Goal: Entertainment & Leisure: Browse casually

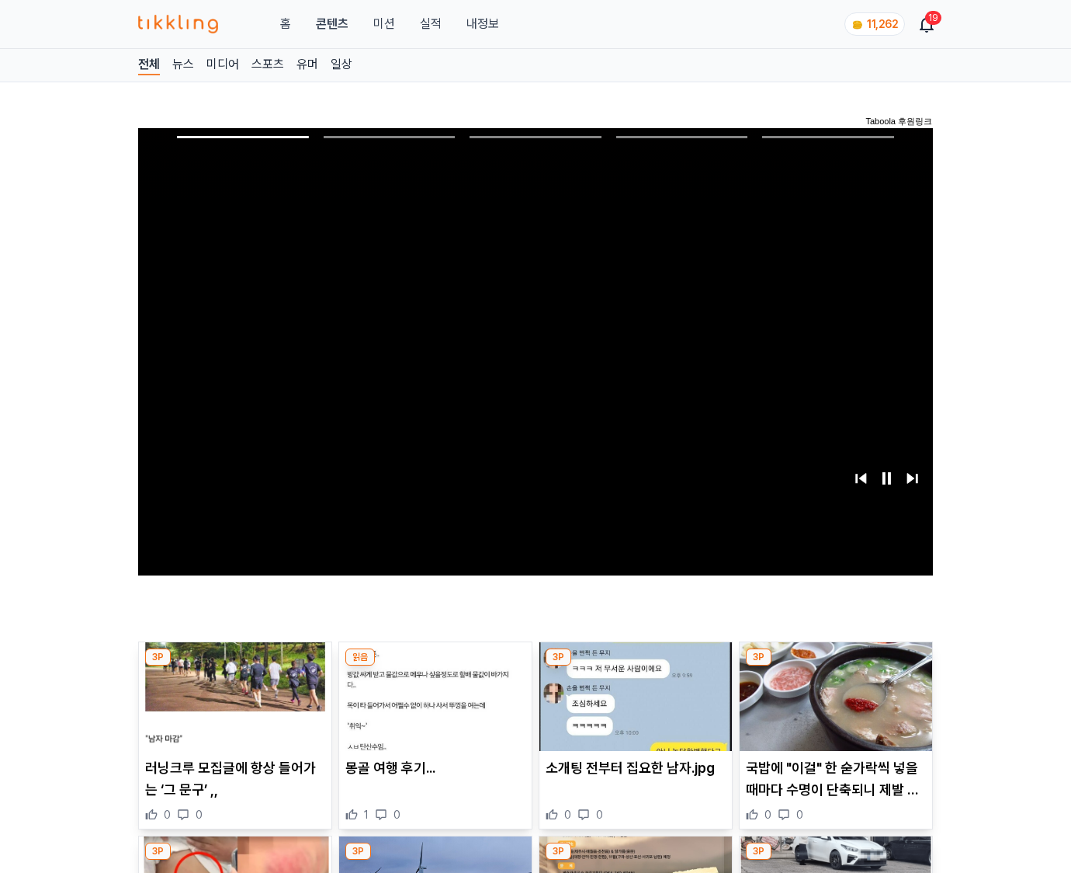
click at [835, 666] on img at bounding box center [836, 696] width 193 height 109
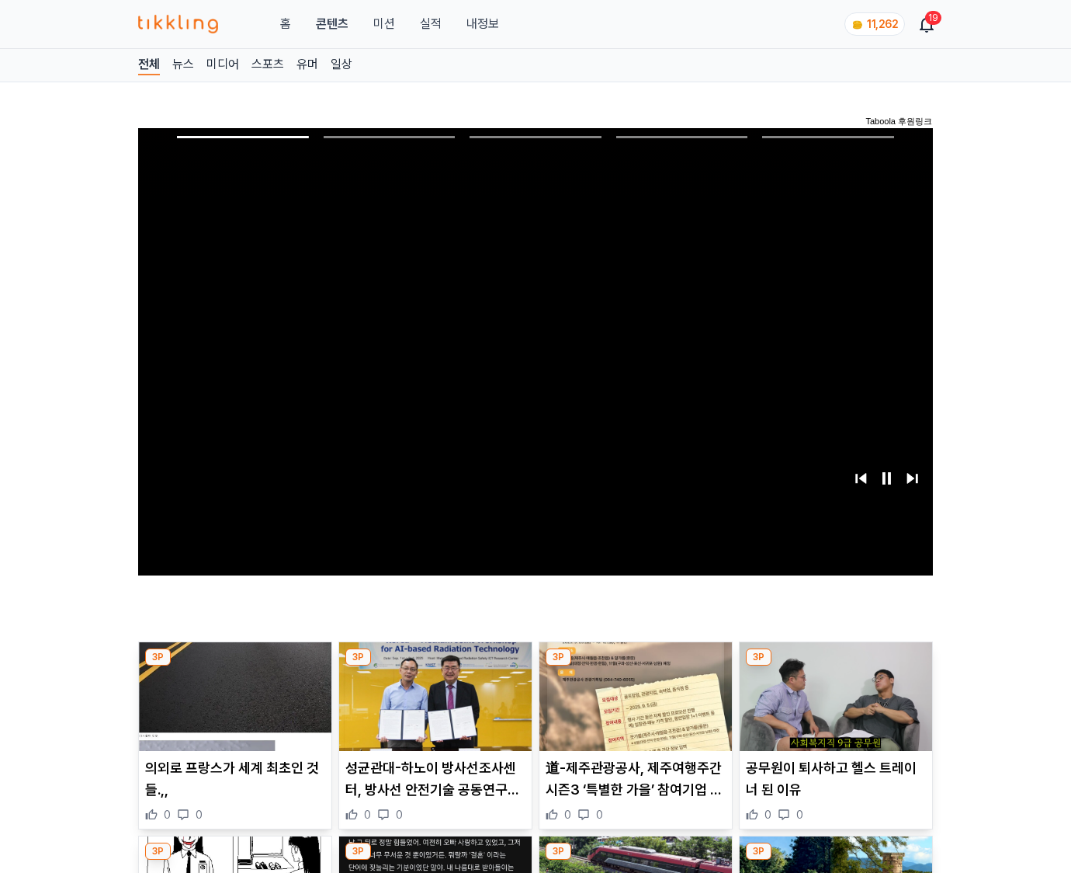
click at [835, 666] on img at bounding box center [836, 696] width 193 height 109
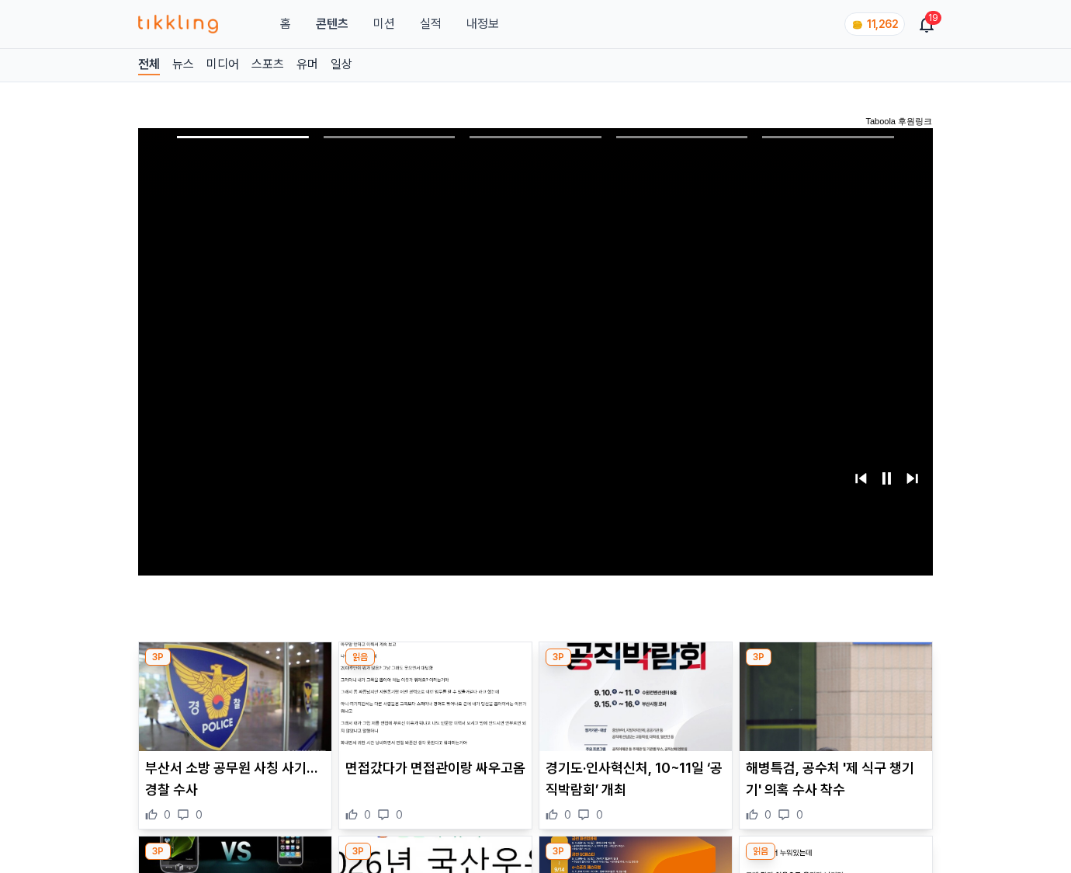
click at [835, 666] on img at bounding box center [836, 696] width 193 height 109
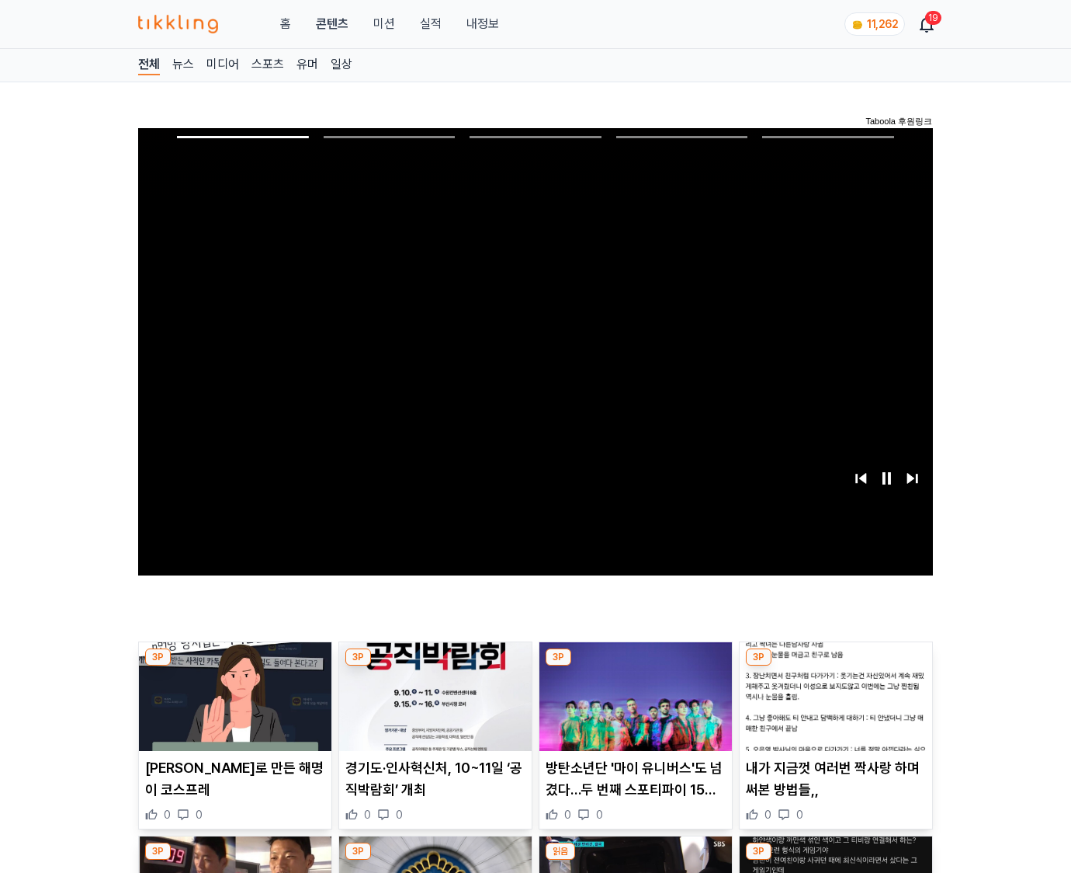
click at [835, 666] on img at bounding box center [836, 696] width 193 height 109
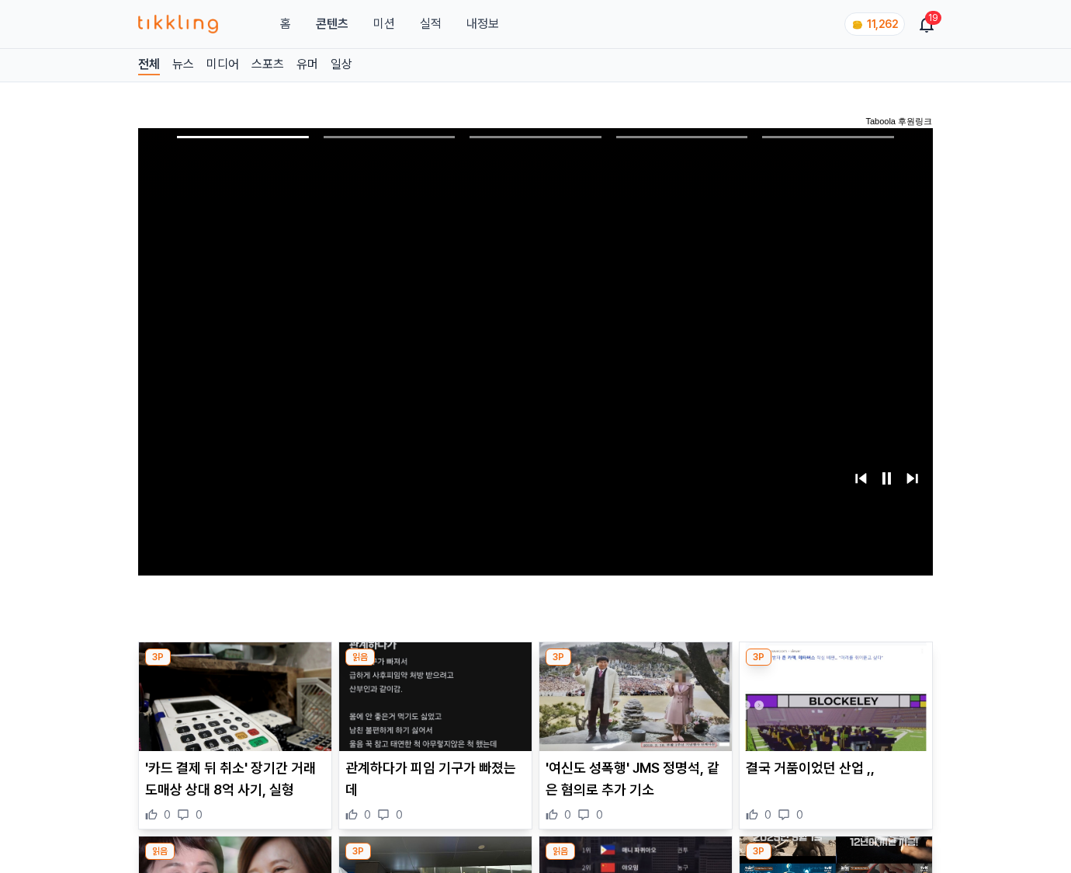
click at [835, 666] on img at bounding box center [836, 696] width 193 height 109
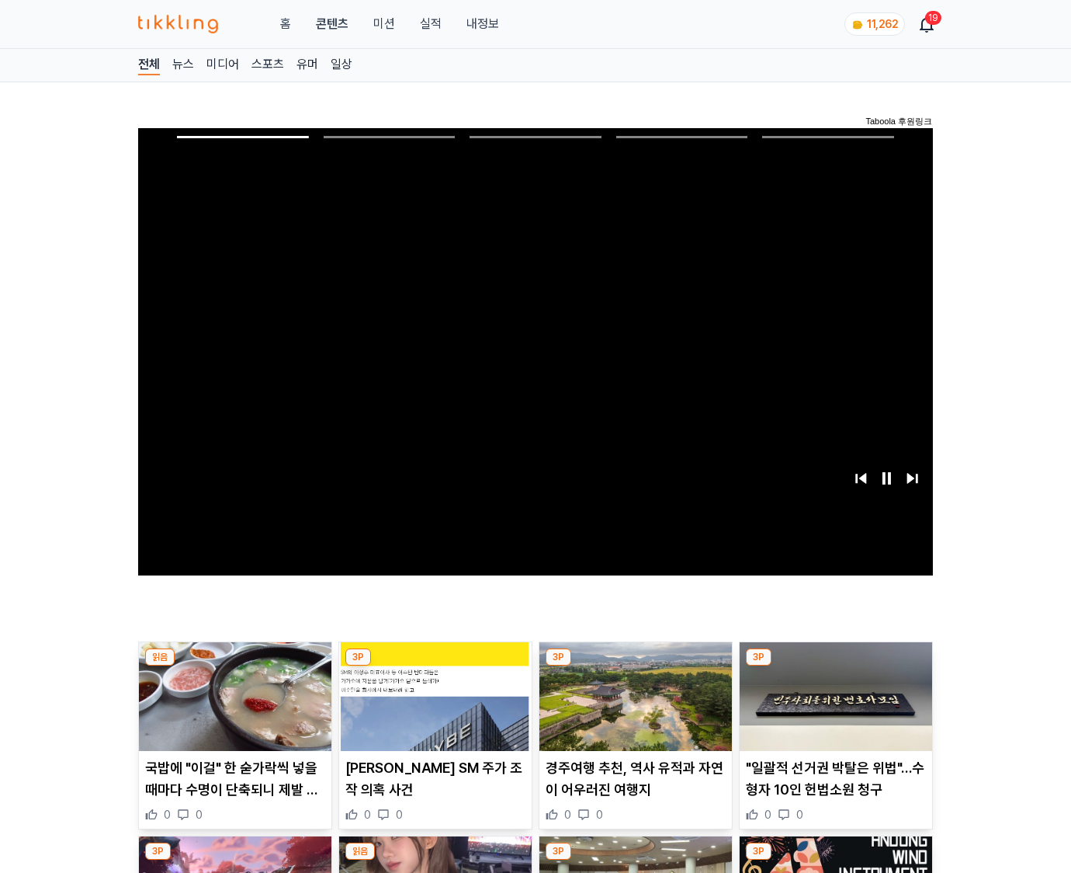
click at [835, 666] on img at bounding box center [836, 696] width 193 height 109
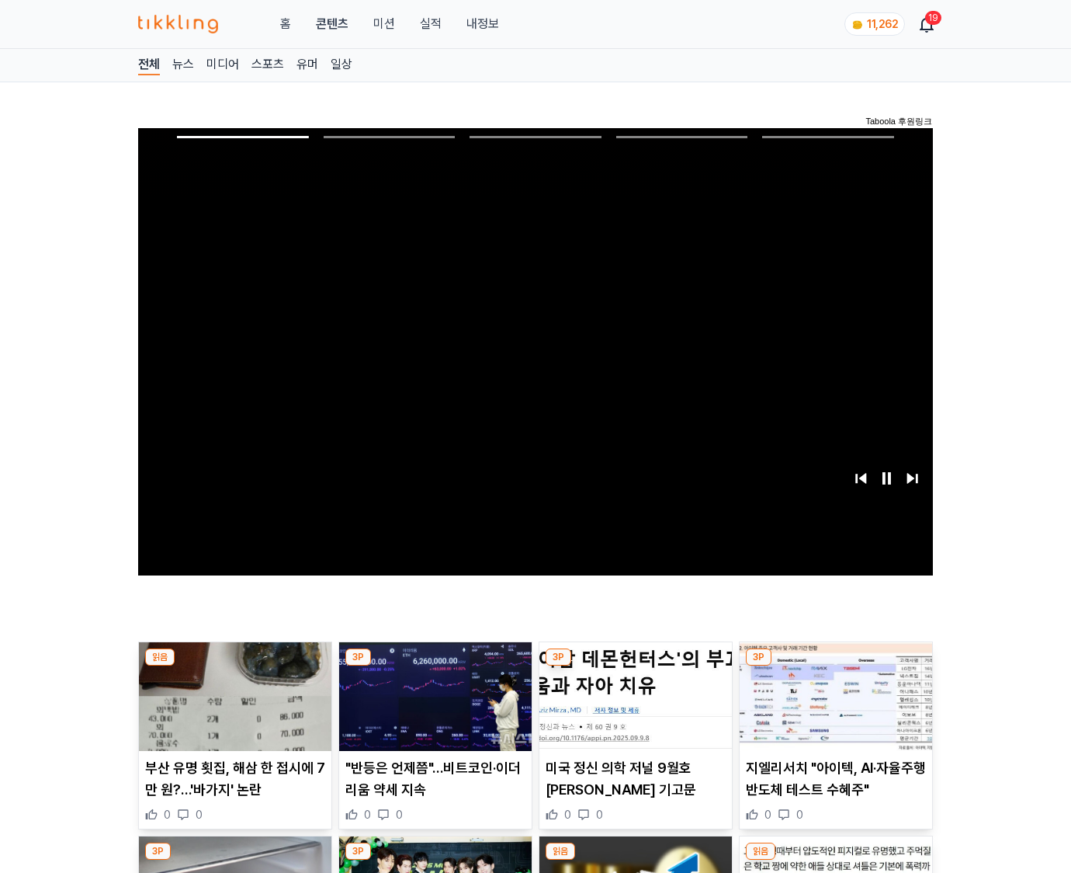
click at [835, 666] on img at bounding box center [836, 696] width 193 height 109
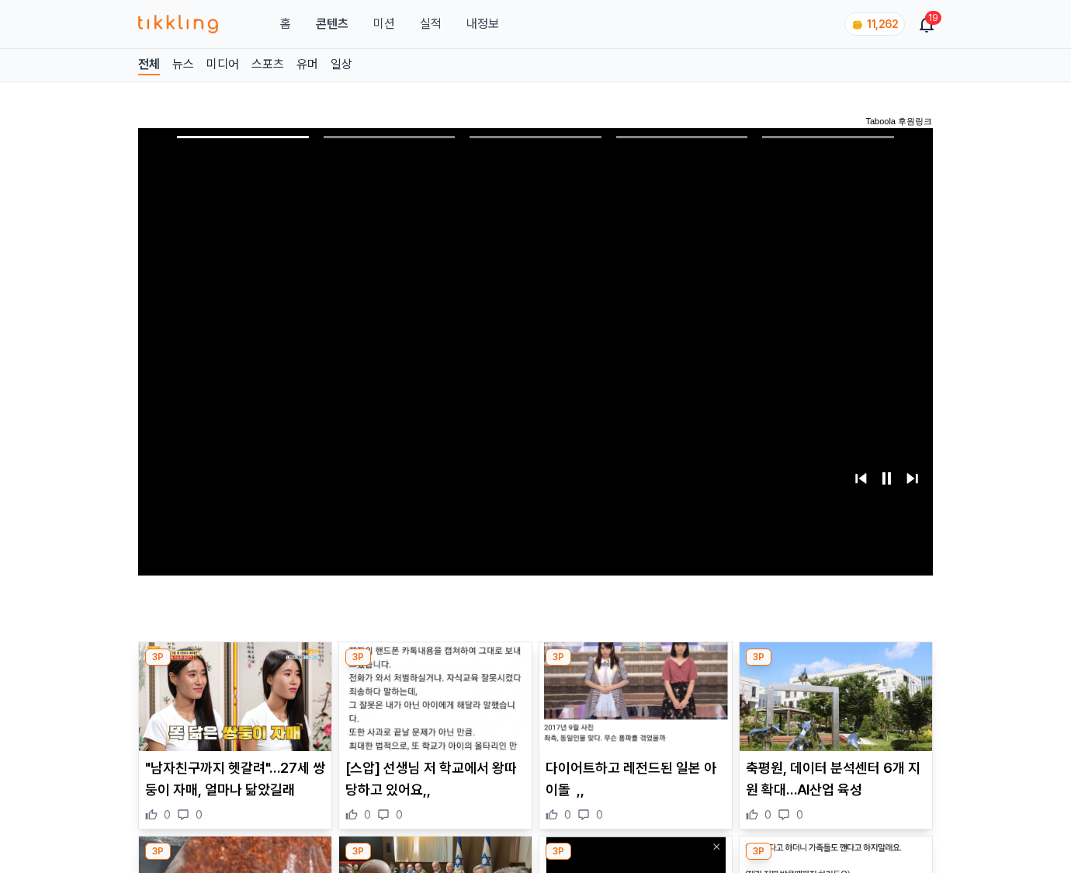
click at [835, 666] on img at bounding box center [836, 696] width 193 height 109
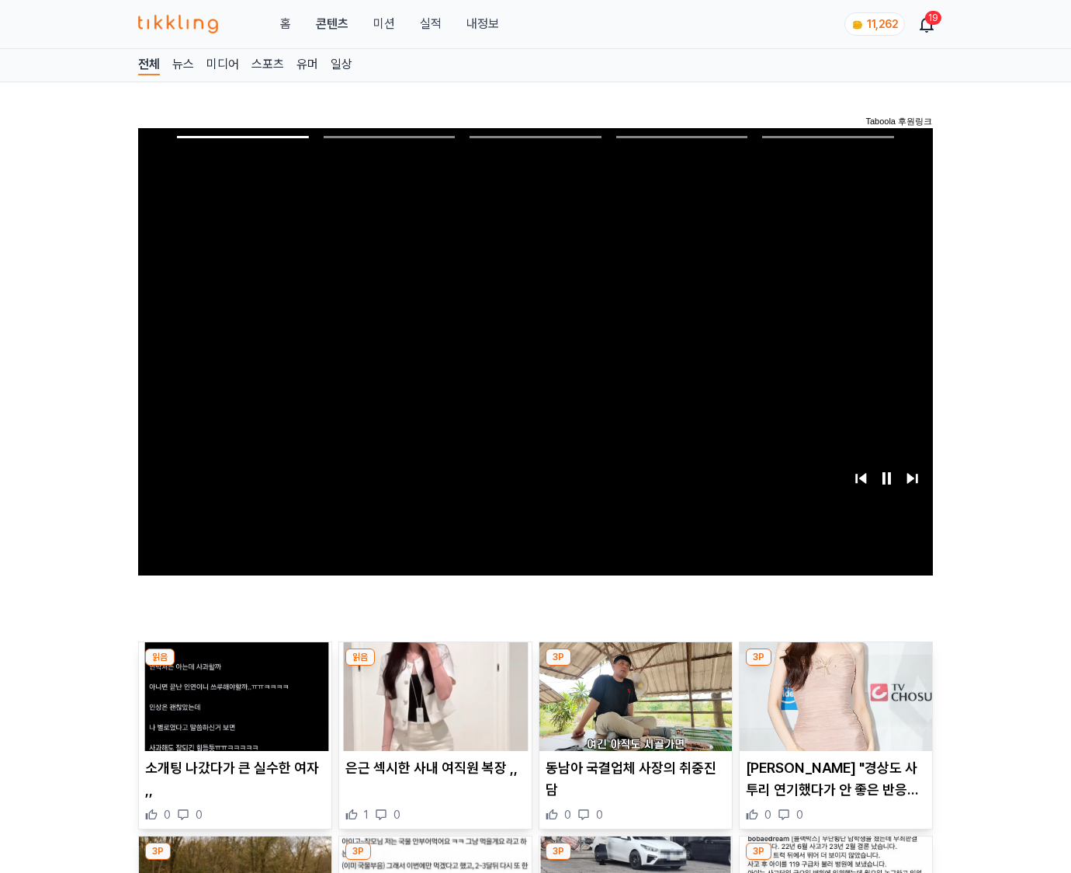
click at [835, 666] on img at bounding box center [836, 696] width 193 height 109
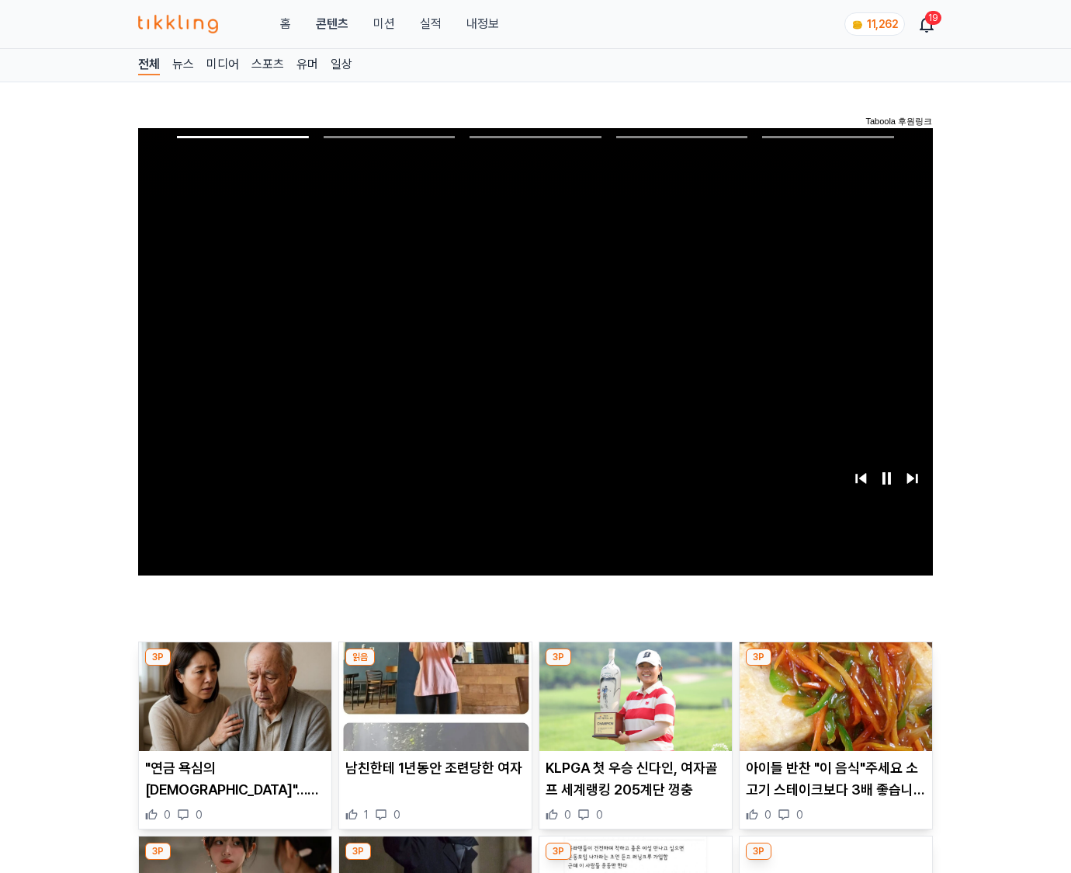
click at [835, 666] on img at bounding box center [836, 696] width 193 height 109
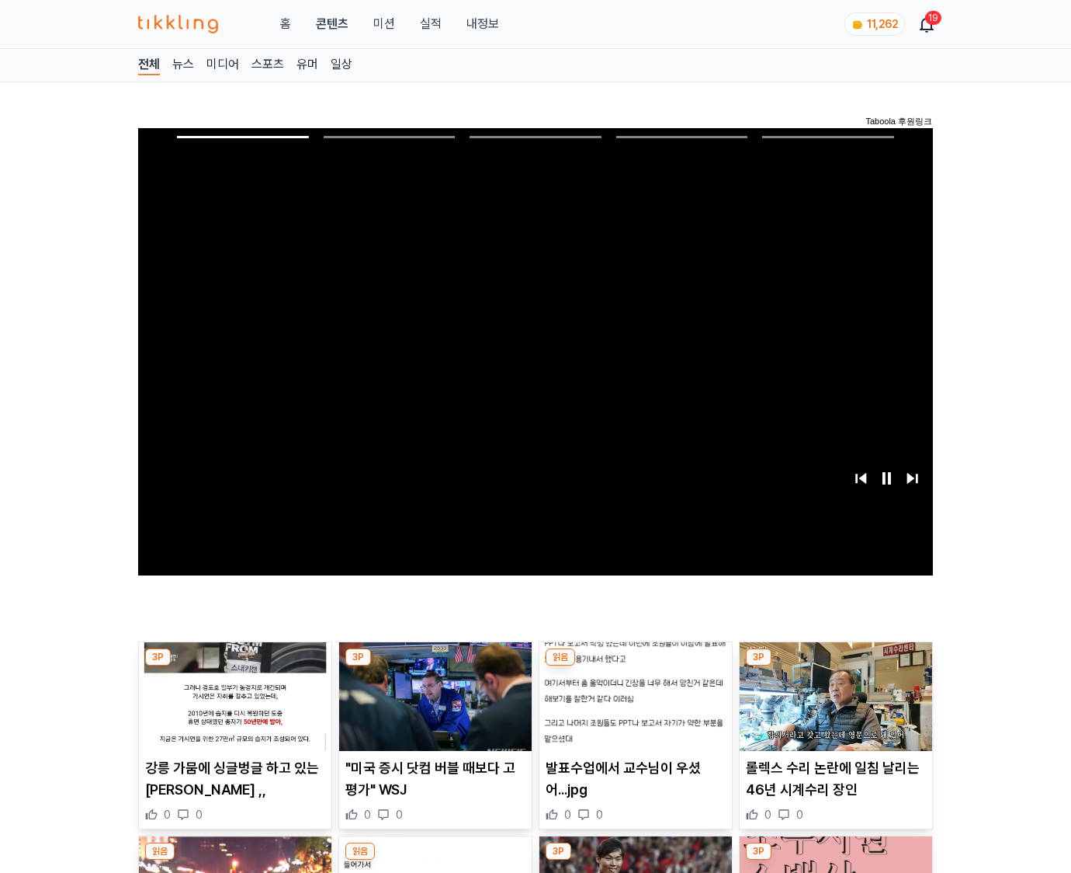
click at [835, 666] on img at bounding box center [836, 696] width 193 height 109
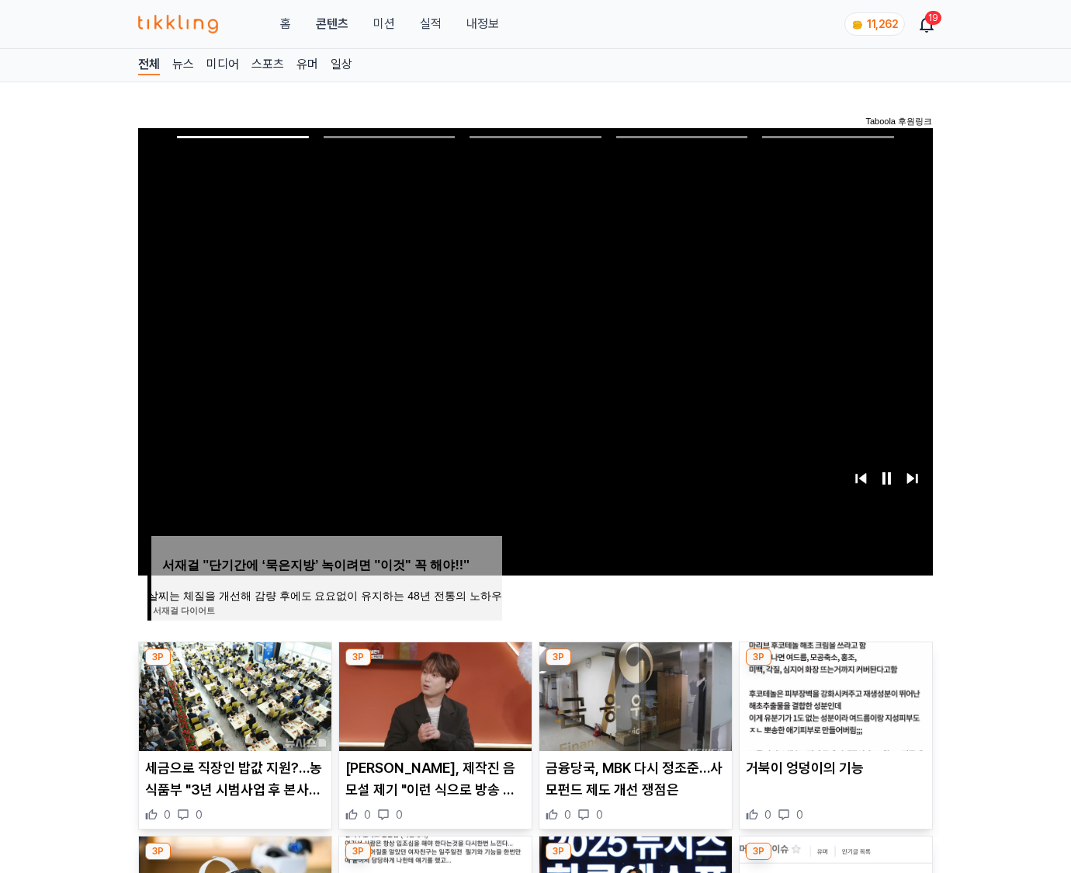
click at [835, 666] on img at bounding box center [836, 696] width 193 height 109
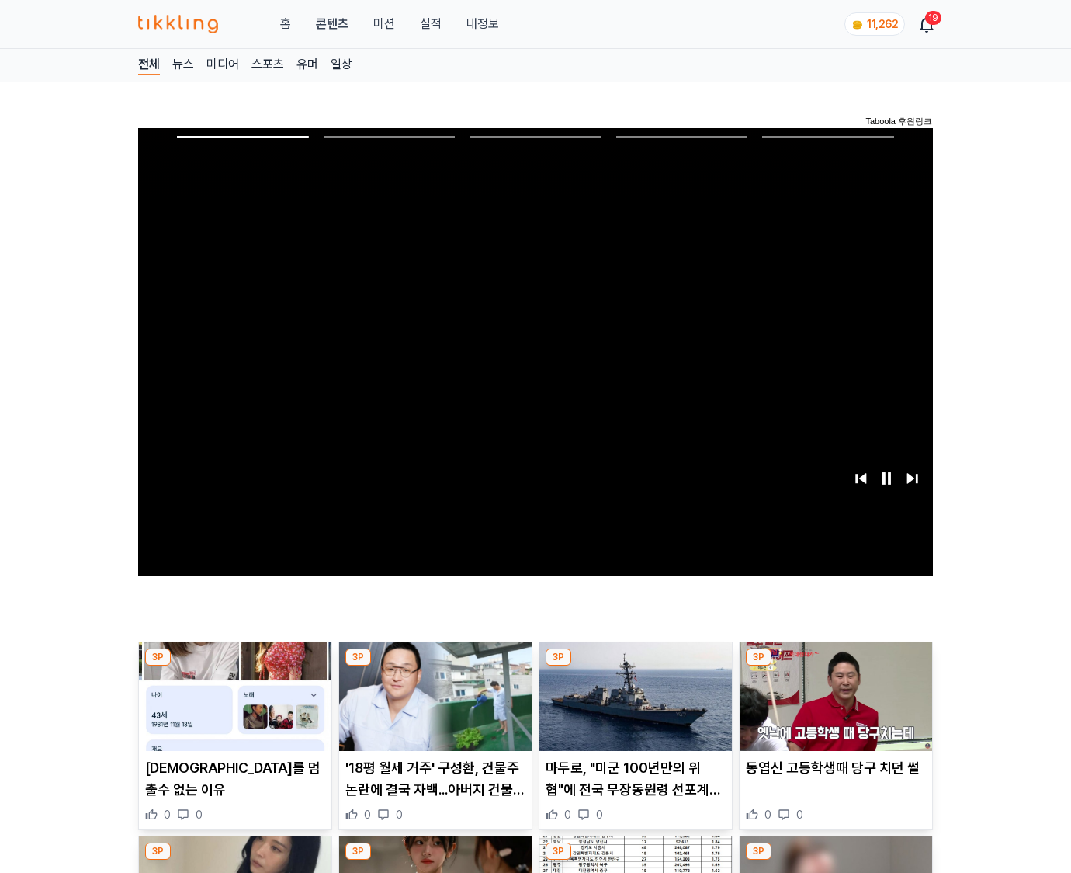
click at [835, 666] on img at bounding box center [836, 696] width 193 height 109
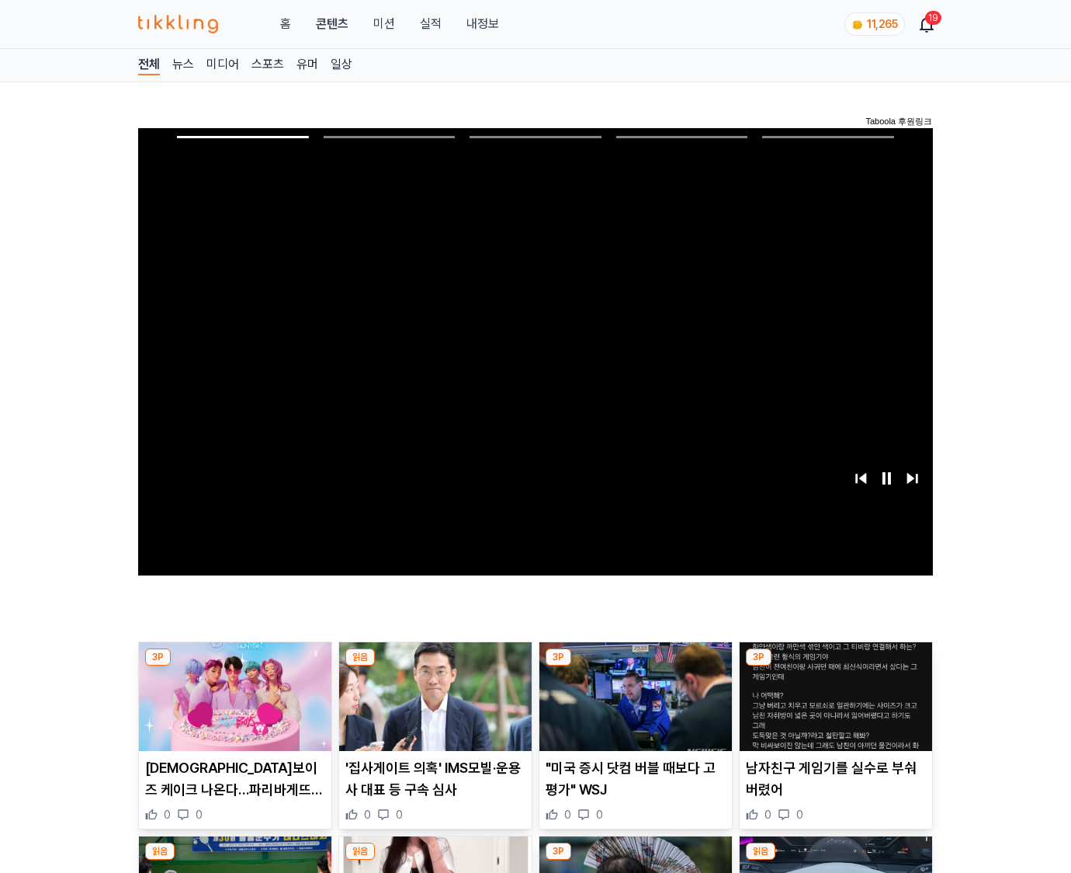
click at [835, 666] on img at bounding box center [836, 696] width 193 height 109
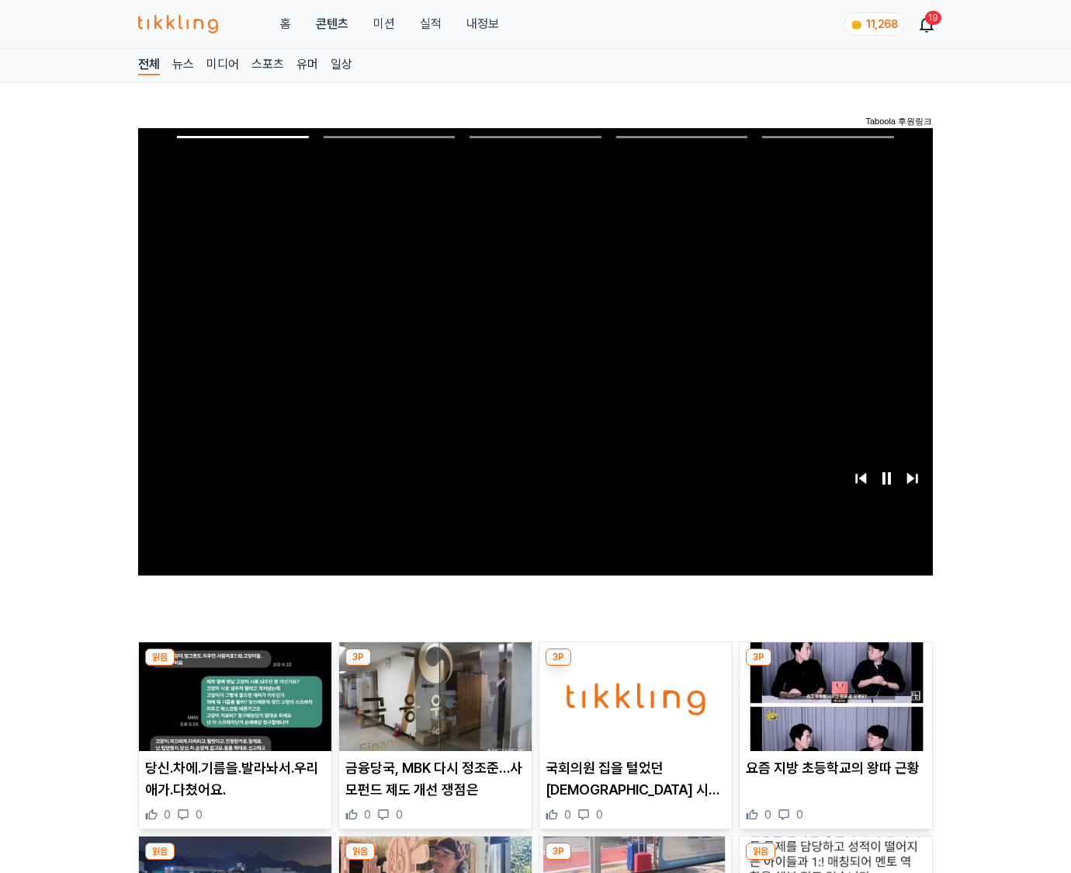
click at [835, 666] on img at bounding box center [836, 696] width 193 height 109
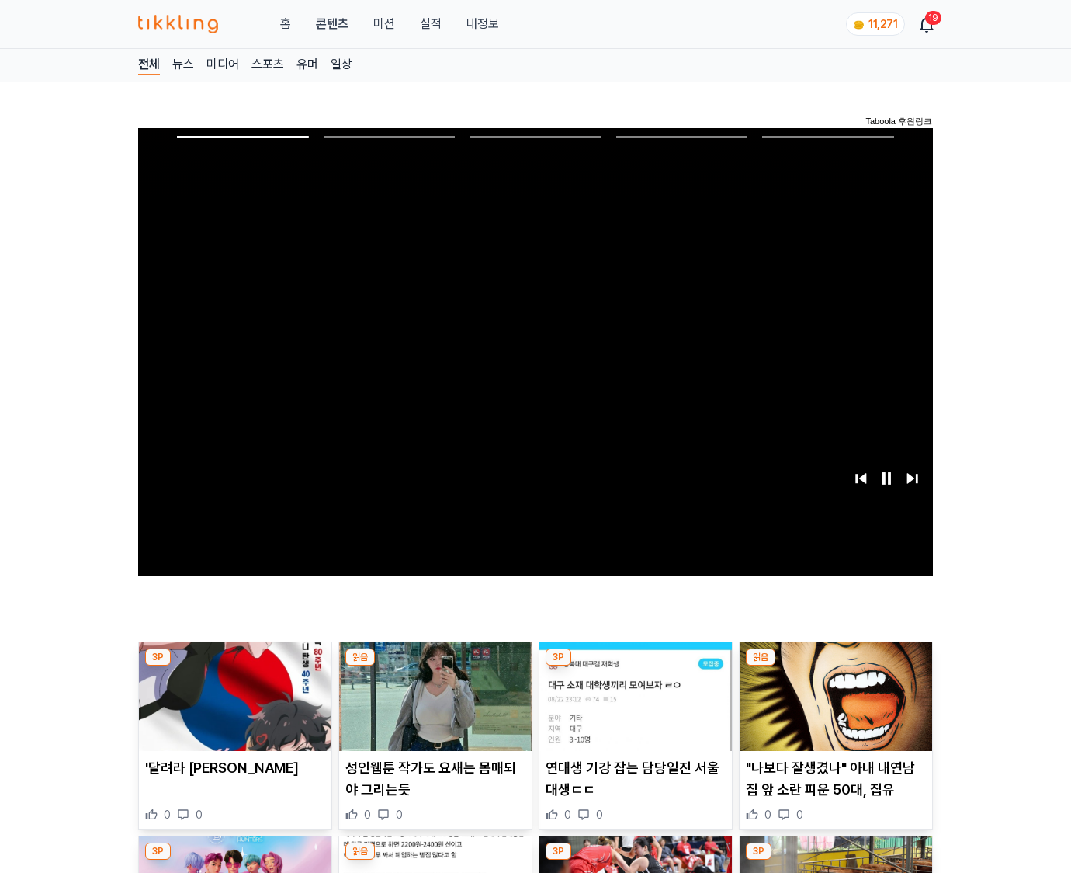
click at [835, 666] on img at bounding box center [836, 696] width 193 height 109
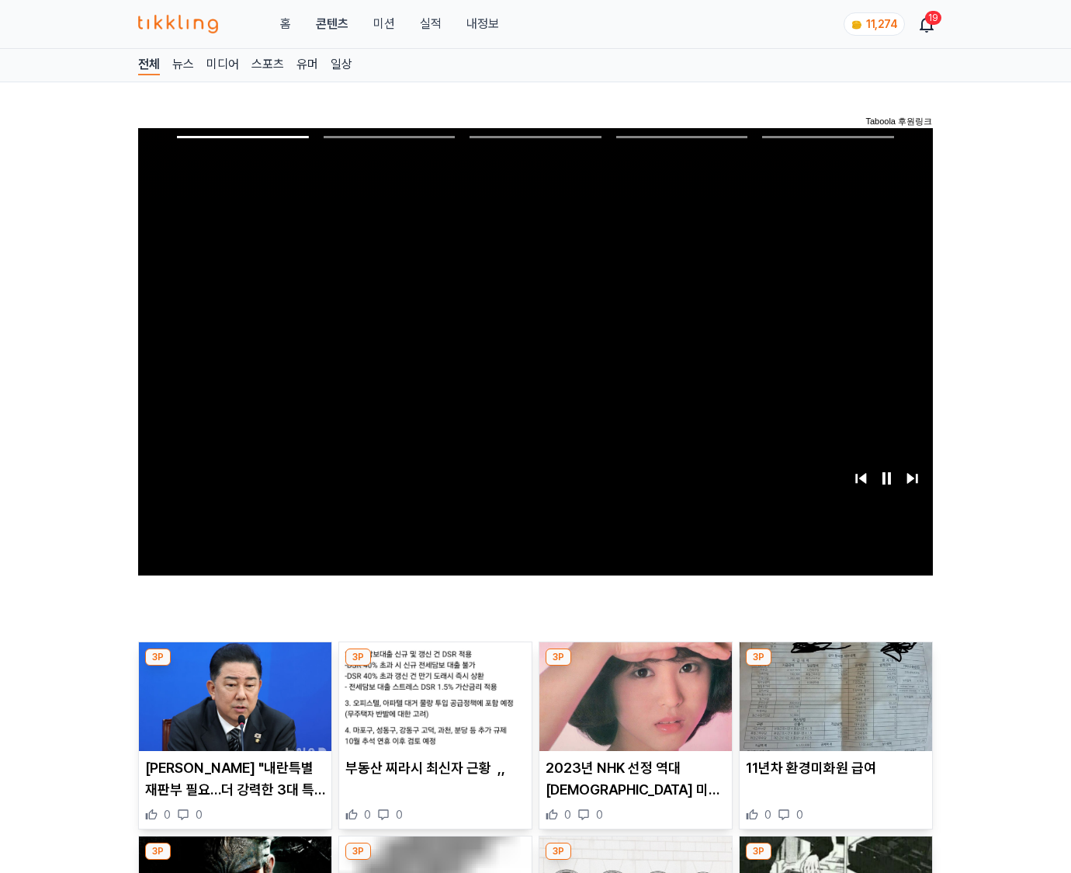
click at [835, 666] on img at bounding box center [836, 696] width 193 height 109
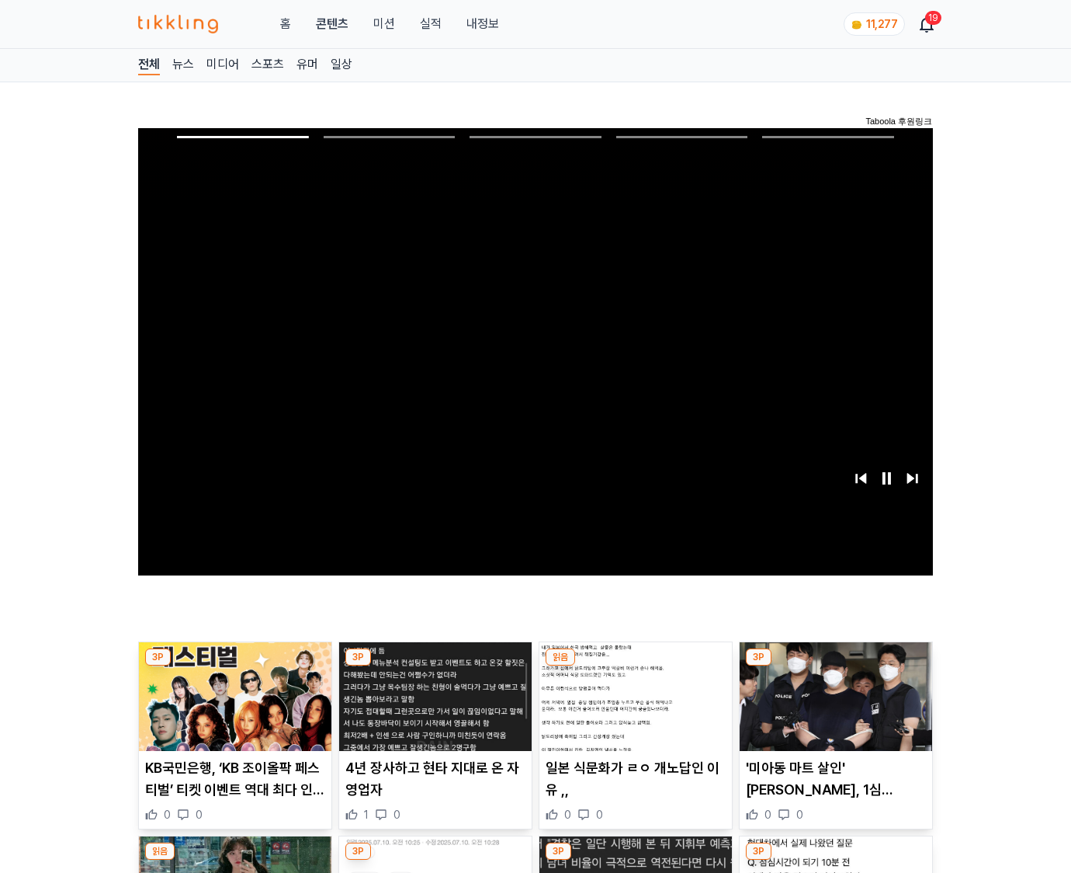
click at [835, 666] on img at bounding box center [836, 696] width 193 height 109
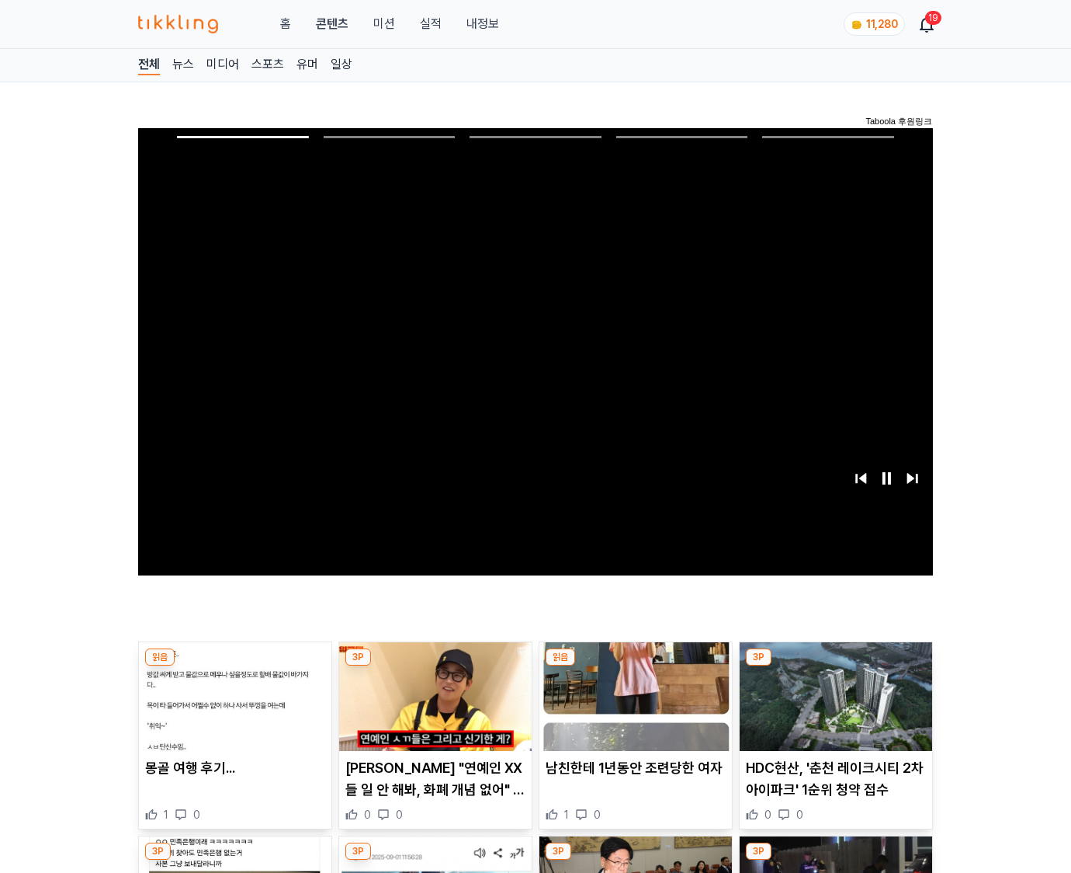
click at [835, 666] on img at bounding box center [836, 696] width 193 height 109
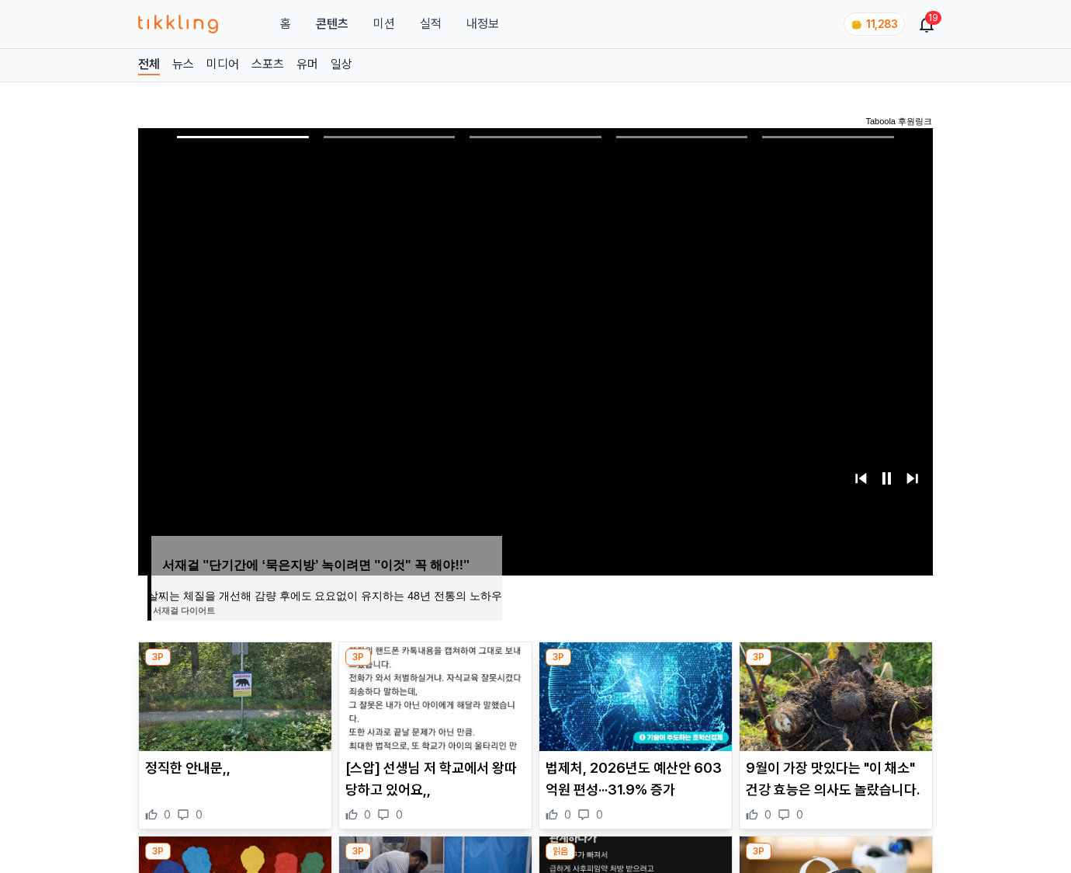
click at [835, 666] on img at bounding box center [836, 696] width 193 height 109
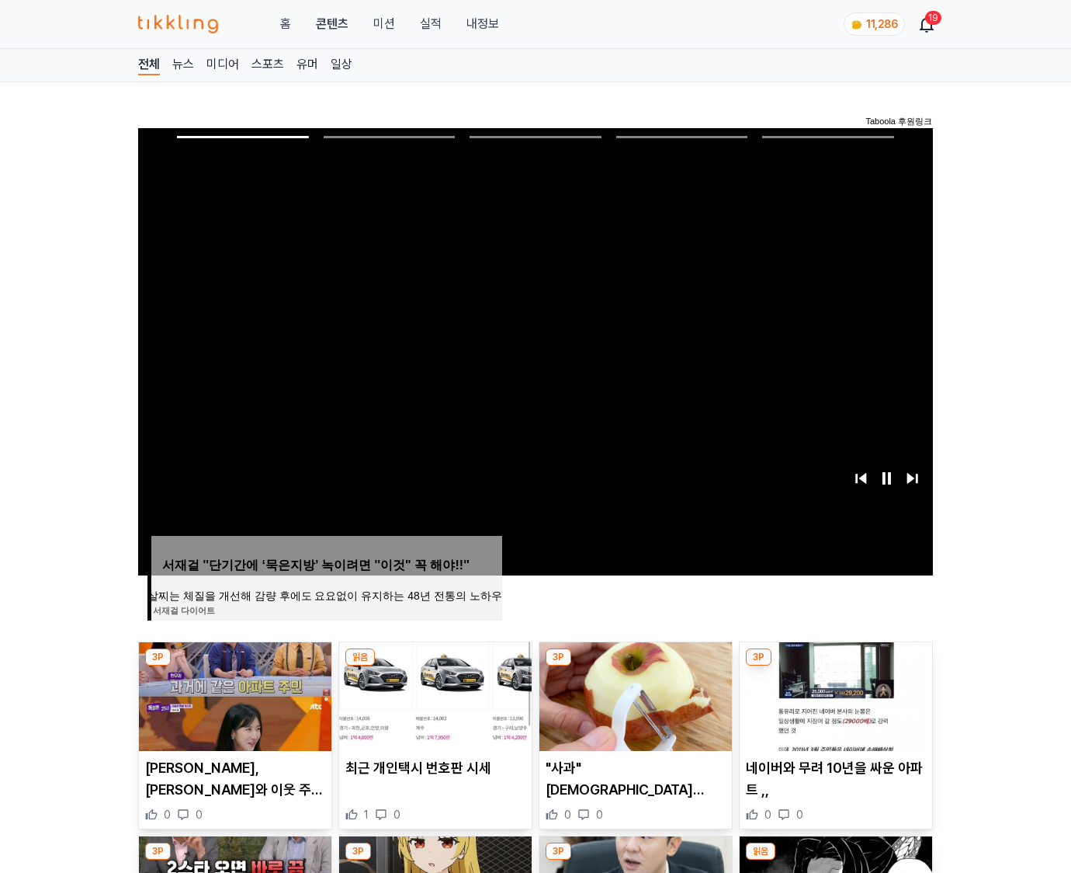
click at [835, 666] on img at bounding box center [836, 696] width 193 height 109
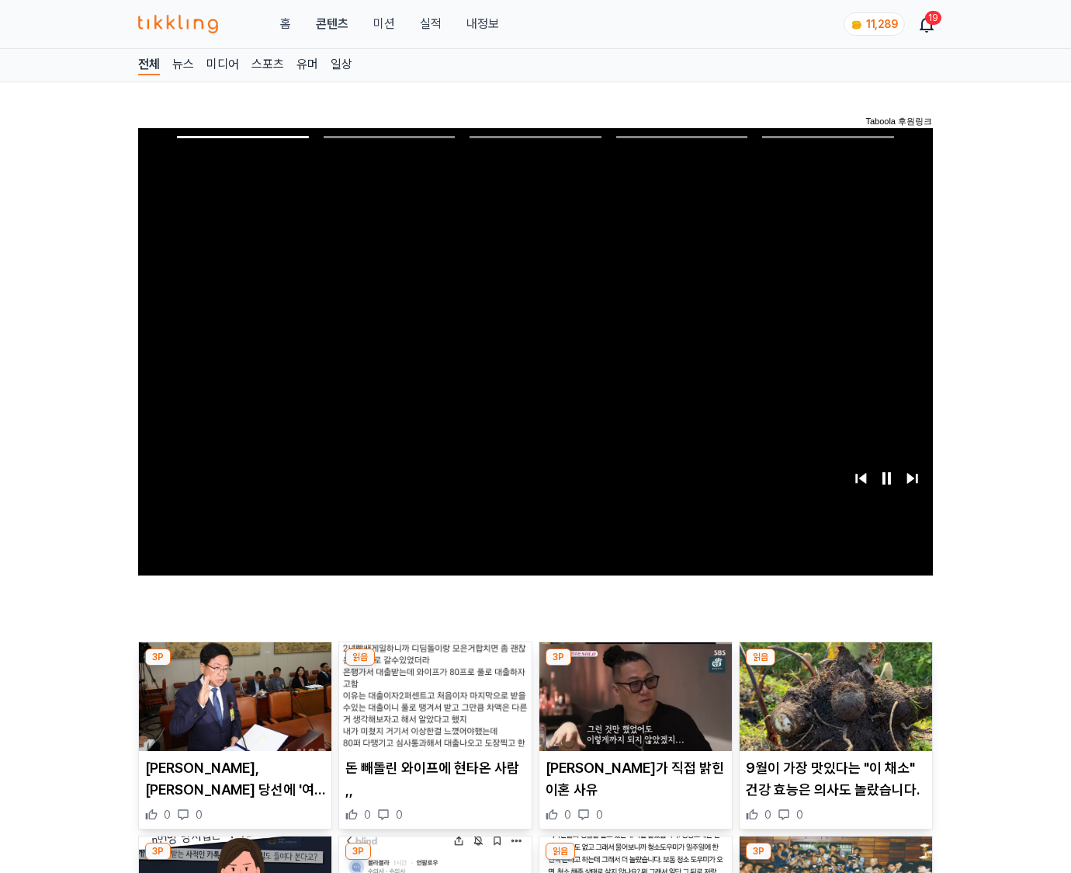
click at [835, 666] on img at bounding box center [836, 696] width 193 height 109
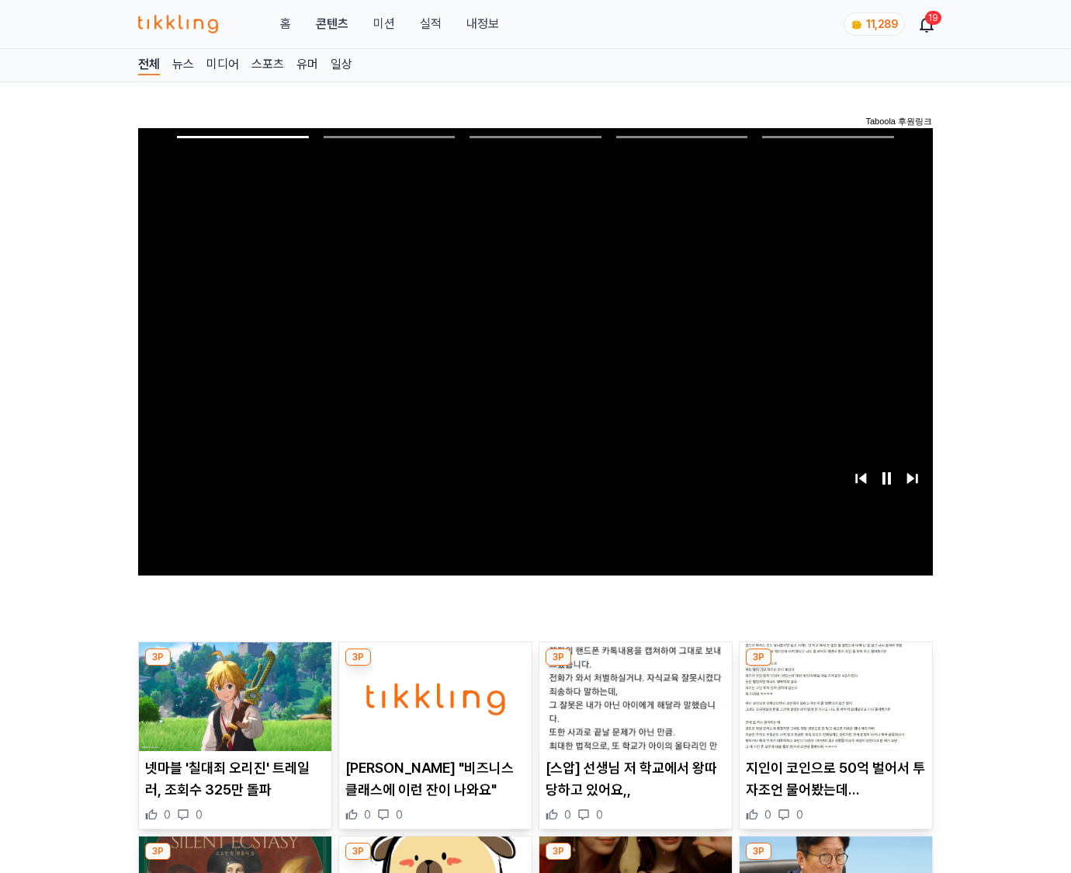
click at [835, 666] on img at bounding box center [836, 696] width 193 height 109
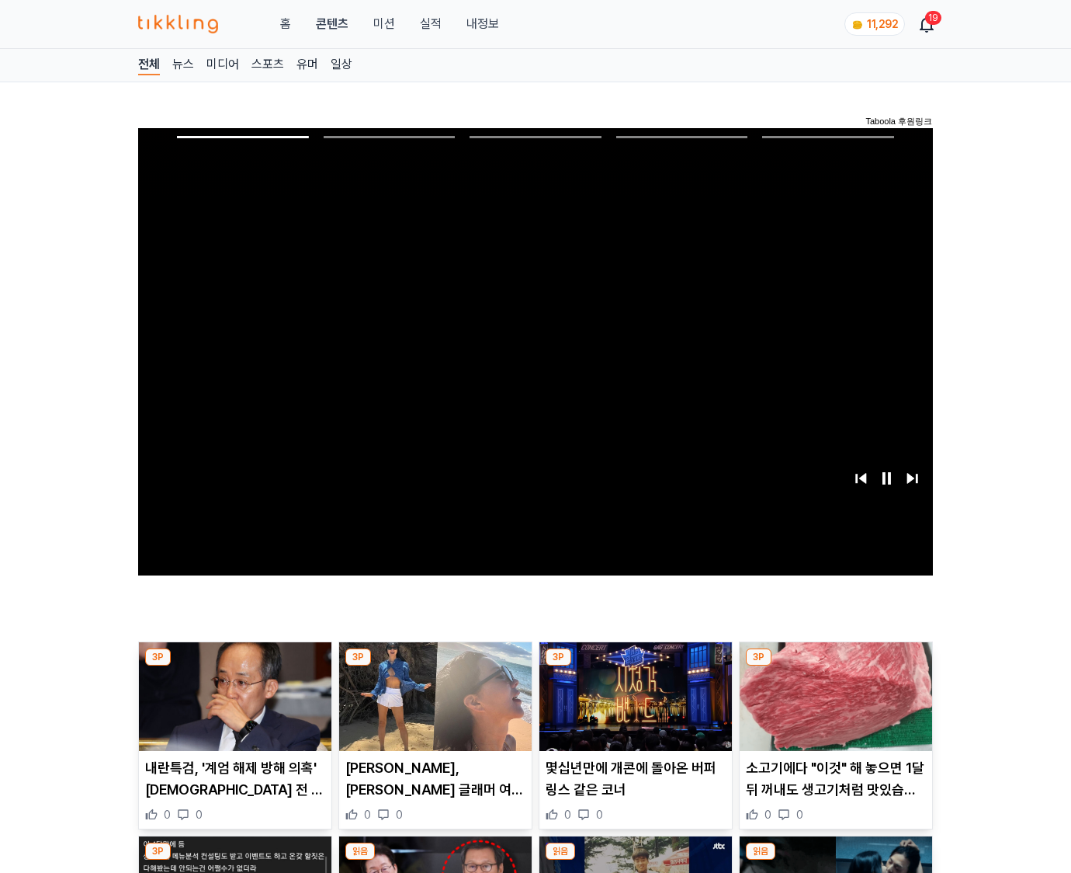
click at [835, 666] on img at bounding box center [836, 696] width 193 height 109
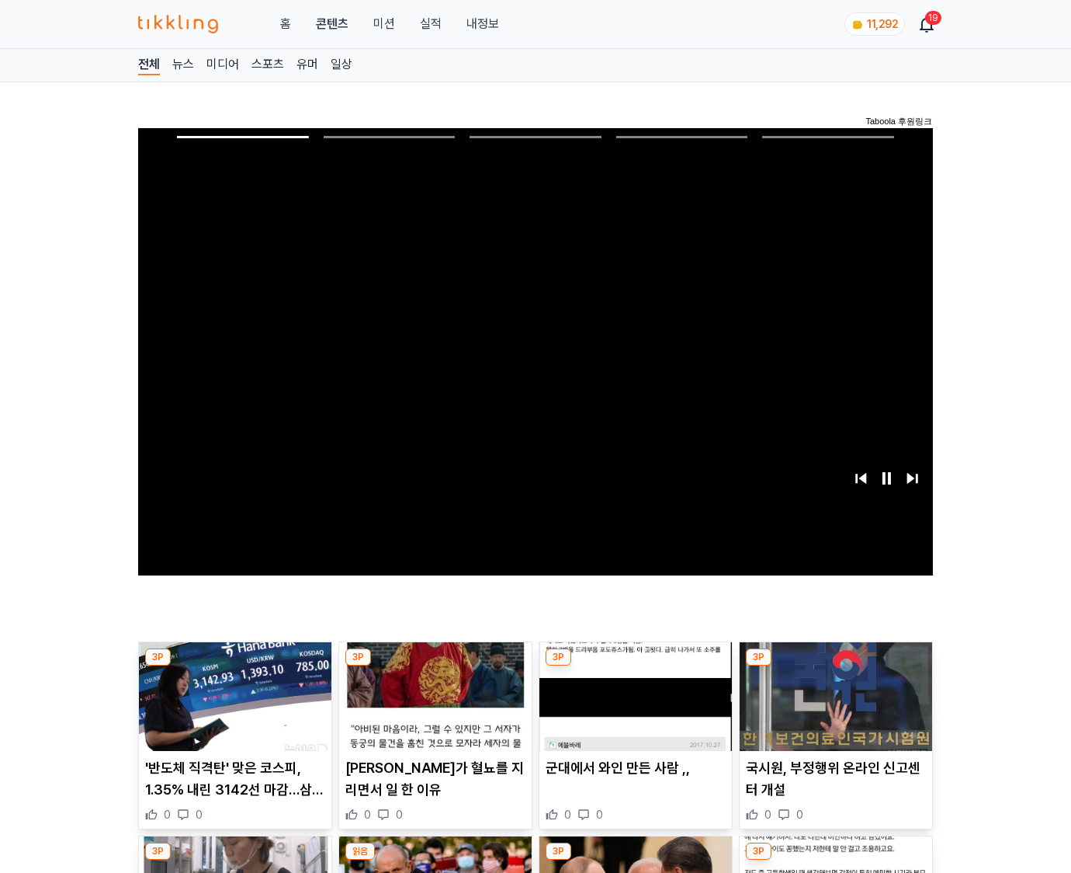
click at [835, 666] on img at bounding box center [836, 696] width 193 height 109
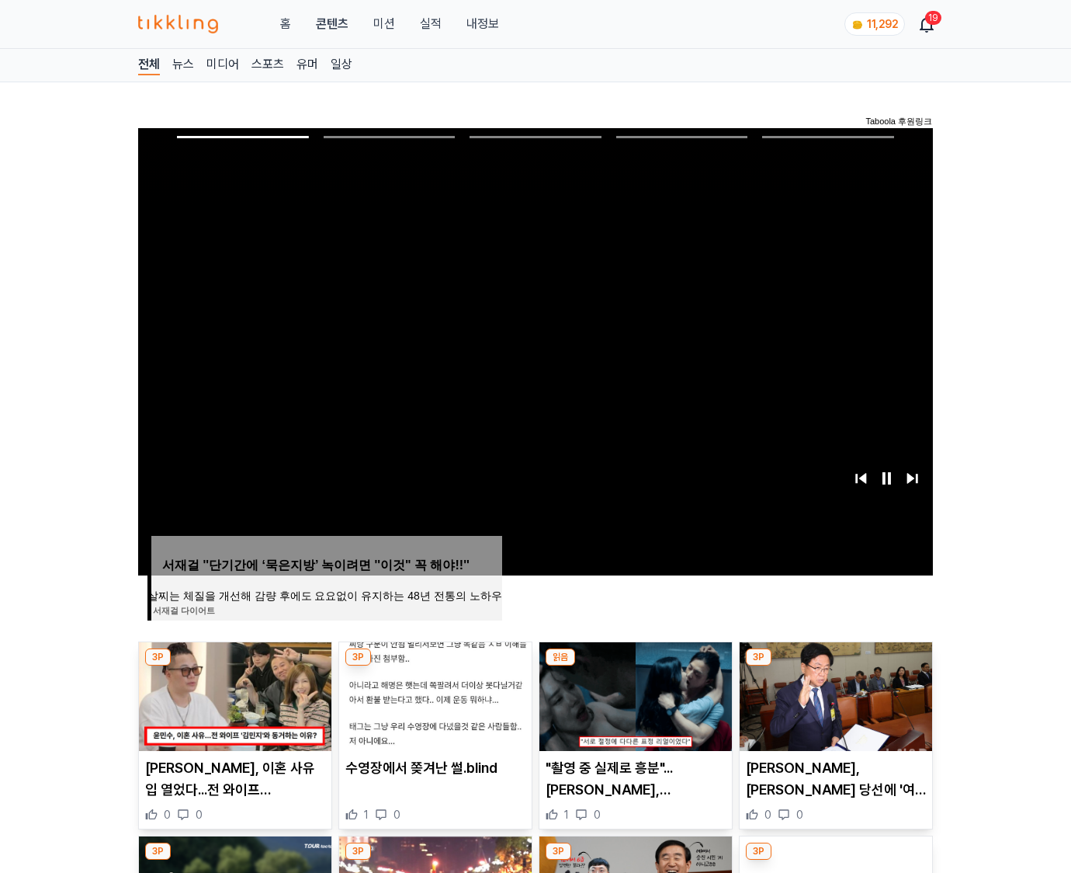
click at [835, 666] on img at bounding box center [836, 696] width 193 height 109
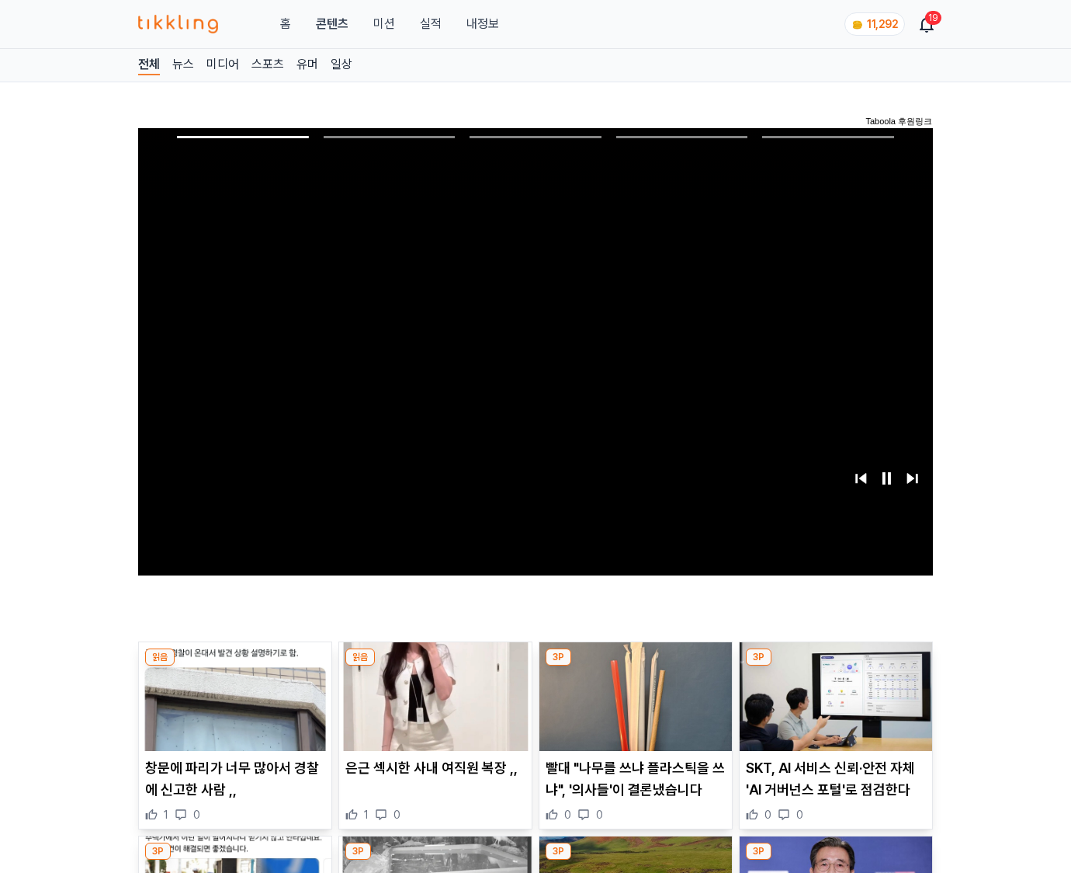
click at [835, 666] on img at bounding box center [836, 696] width 193 height 109
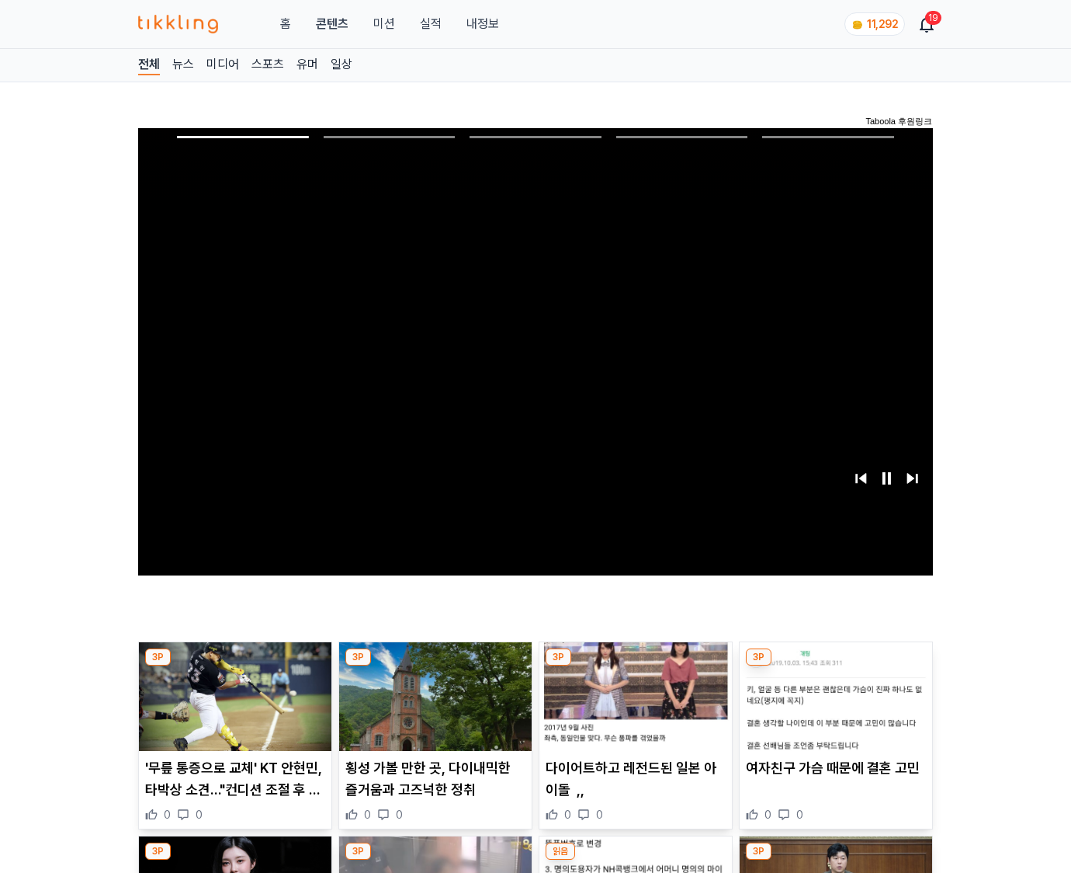
click at [835, 666] on img at bounding box center [836, 696] width 193 height 109
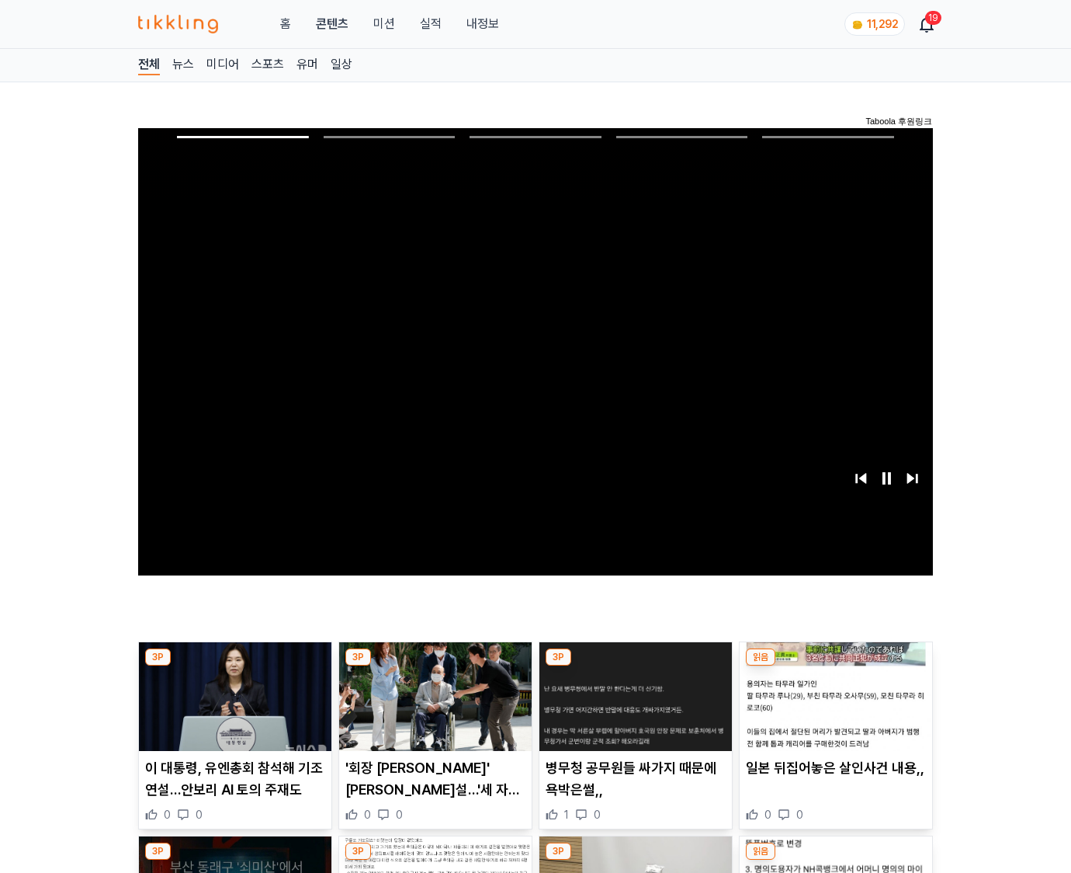
click at [835, 666] on img at bounding box center [836, 696] width 193 height 109
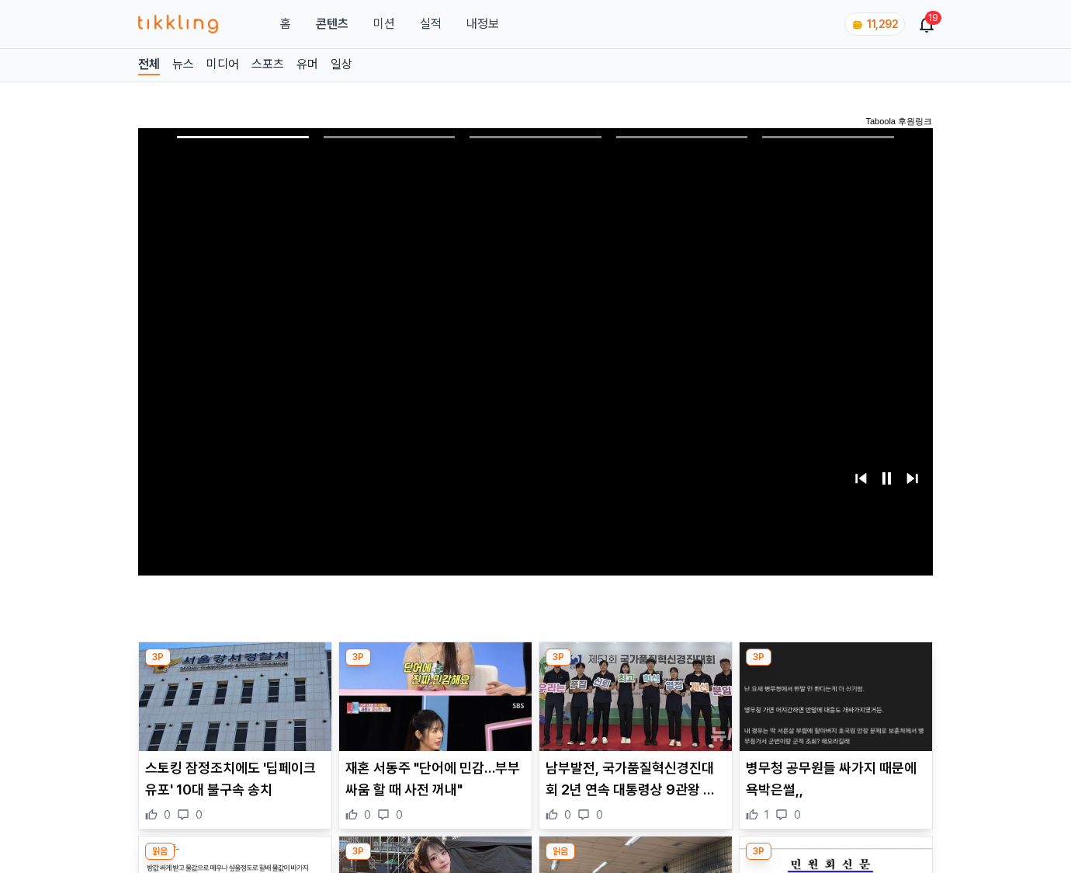
click at [835, 666] on img at bounding box center [836, 696] width 193 height 109
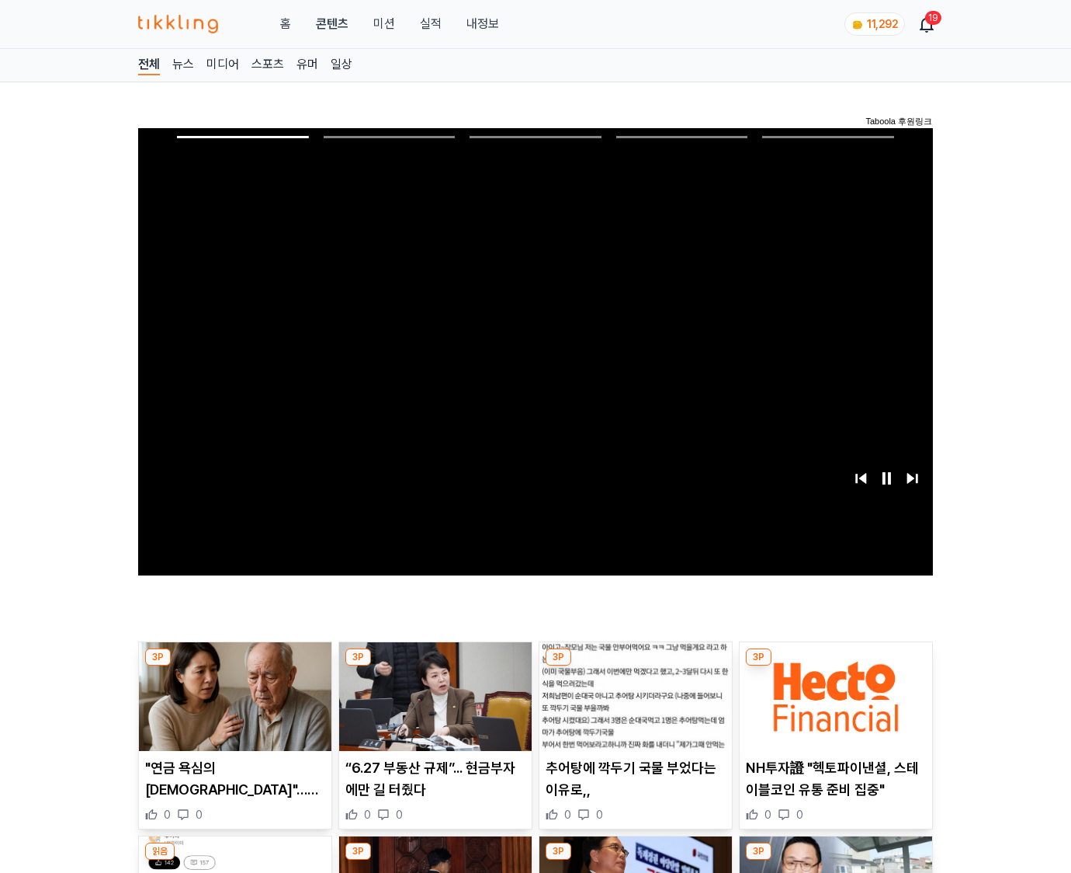
click at [835, 666] on img at bounding box center [836, 696] width 193 height 109
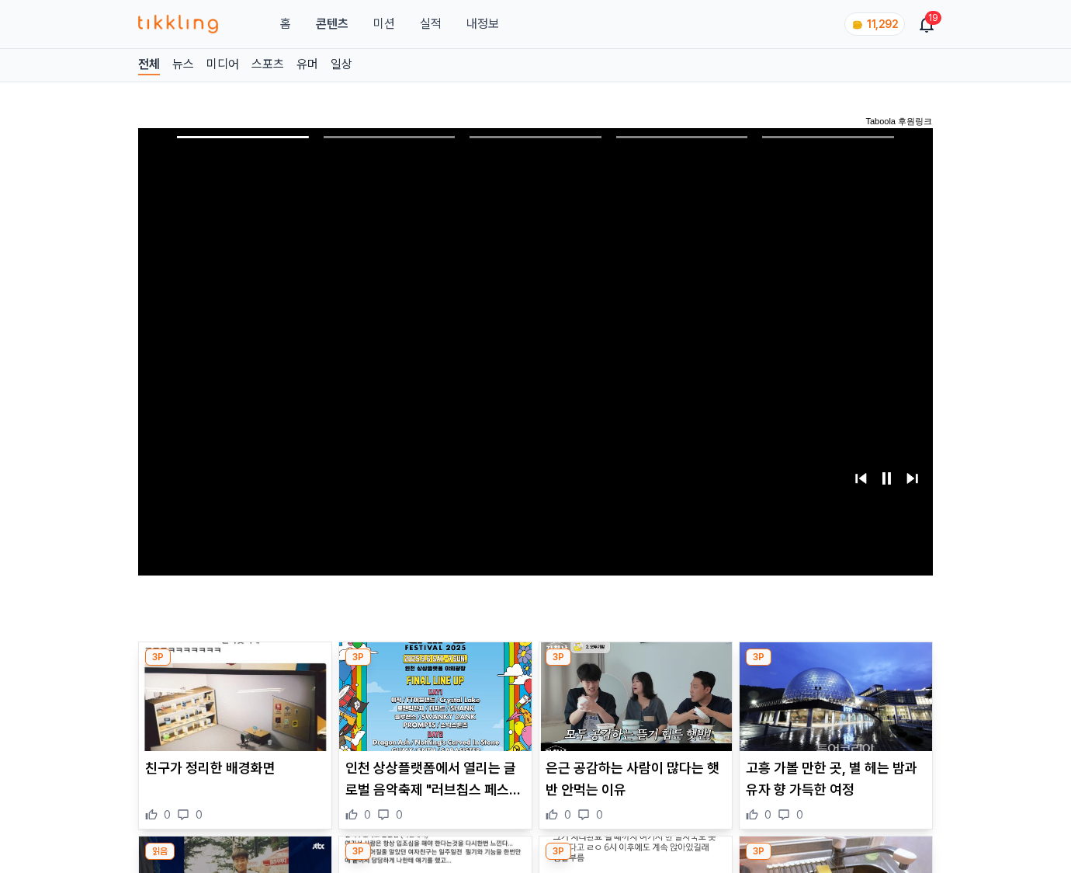
click at [835, 666] on img at bounding box center [836, 696] width 193 height 109
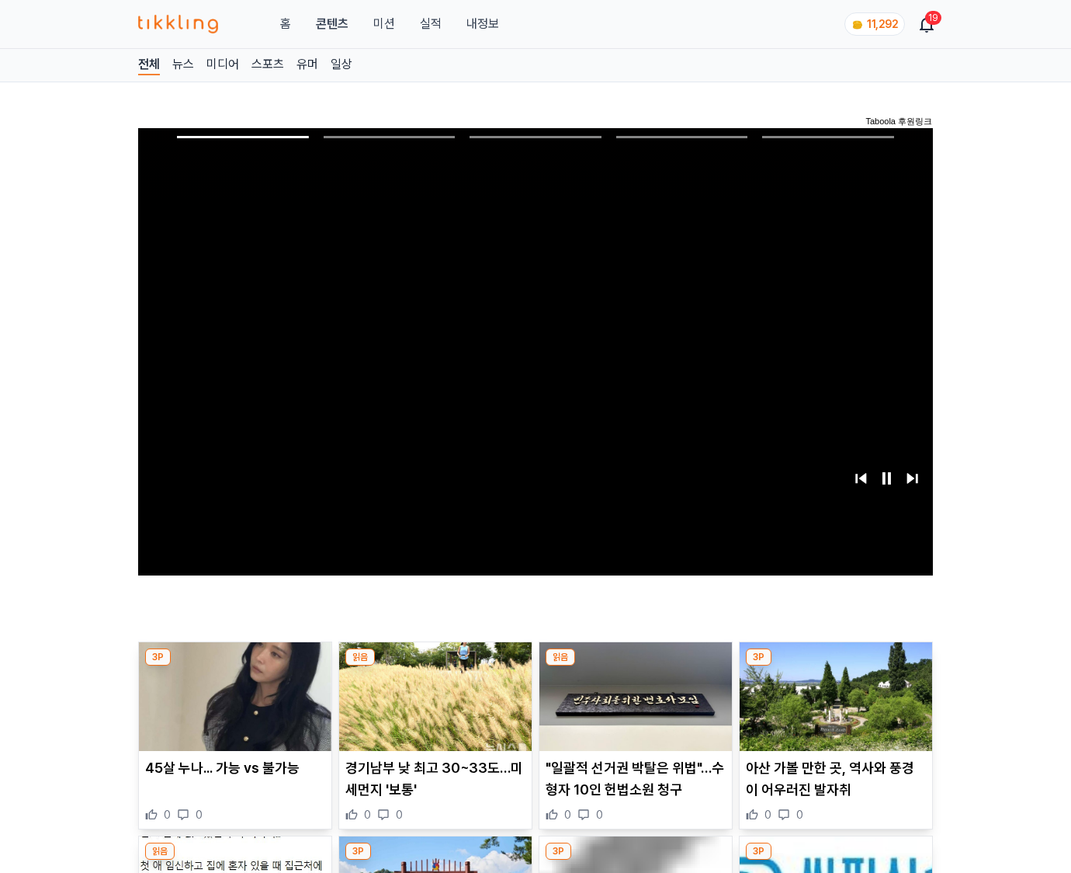
click at [835, 666] on img at bounding box center [836, 696] width 193 height 109
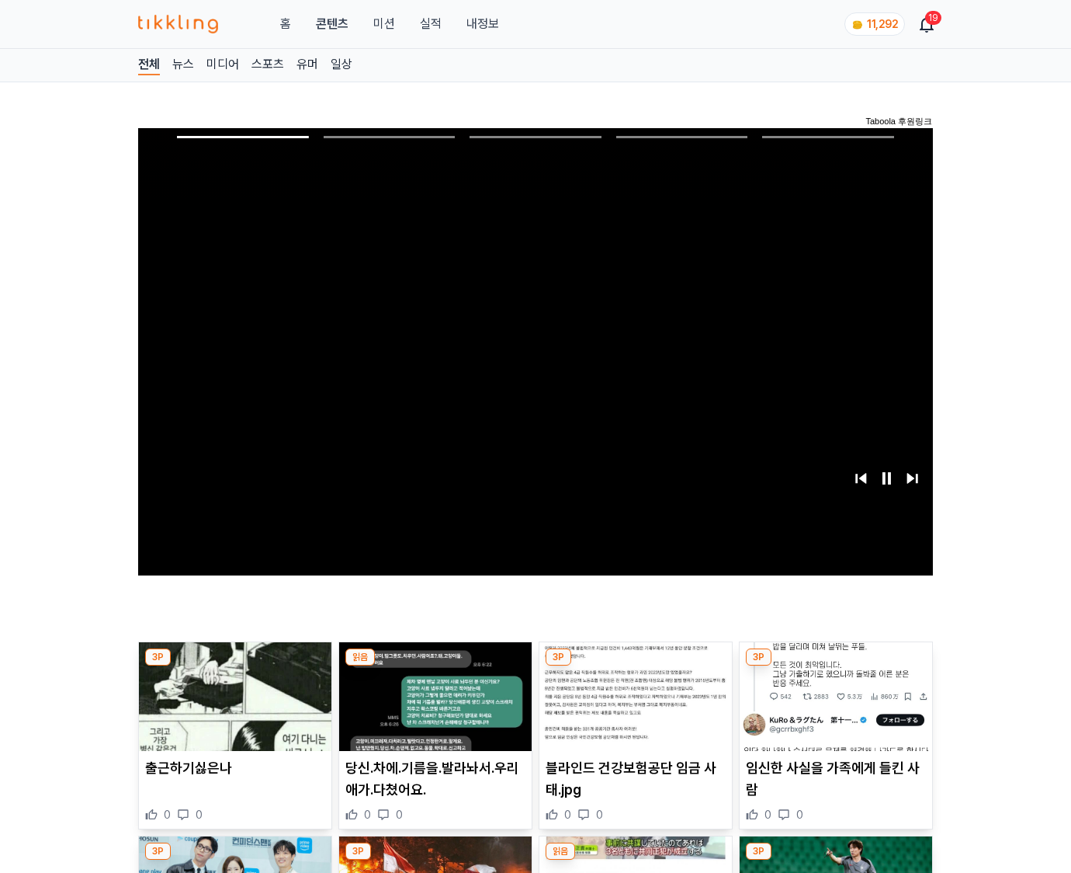
click at [835, 666] on img at bounding box center [836, 696] width 193 height 109
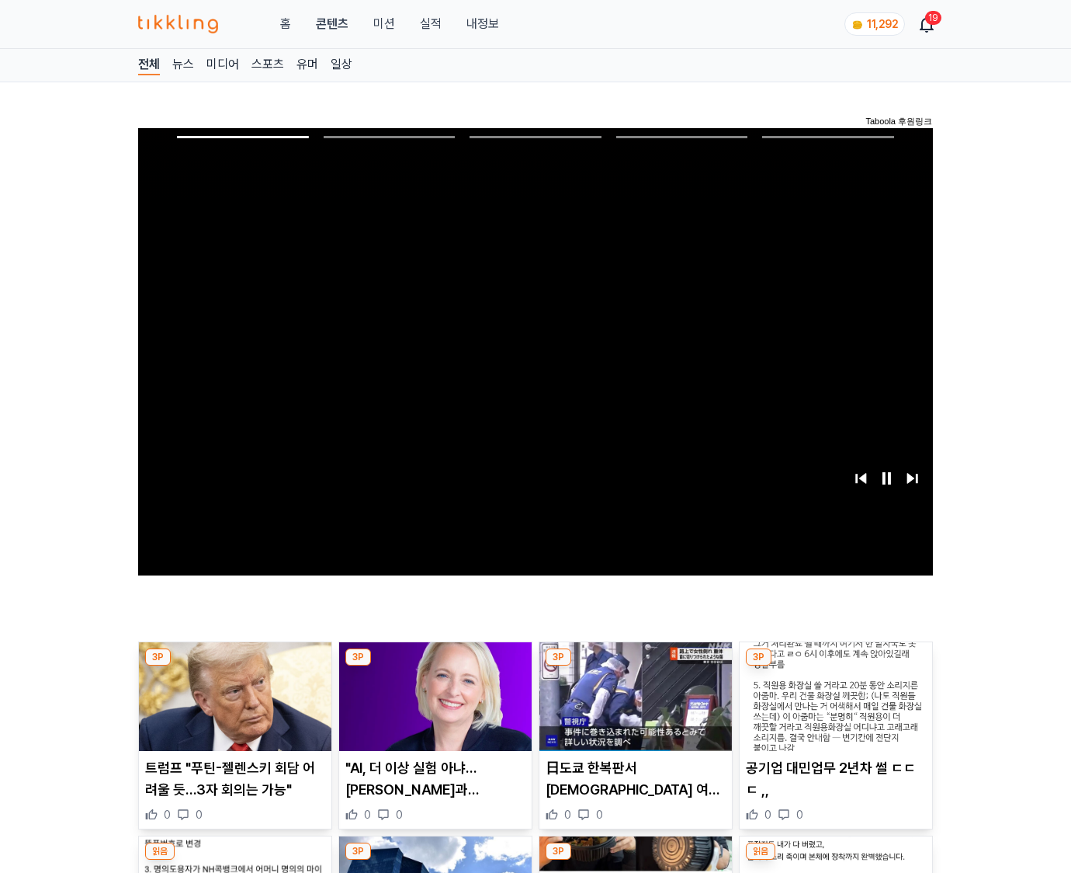
click at [835, 666] on img at bounding box center [836, 696] width 193 height 109
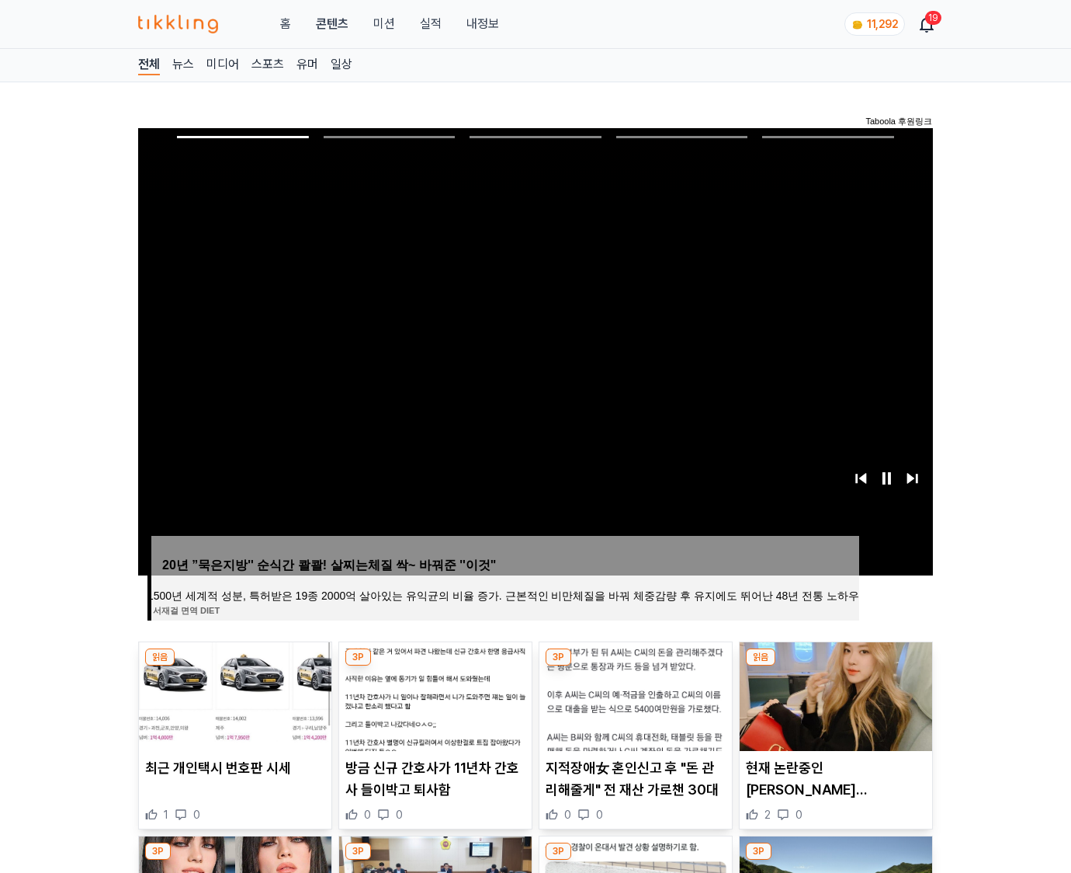
click at [835, 666] on img at bounding box center [836, 696] width 193 height 109
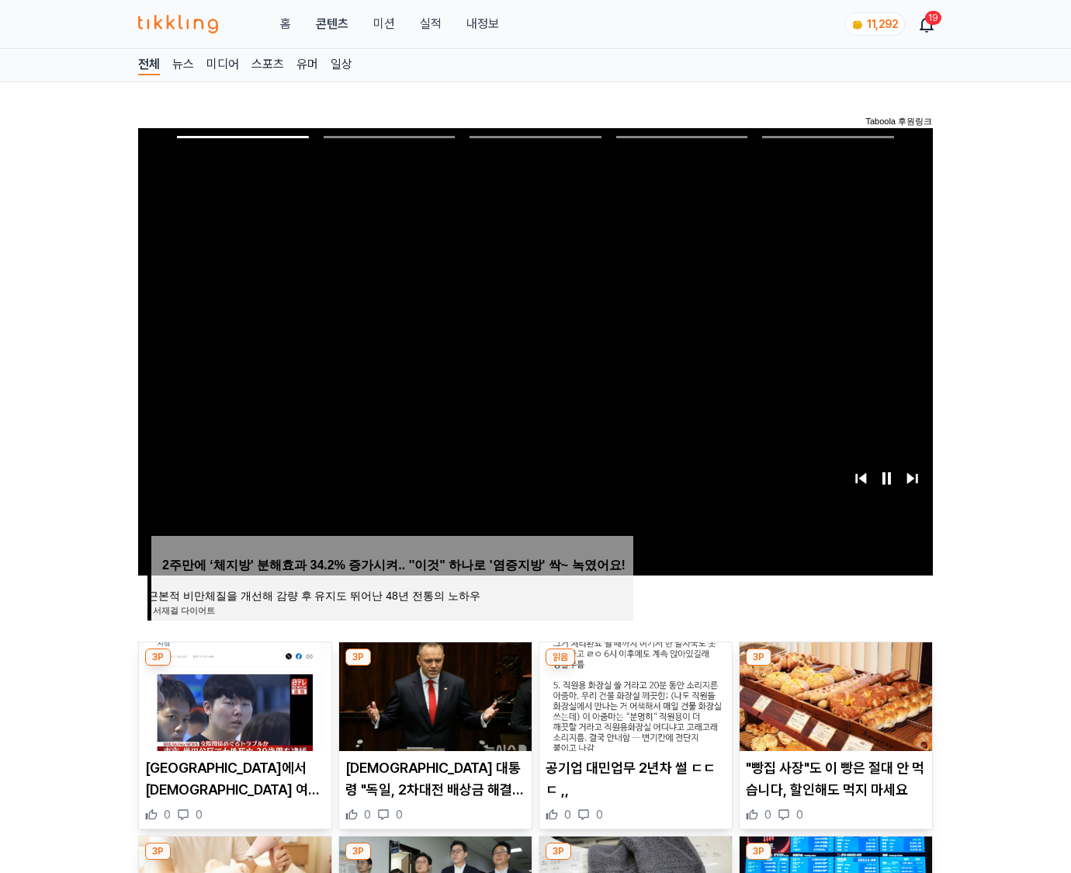
click at [835, 666] on img at bounding box center [836, 696] width 193 height 109
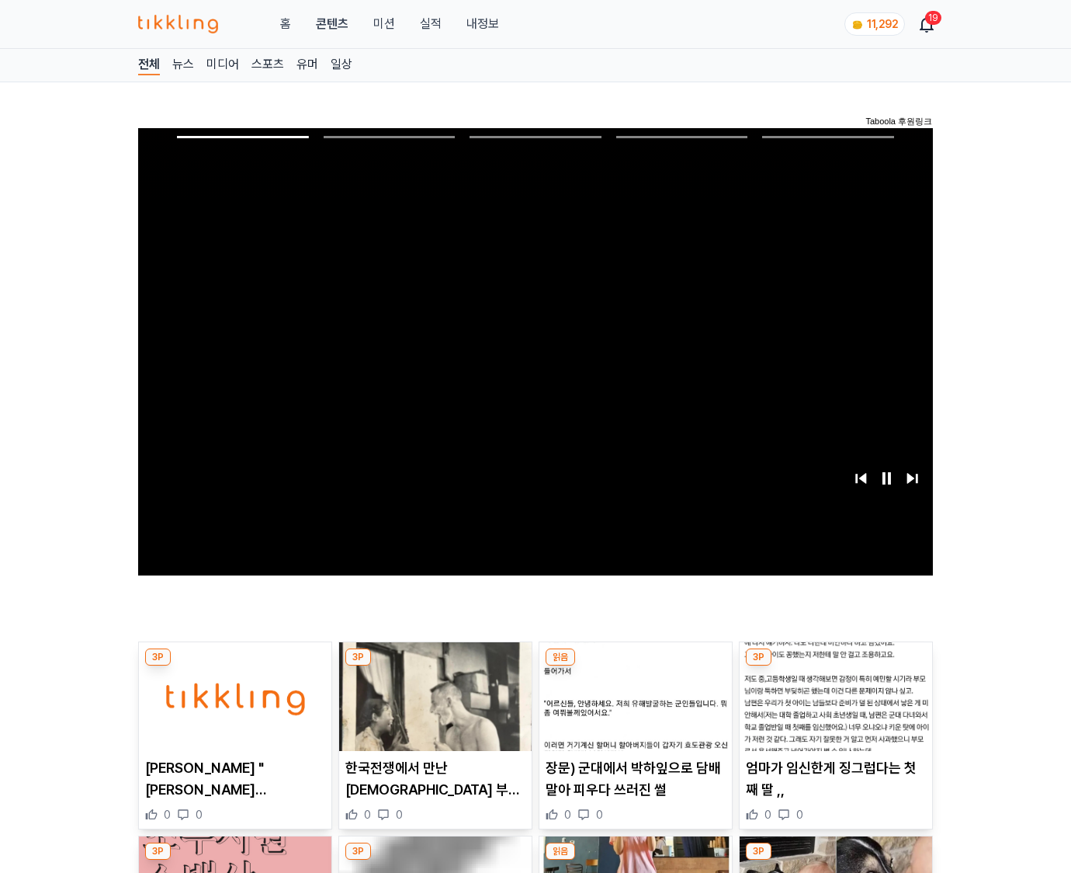
click at [835, 666] on img at bounding box center [836, 696] width 193 height 109
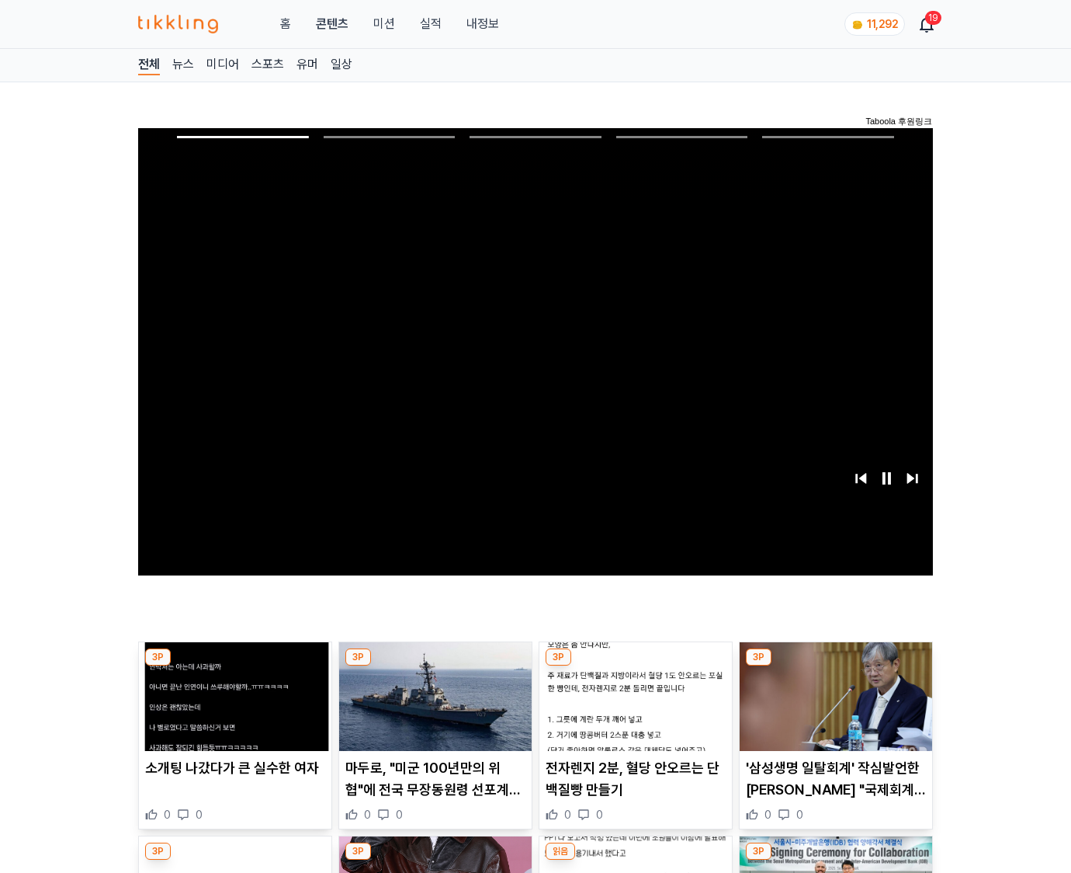
click at [835, 666] on img at bounding box center [836, 696] width 193 height 109
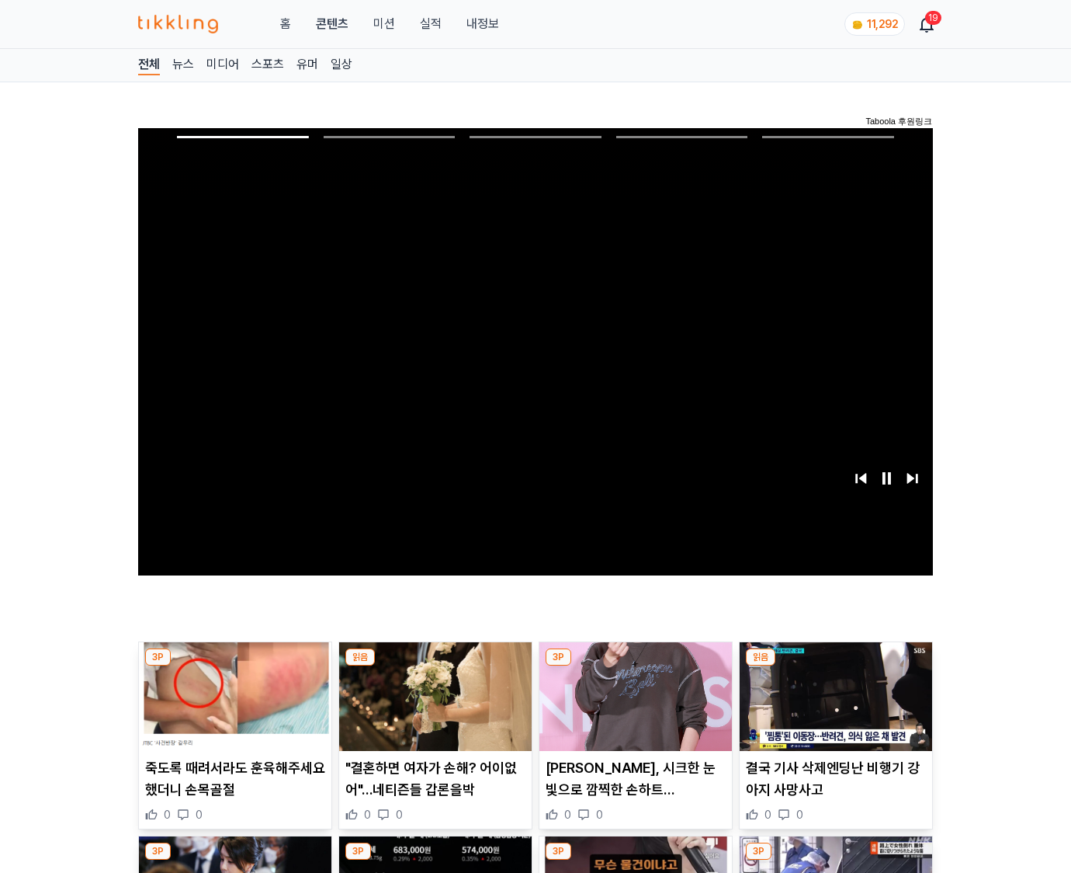
click at [835, 666] on img at bounding box center [836, 696] width 193 height 109
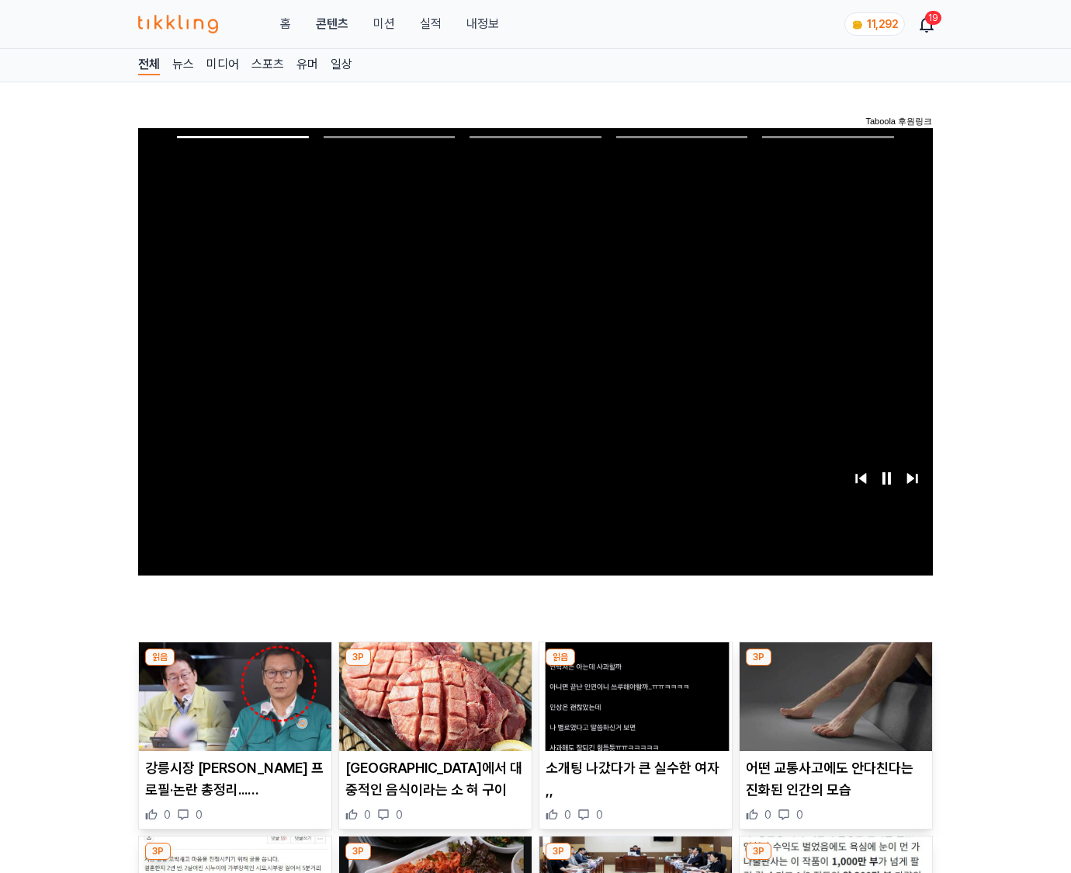
click at [835, 666] on img at bounding box center [836, 696] width 193 height 109
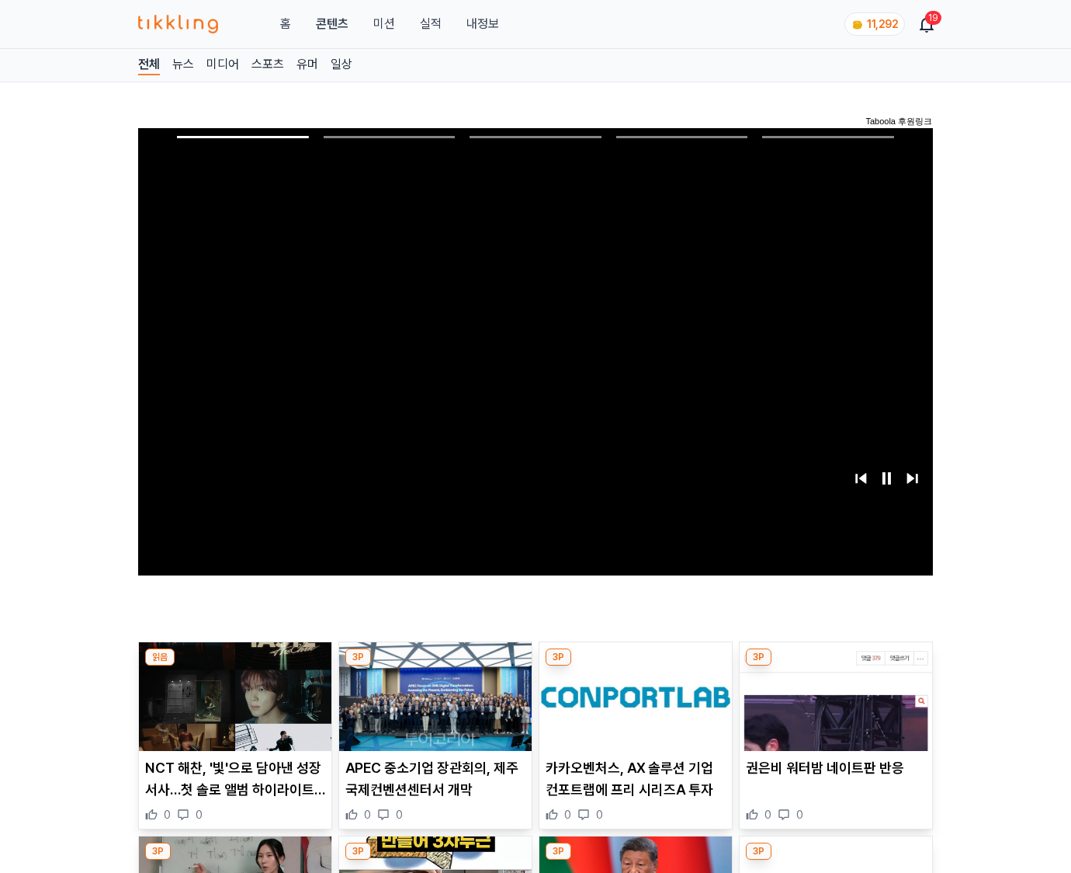
click at [835, 666] on img at bounding box center [836, 696] width 193 height 109
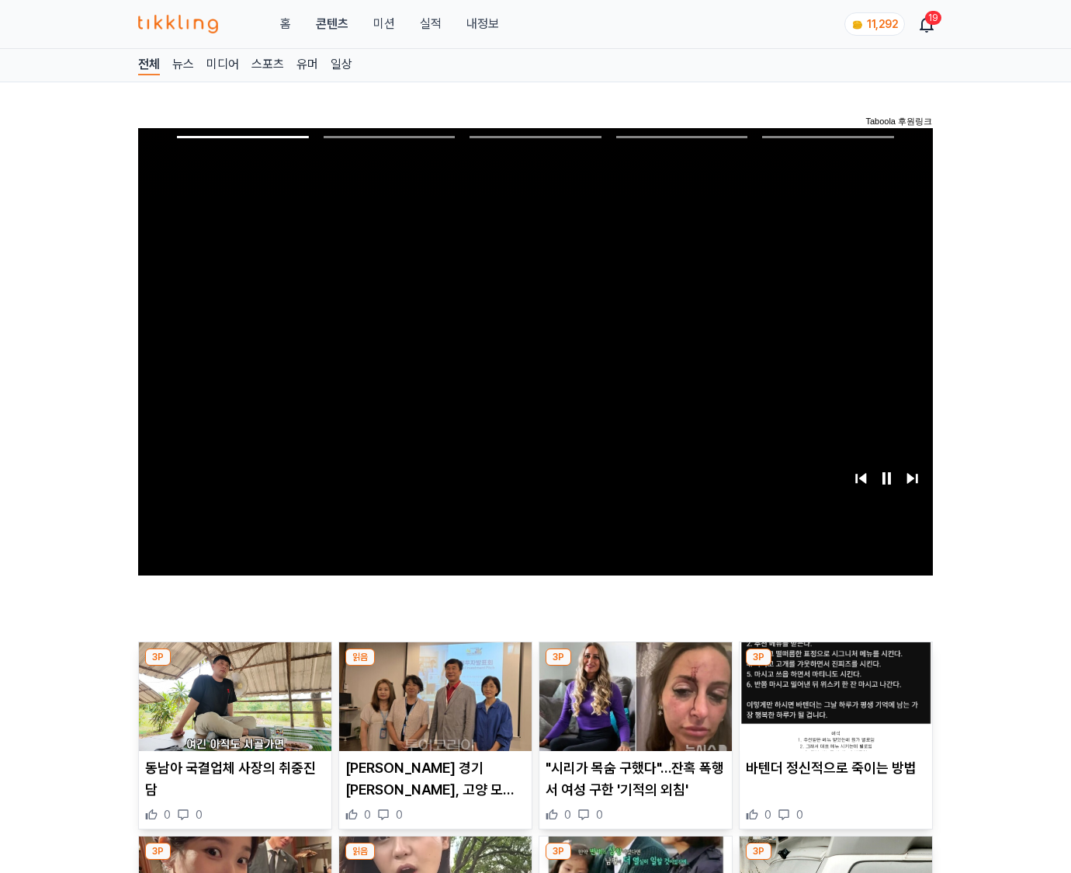
click at [835, 666] on img at bounding box center [836, 696] width 193 height 109
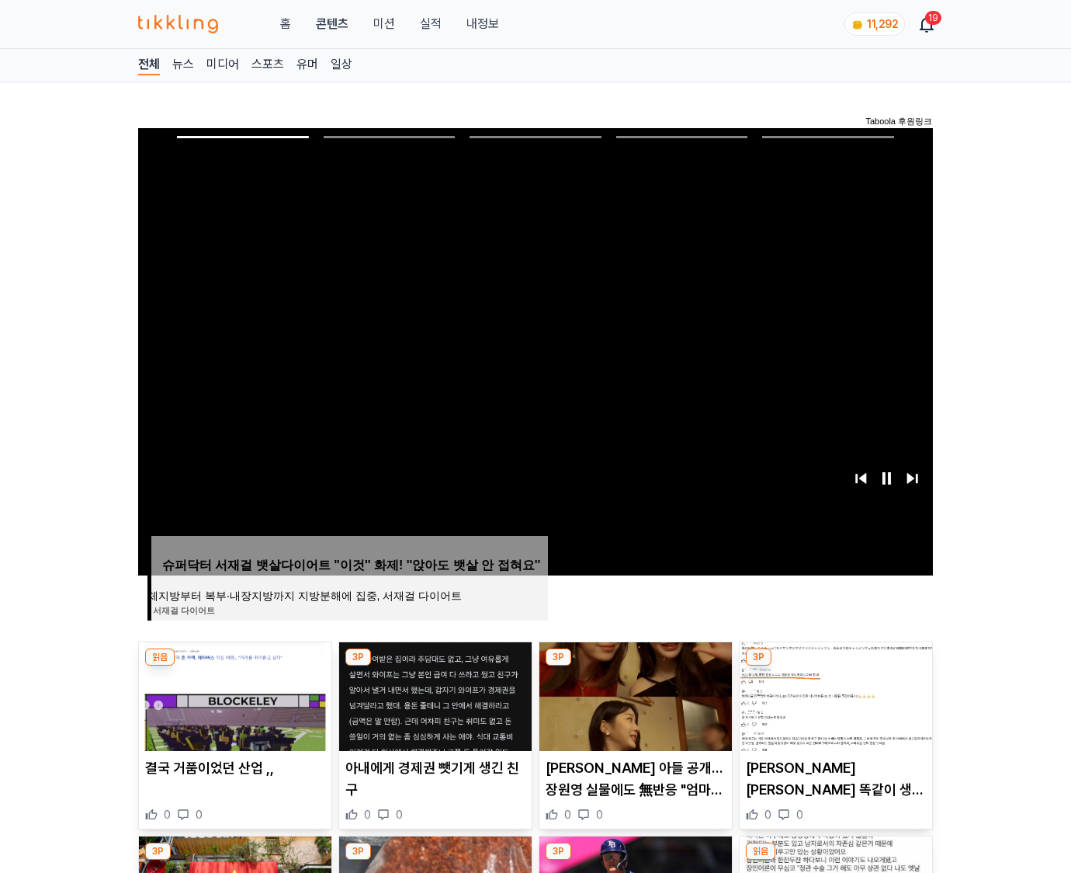
click at [835, 666] on img at bounding box center [836, 696] width 193 height 109
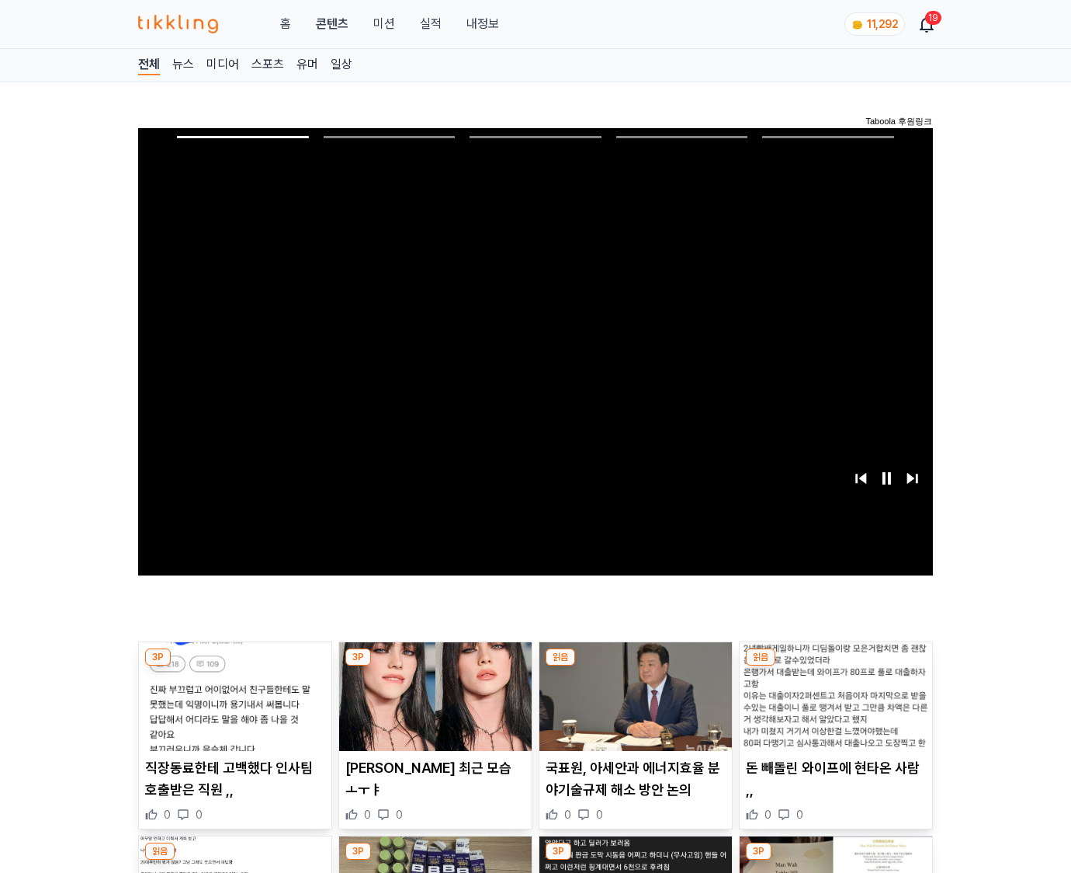
click at [835, 666] on img at bounding box center [836, 696] width 193 height 109
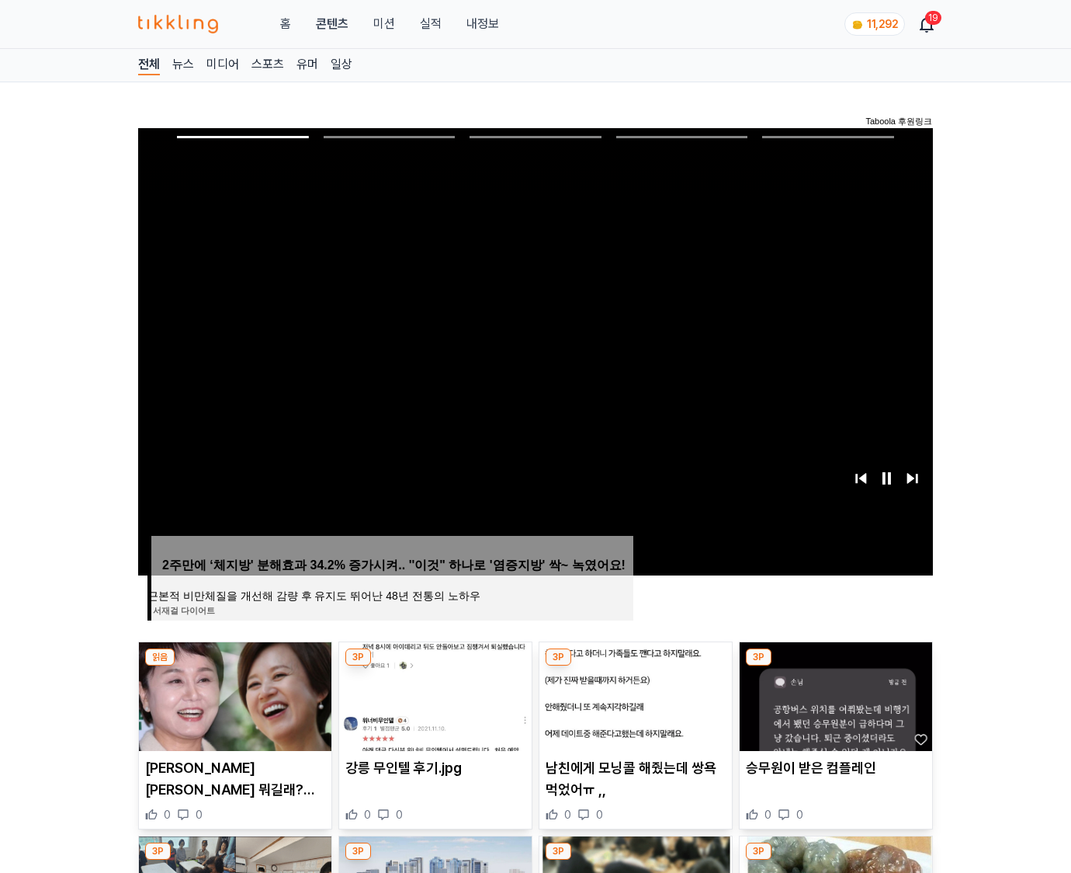
click at [835, 666] on img at bounding box center [836, 696] width 193 height 109
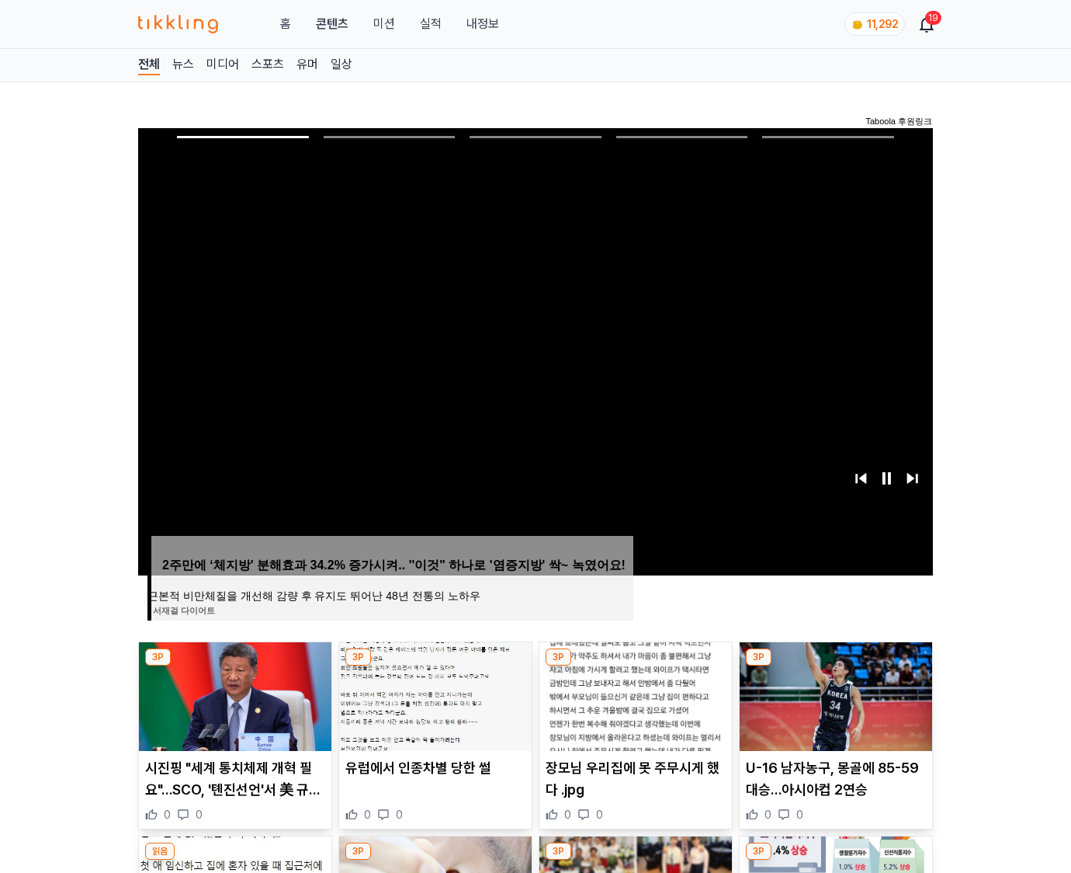
click at [835, 666] on img at bounding box center [836, 696] width 193 height 109
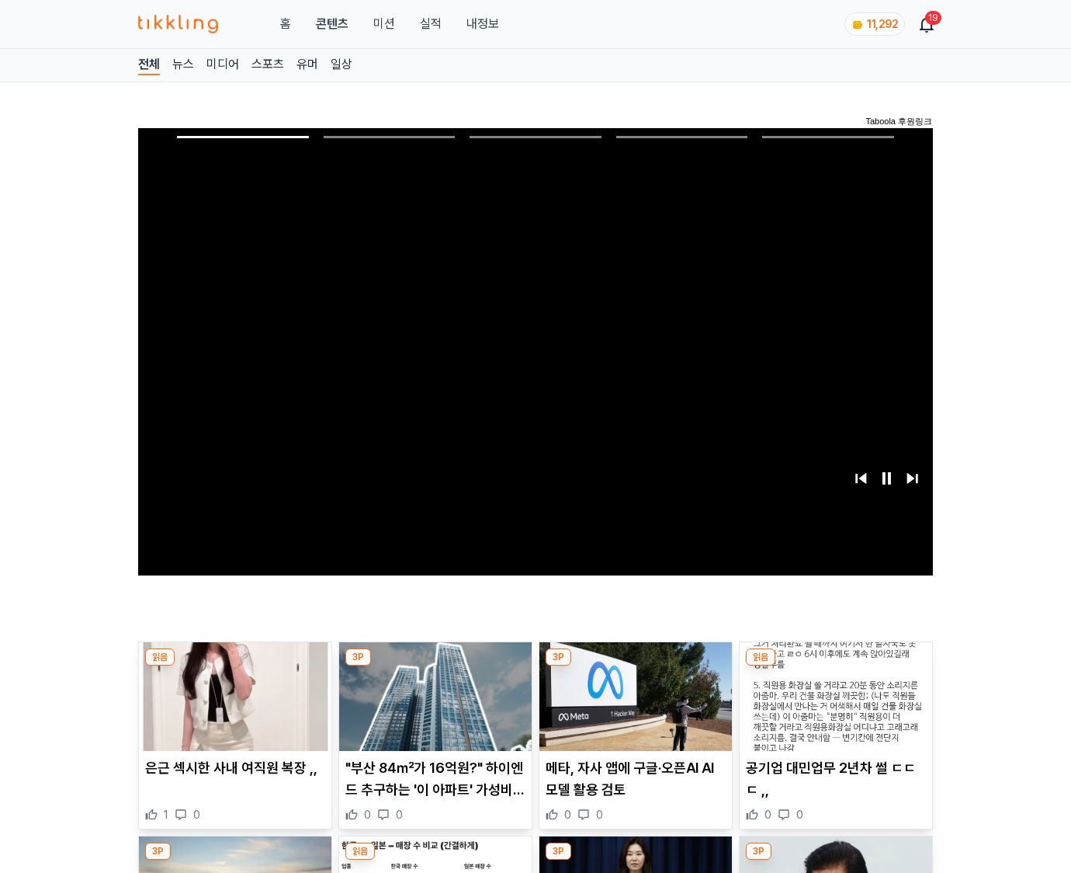
click at [835, 666] on img at bounding box center [836, 696] width 193 height 109
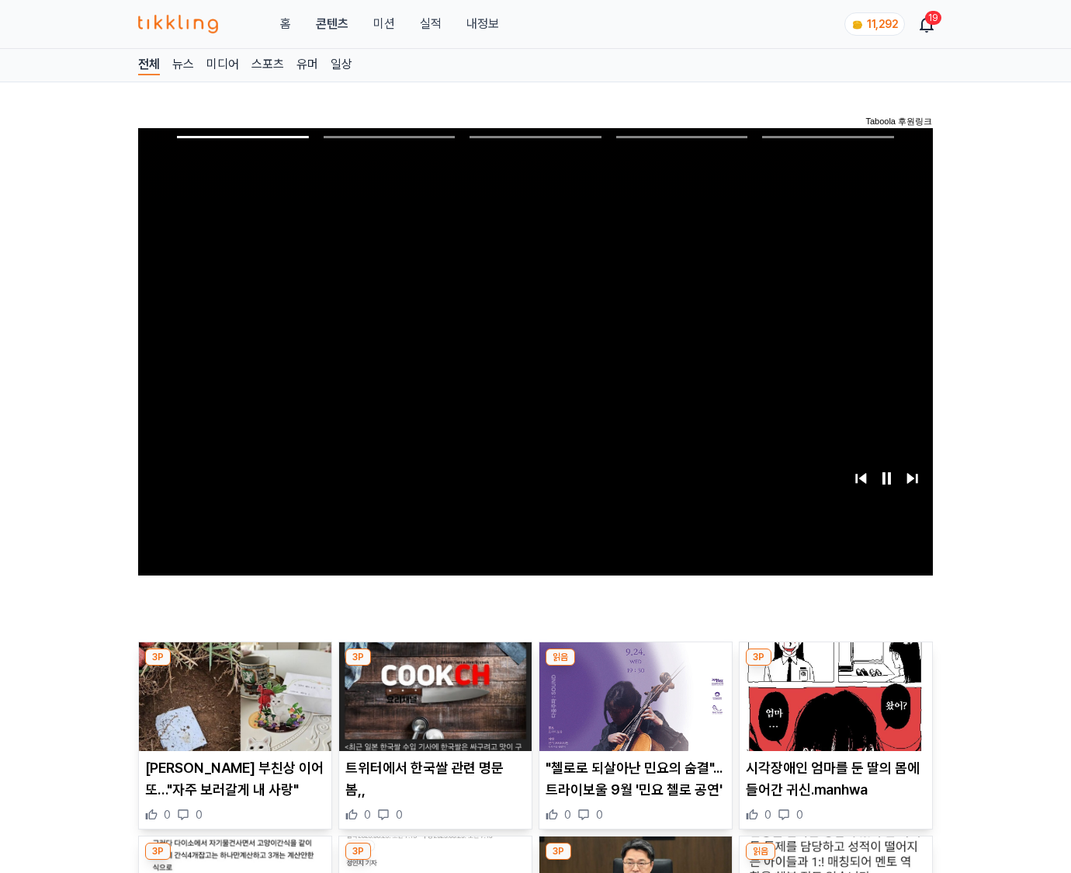
click at [835, 666] on img at bounding box center [836, 696] width 193 height 109
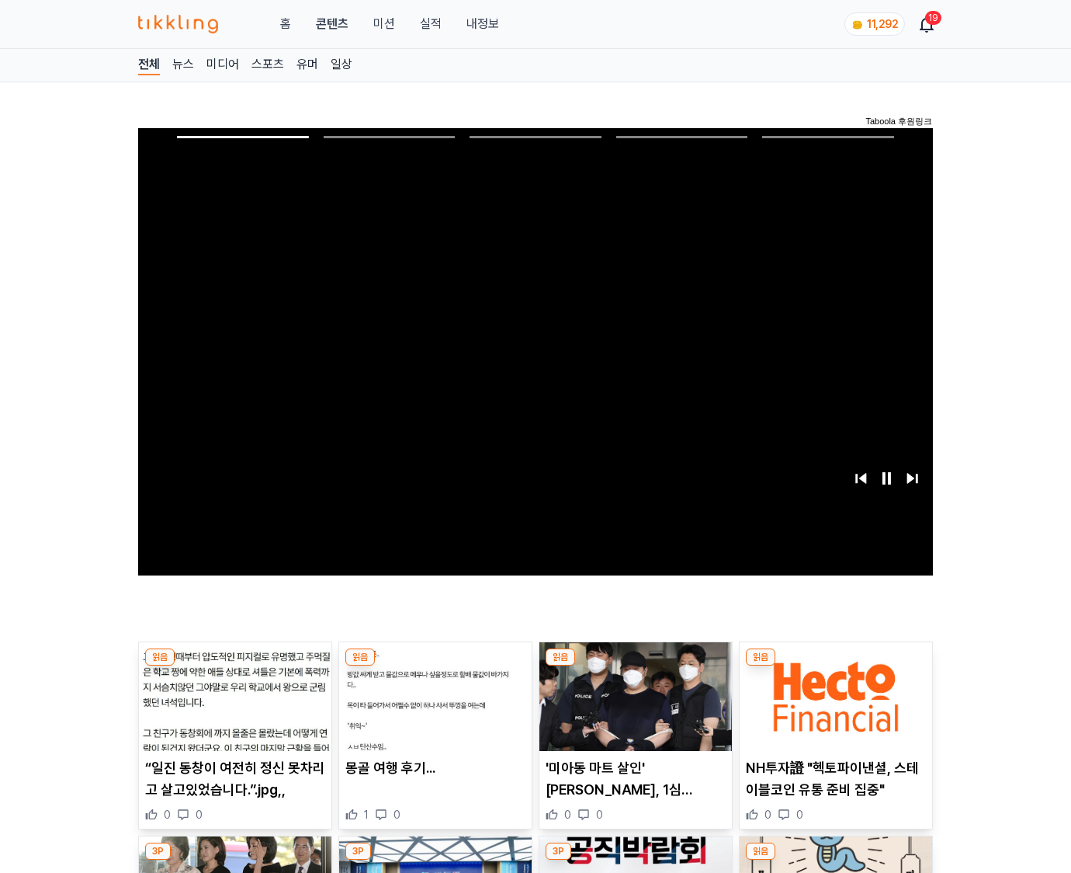
click at [835, 666] on img at bounding box center [836, 696] width 193 height 109
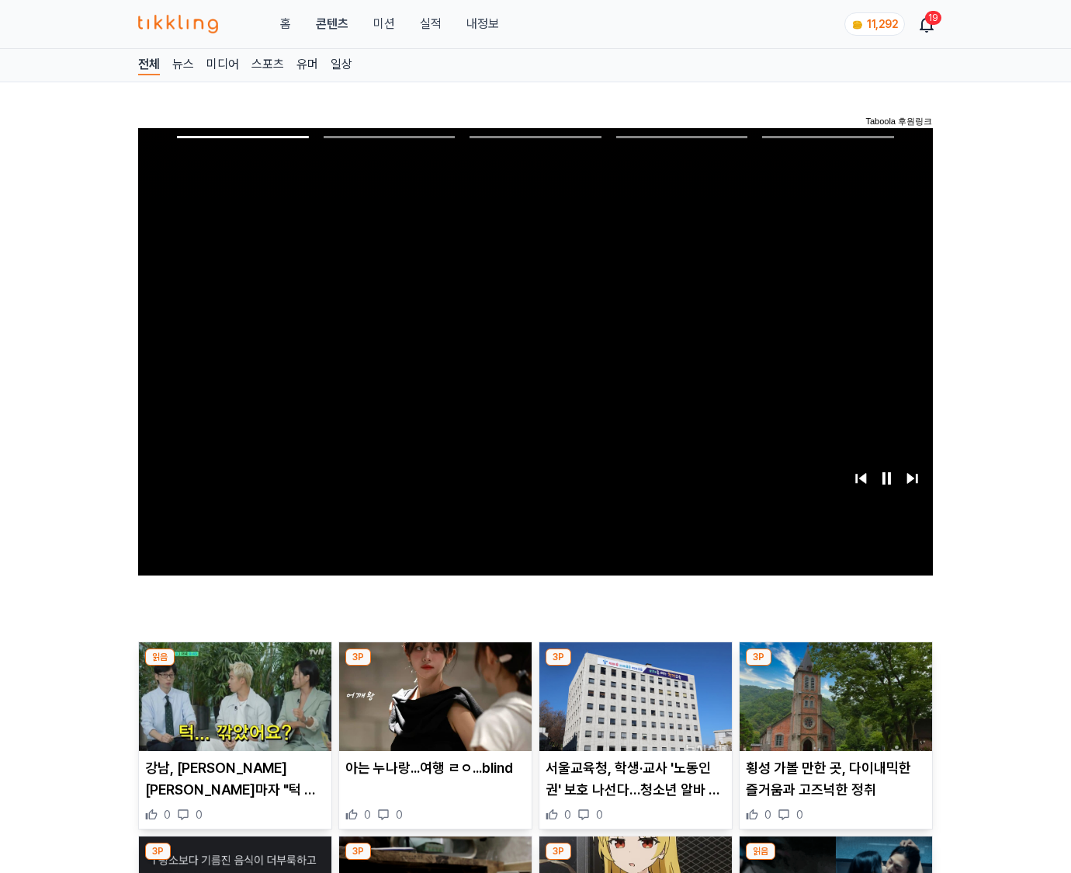
click at [835, 666] on img at bounding box center [836, 696] width 193 height 109
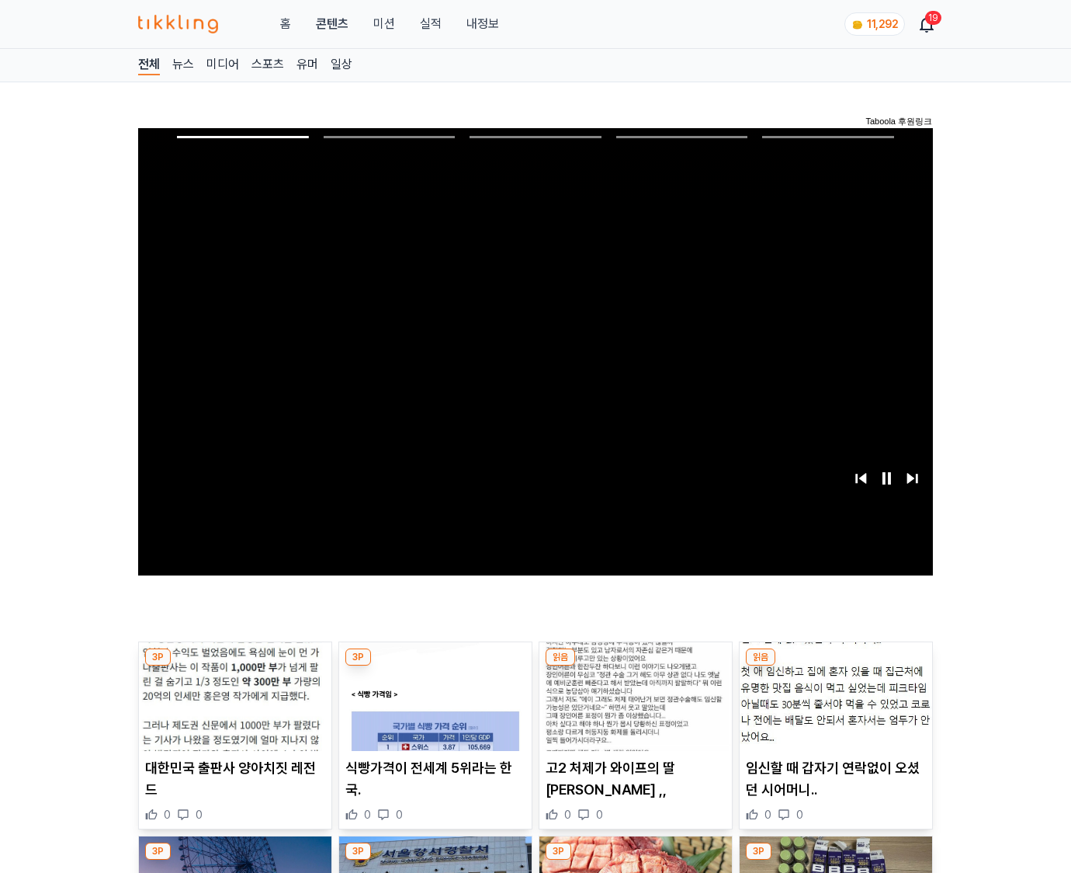
click at [835, 666] on img at bounding box center [836, 696] width 193 height 109
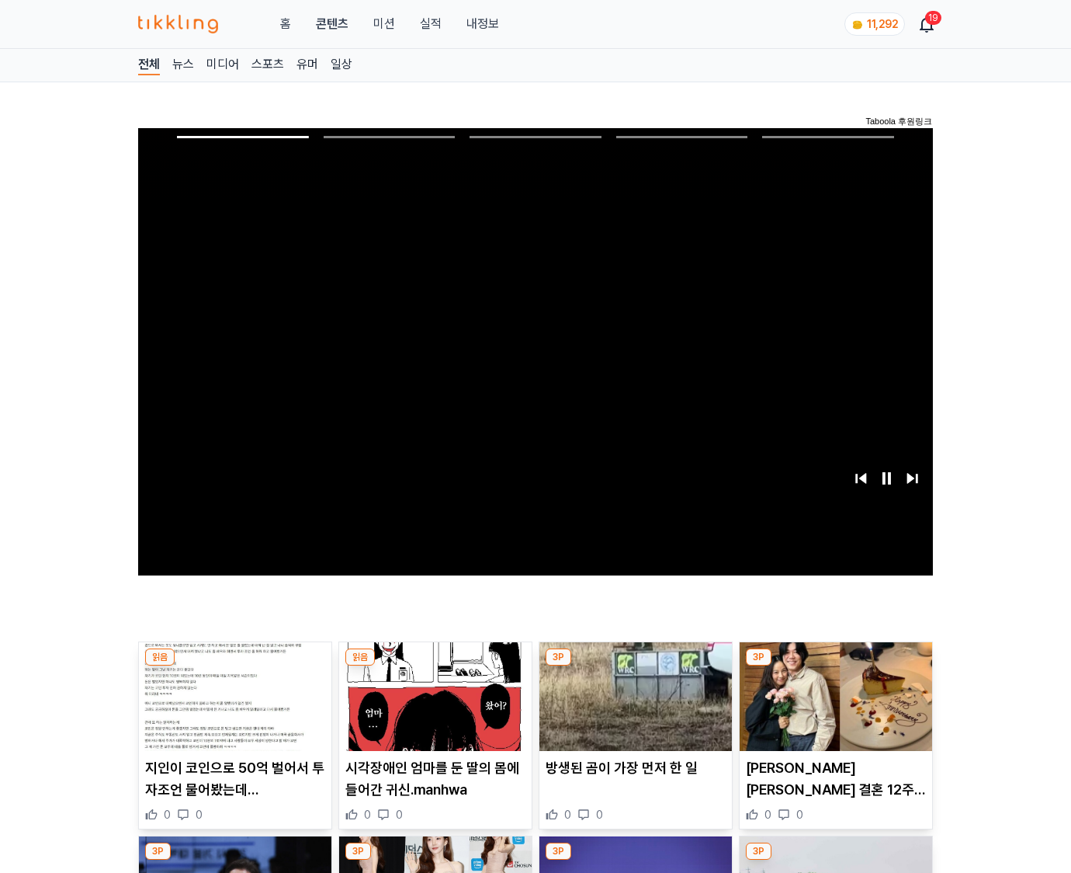
click at [835, 666] on img at bounding box center [836, 696] width 193 height 109
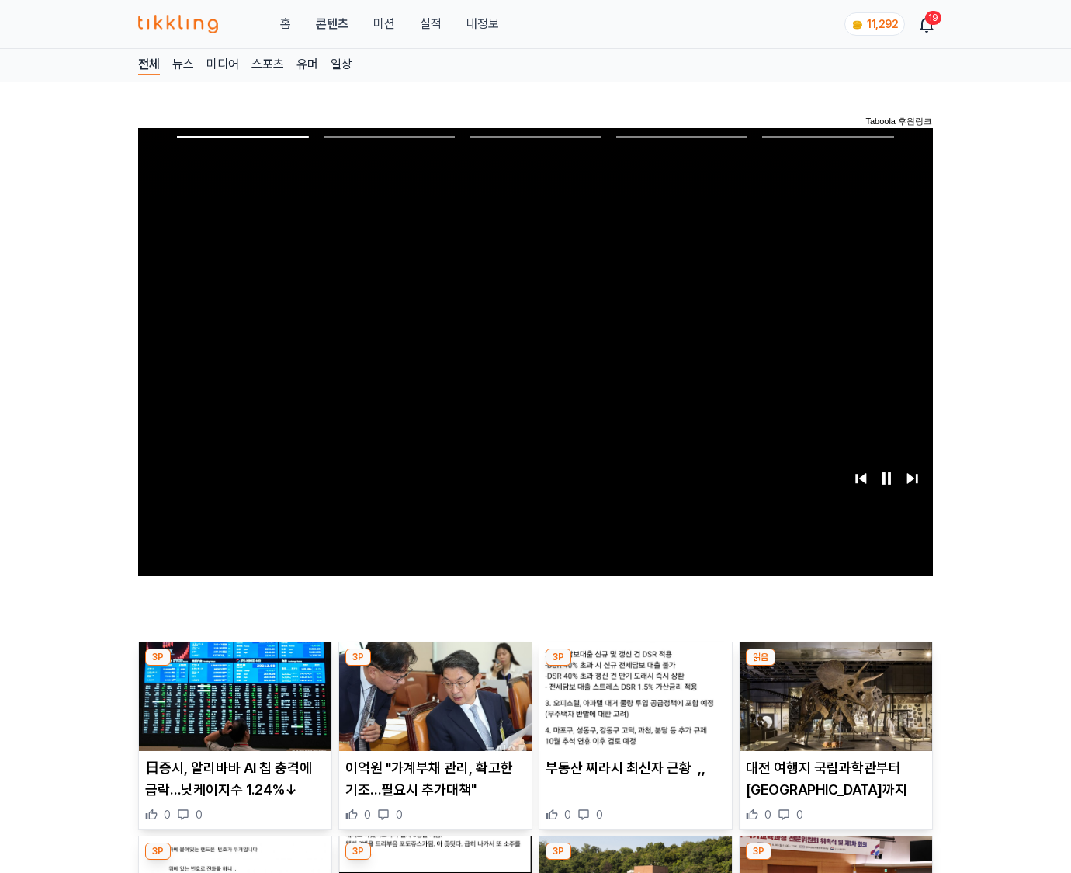
click at [835, 666] on img at bounding box center [836, 696] width 193 height 109
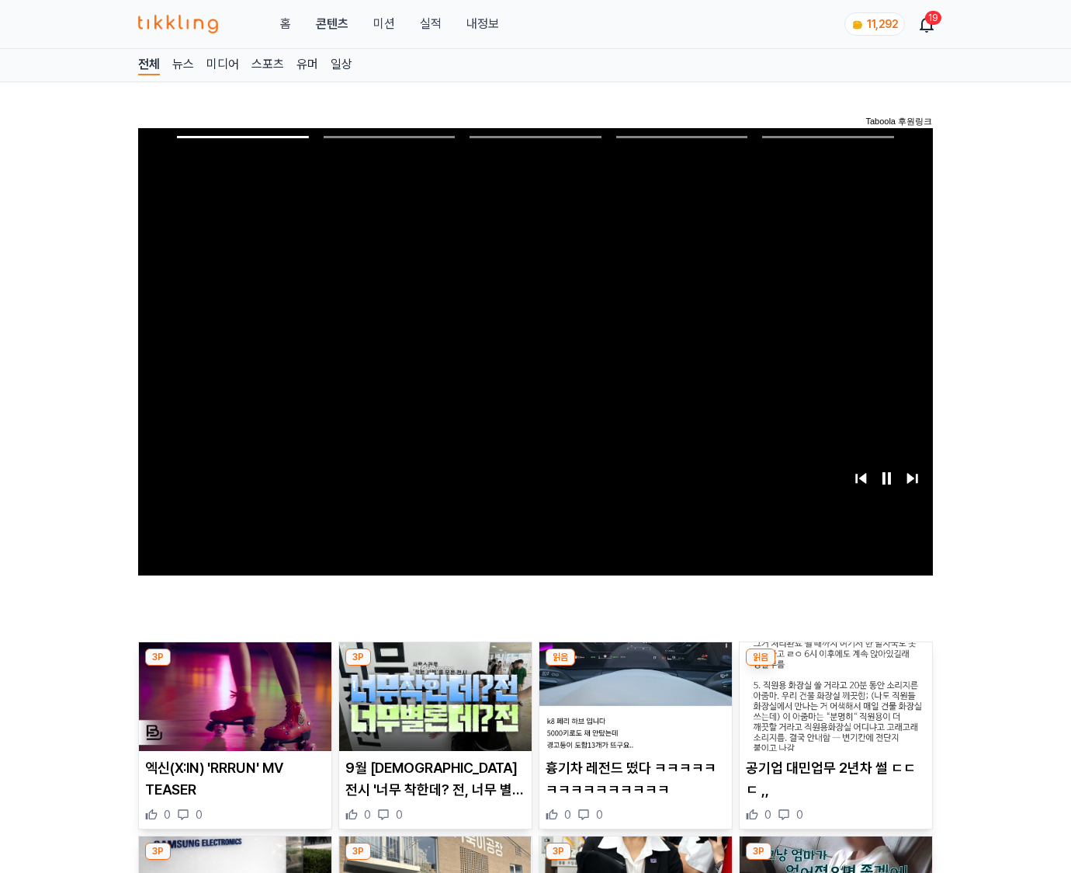
click at [835, 666] on img at bounding box center [836, 696] width 193 height 109
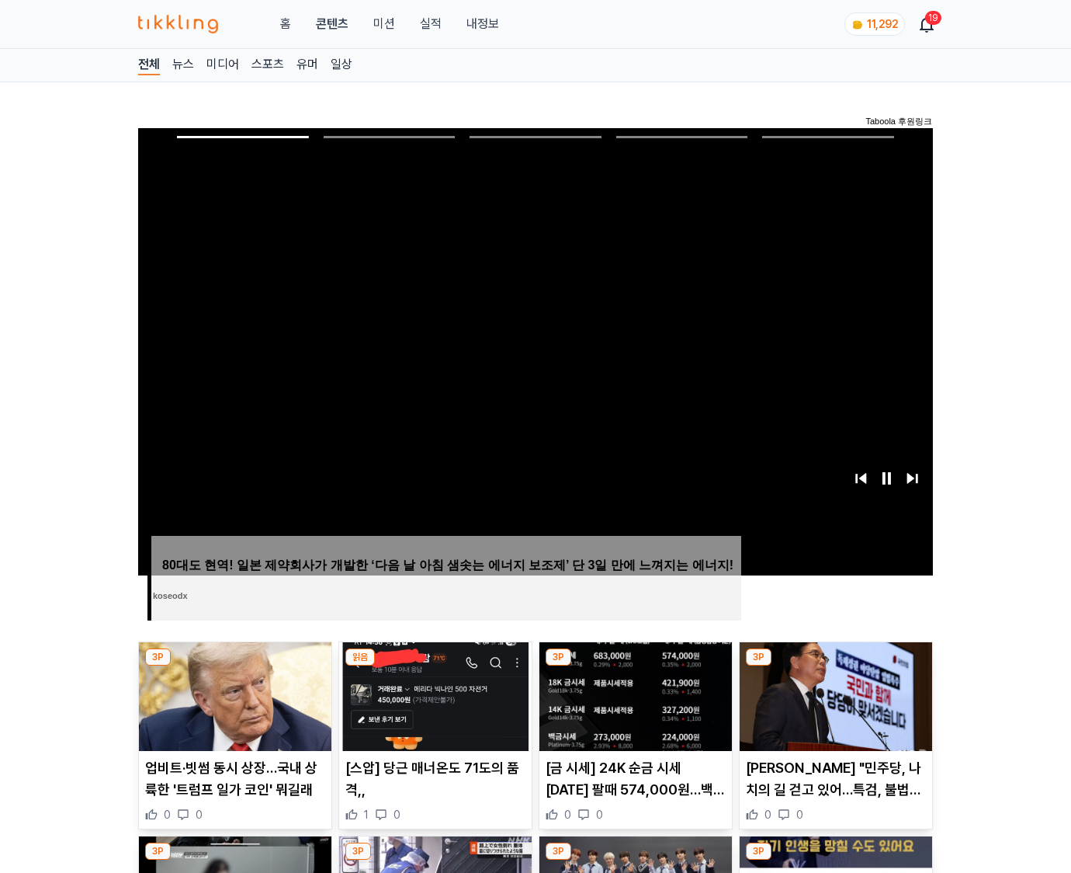
click at [835, 666] on img at bounding box center [836, 696] width 193 height 109
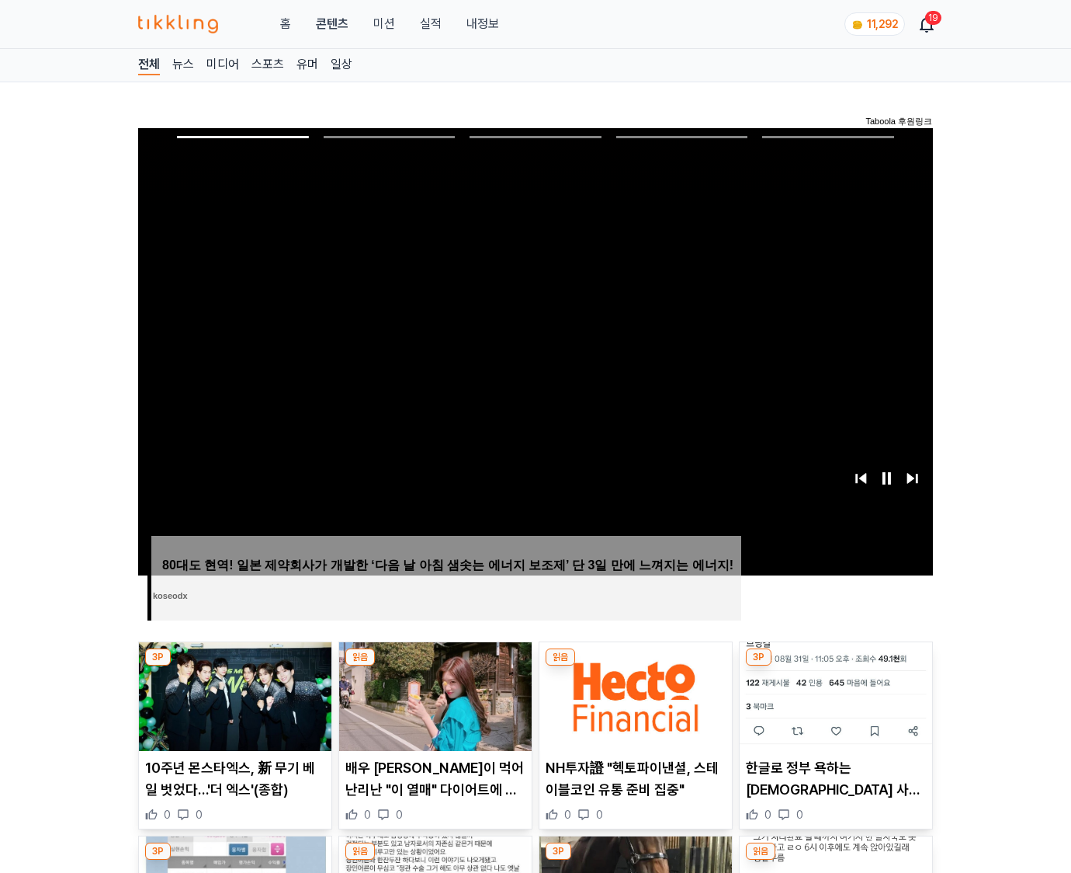
click at [835, 666] on img at bounding box center [836, 696] width 193 height 109
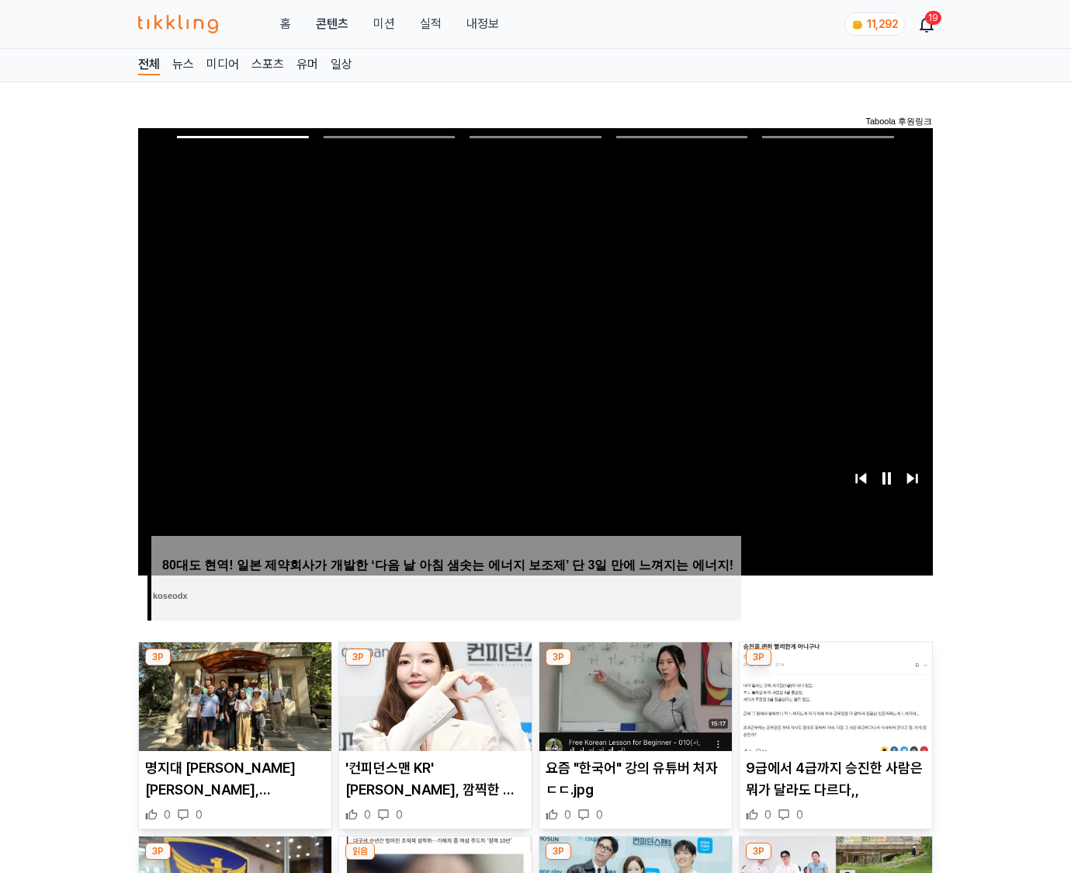
click at [835, 666] on img at bounding box center [836, 696] width 193 height 109
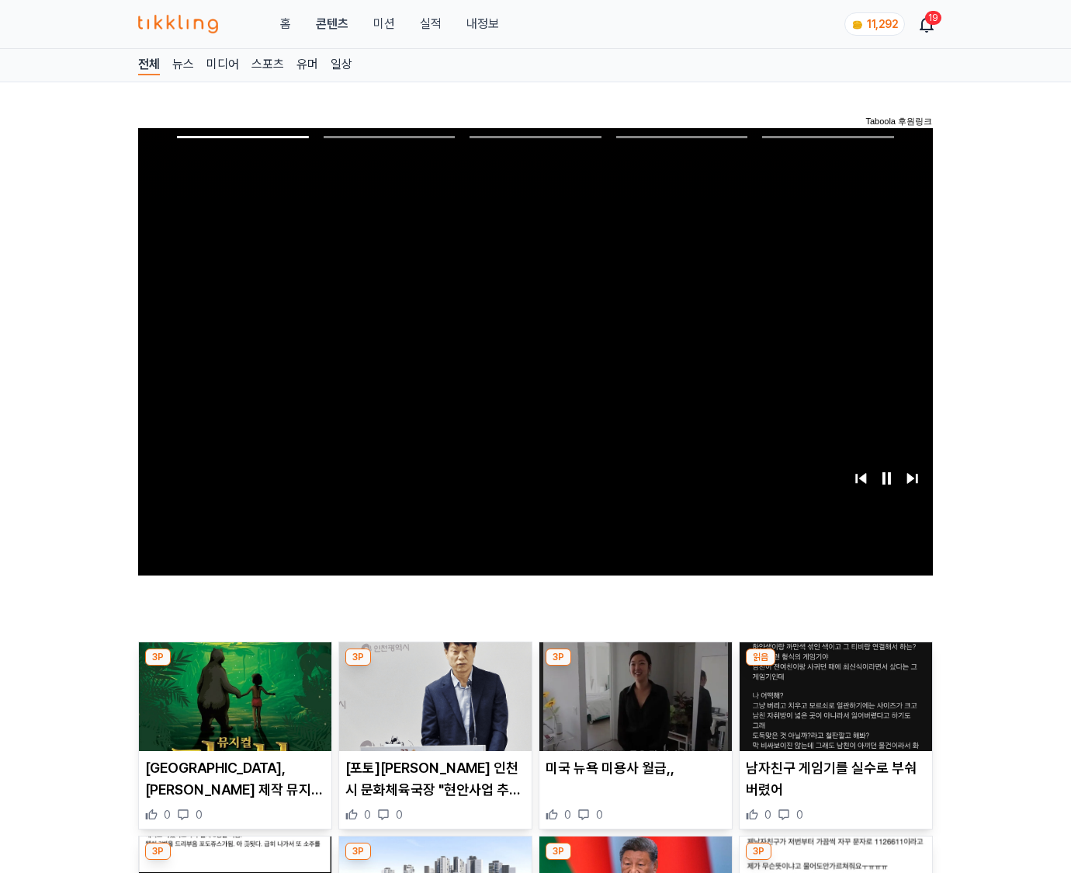
click at [835, 666] on img at bounding box center [836, 696] width 193 height 109
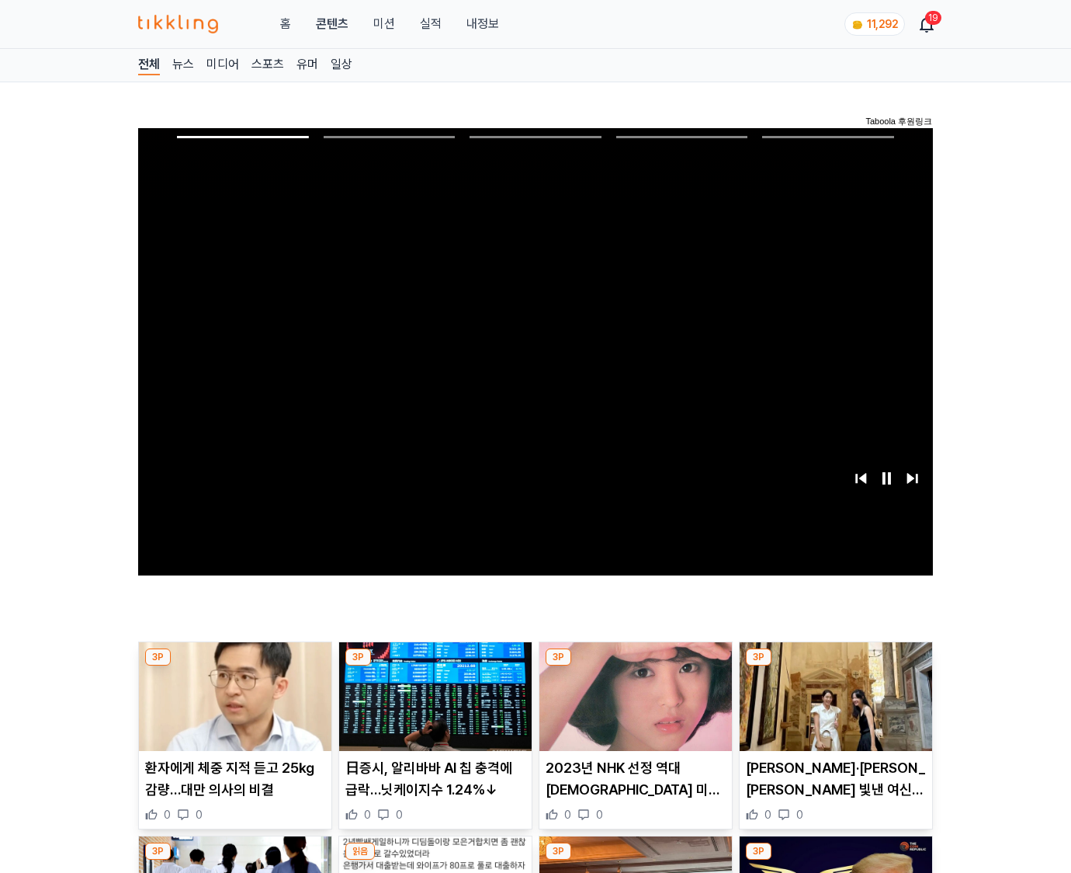
click at [835, 666] on img at bounding box center [836, 696] width 193 height 109
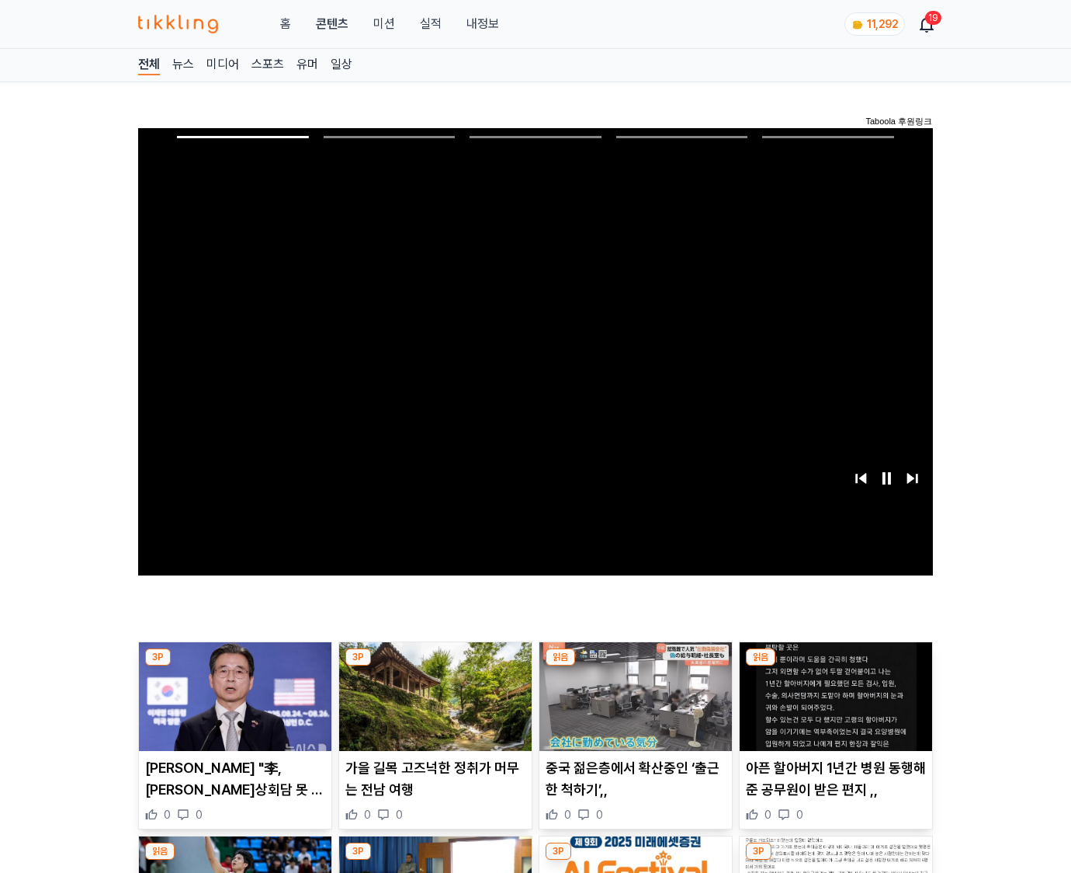
click at [835, 666] on img at bounding box center [836, 696] width 193 height 109
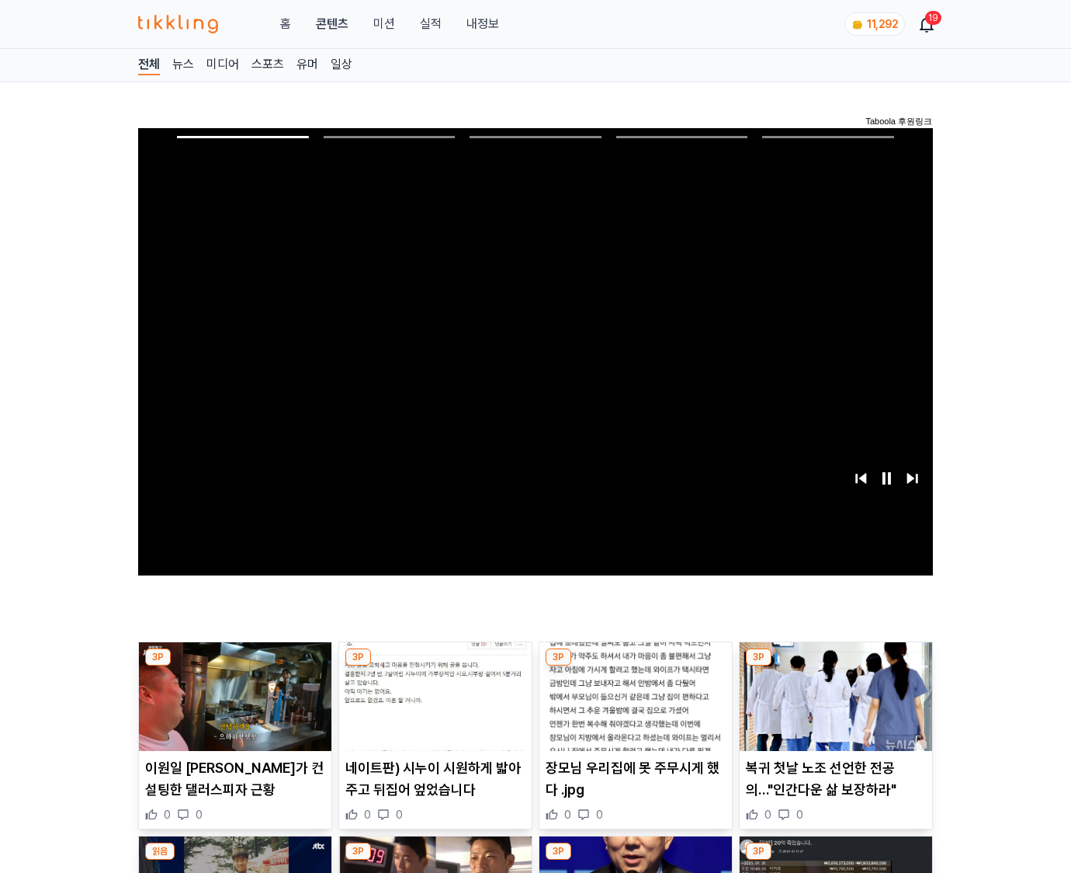
click at [835, 666] on img at bounding box center [836, 696] width 193 height 109
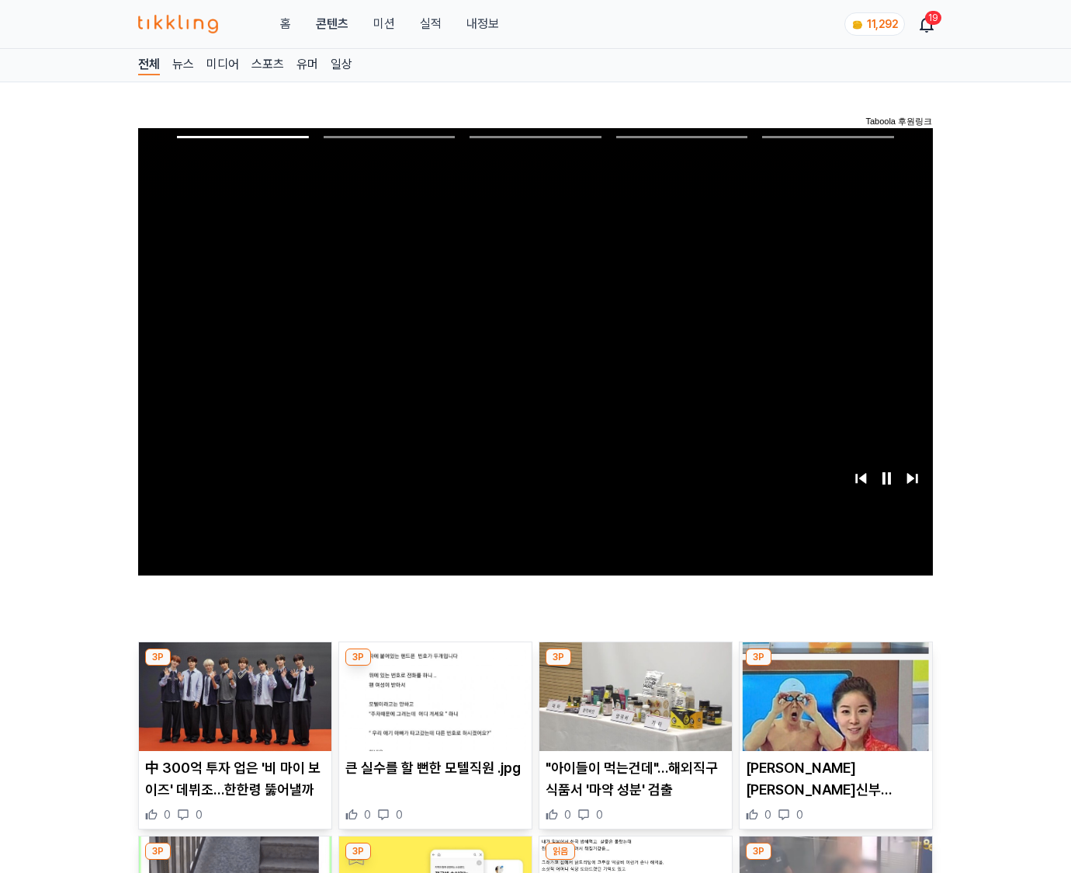
click at [835, 666] on img at bounding box center [836, 696] width 193 height 109
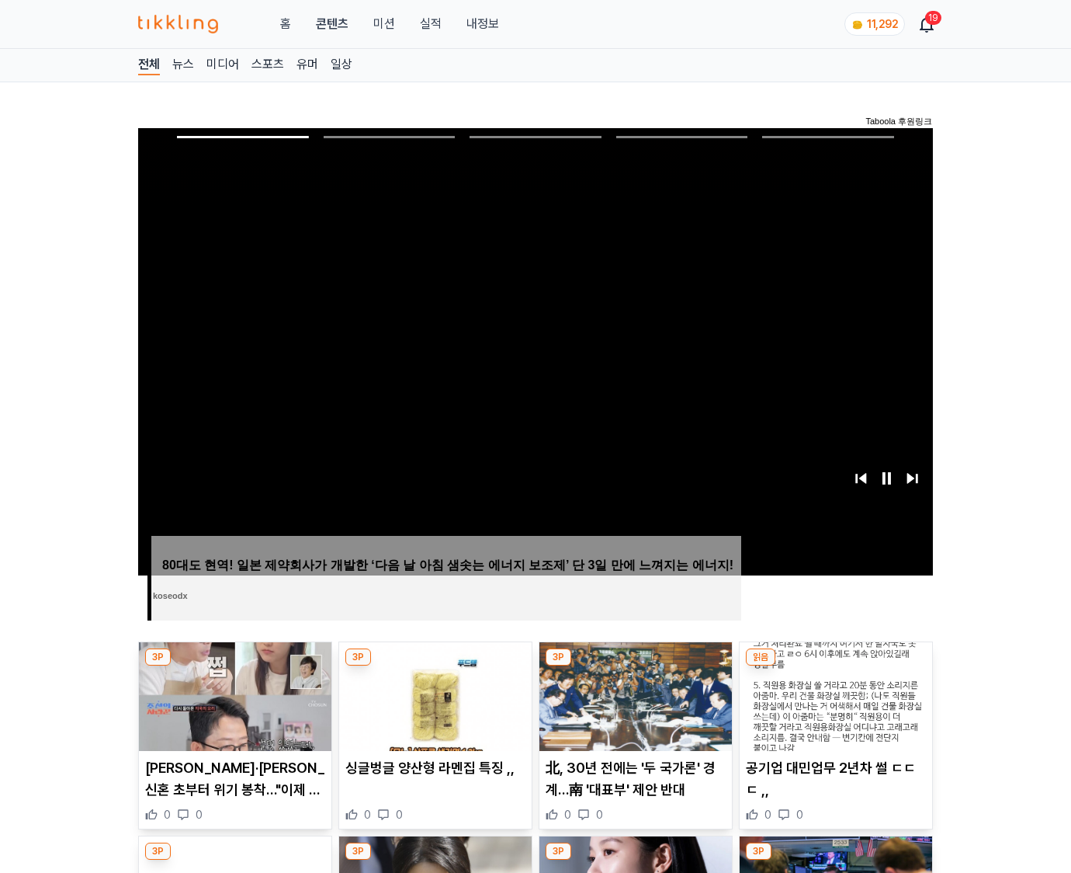
click at [835, 666] on img at bounding box center [836, 696] width 193 height 109
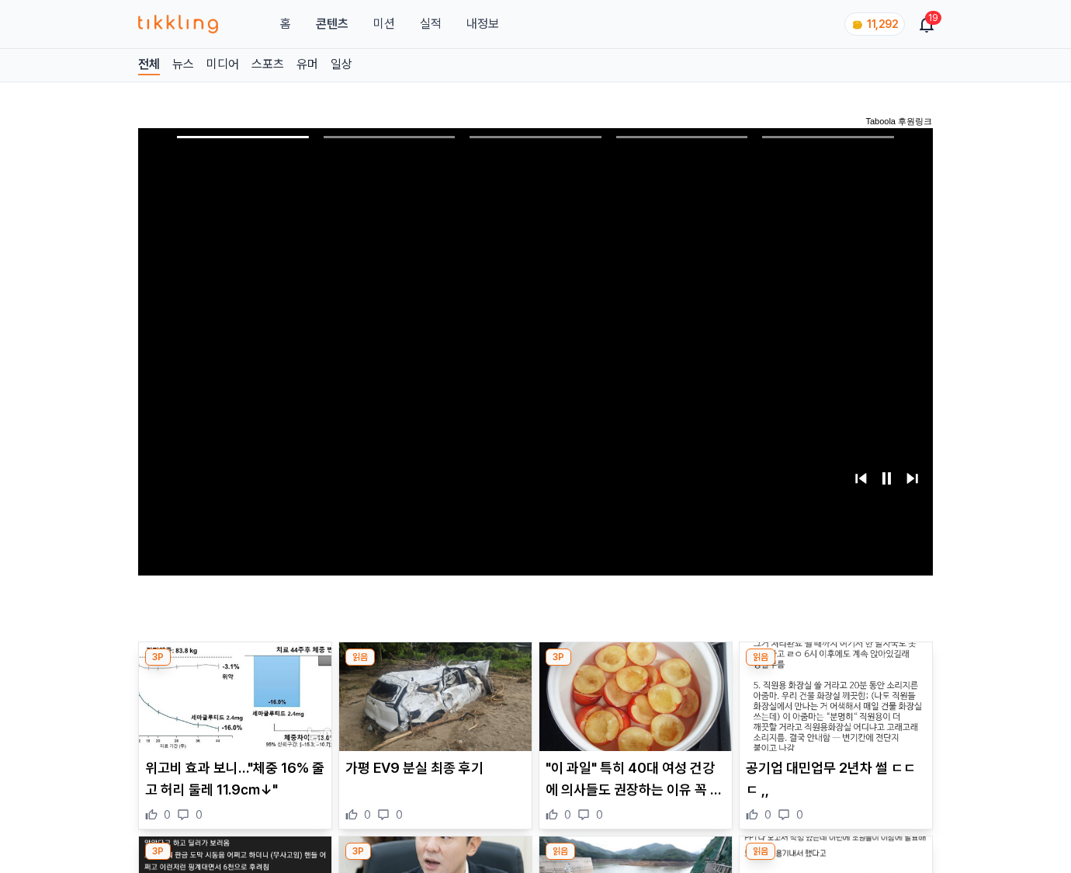
click at [835, 666] on img at bounding box center [836, 696] width 193 height 109
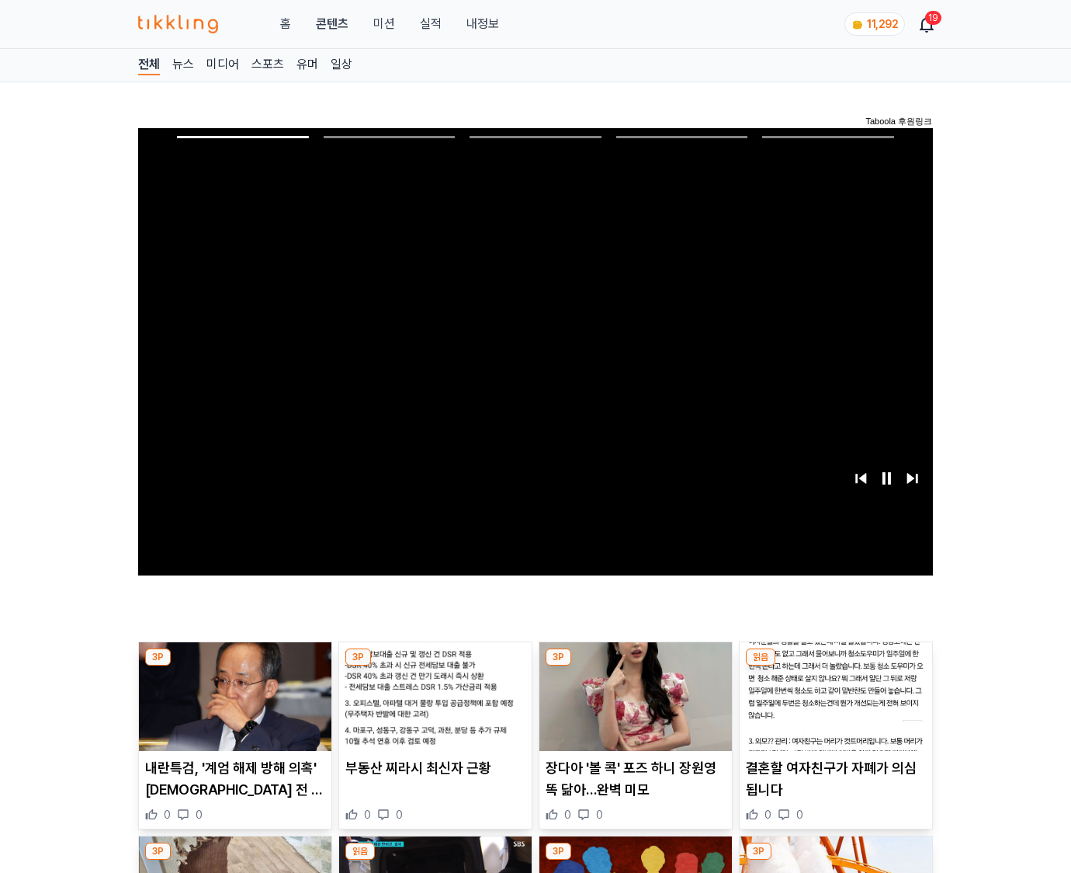
click at [835, 666] on img at bounding box center [836, 696] width 193 height 109
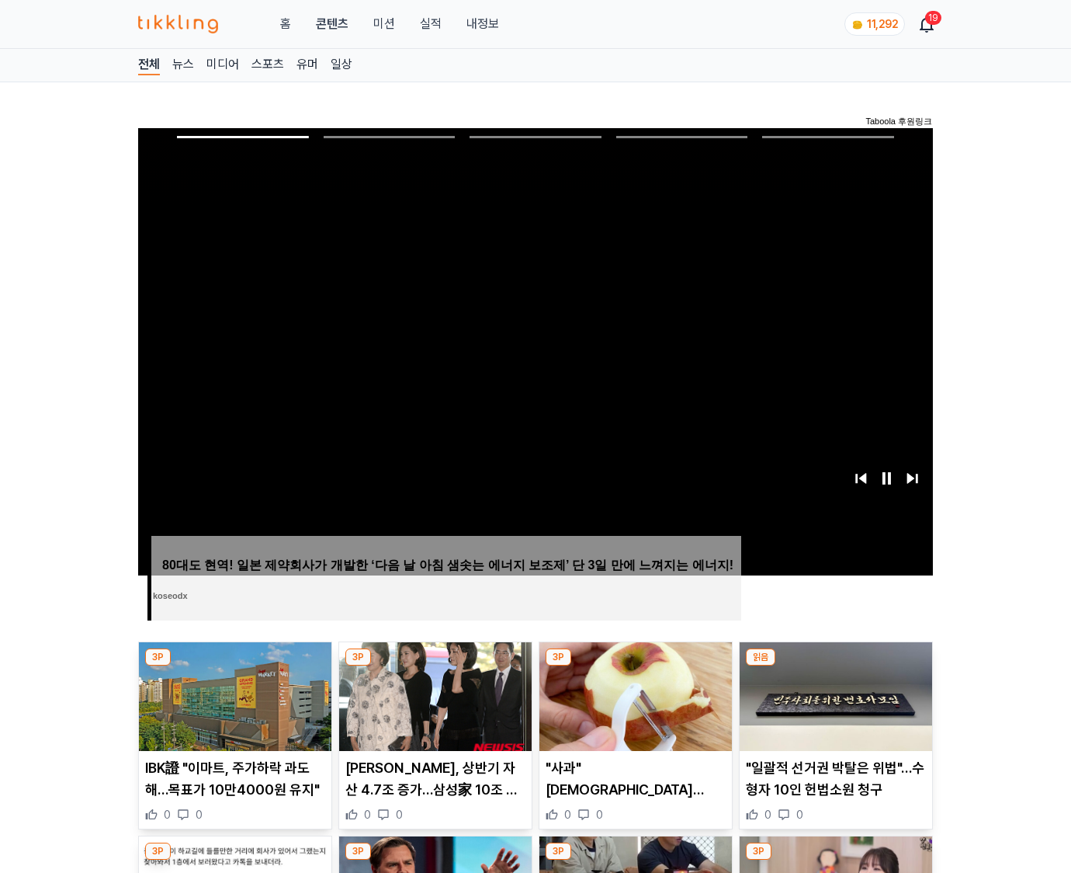
click at [835, 666] on img at bounding box center [836, 696] width 193 height 109
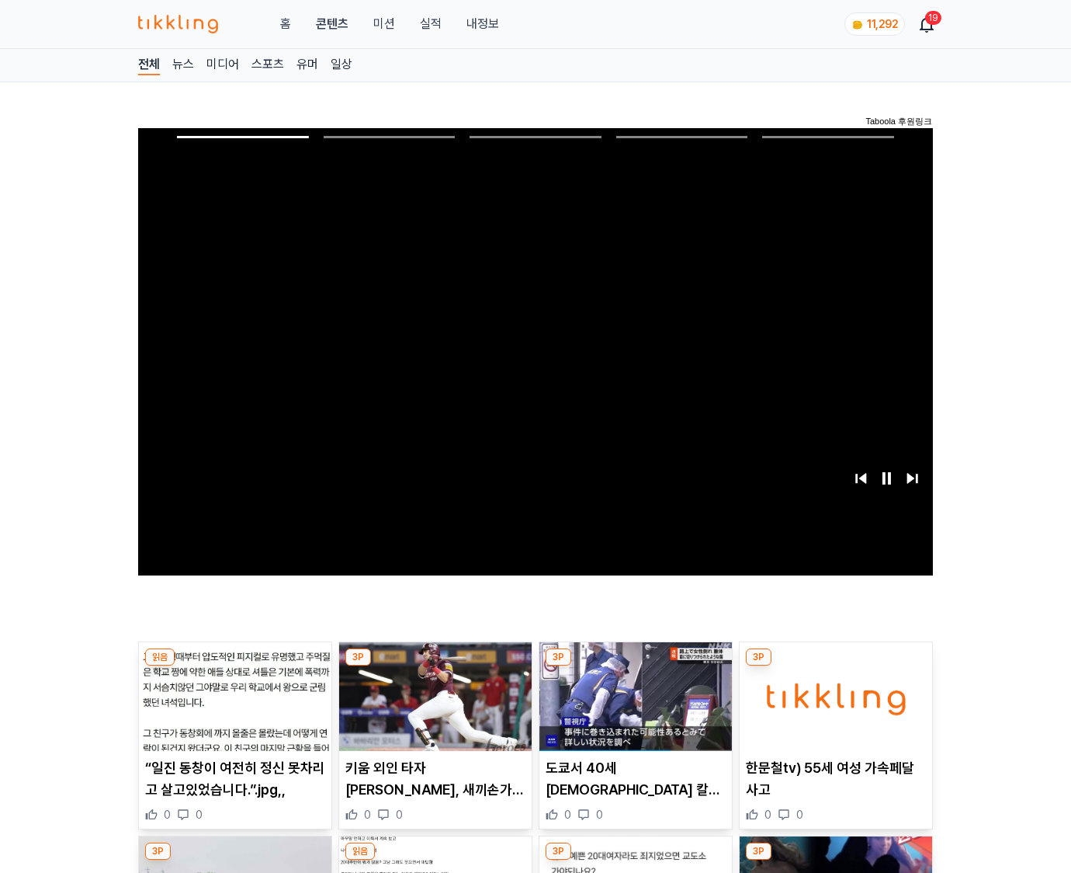
click at [835, 666] on img at bounding box center [836, 696] width 193 height 109
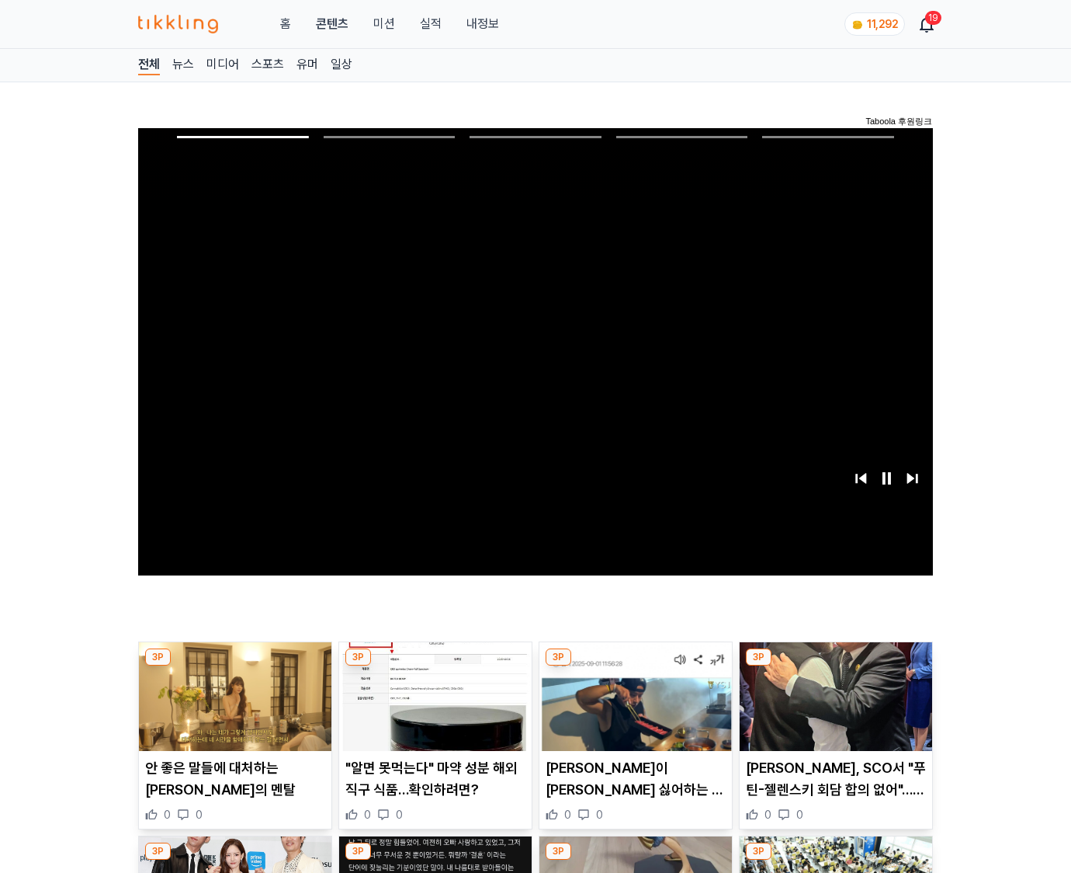
click at [835, 666] on img at bounding box center [836, 696] width 193 height 109
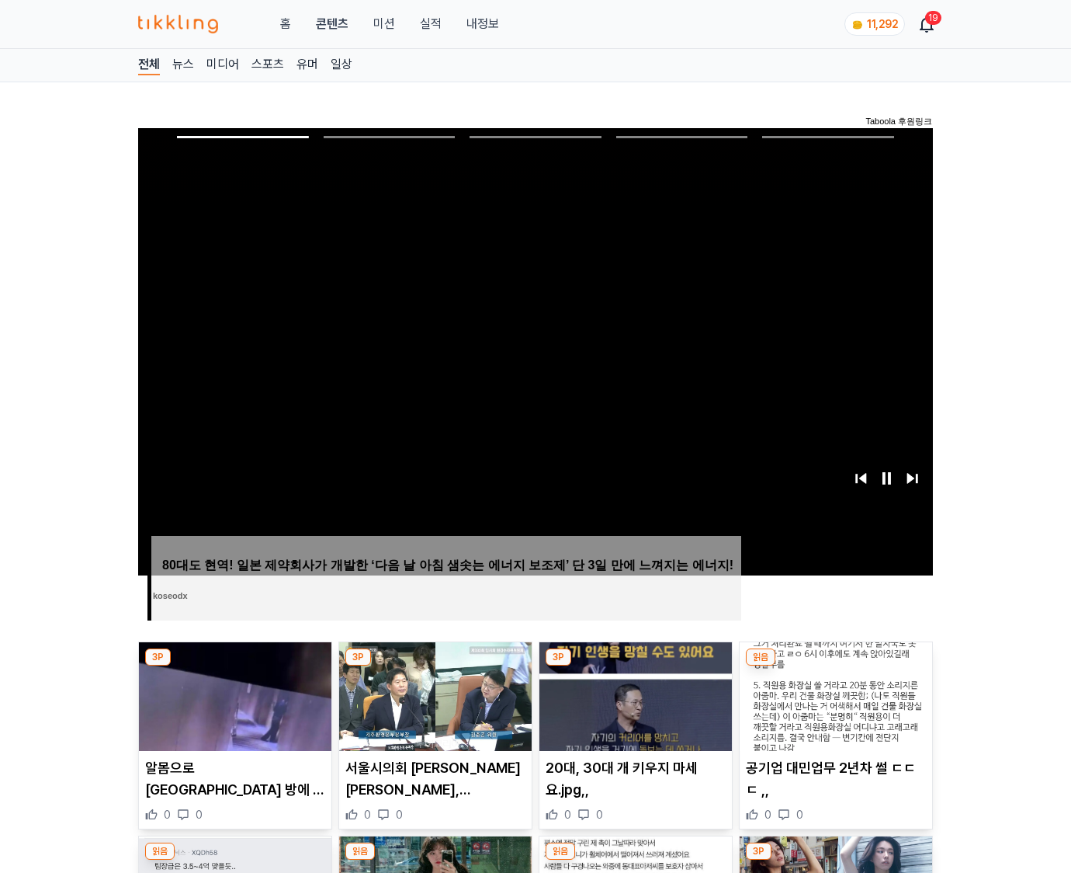
click at [835, 666] on img at bounding box center [836, 696] width 193 height 109
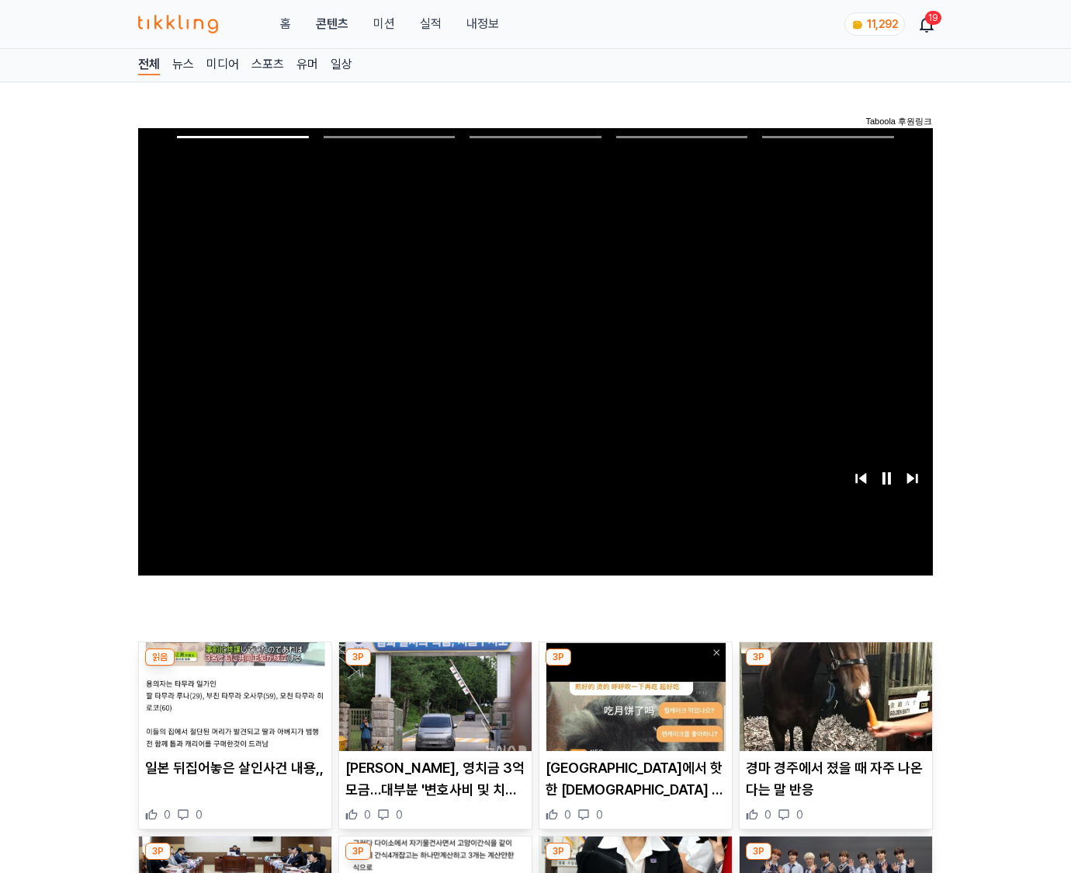
click at [835, 666] on img at bounding box center [836, 696] width 193 height 109
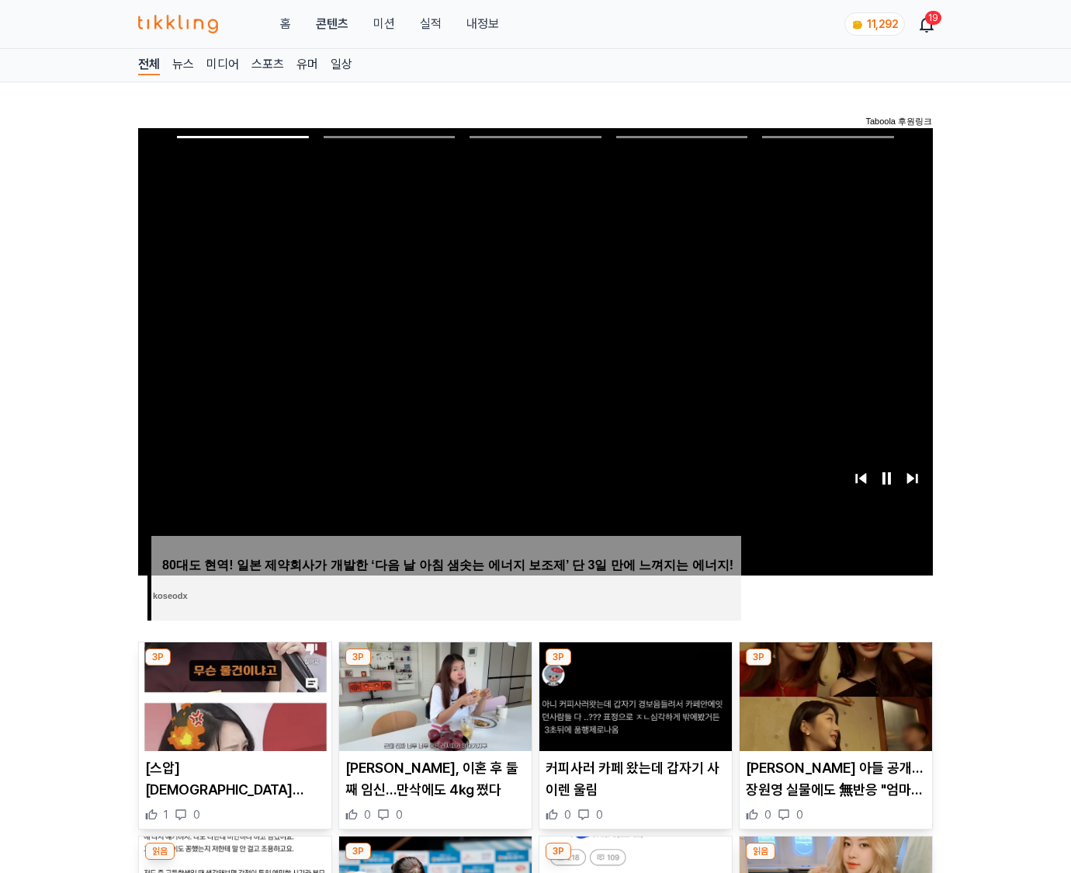
click at [835, 666] on img at bounding box center [836, 696] width 193 height 109
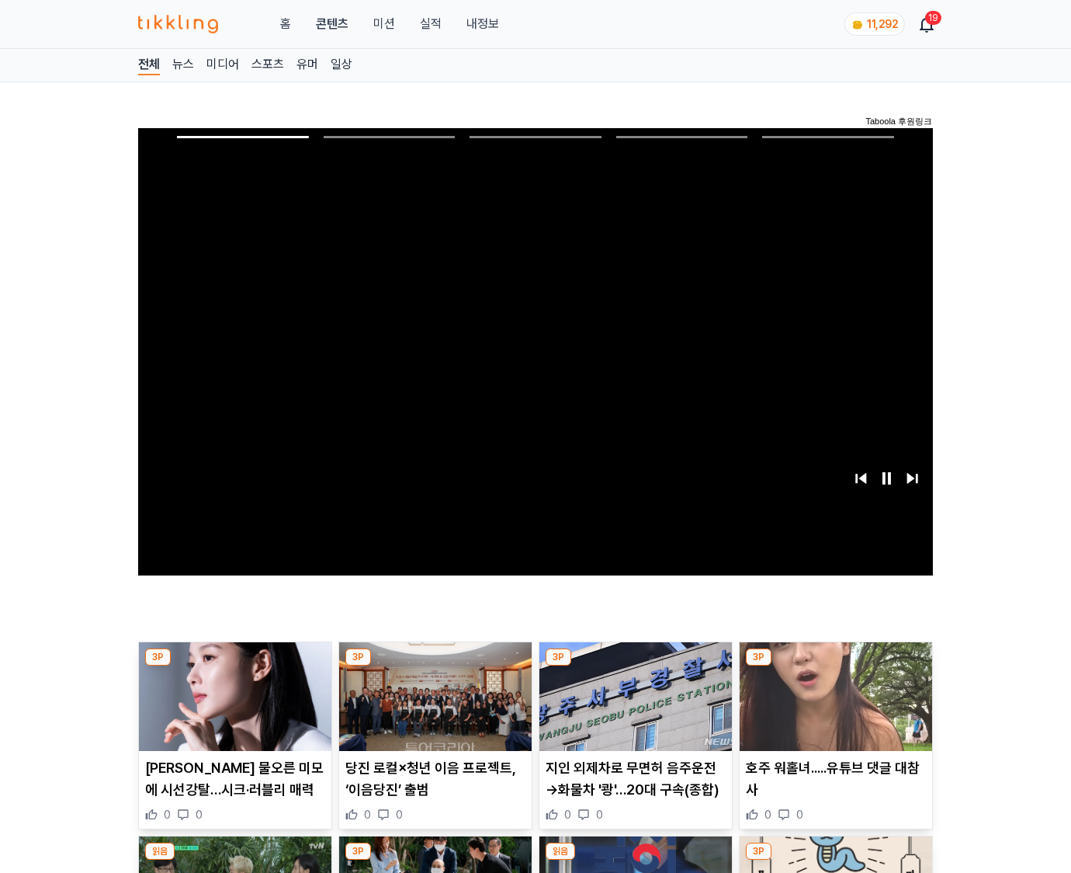
click at [835, 666] on img at bounding box center [836, 696] width 193 height 109
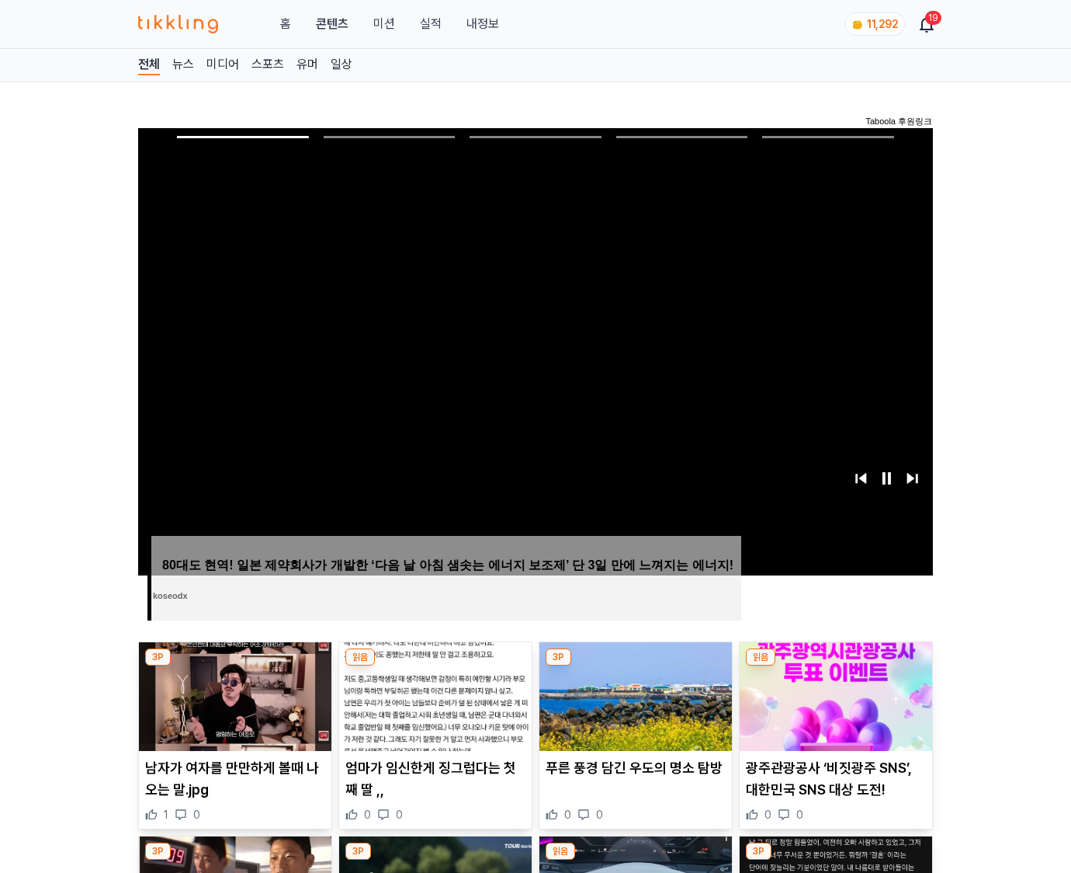
click at [835, 666] on img at bounding box center [836, 696] width 193 height 109
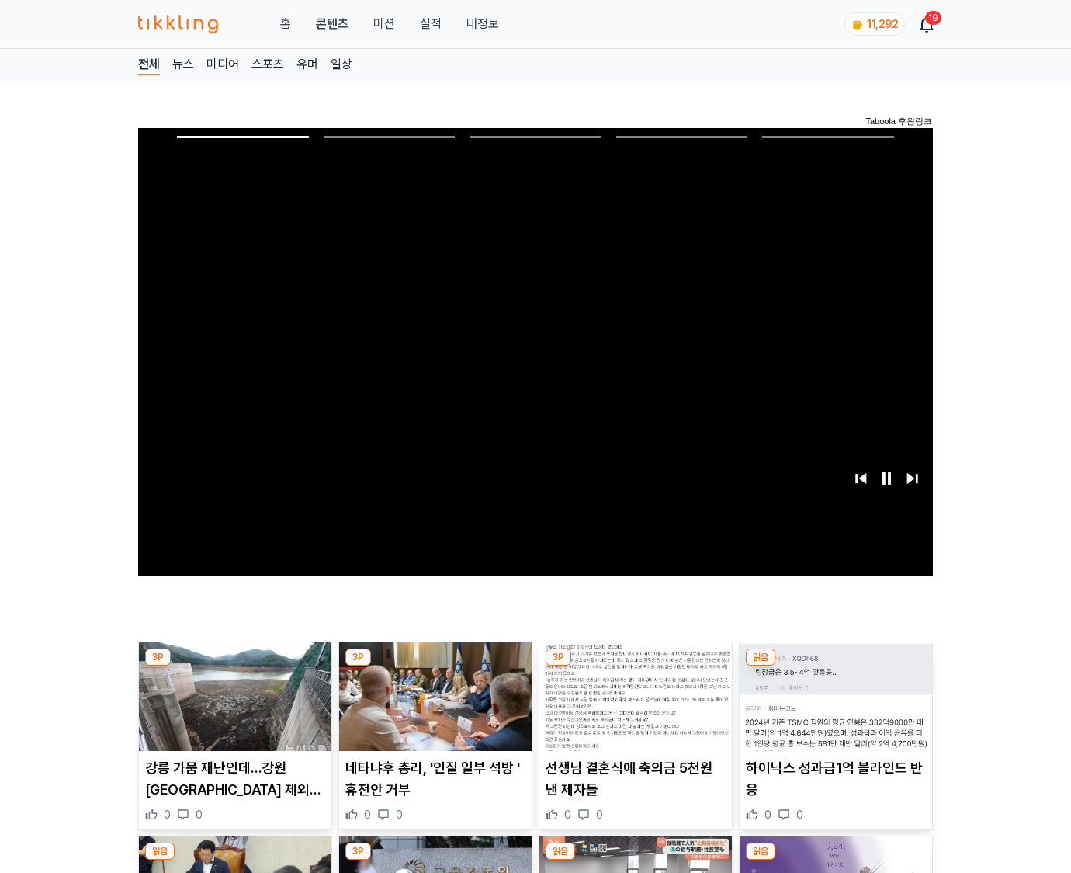
click at [835, 666] on img at bounding box center [836, 696] width 193 height 109
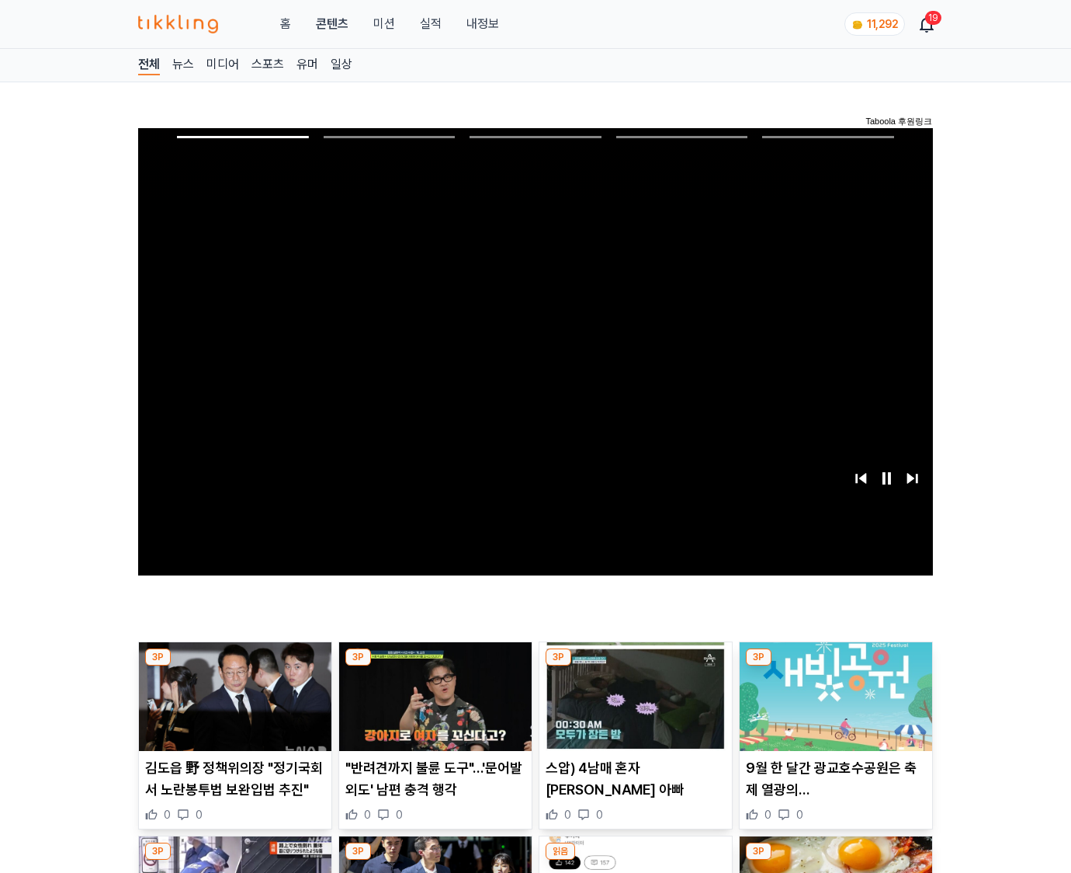
click at [835, 666] on img at bounding box center [836, 696] width 193 height 109
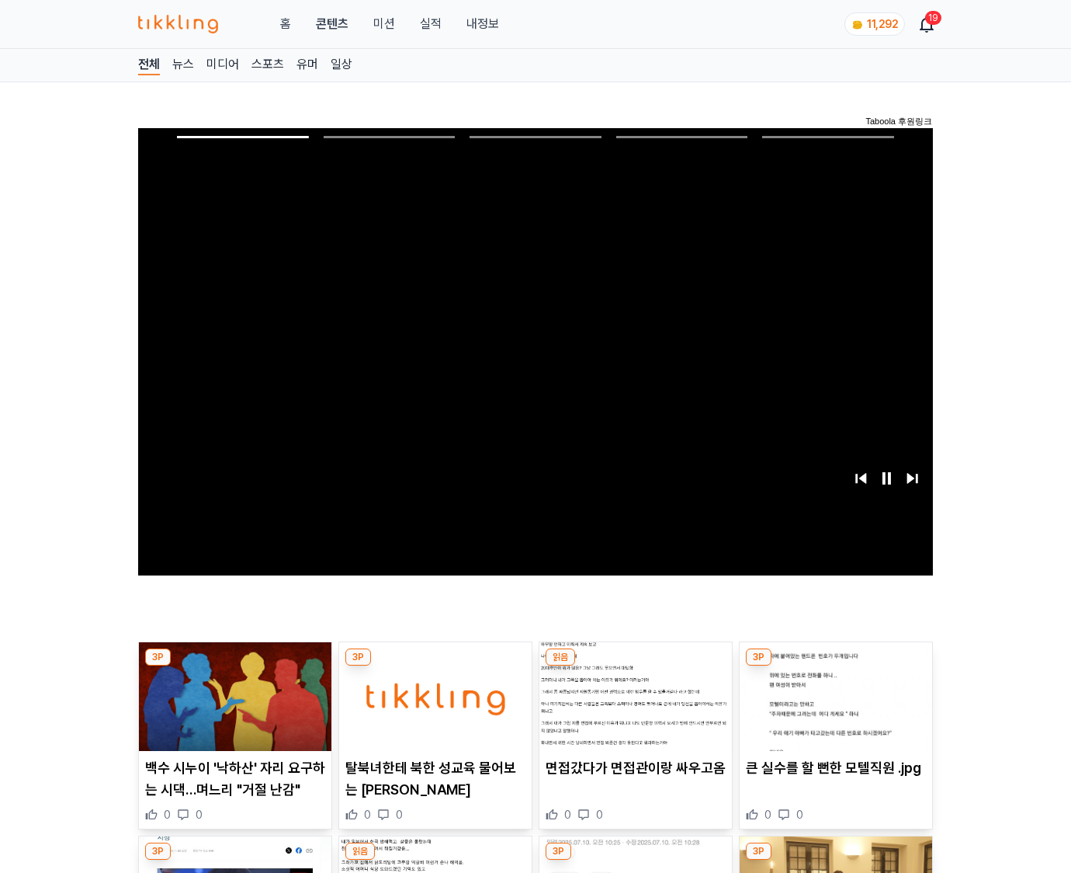
click at [835, 666] on img at bounding box center [836, 696] width 193 height 109
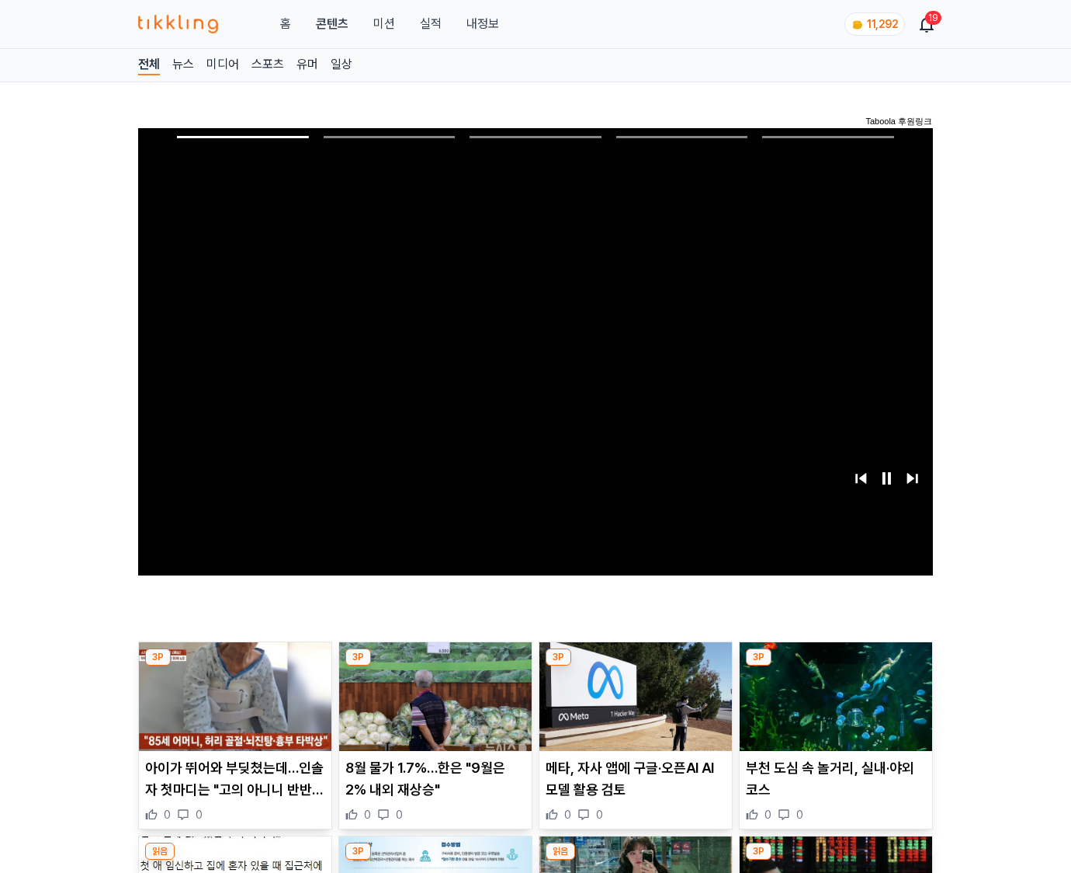
click at [835, 666] on img at bounding box center [836, 696] width 193 height 109
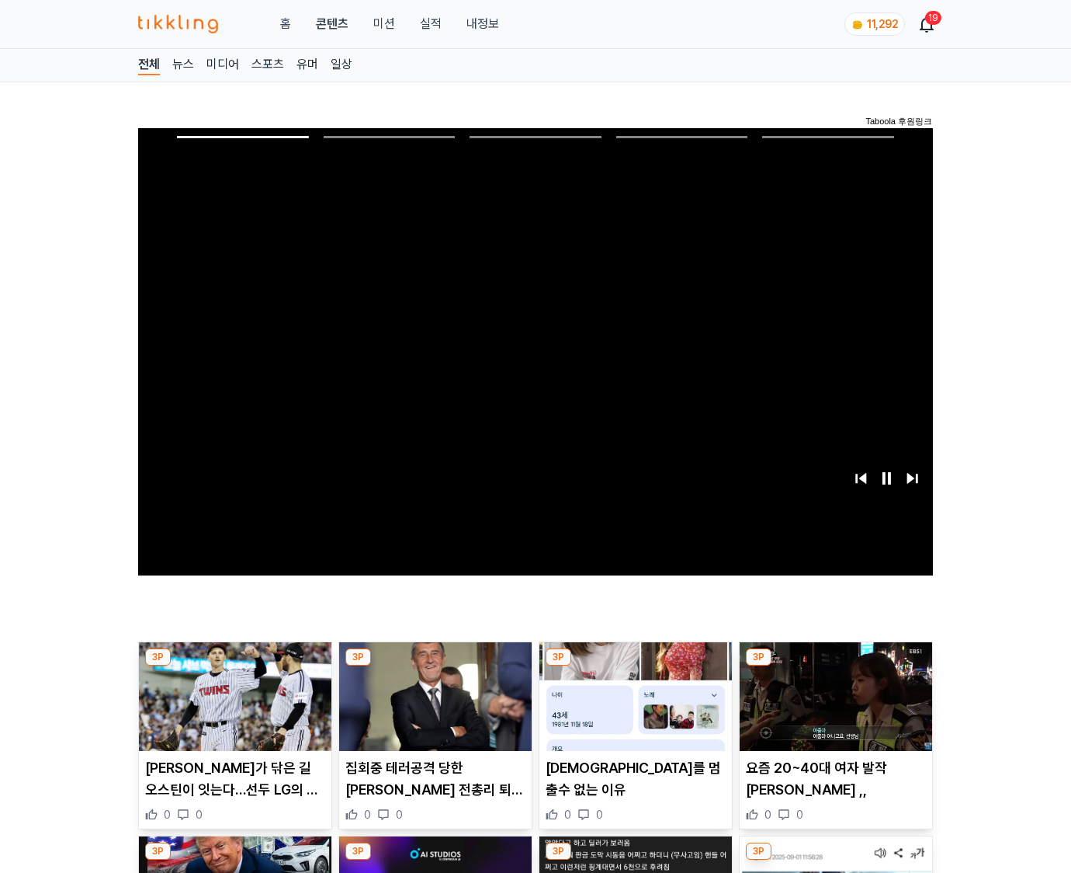
click at [835, 666] on img at bounding box center [836, 696] width 193 height 109
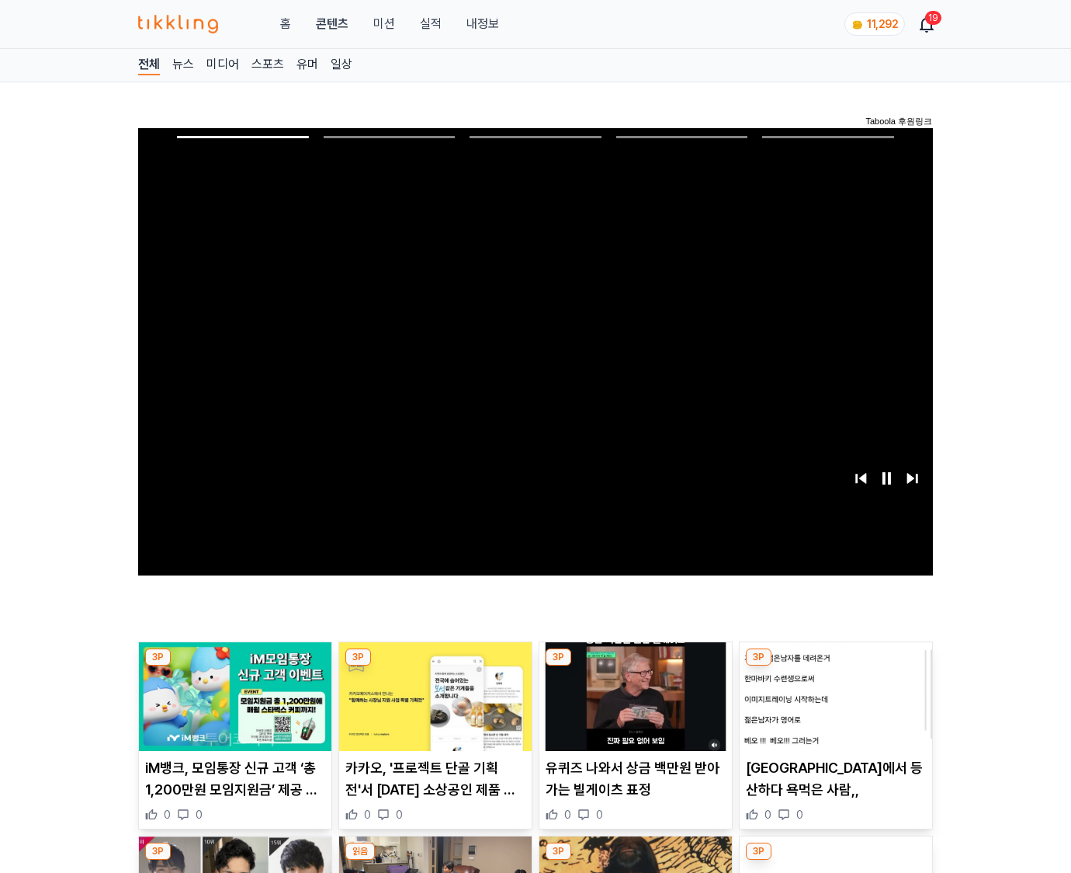
click at [835, 666] on img at bounding box center [836, 696] width 193 height 109
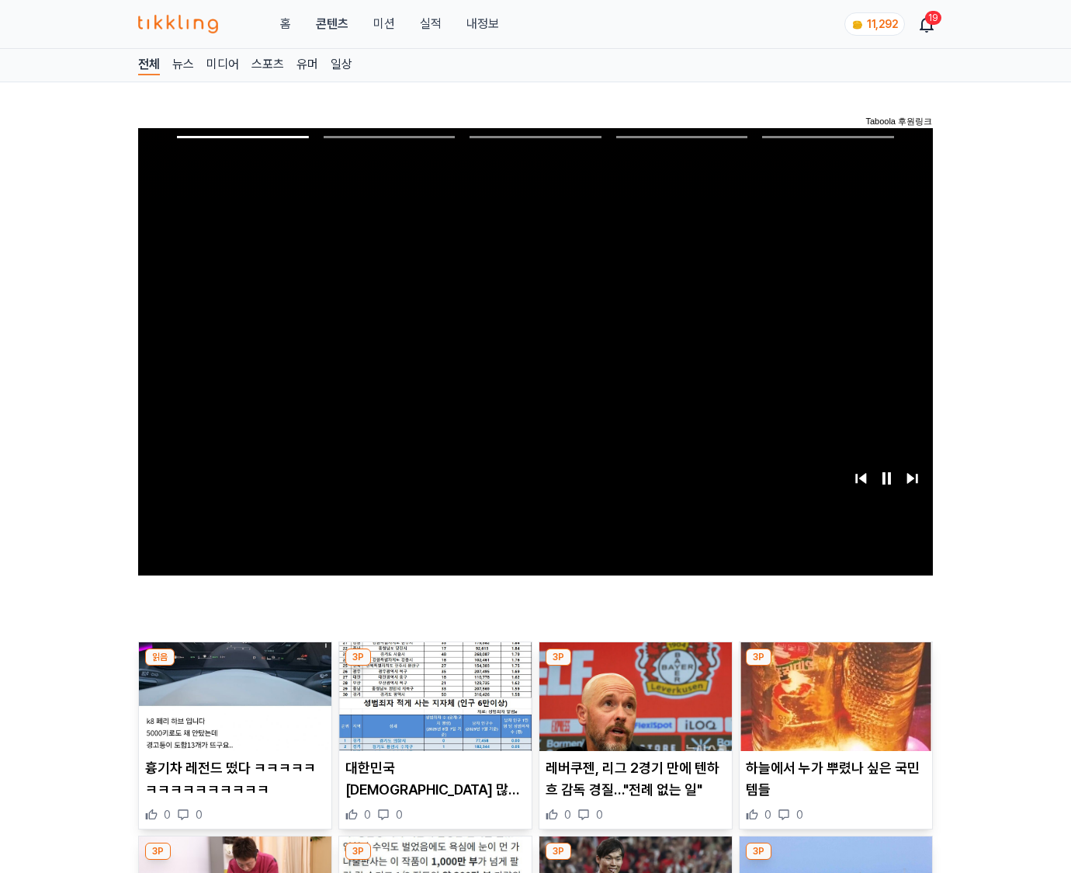
click at [835, 666] on img at bounding box center [836, 696] width 193 height 109
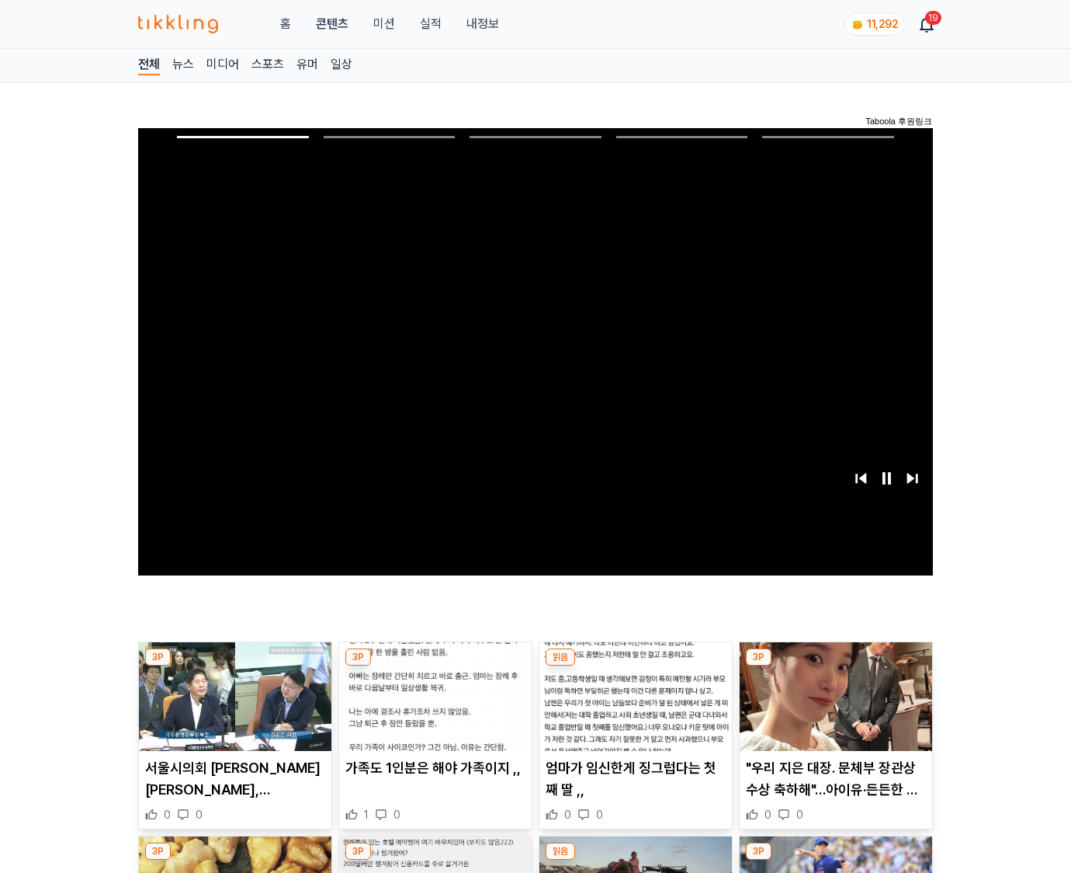
click at [835, 666] on img at bounding box center [836, 696] width 193 height 109
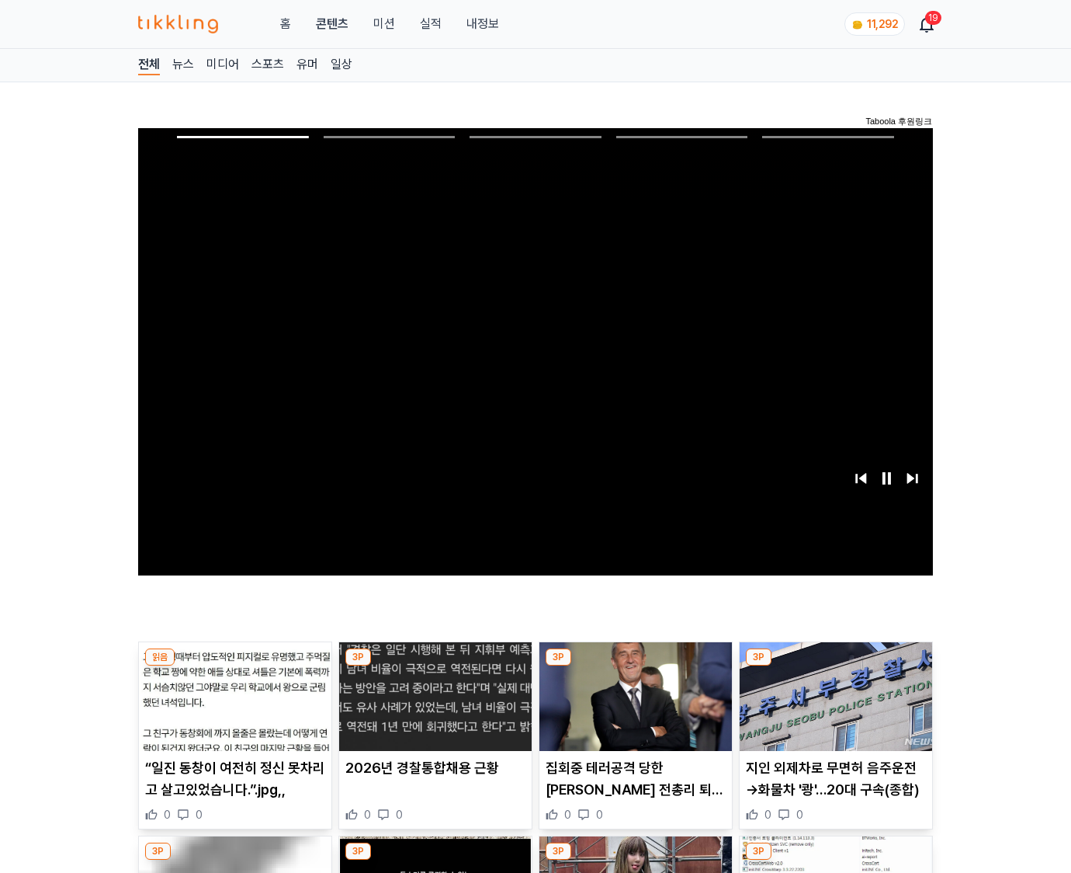
click at [835, 666] on img at bounding box center [836, 696] width 193 height 109
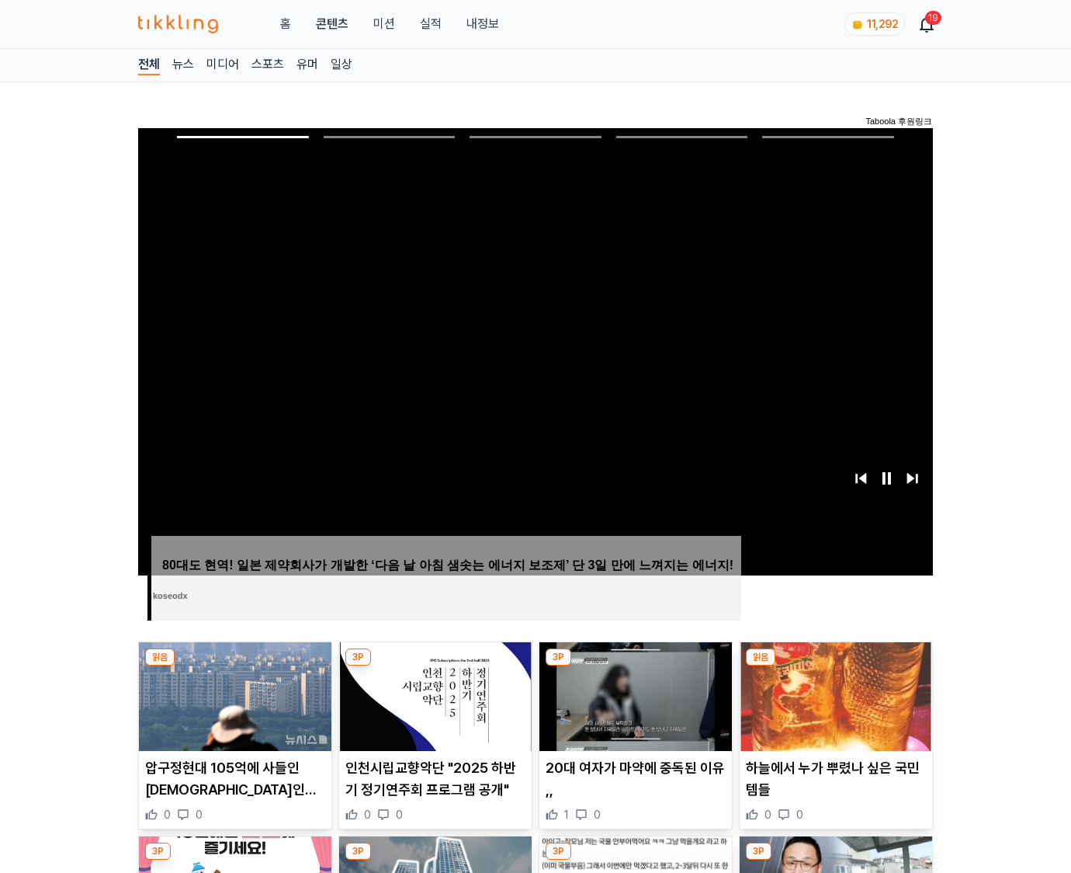
click at [835, 666] on img at bounding box center [836, 696] width 193 height 109
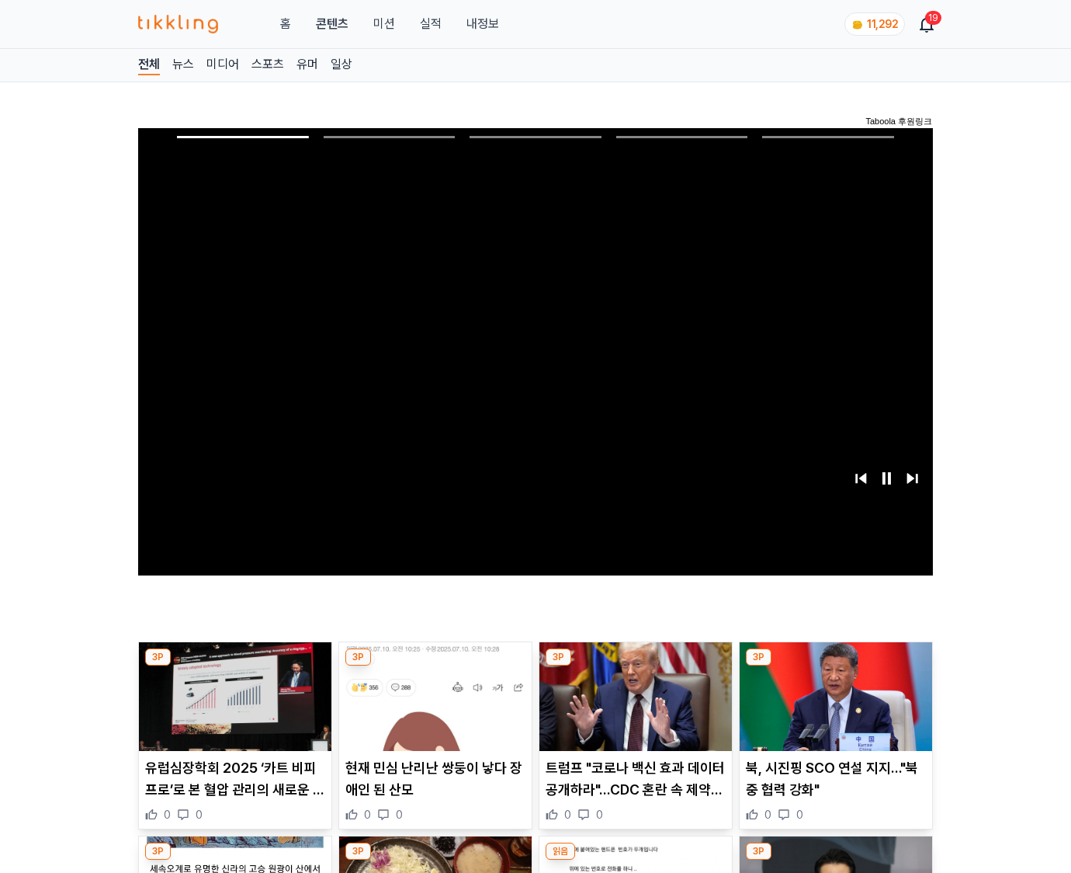
click at [835, 666] on img at bounding box center [836, 696] width 193 height 109
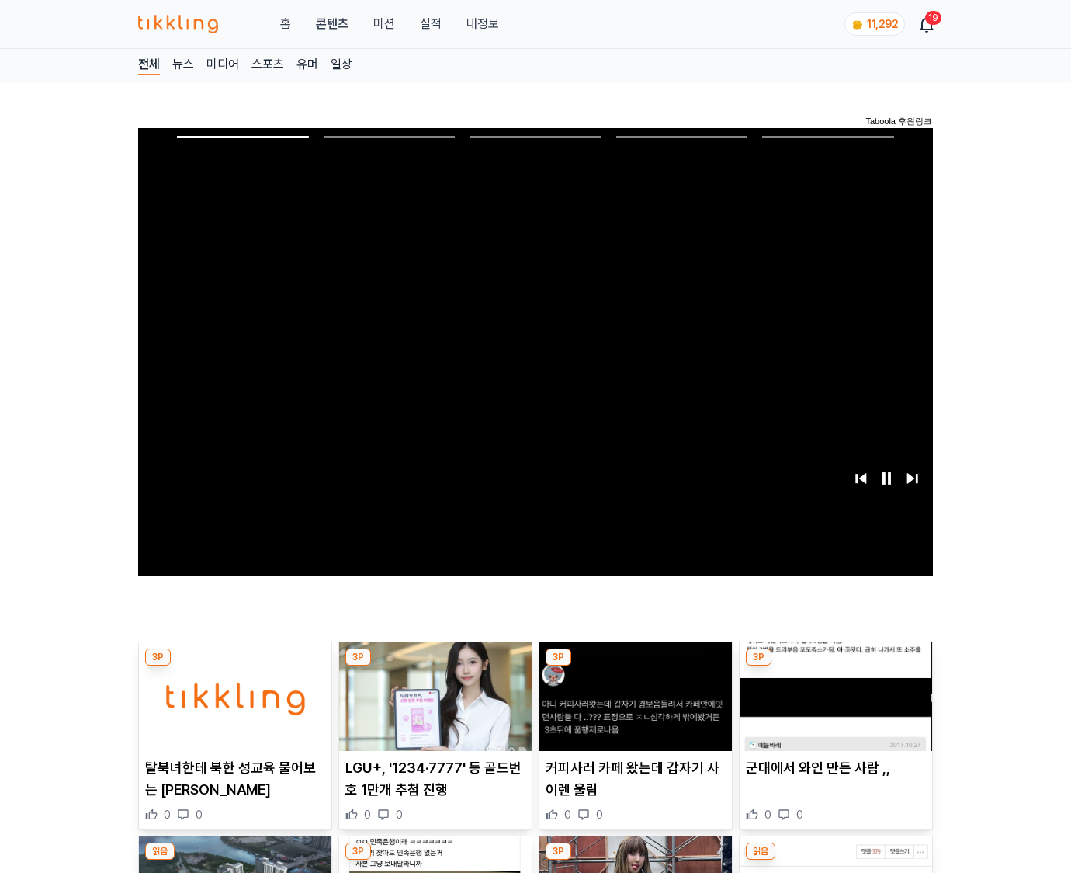
click at [835, 666] on img at bounding box center [836, 696] width 193 height 109
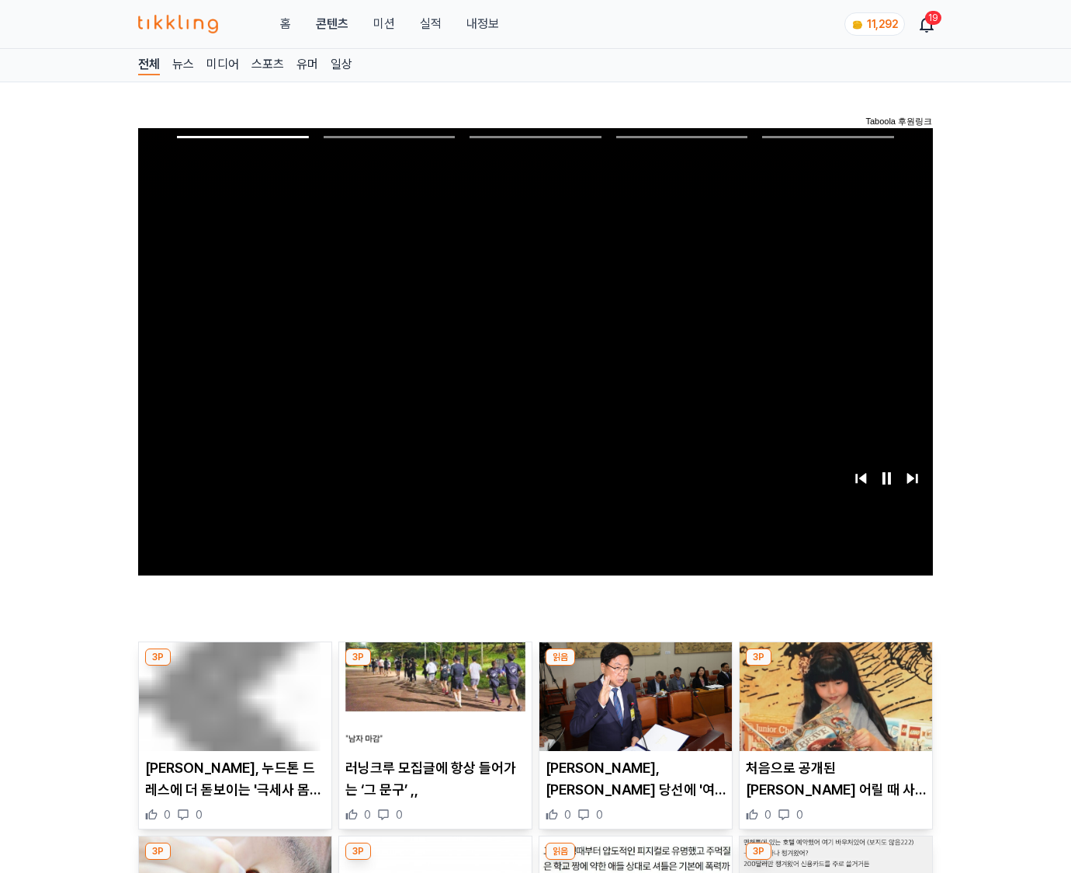
click at [835, 666] on img at bounding box center [836, 696] width 193 height 109
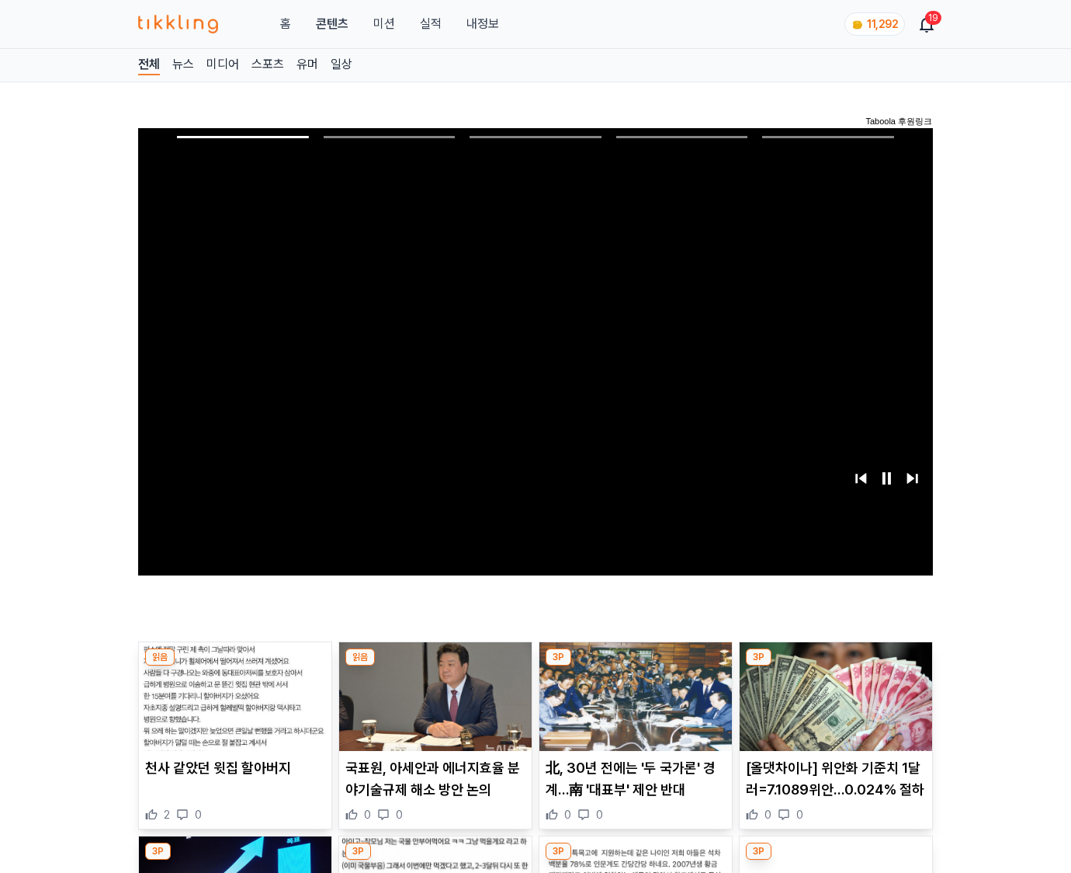
click at [835, 666] on img at bounding box center [836, 696] width 193 height 109
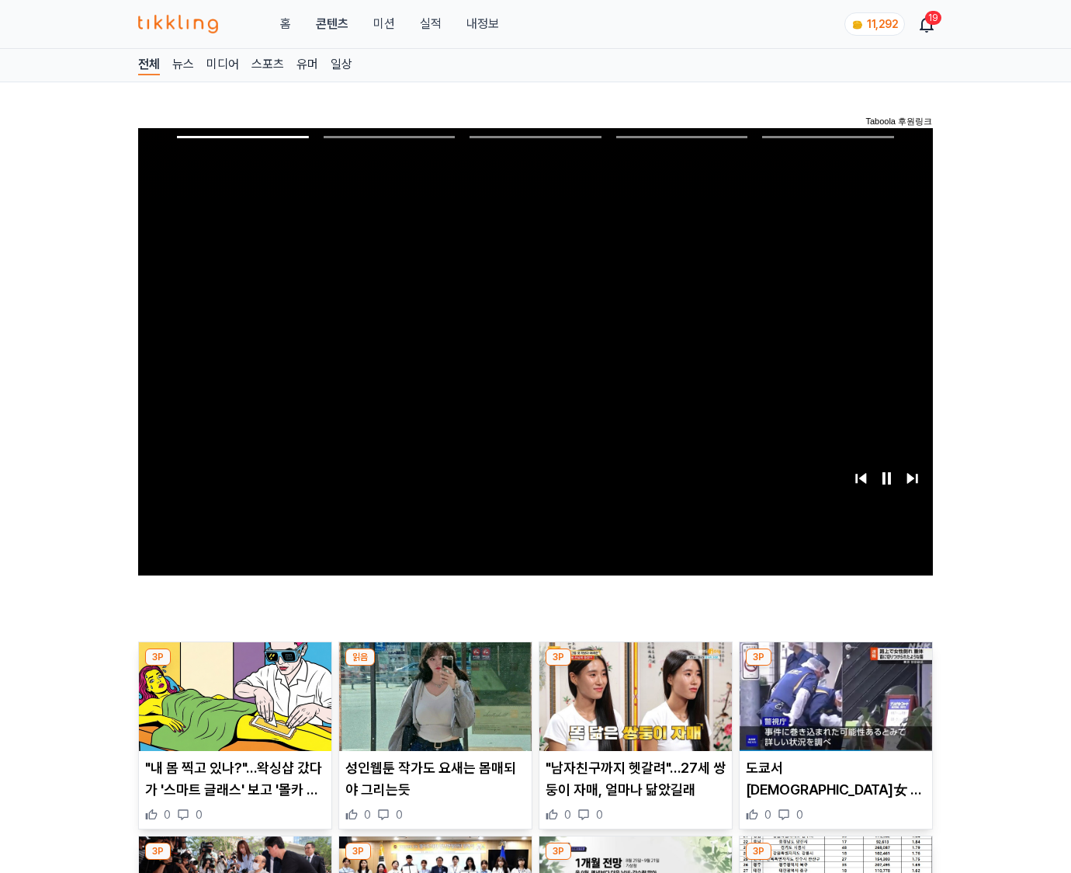
click at [835, 666] on img at bounding box center [836, 696] width 193 height 109
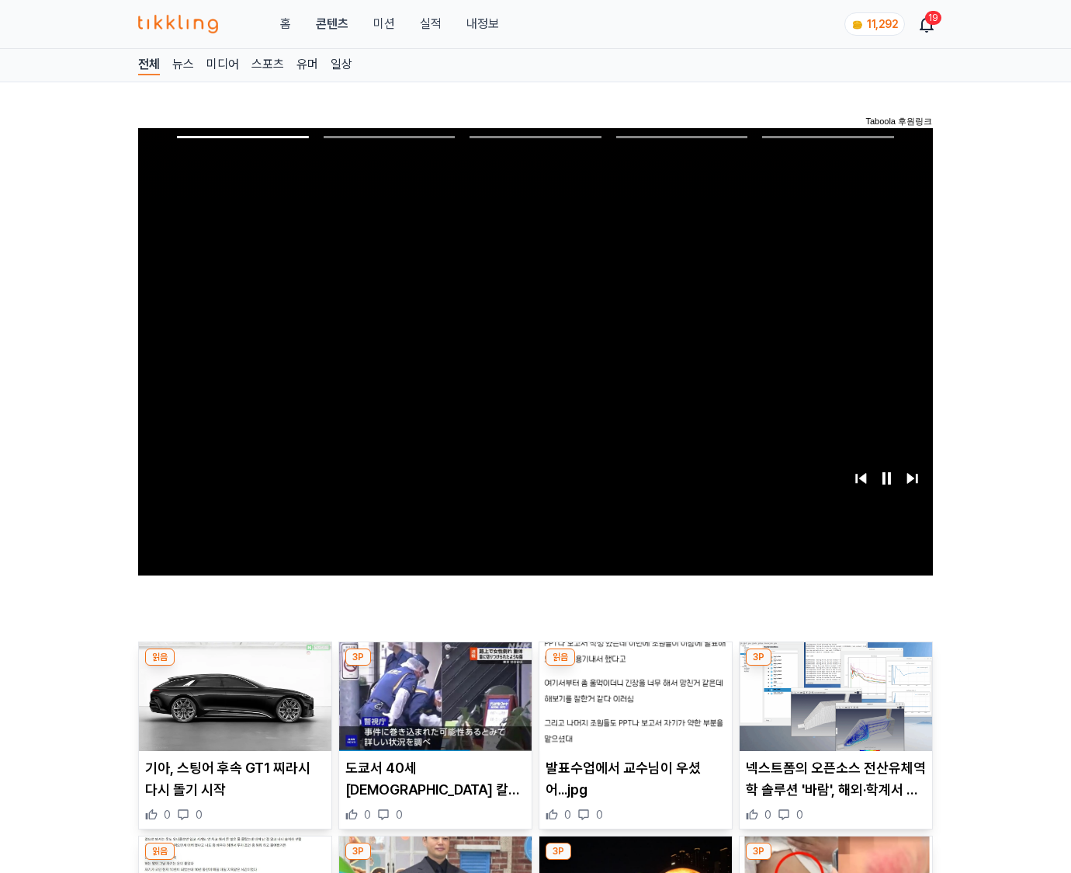
click at [835, 666] on img at bounding box center [836, 696] width 193 height 109
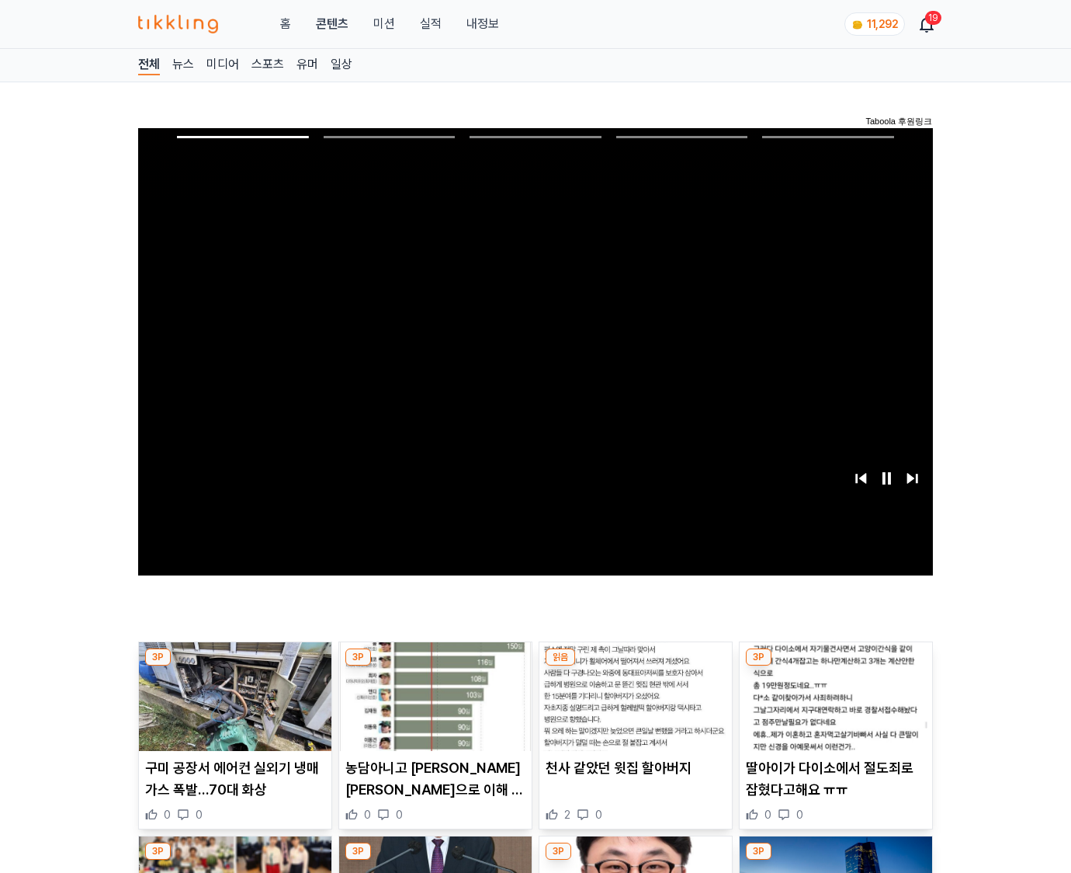
click at [835, 666] on img at bounding box center [836, 696] width 193 height 109
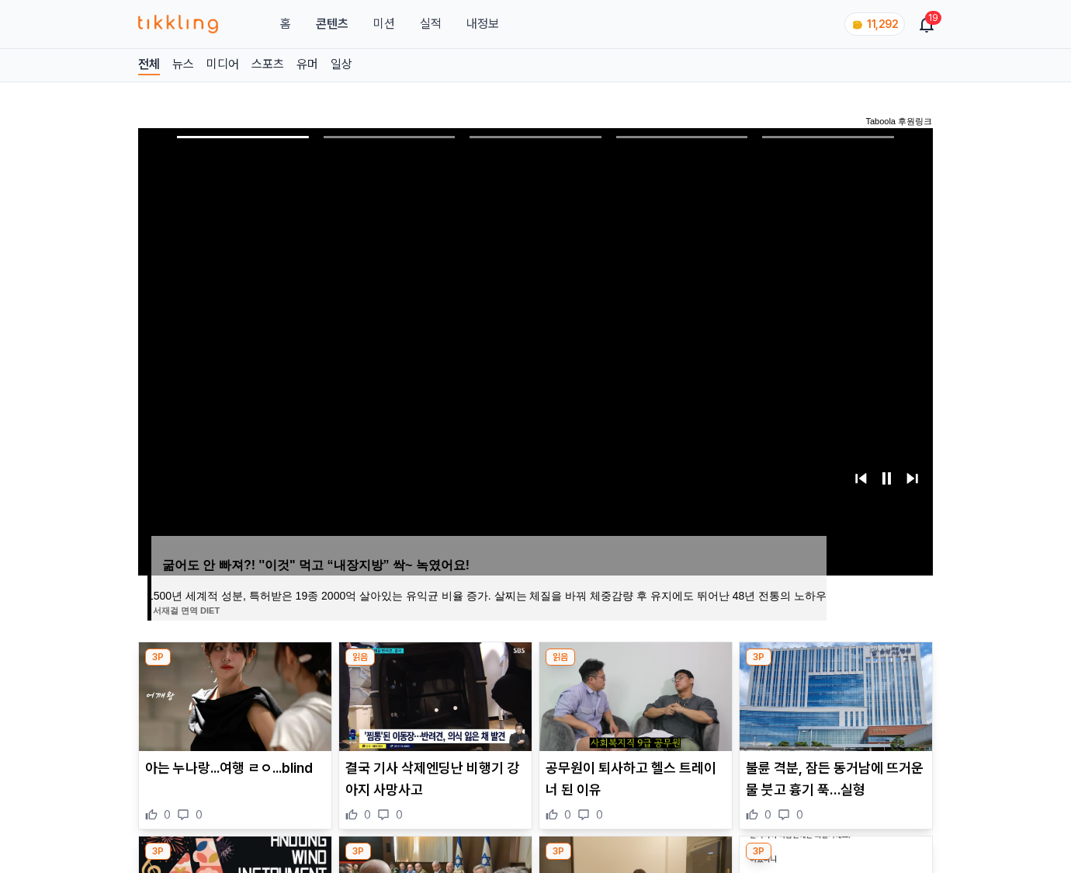
click at [835, 666] on img at bounding box center [836, 696] width 193 height 109
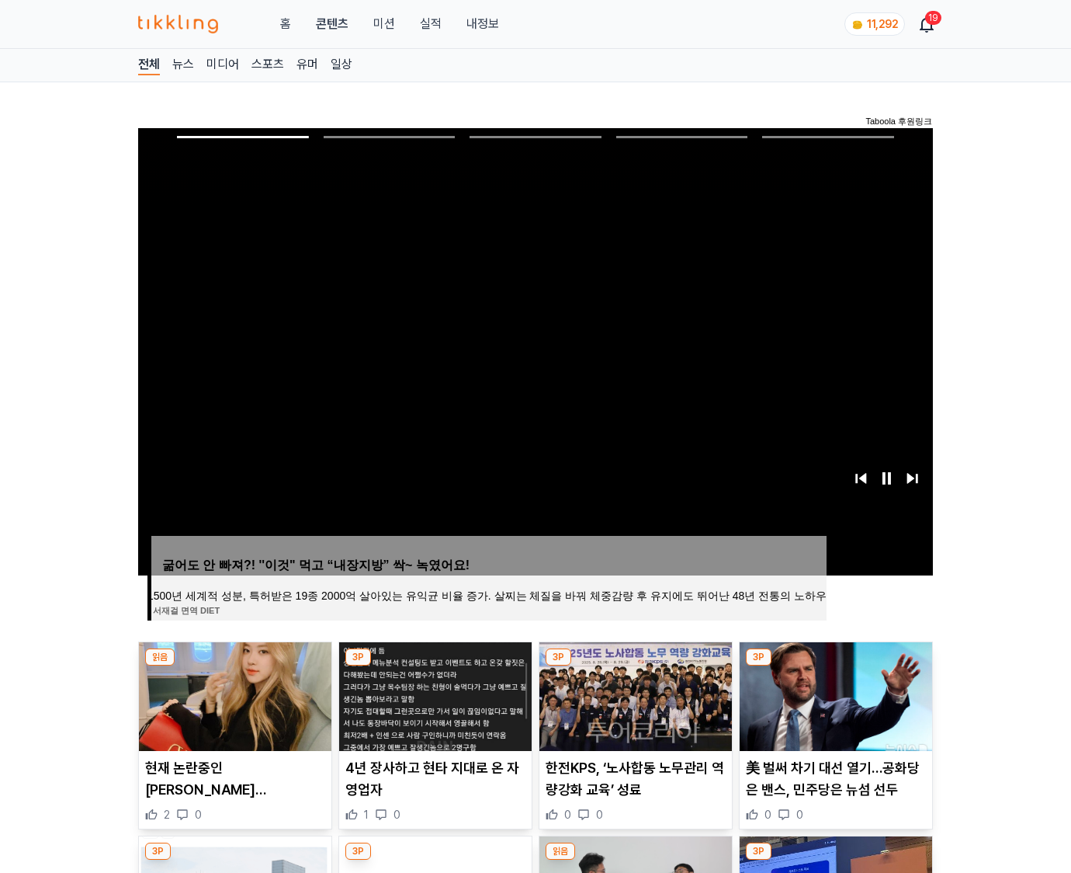
click at [835, 666] on img at bounding box center [836, 696] width 193 height 109
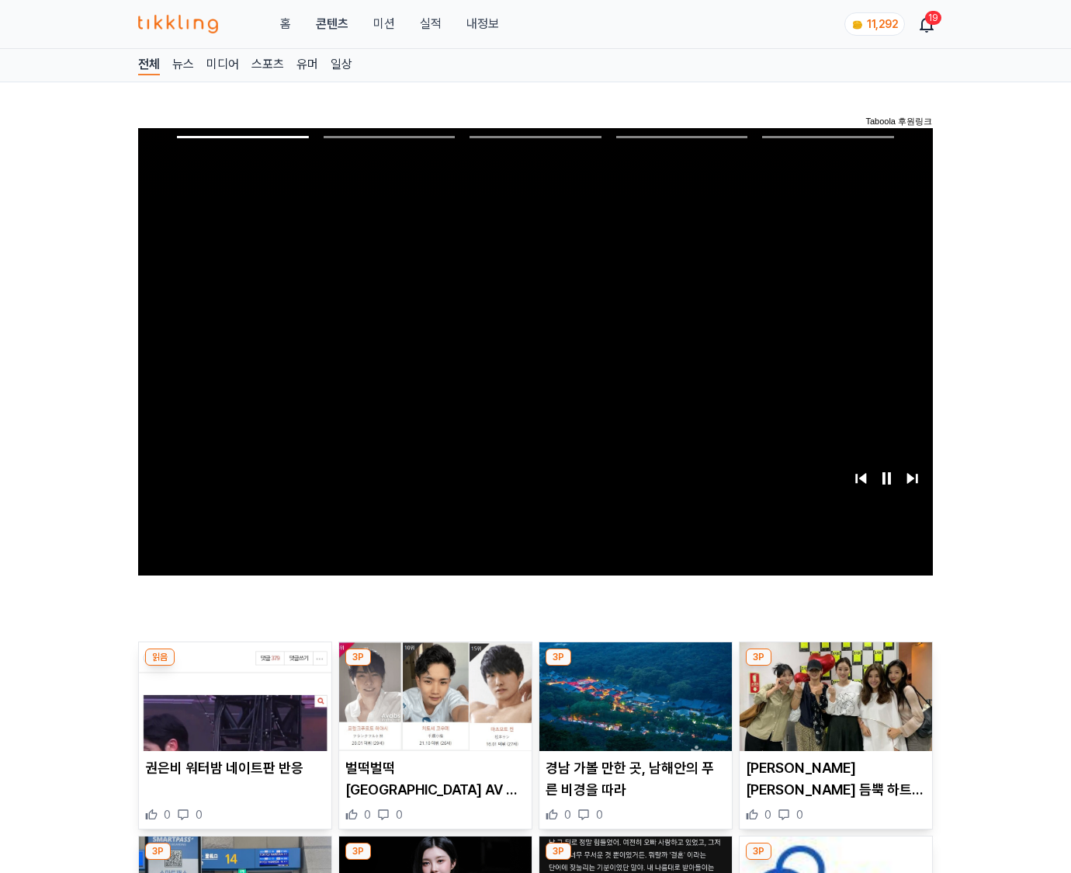
click at [835, 666] on img at bounding box center [836, 696] width 193 height 109
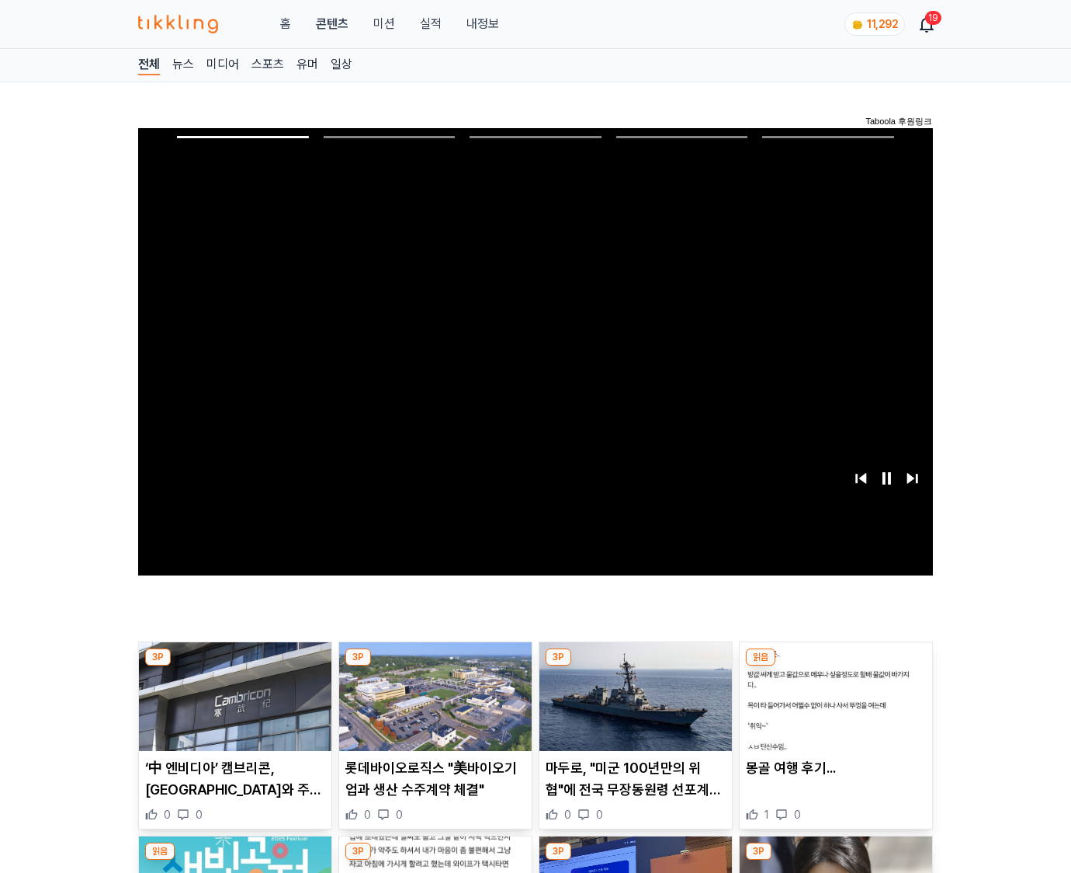
click at [835, 666] on img at bounding box center [836, 696] width 193 height 109
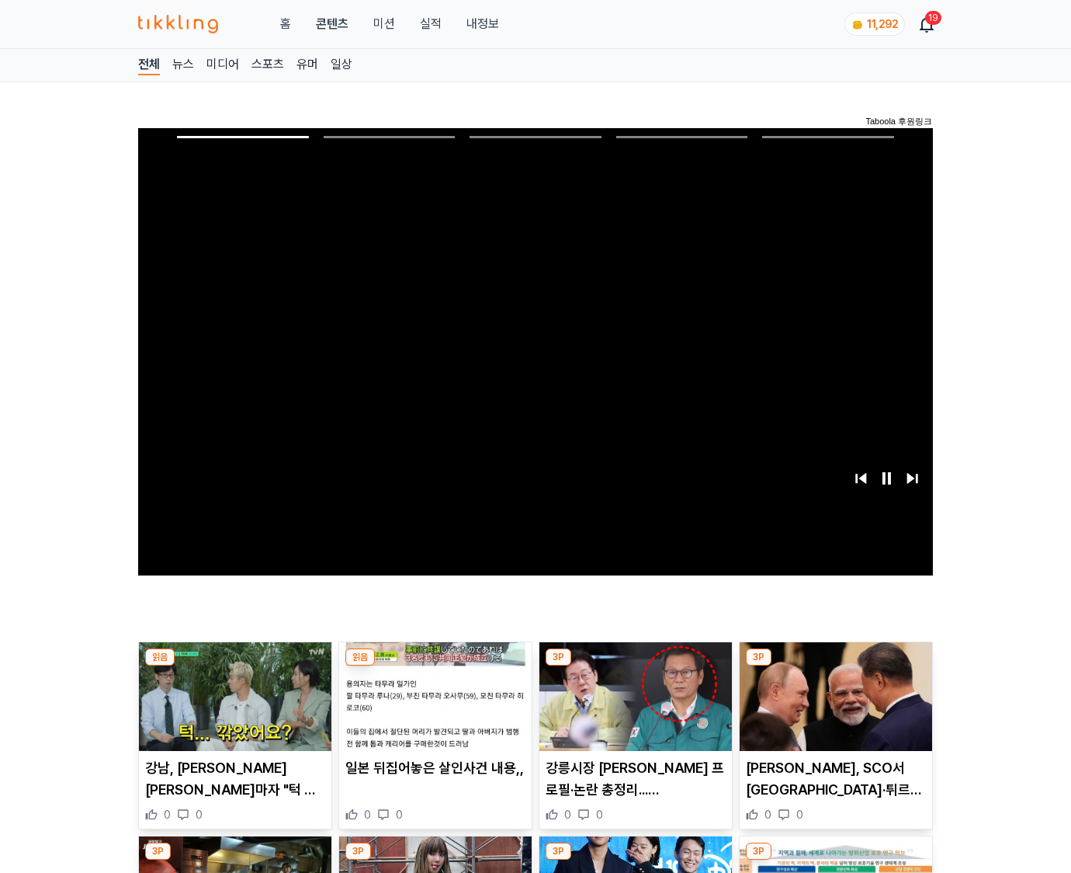
click at [835, 666] on img at bounding box center [836, 696] width 193 height 109
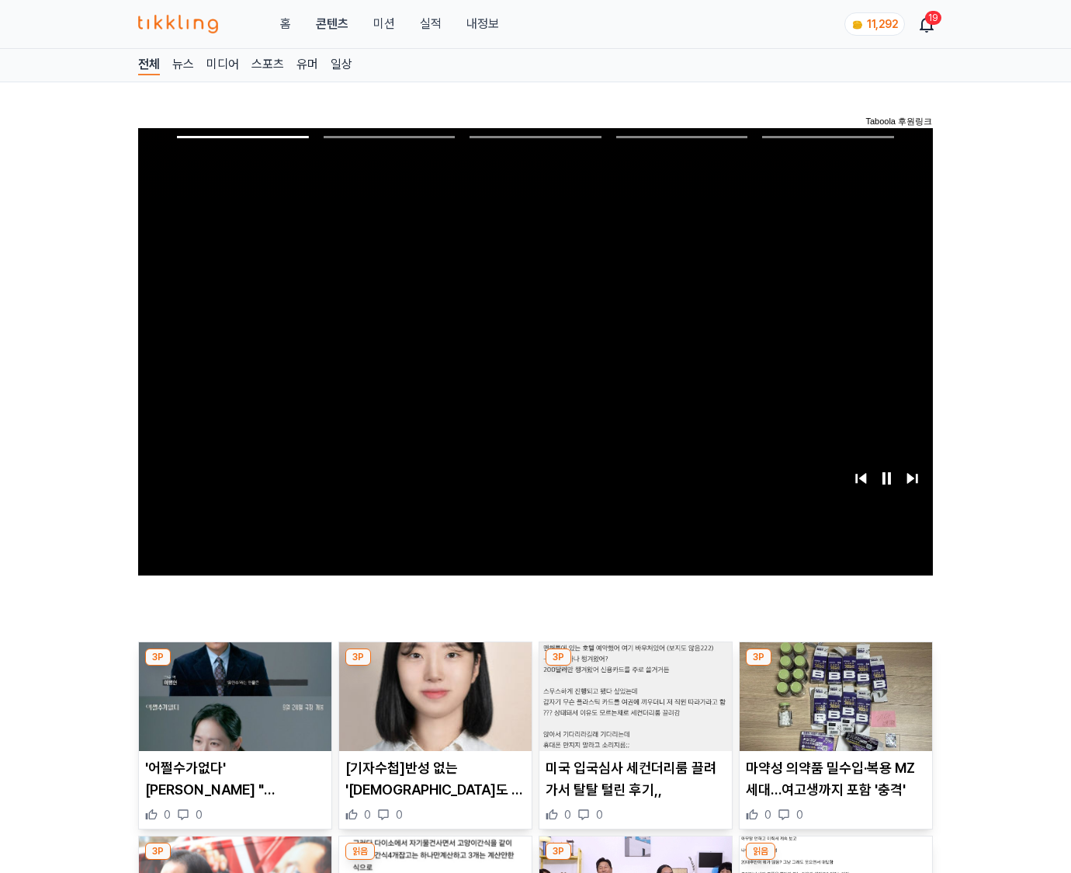
click at [835, 666] on img at bounding box center [836, 696] width 193 height 109
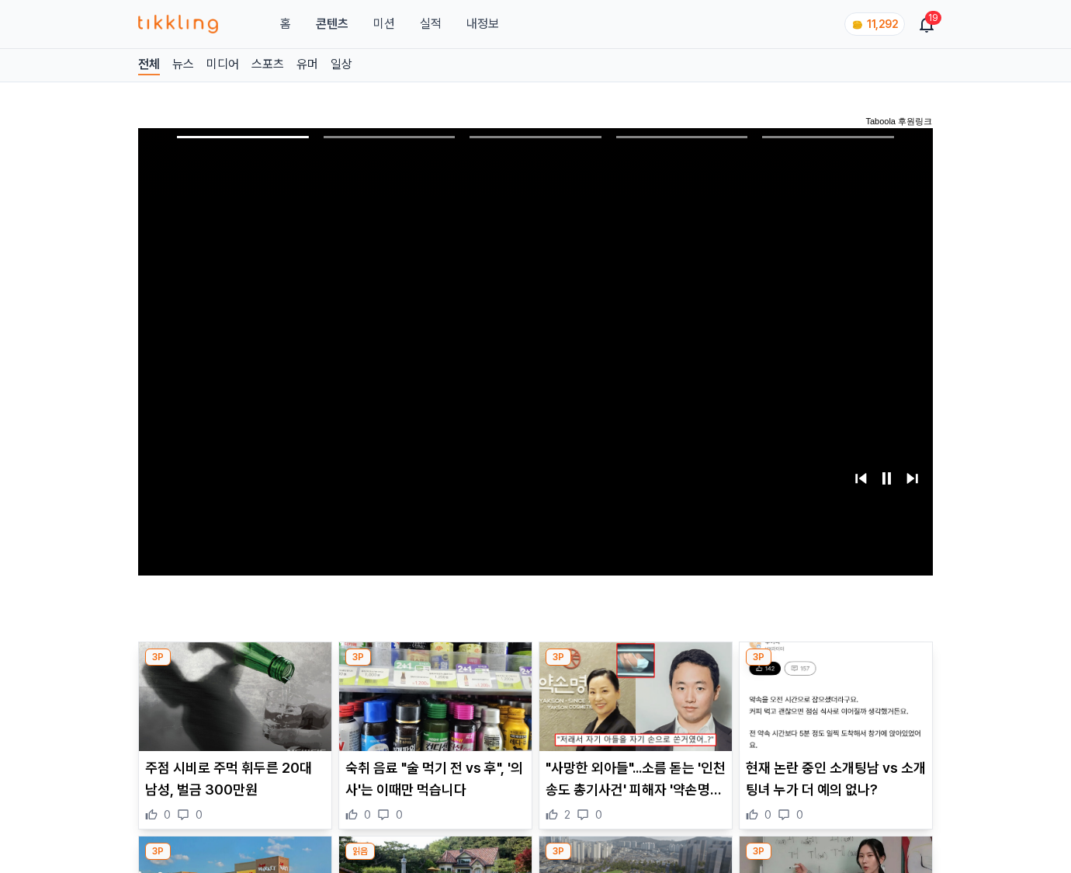
click at [835, 666] on img at bounding box center [836, 696] width 193 height 109
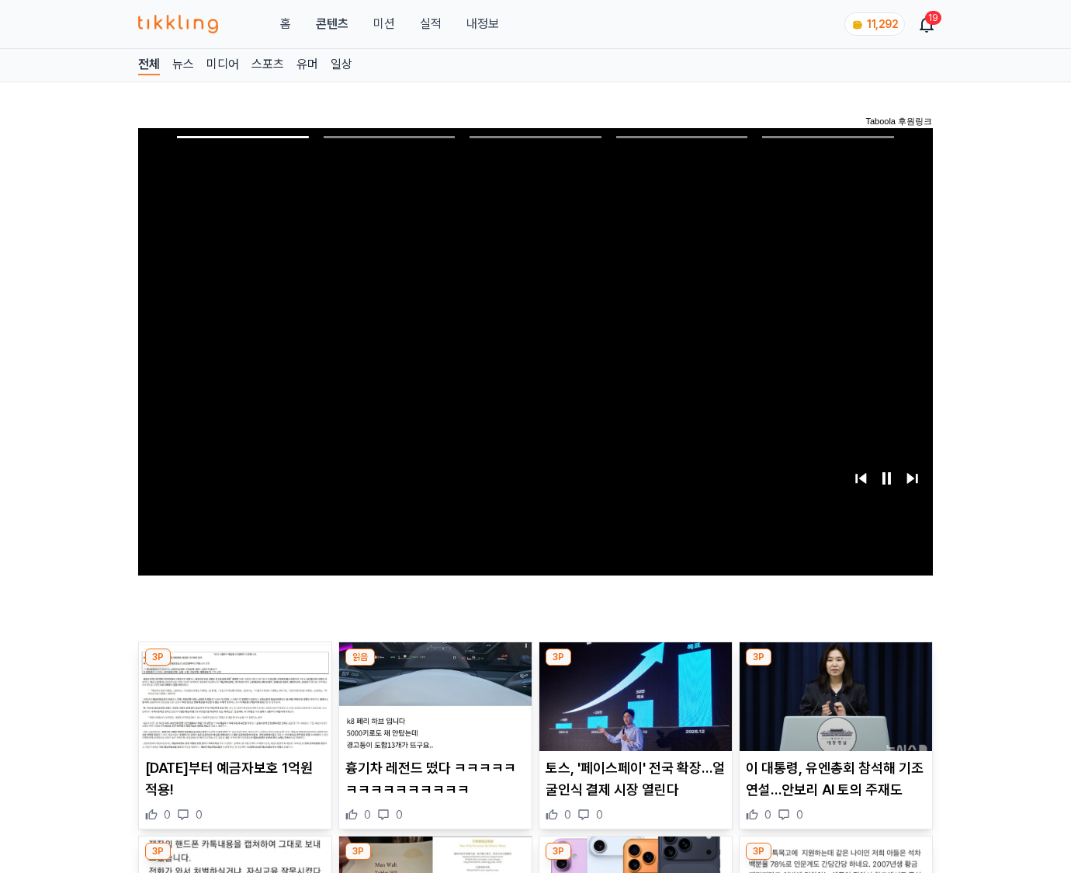
click at [835, 666] on img at bounding box center [836, 696] width 193 height 109
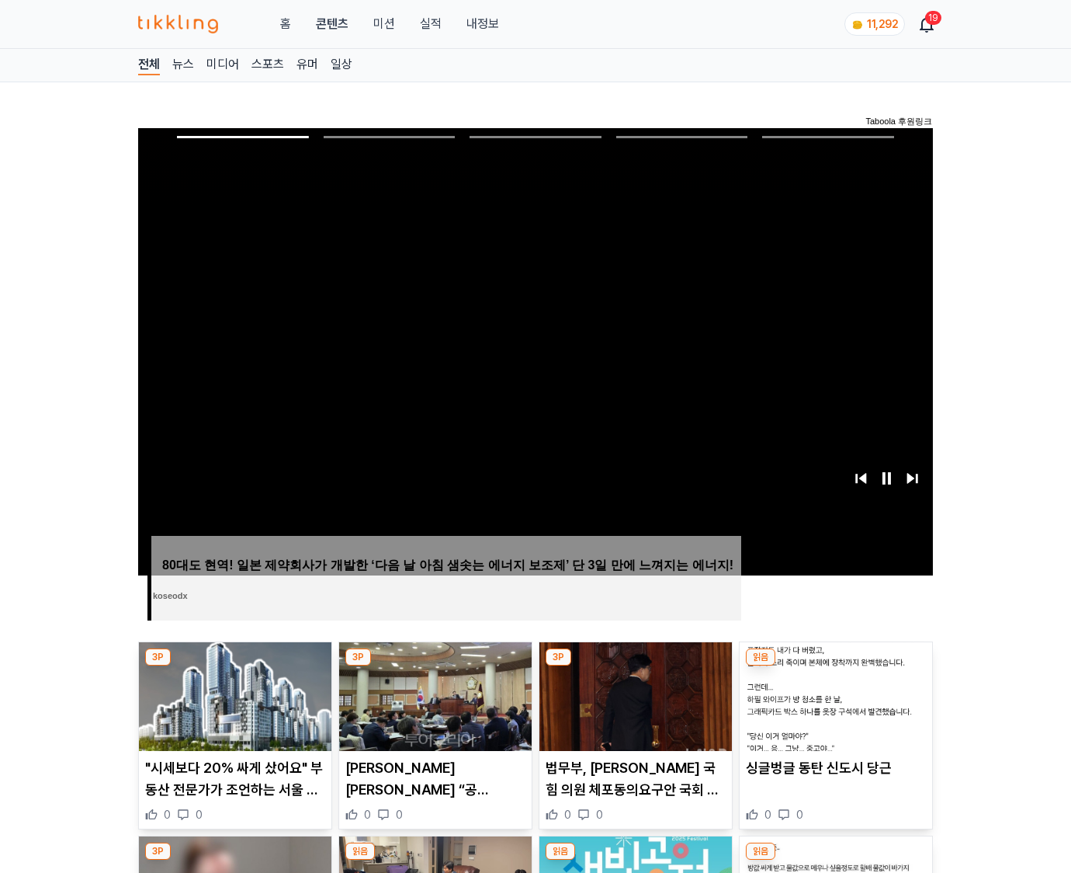
click at [835, 666] on img at bounding box center [836, 696] width 193 height 109
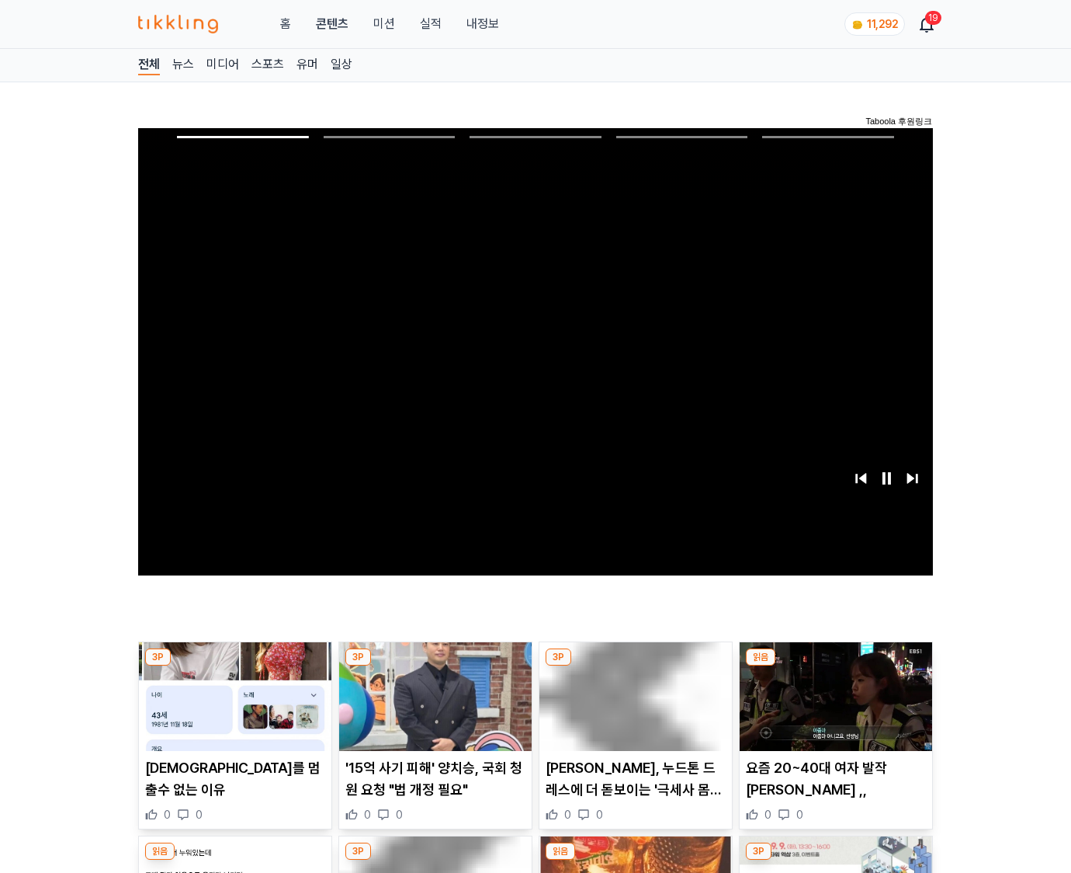
click at [835, 666] on img at bounding box center [836, 696] width 193 height 109
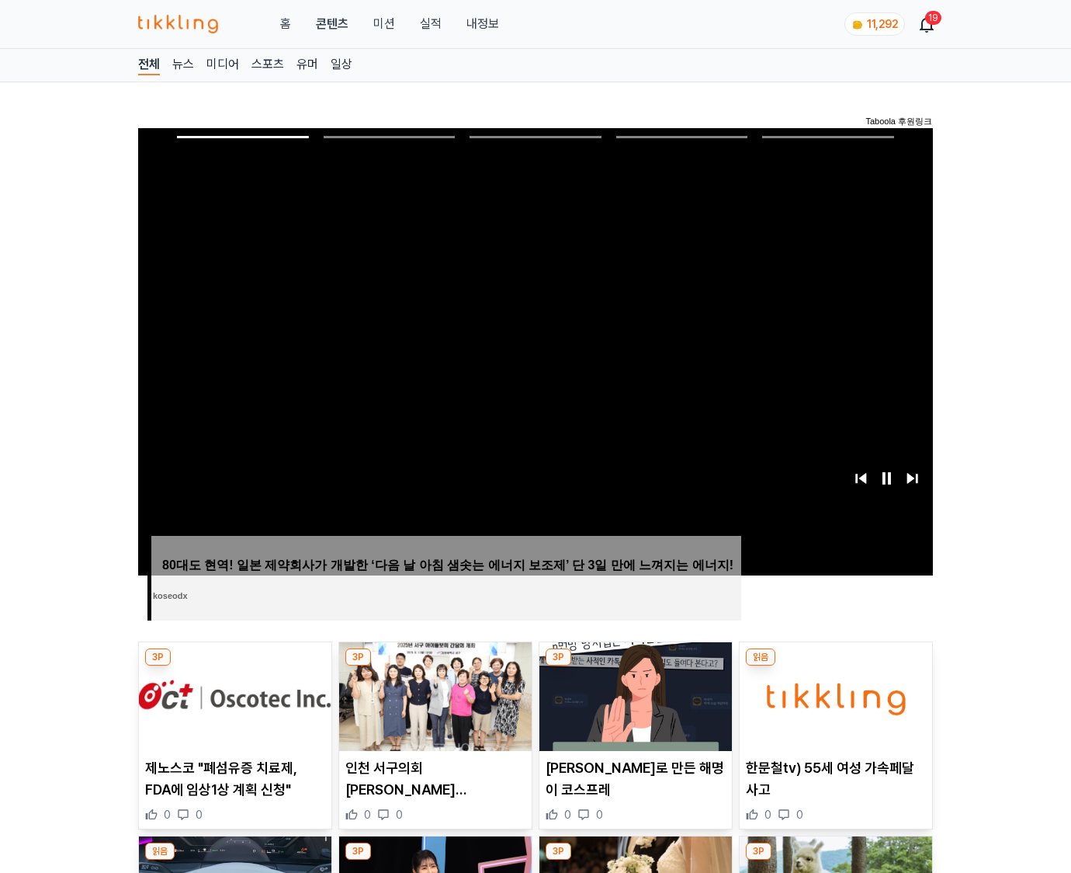
click at [835, 666] on img at bounding box center [836, 696] width 193 height 109
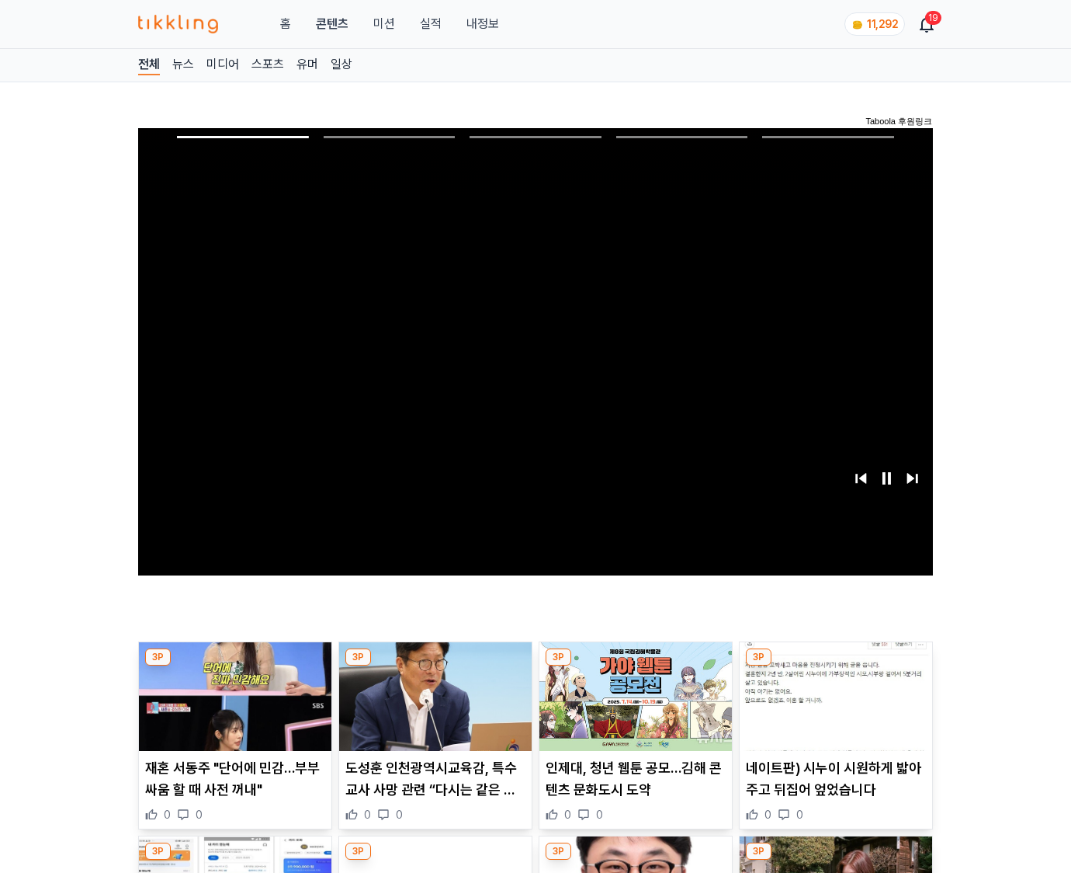
click at [835, 666] on img at bounding box center [836, 696] width 193 height 109
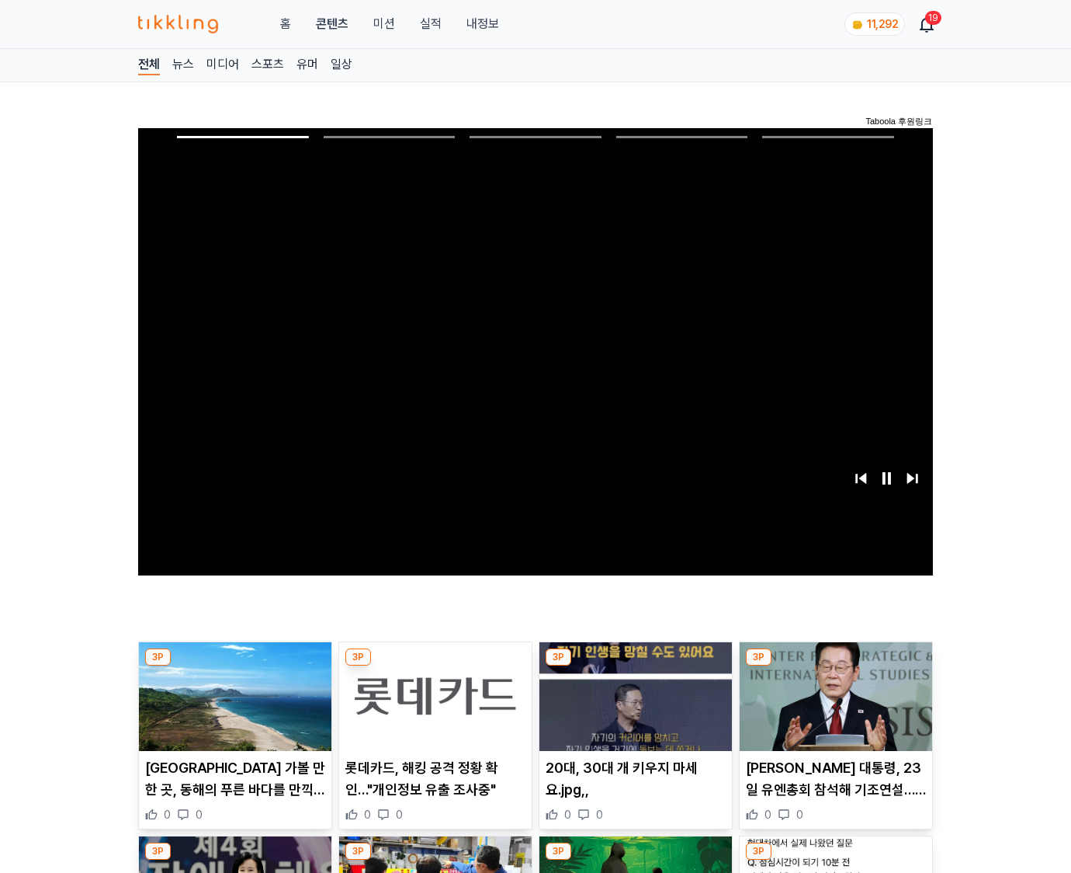
click at [835, 666] on img at bounding box center [836, 696] width 193 height 109
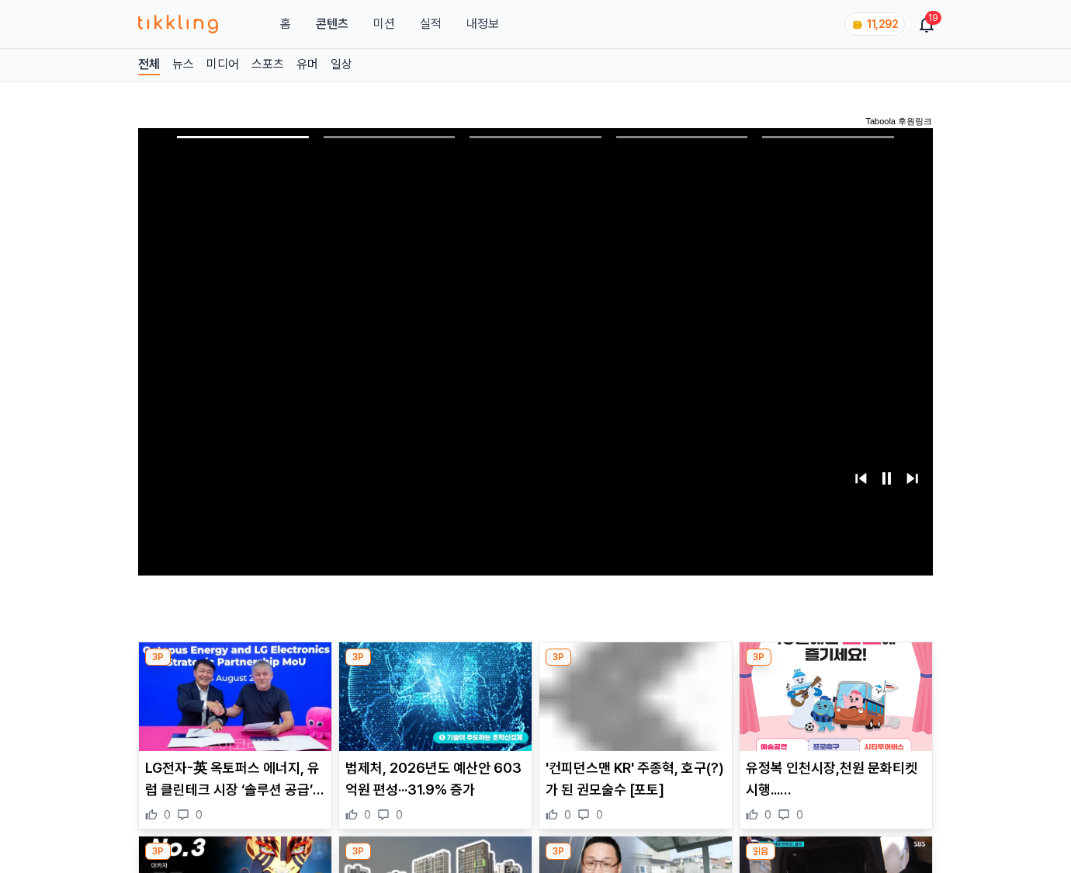
click at [835, 666] on img at bounding box center [836, 696] width 193 height 109
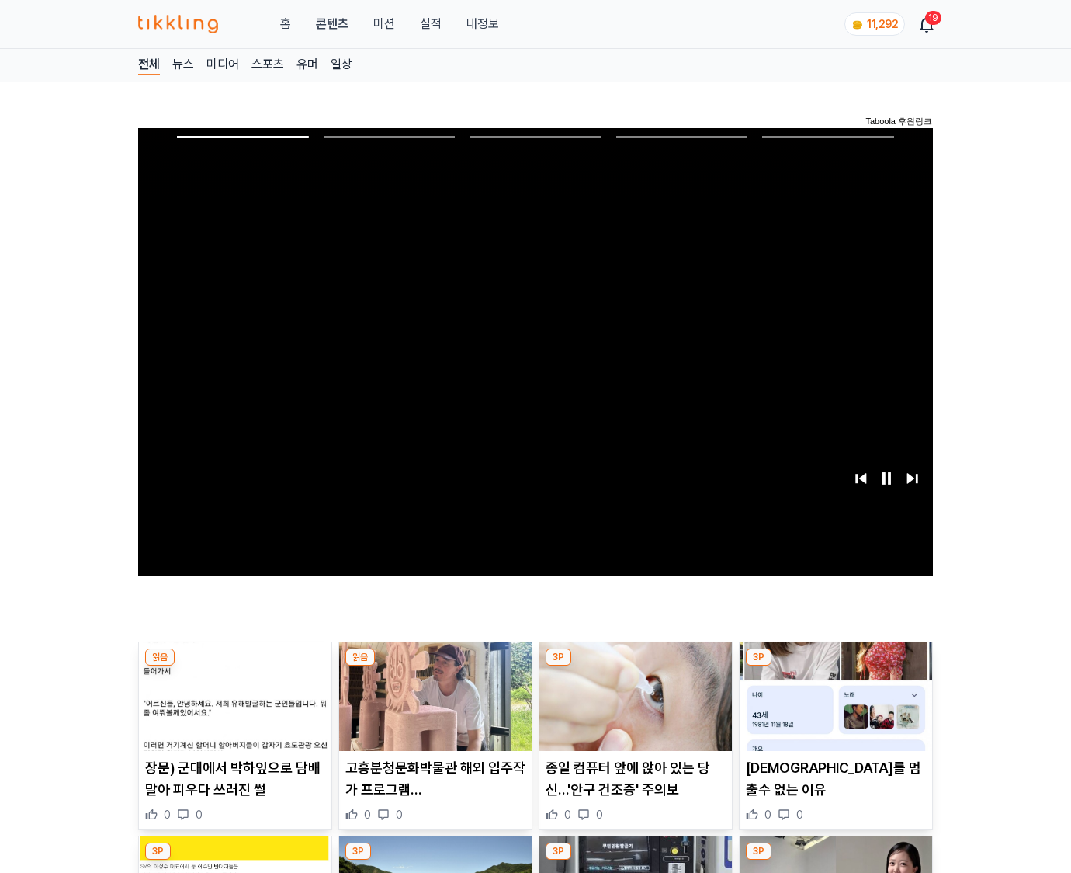
click at [835, 666] on img at bounding box center [836, 696] width 193 height 109
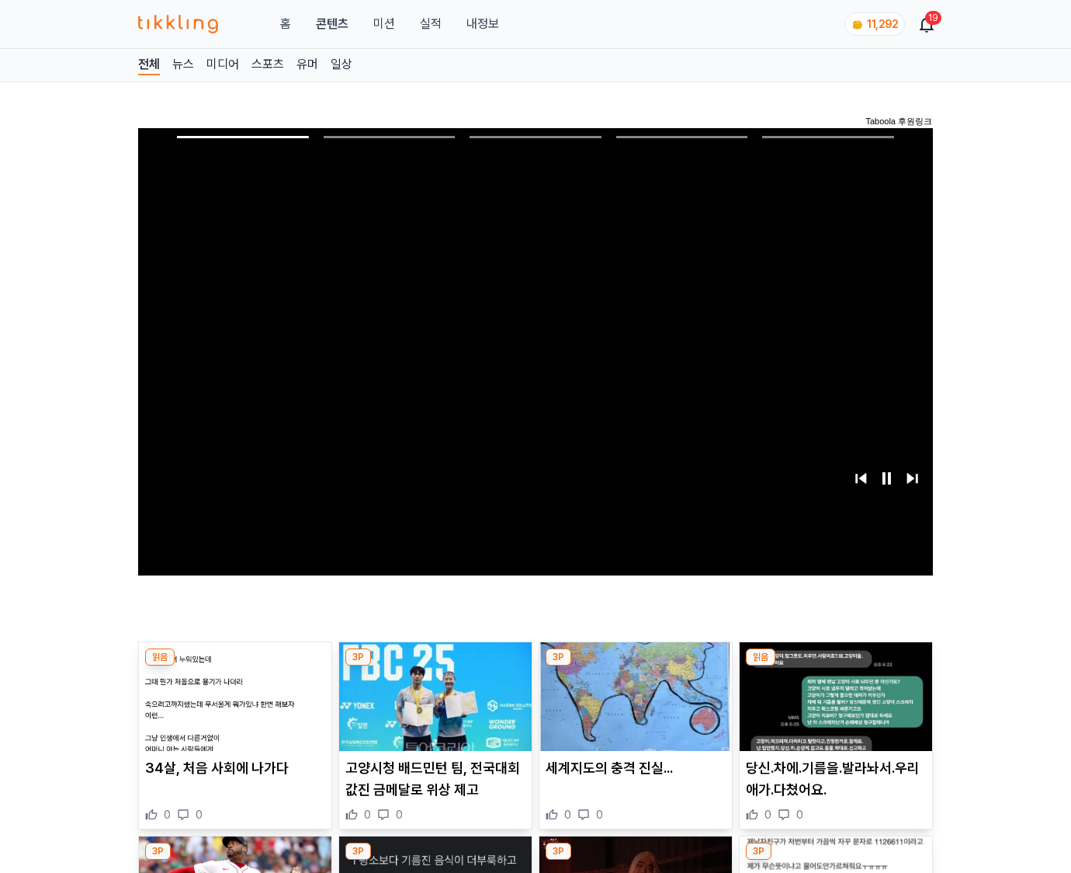
click at [835, 666] on img at bounding box center [836, 696] width 193 height 109
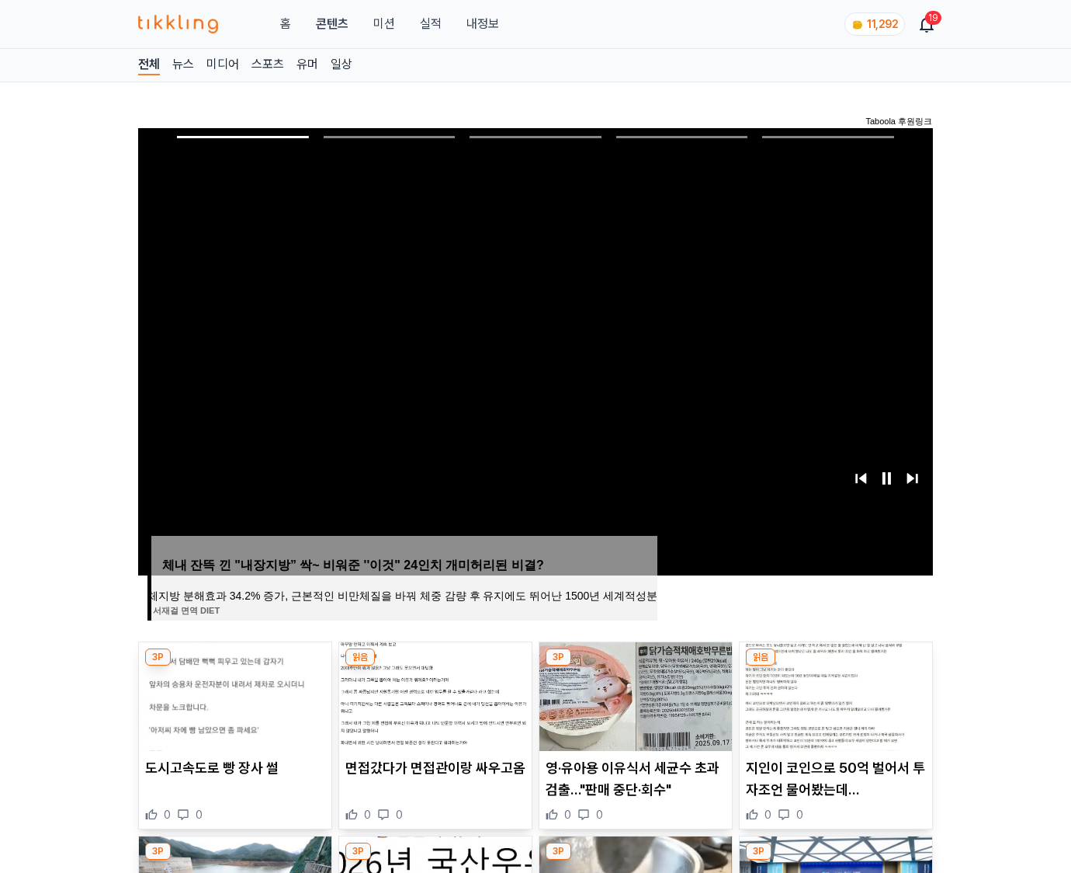
click at [835, 666] on img at bounding box center [836, 696] width 193 height 109
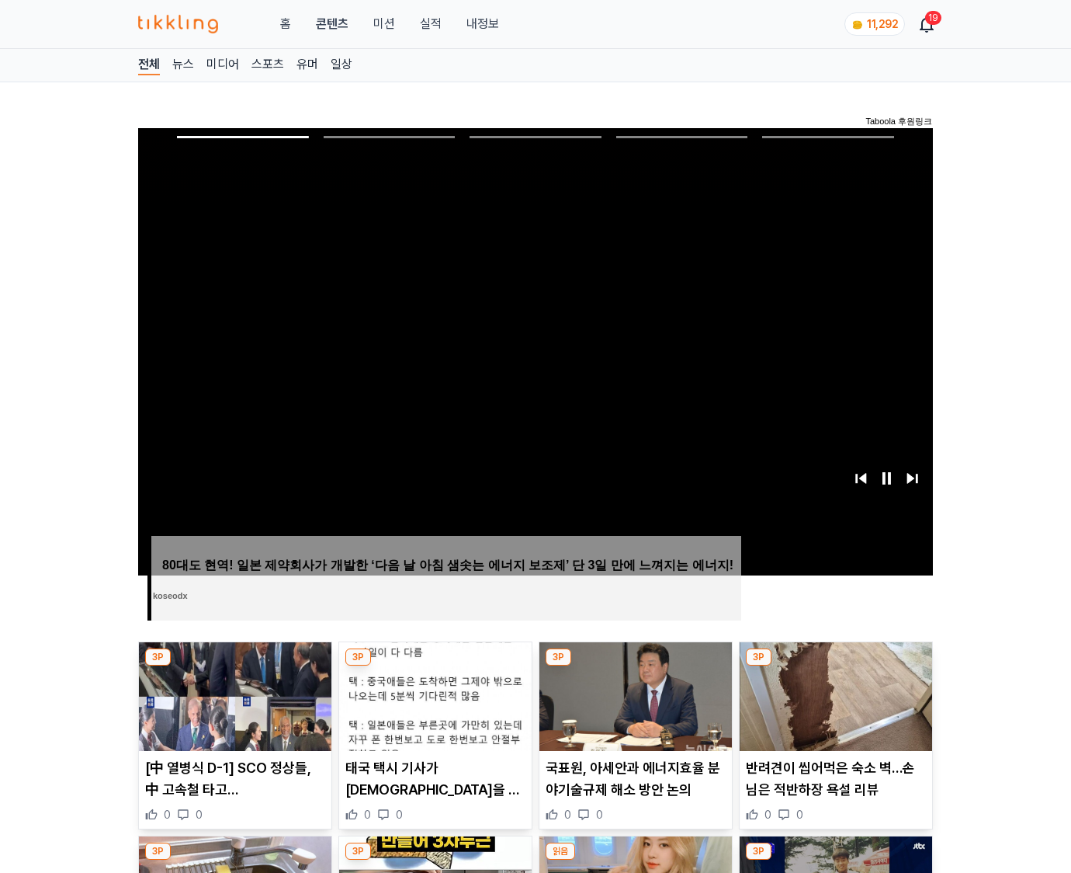
click at [835, 666] on img at bounding box center [836, 696] width 193 height 109
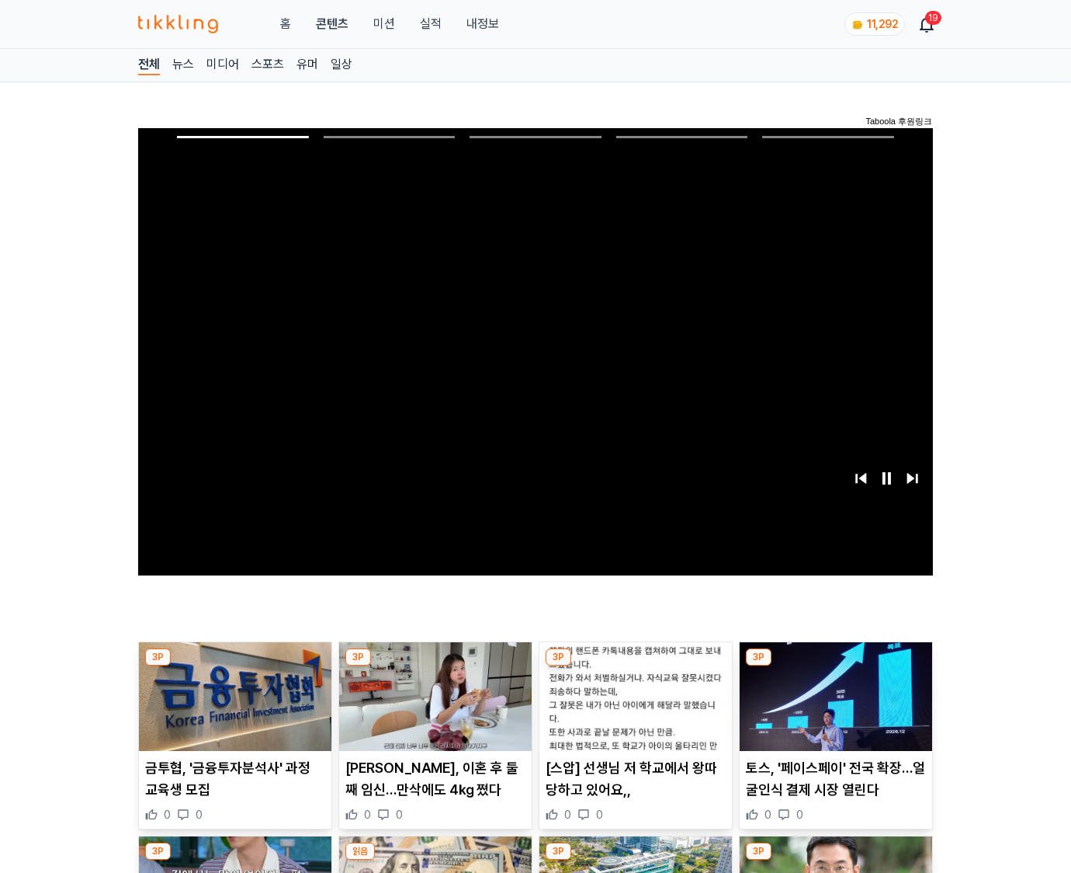
click at [835, 666] on img at bounding box center [836, 696] width 193 height 109
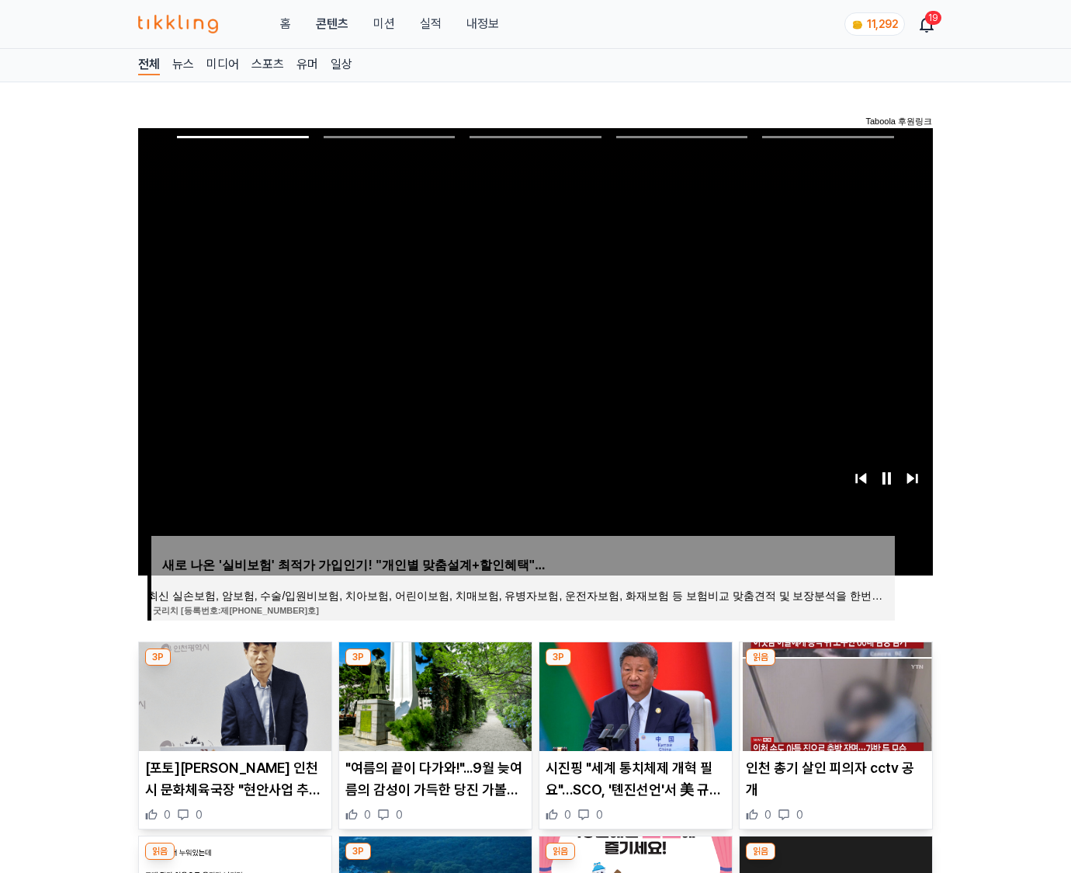
click at [835, 666] on img at bounding box center [836, 696] width 193 height 109
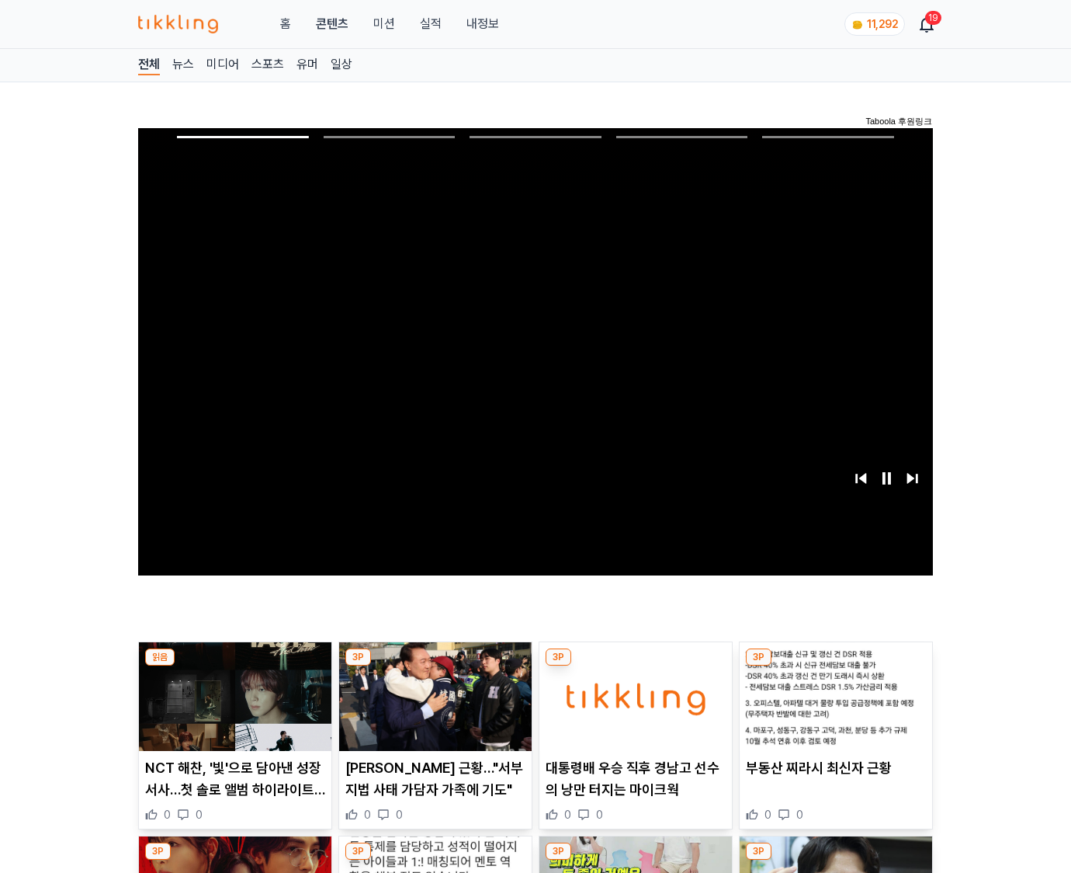
click at [835, 666] on img at bounding box center [836, 696] width 193 height 109
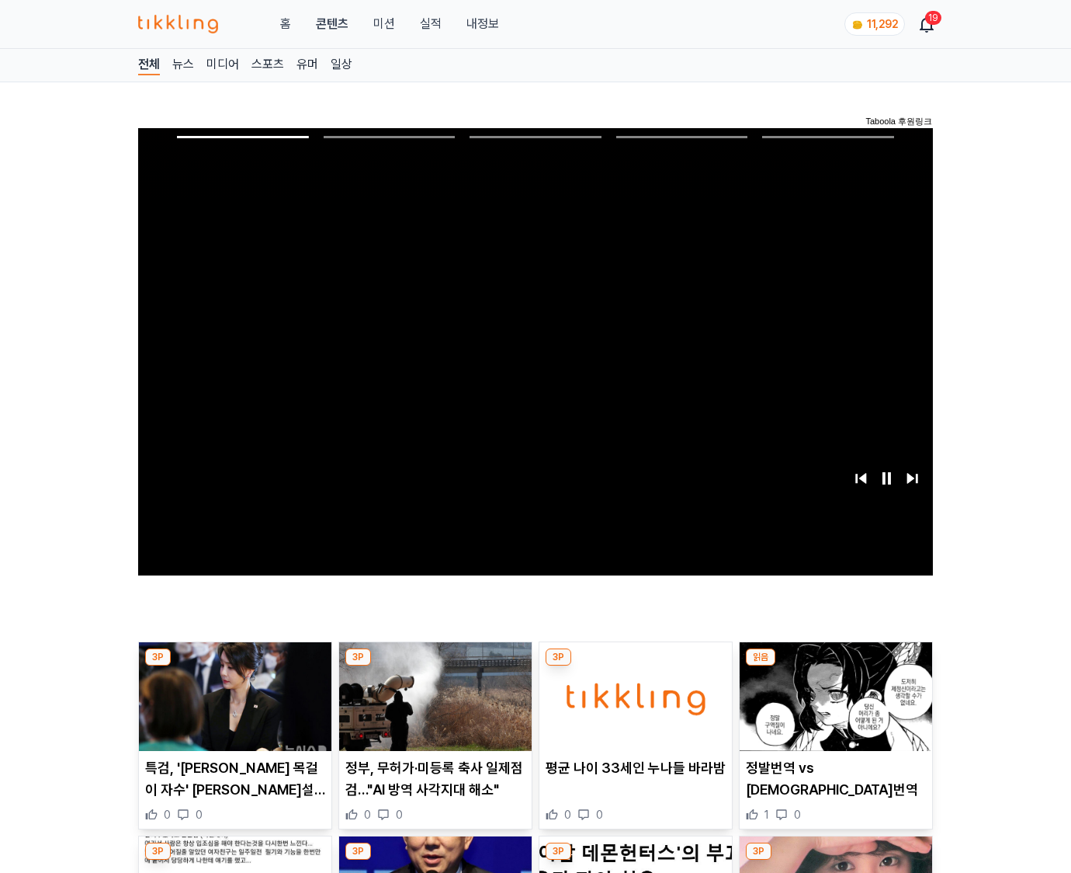
click at [835, 666] on img at bounding box center [836, 696] width 193 height 109
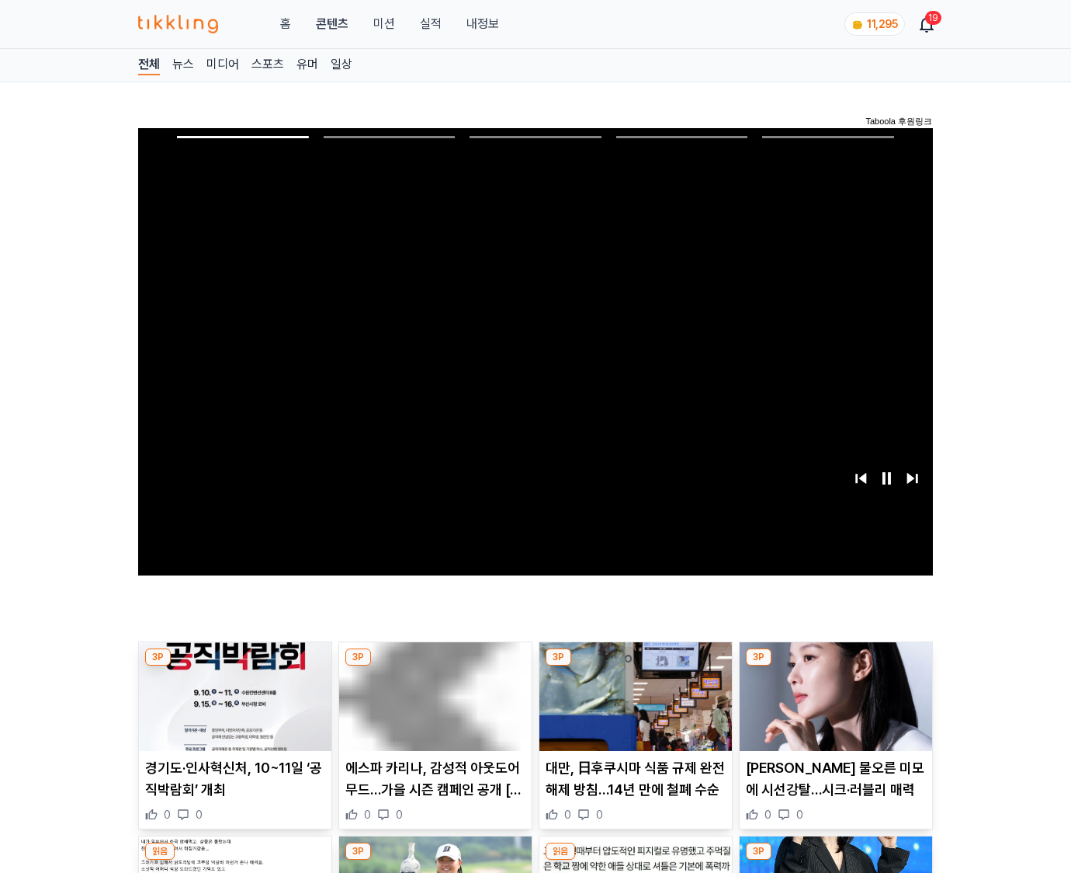
click at [835, 666] on img at bounding box center [836, 696] width 193 height 109
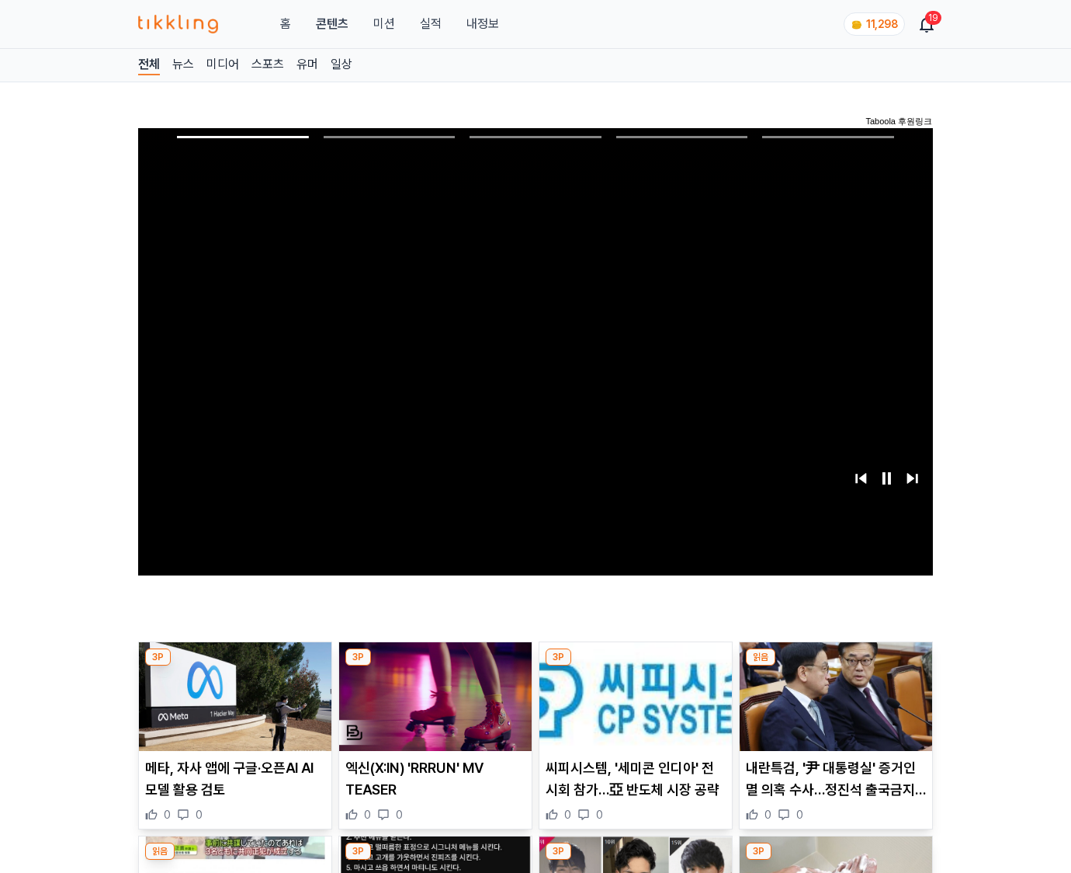
click at [835, 666] on img at bounding box center [836, 696] width 193 height 109
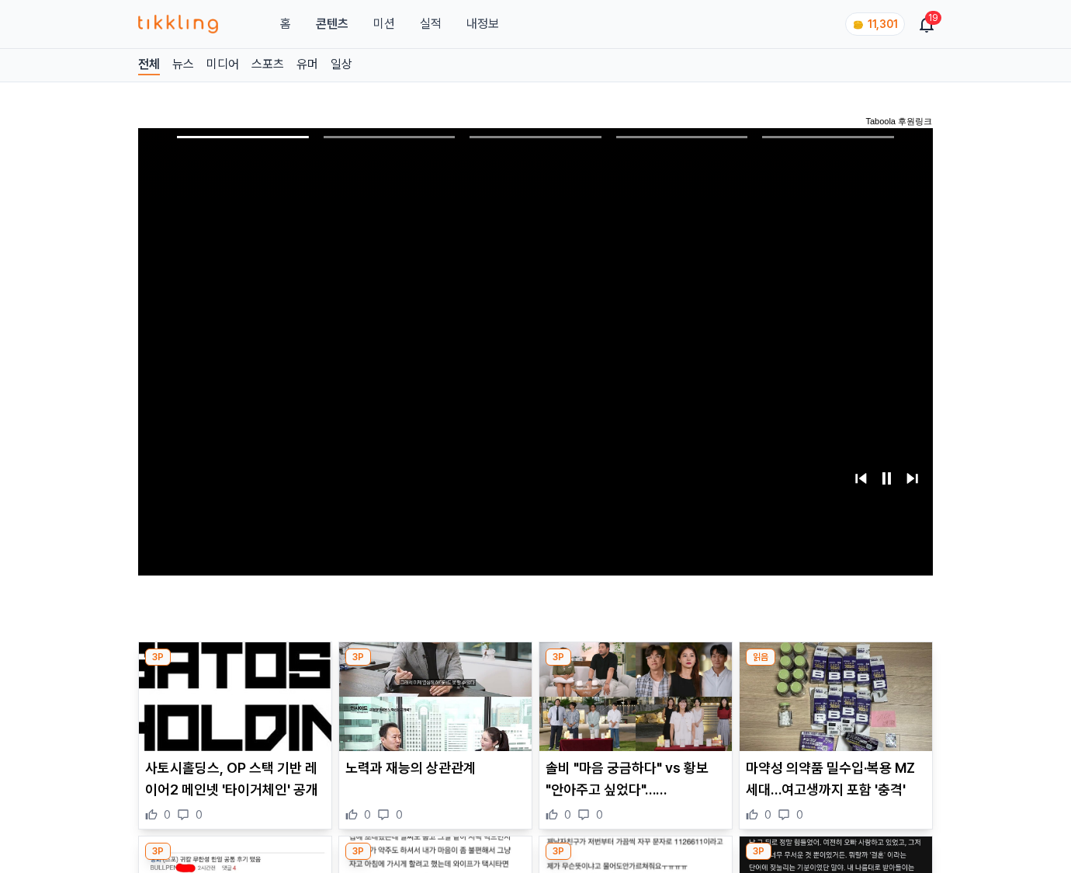
click at [835, 666] on img at bounding box center [836, 696] width 193 height 109
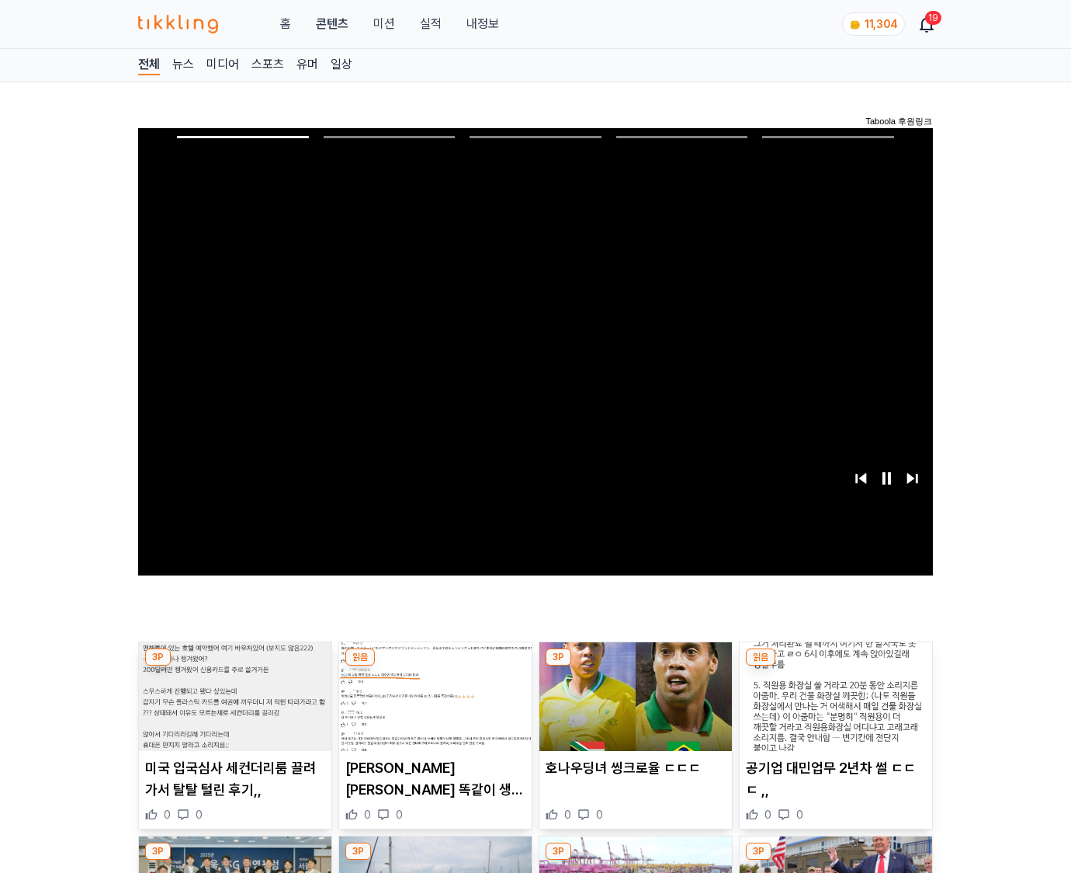
click at [835, 666] on img at bounding box center [836, 696] width 193 height 109
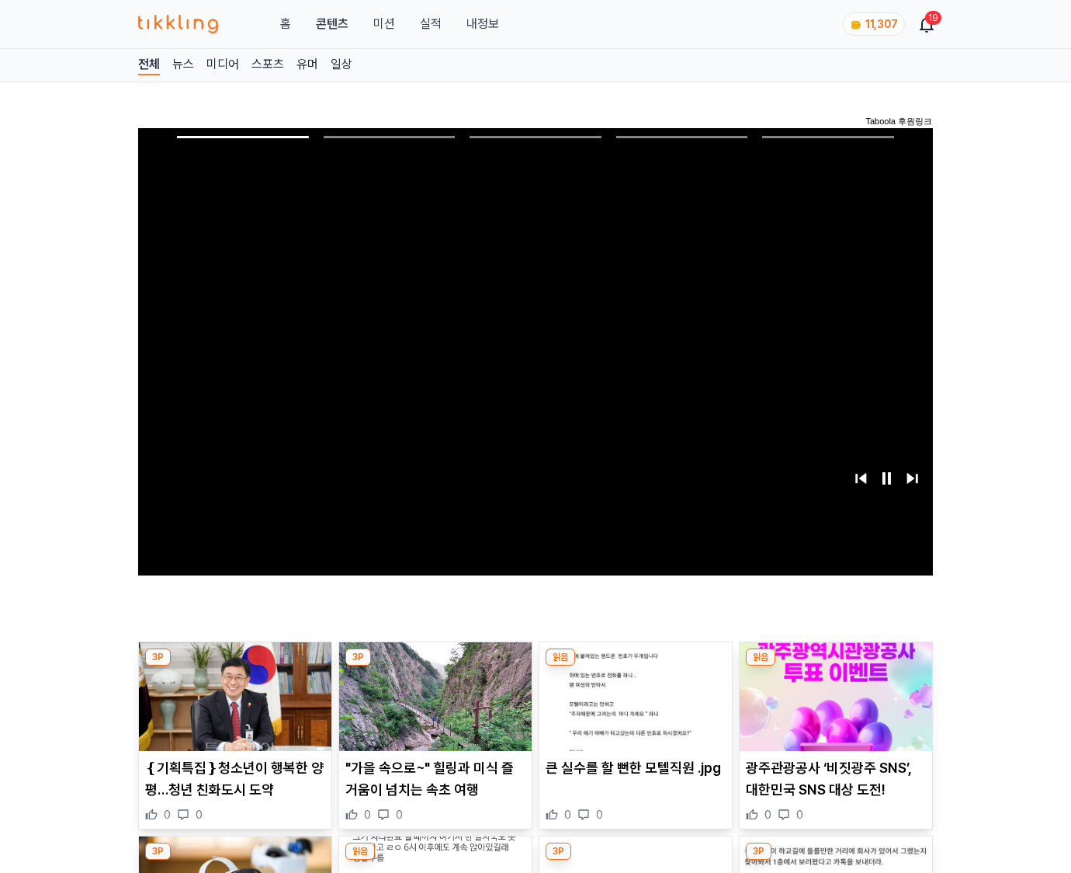
click at [835, 666] on img at bounding box center [836, 696] width 193 height 109
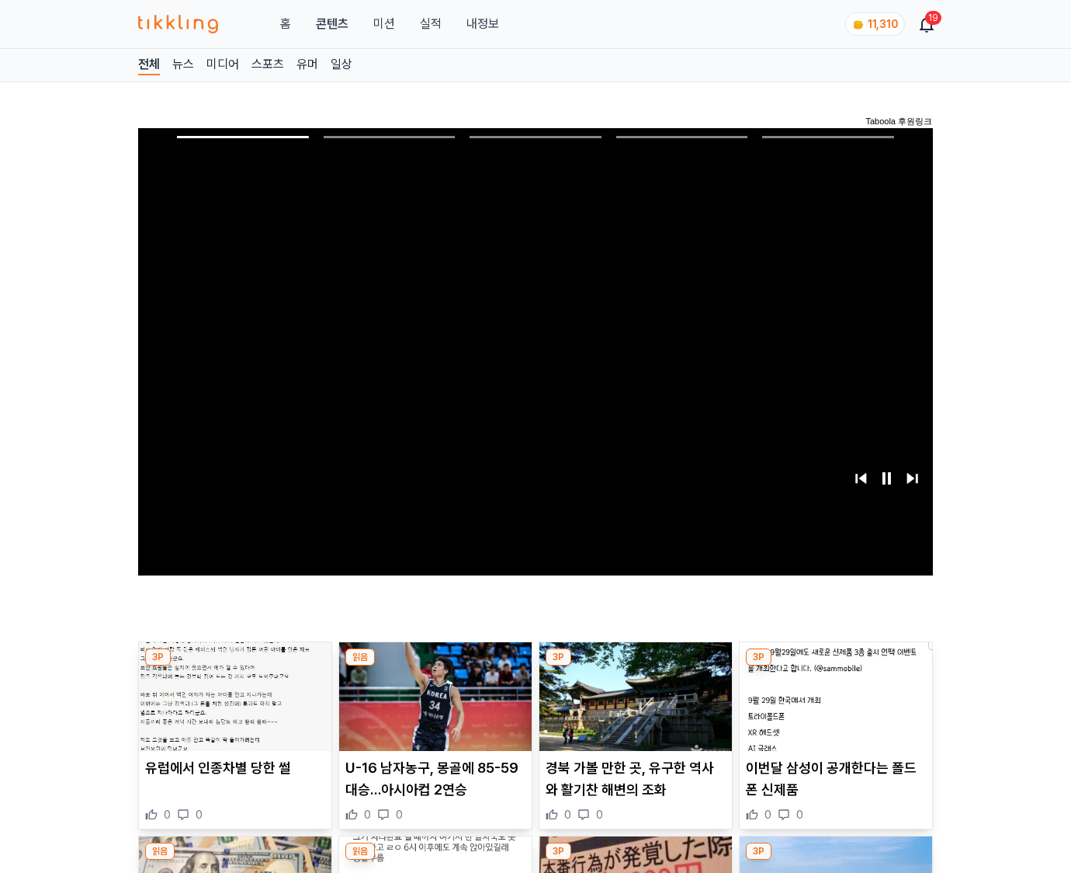
click at [835, 666] on img at bounding box center [836, 696] width 193 height 109
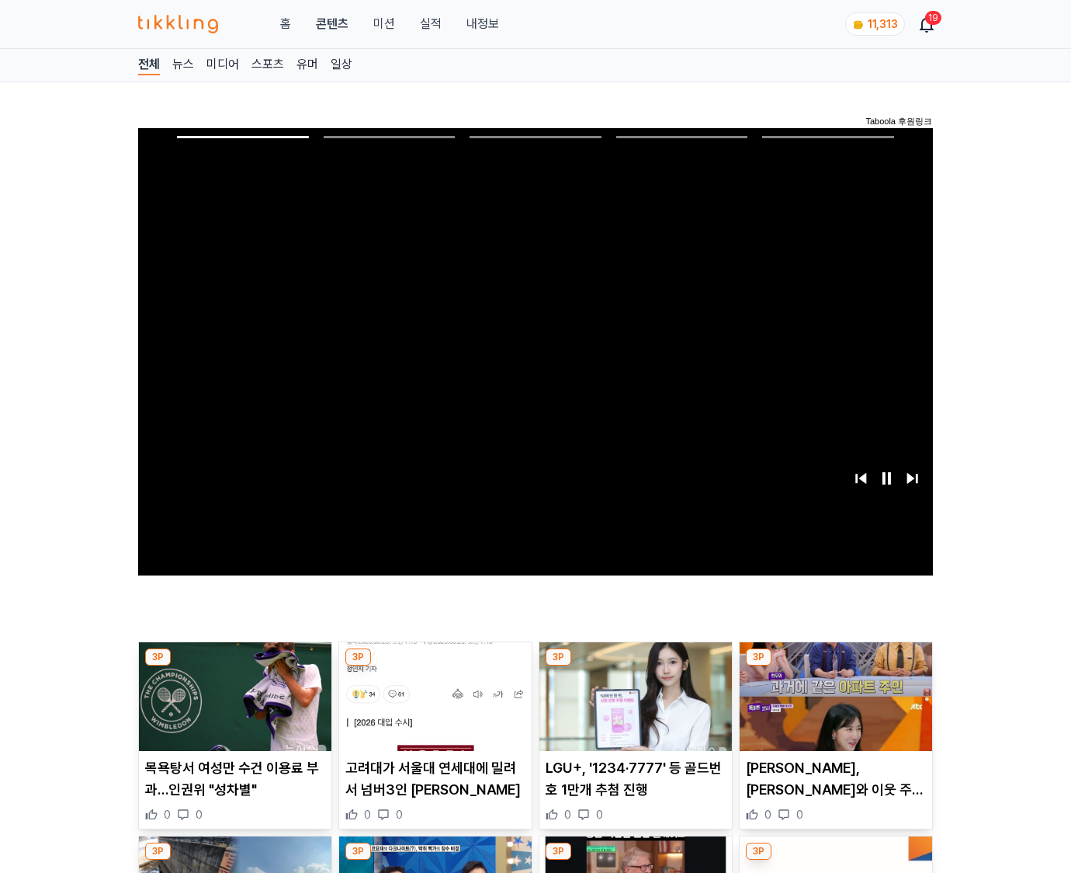
click at [835, 666] on img at bounding box center [836, 696] width 193 height 109
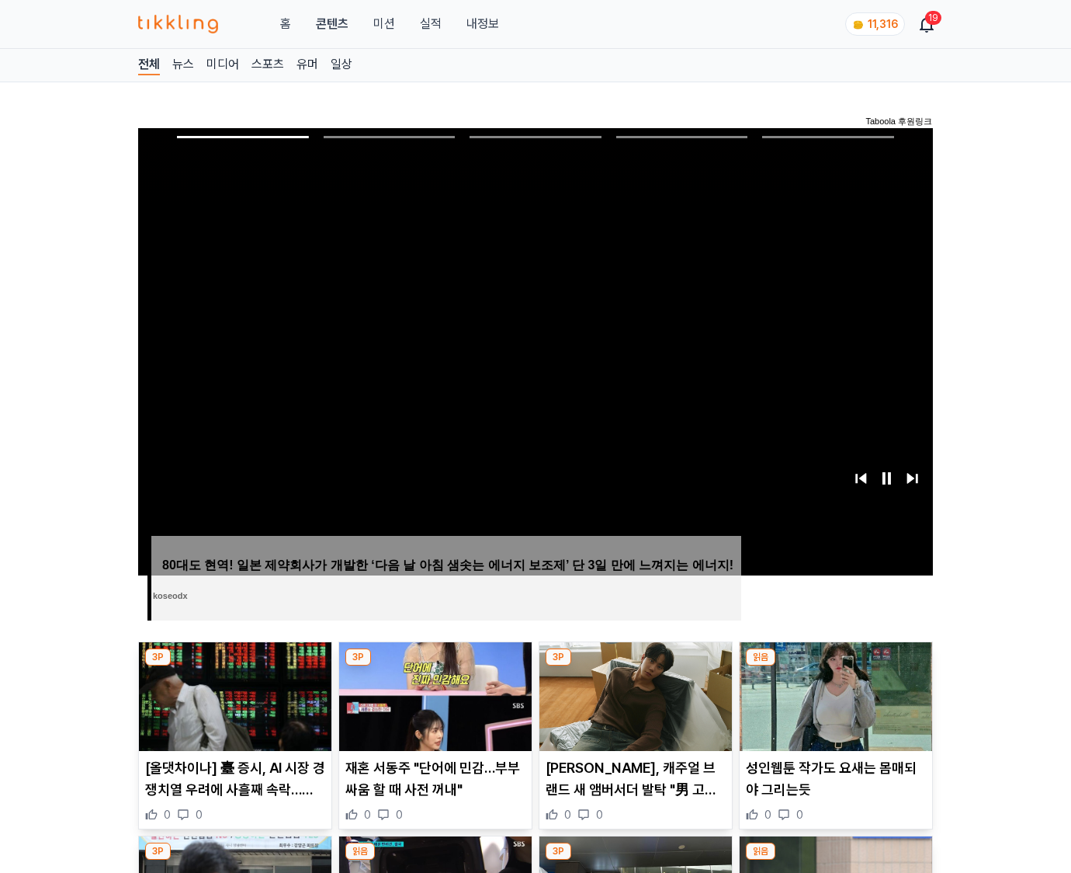
click at [835, 666] on img at bounding box center [836, 696] width 193 height 109
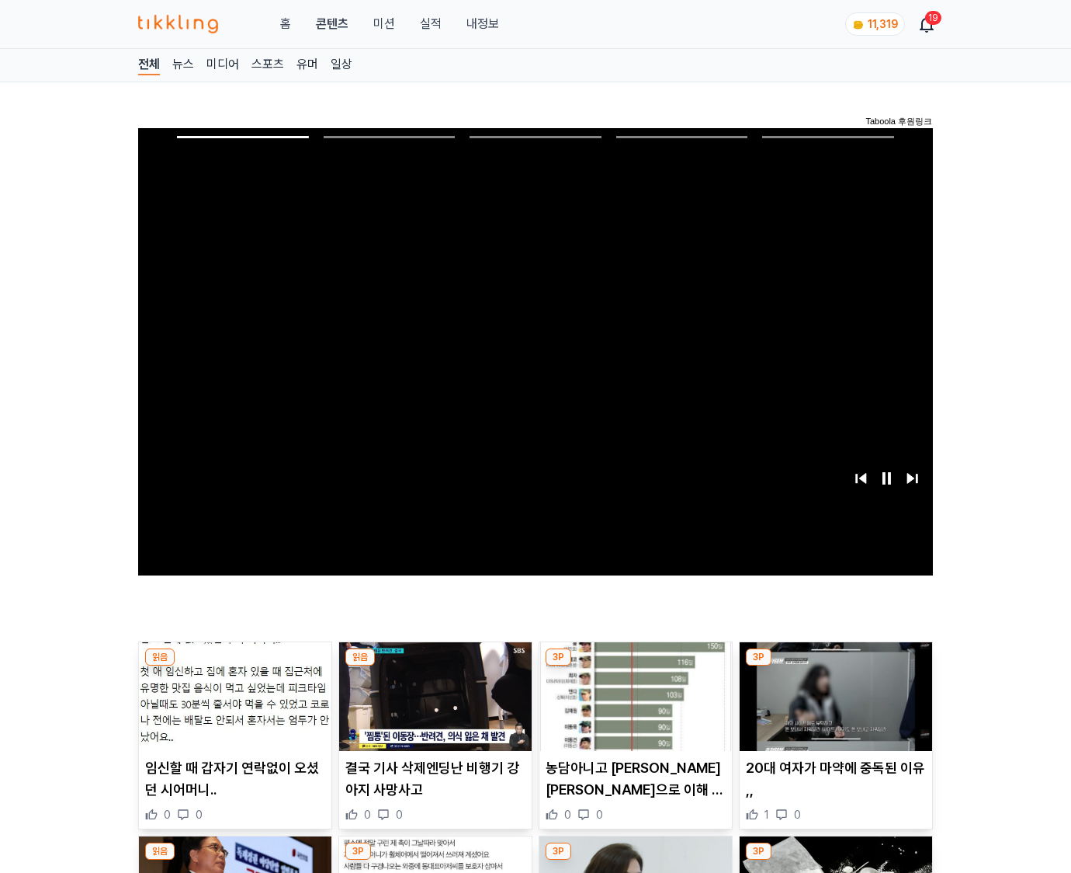
click at [835, 666] on img at bounding box center [836, 696] width 193 height 109
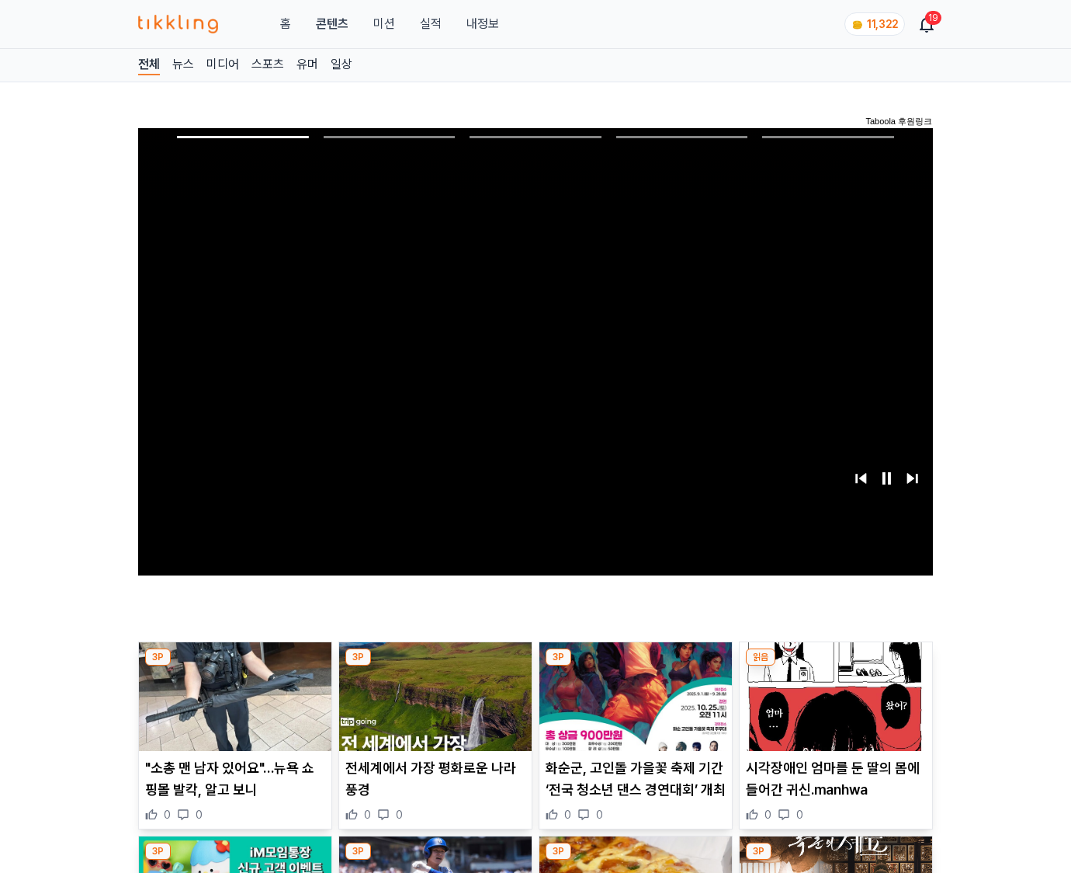
click at [835, 666] on img at bounding box center [836, 696] width 193 height 109
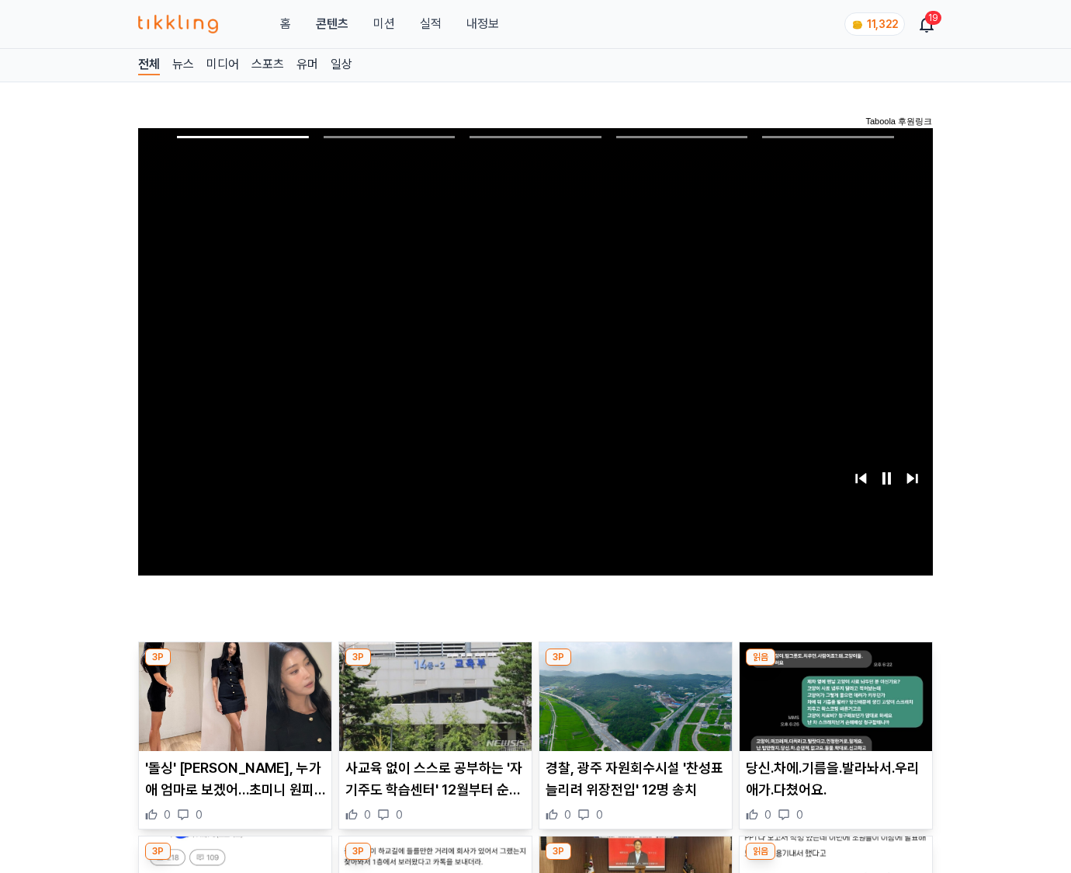
click at [835, 666] on img at bounding box center [836, 696] width 193 height 109
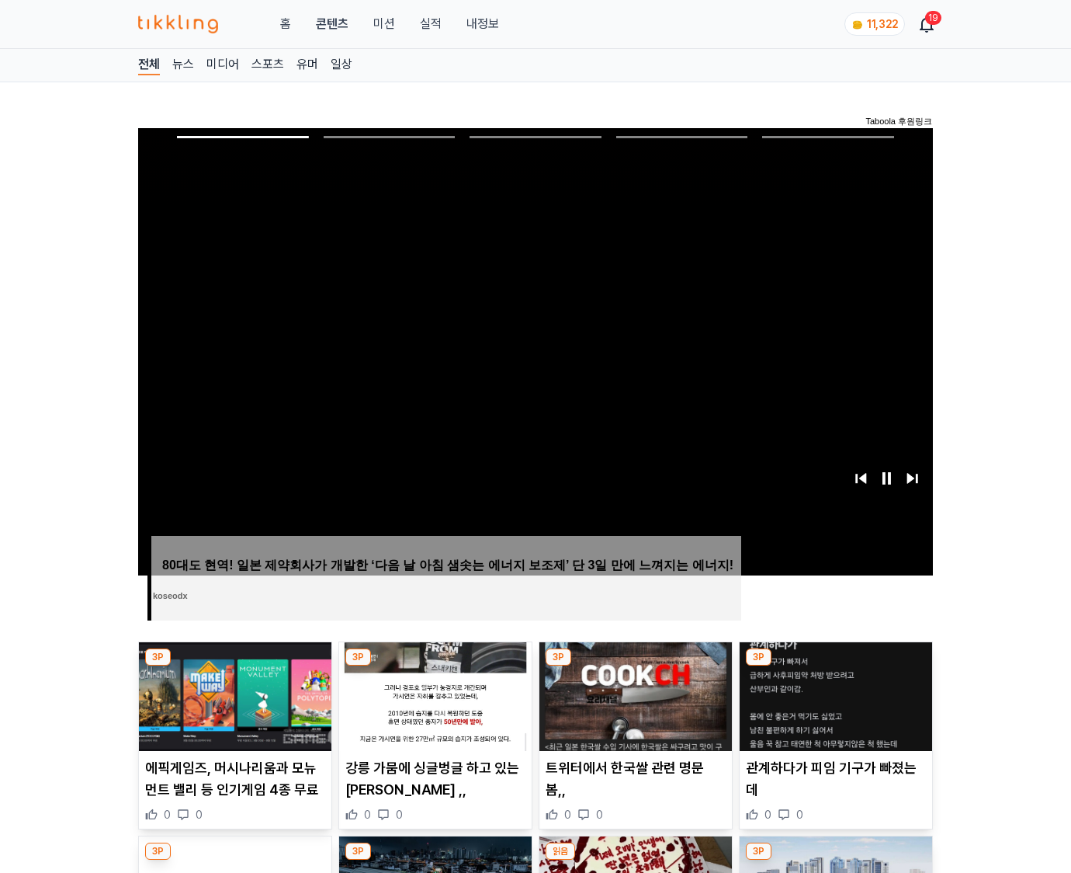
click at [835, 666] on img at bounding box center [836, 696] width 193 height 109
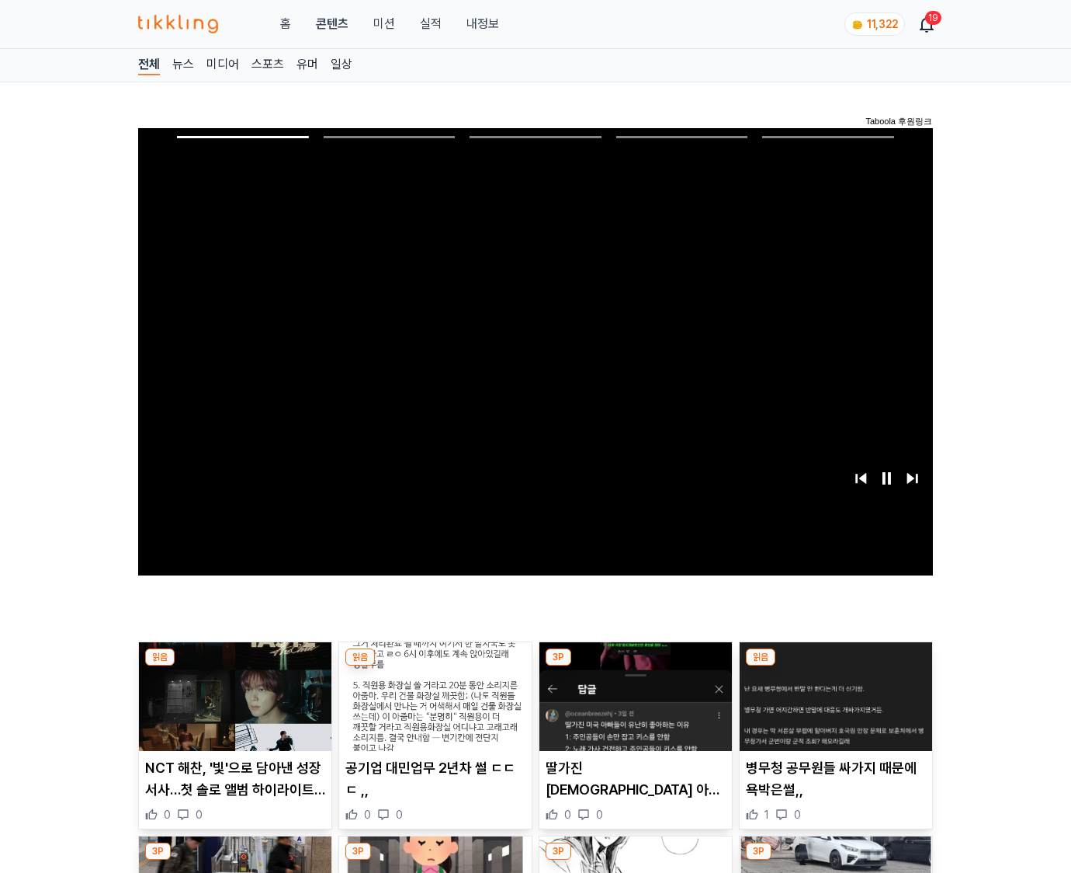
click at [835, 666] on img at bounding box center [836, 696] width 193 height 109
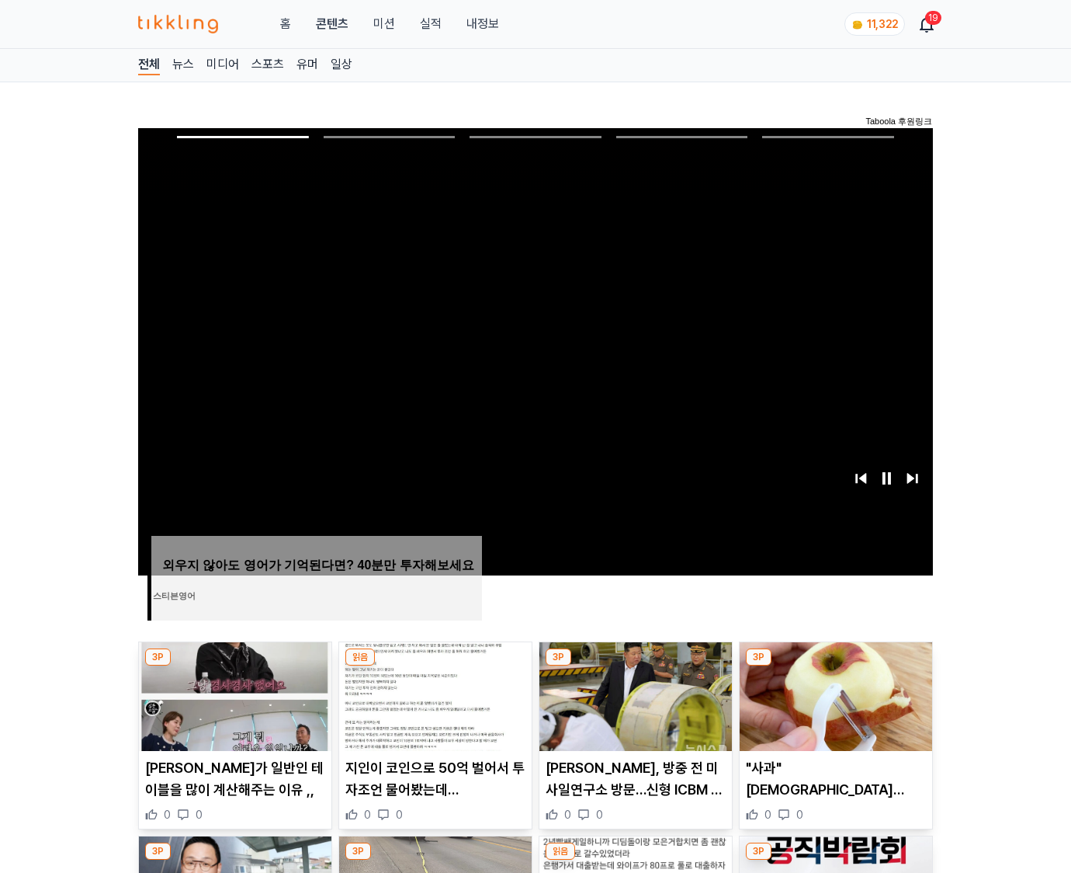
click at [835, 666] on img at bounding box center [836, 696] width 193 height 109
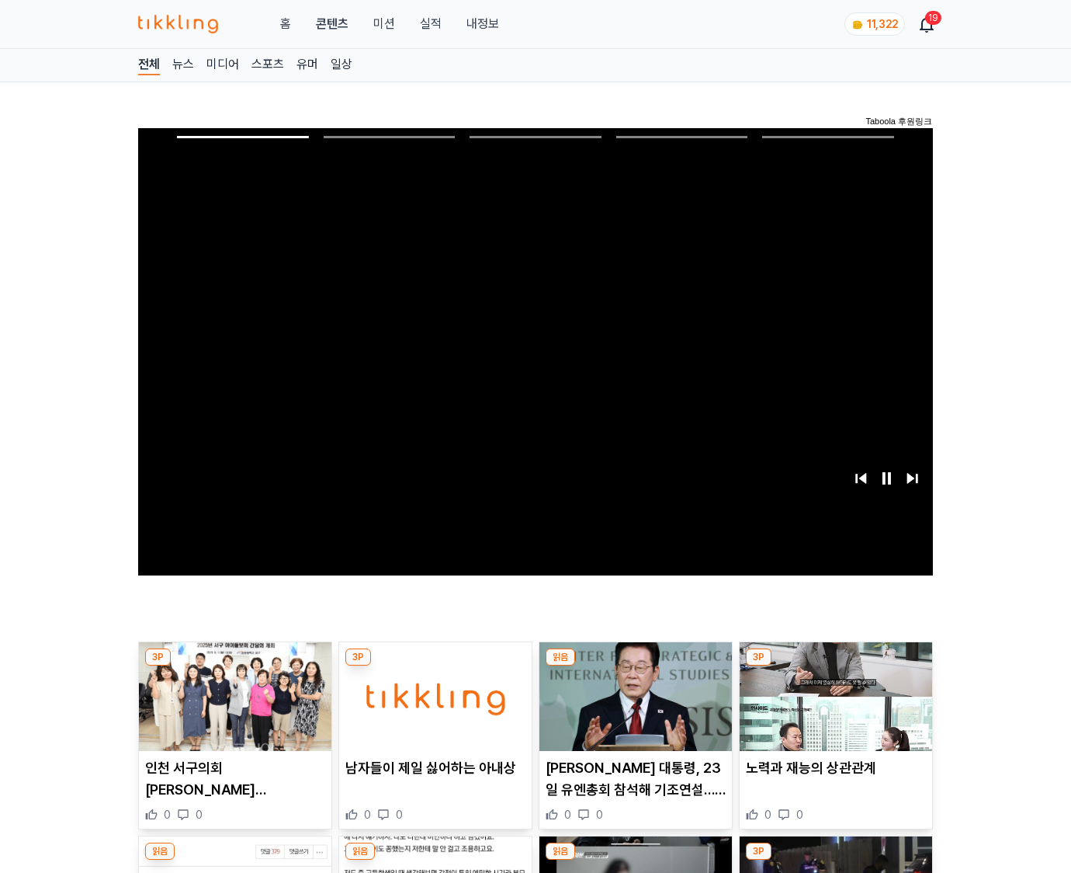
click at [835, 666] on img at bounding box center [836, 696] width 193 height 109
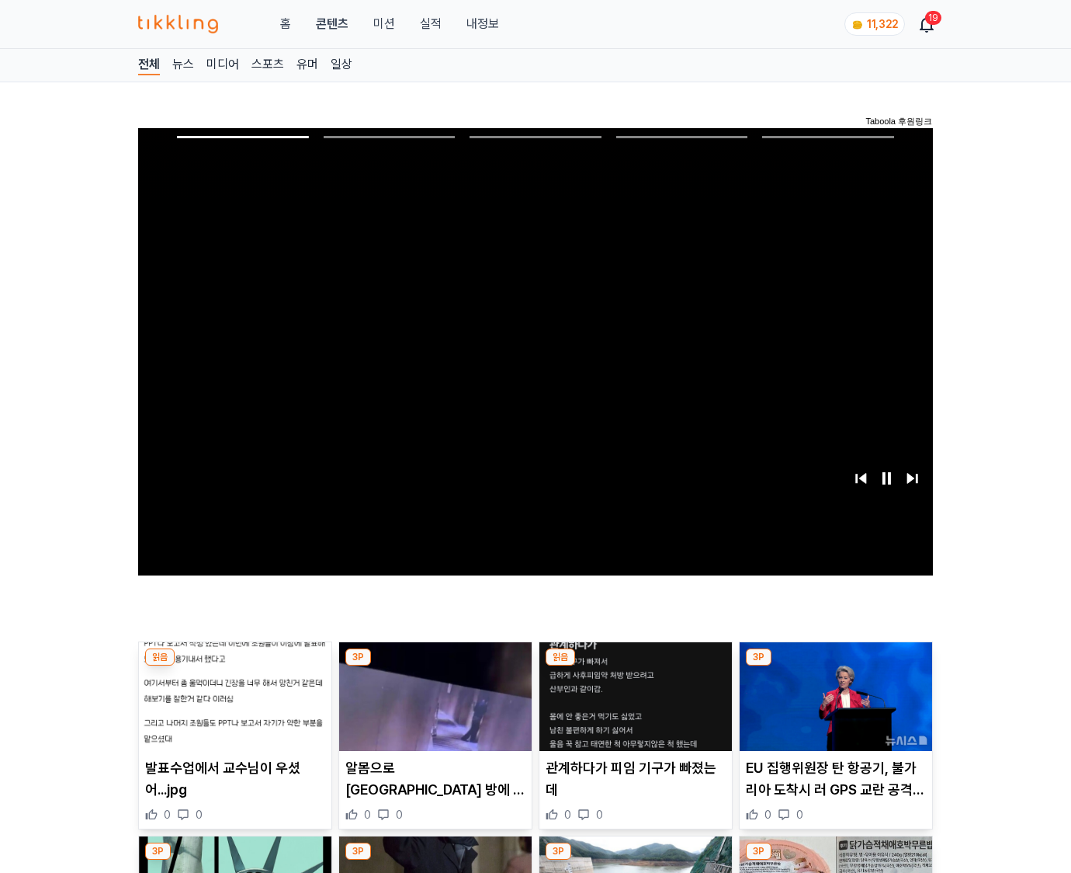
click at [835, 666] on img at bounding box center [836, 696] width 193 height 109
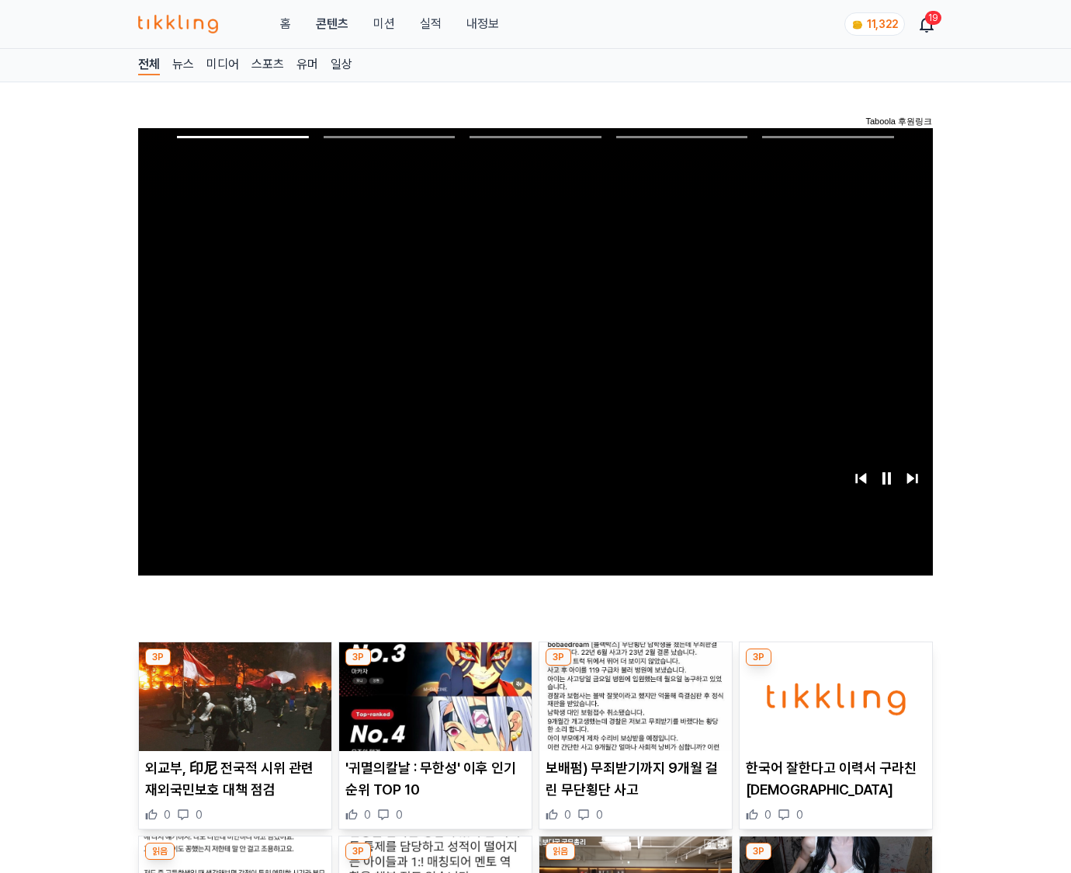
click at [835, 666] on img at bounding box center [836, 696] width 193 height 109
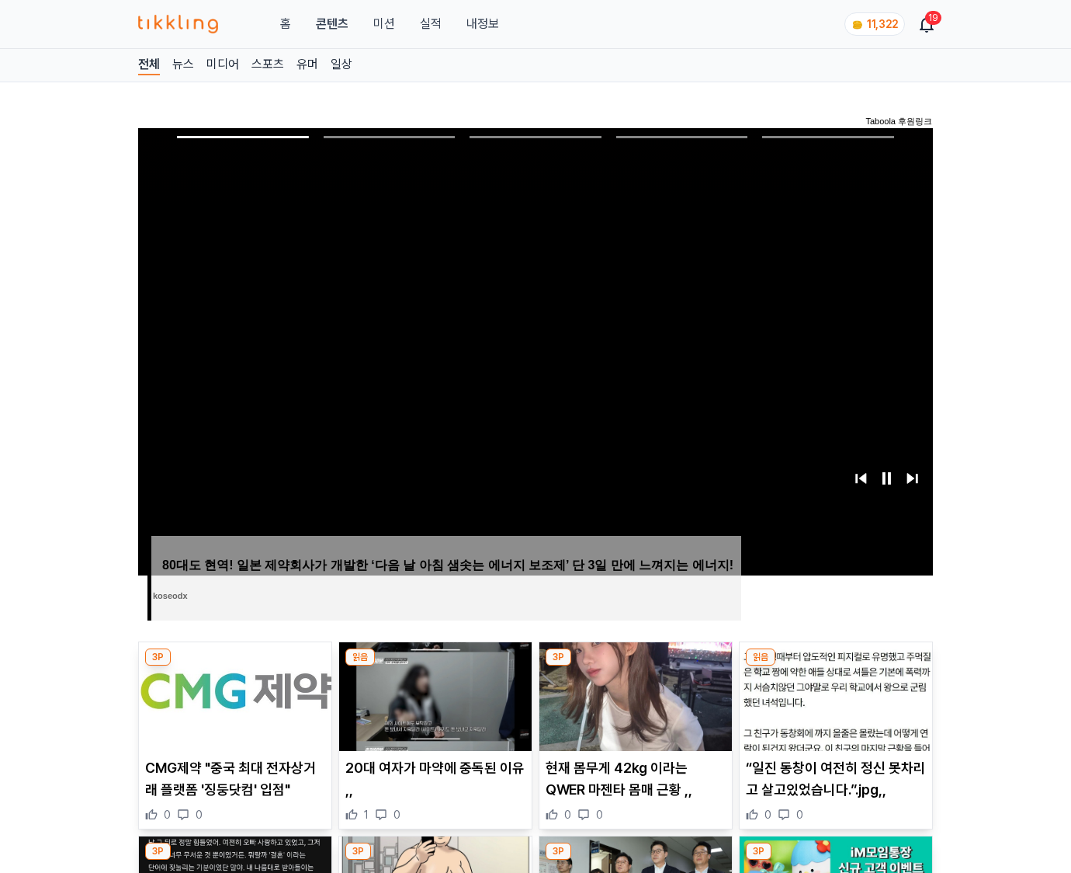
click at [835, 666] on img at bounding box center [836, 696] width 193 height 109
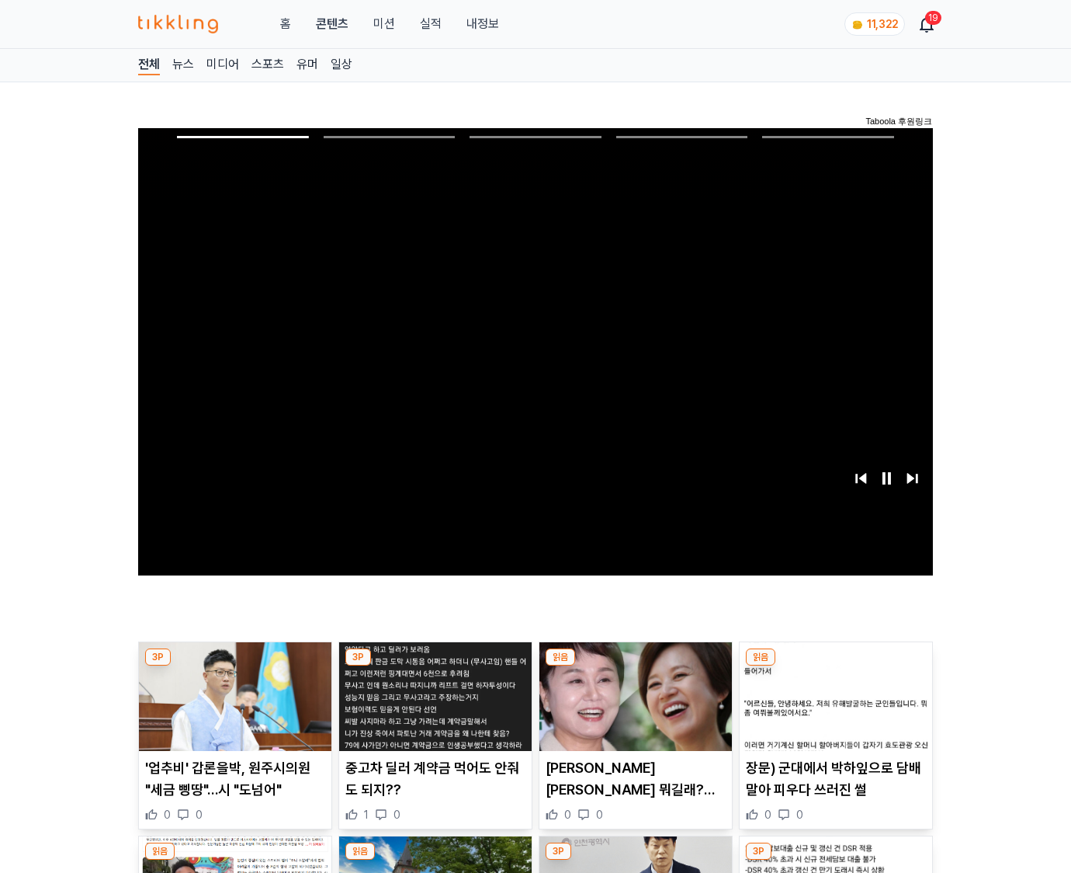
click at [835, 666] on img at bounding box center [836, 696] width 193 height 109
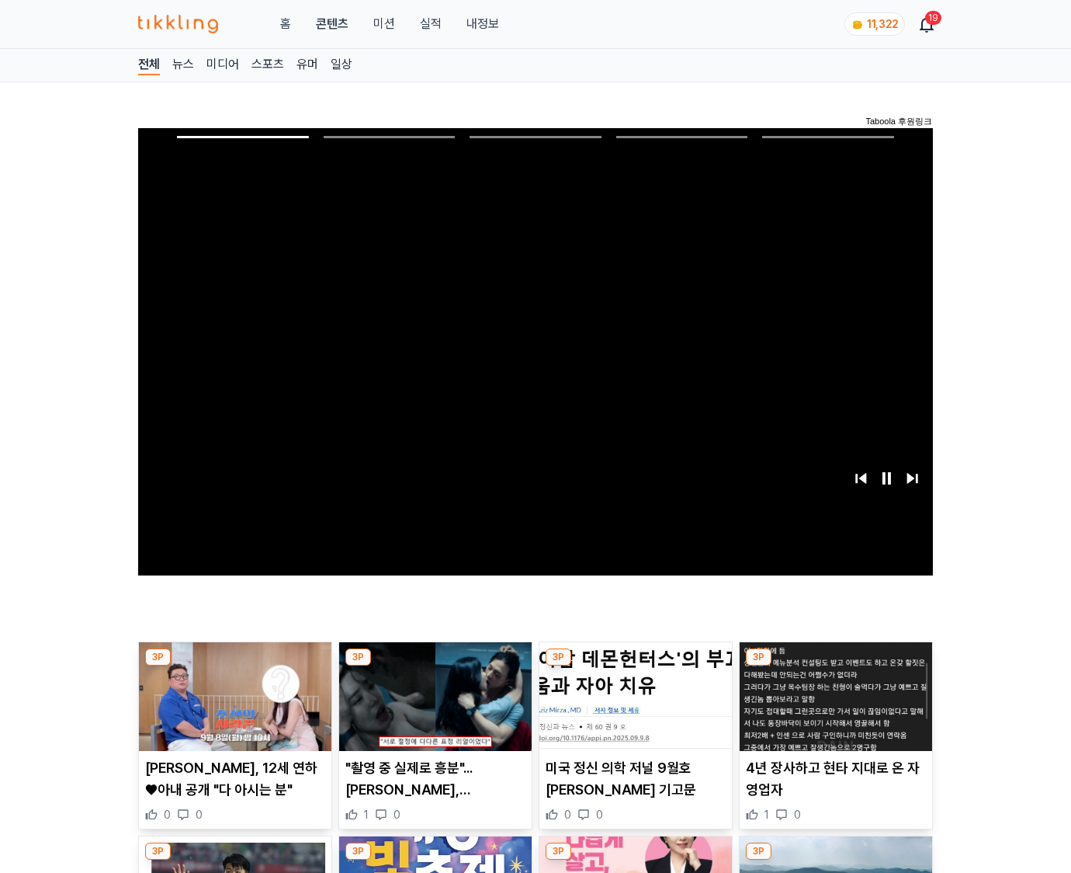
click at [835, 666] on img at bounding box center [836, 696] width 193 height 109
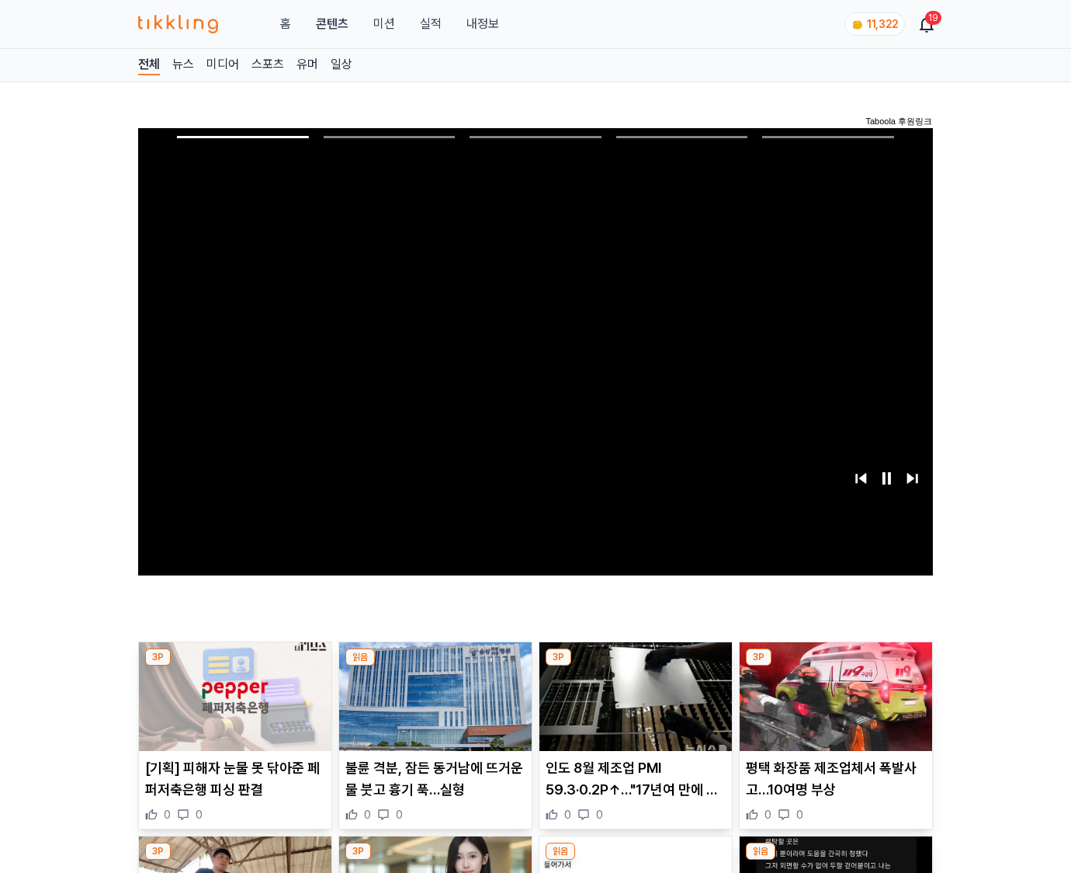
click at [835, 666] on img at bounding box center [836, 696] width 193 height 109
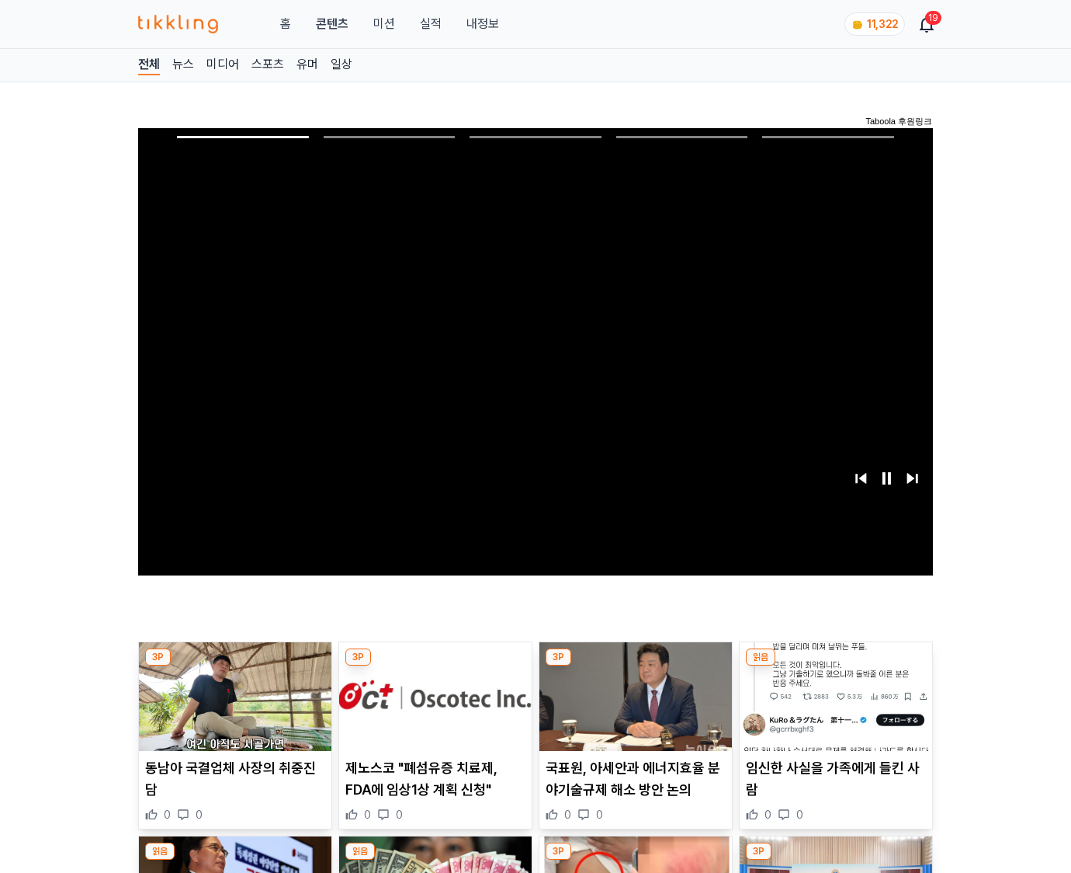
click at [835, 666] on img at bounding box center [836, 696] width 193 height 109
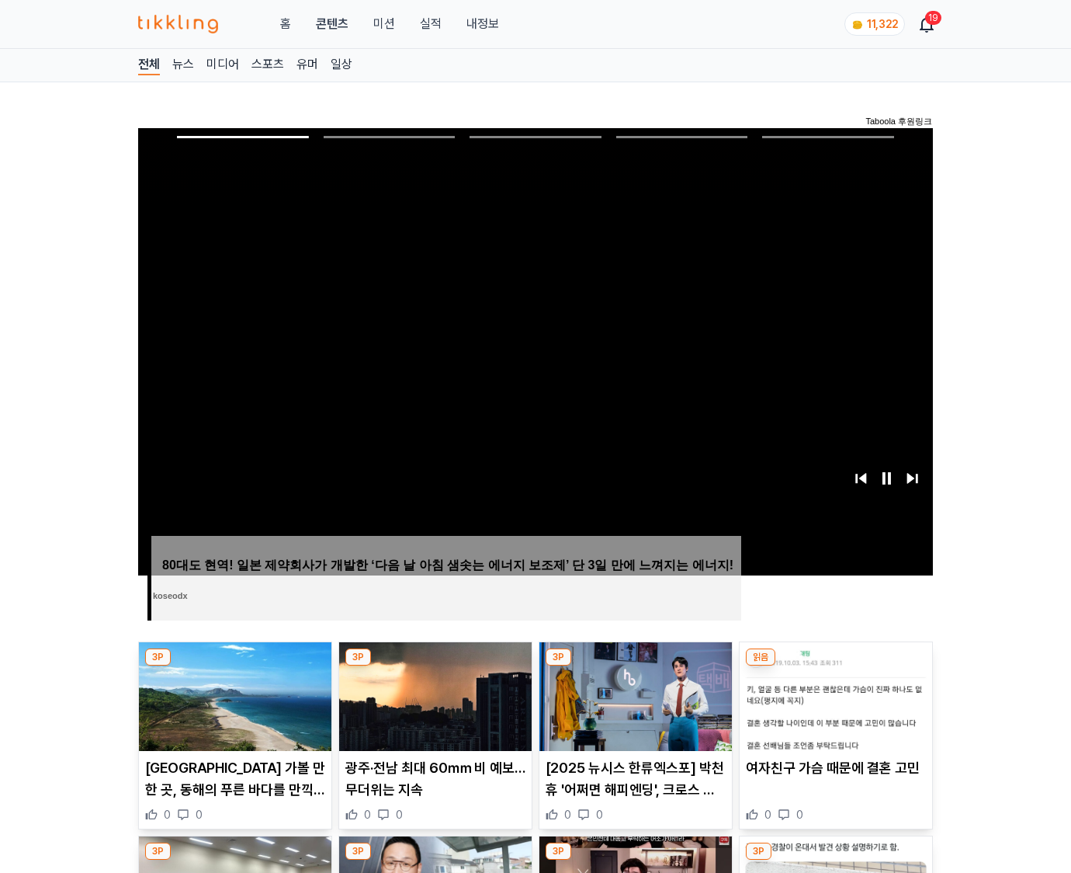
click at [835, 666] on img at bounding box center [836, 696] width 193 height 109
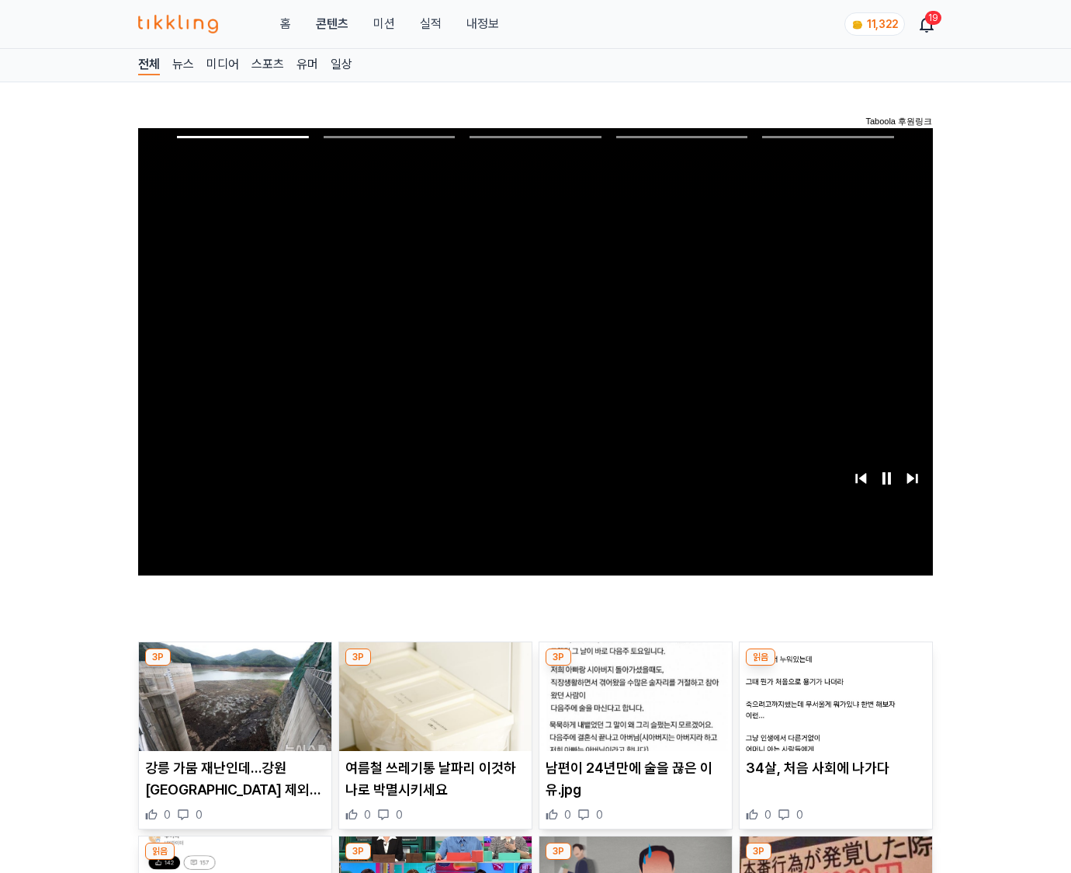
click at [835, 666] on img at bounding box center [836, 696] width 193 height 109
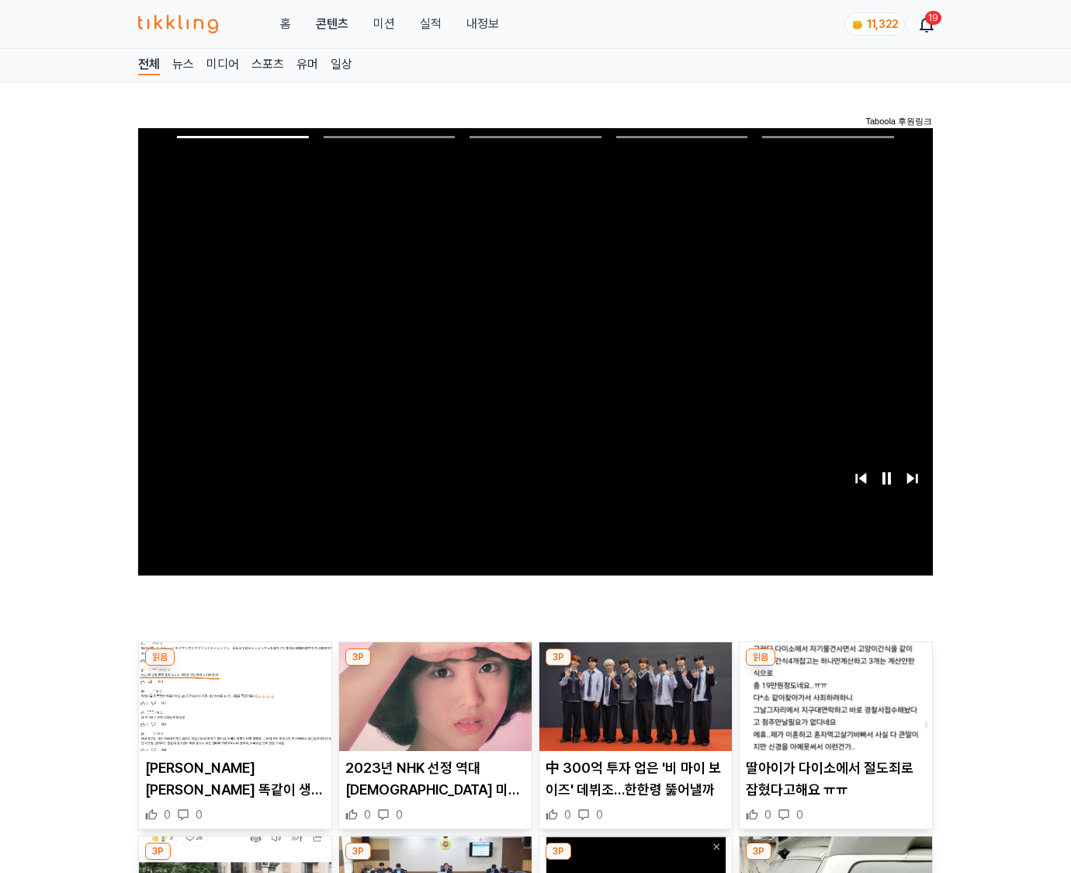
click at [835, 666] on img at bounding box center [836, 696] width 193 height 109
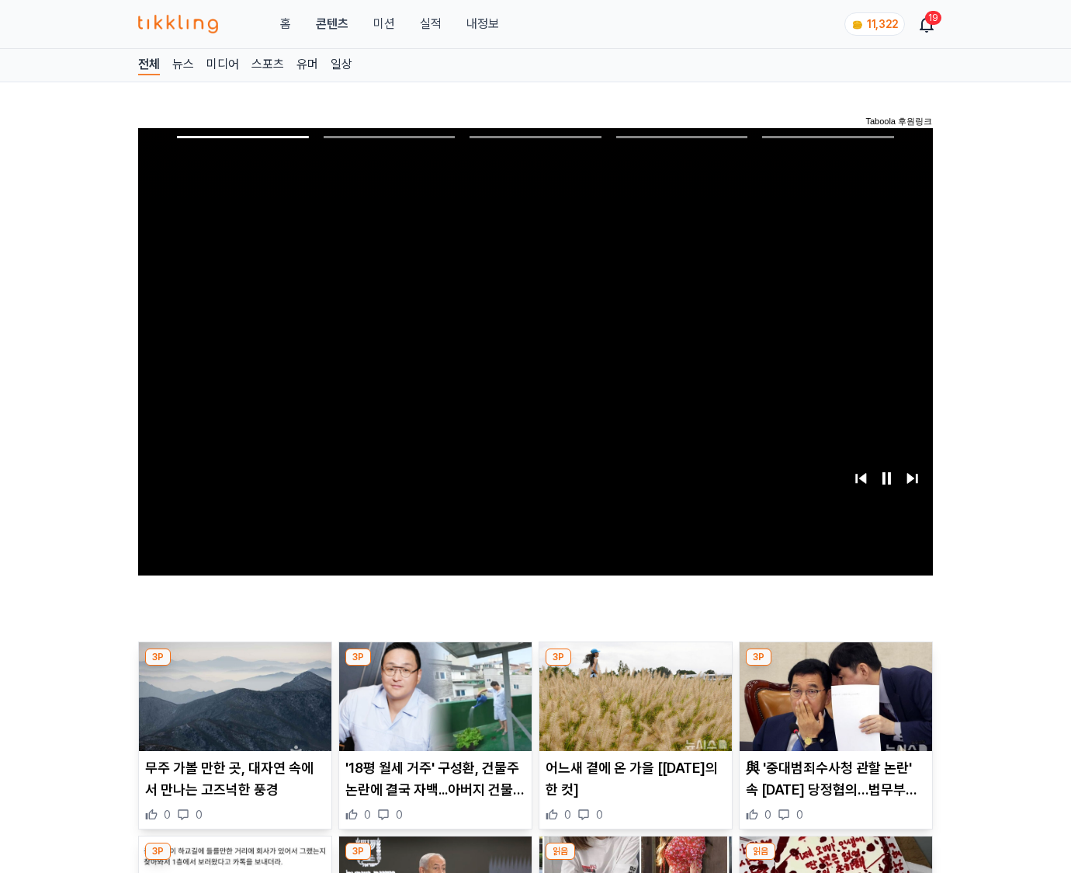
click at [835, 666] on img at bounding box center [836, 696] width 193 height 109
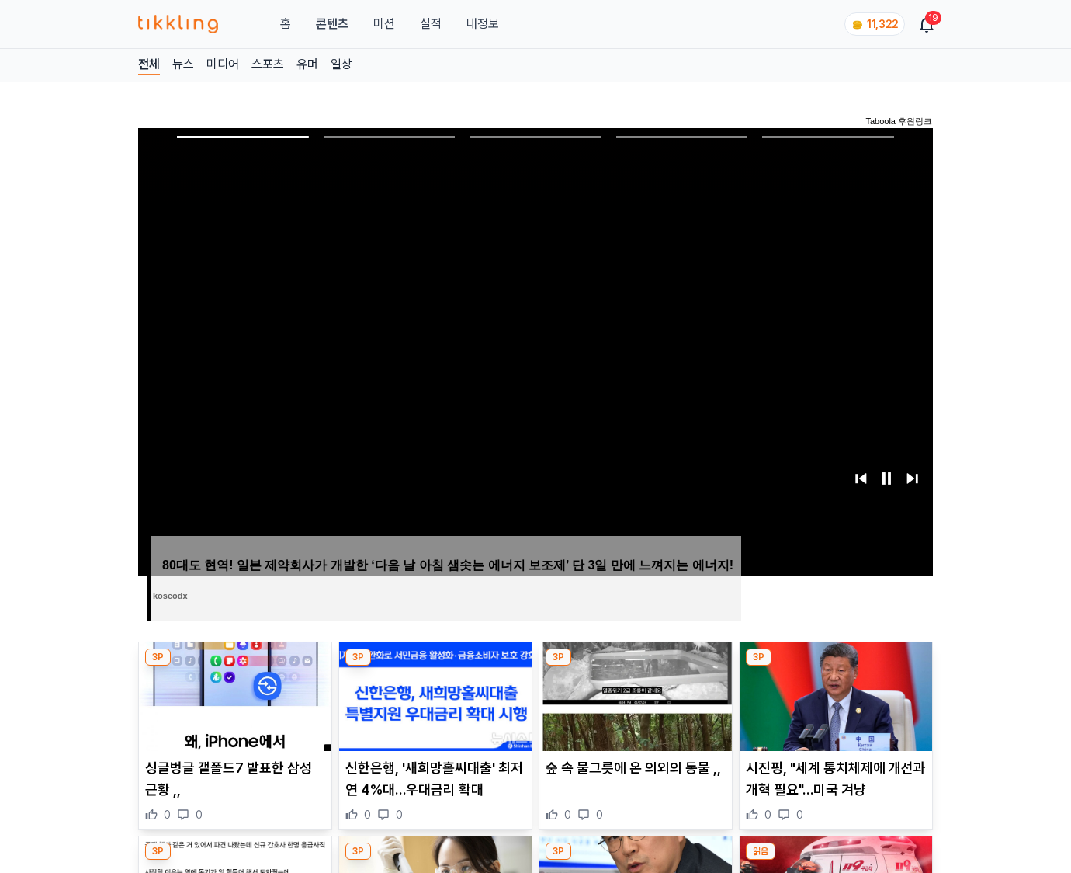
click at [835, 666] on img at bounding box center [836, 696] width 193 height 109
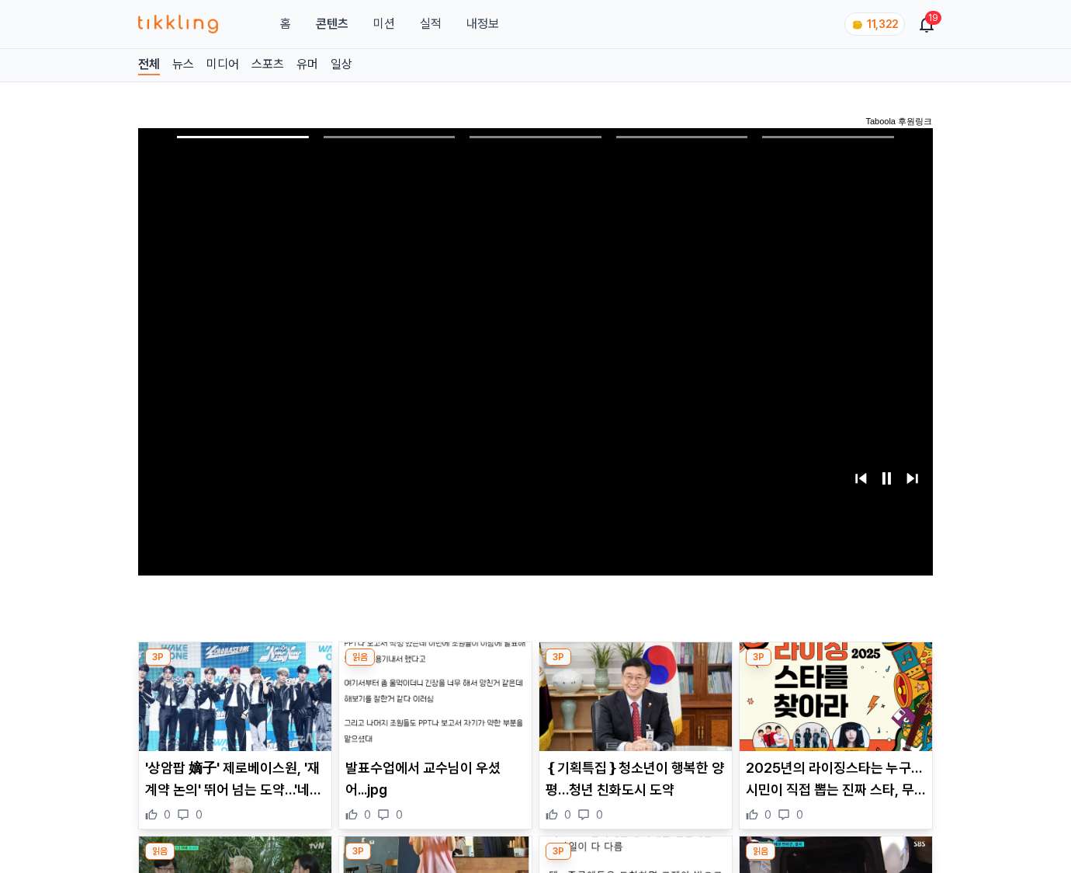
click at [835, 666] on img at bounding box center [836, 696] width 193 height 109
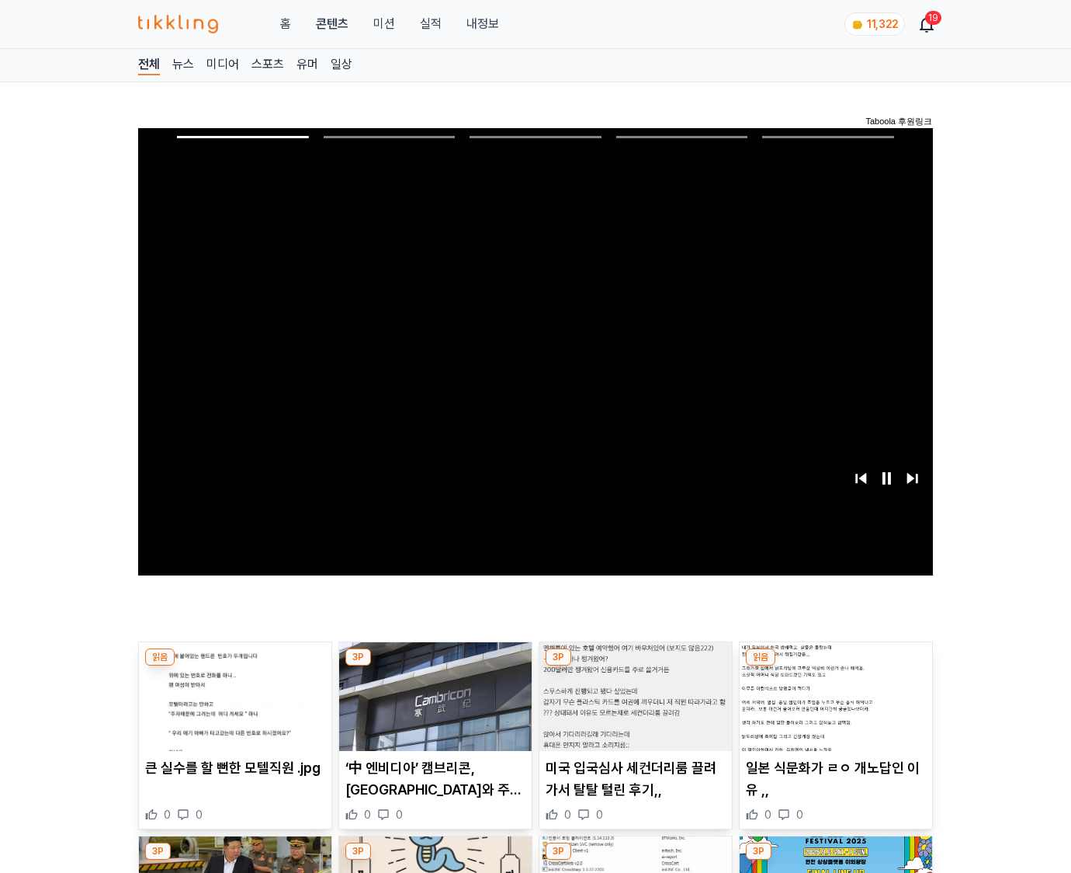
click at [835, 666] on img at bounding box center [836, 696] width 193 height 109
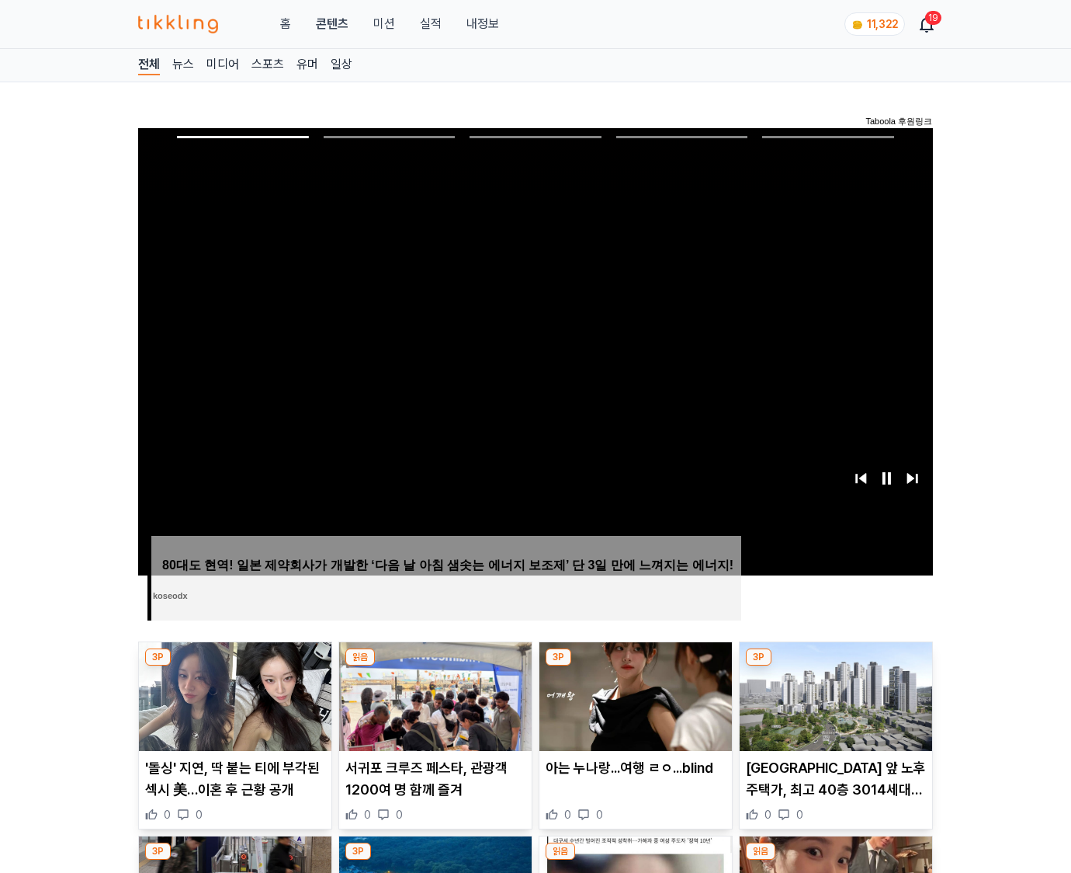
click at [835, 666] on img at bounding box center [836, 696] width 193 height 109
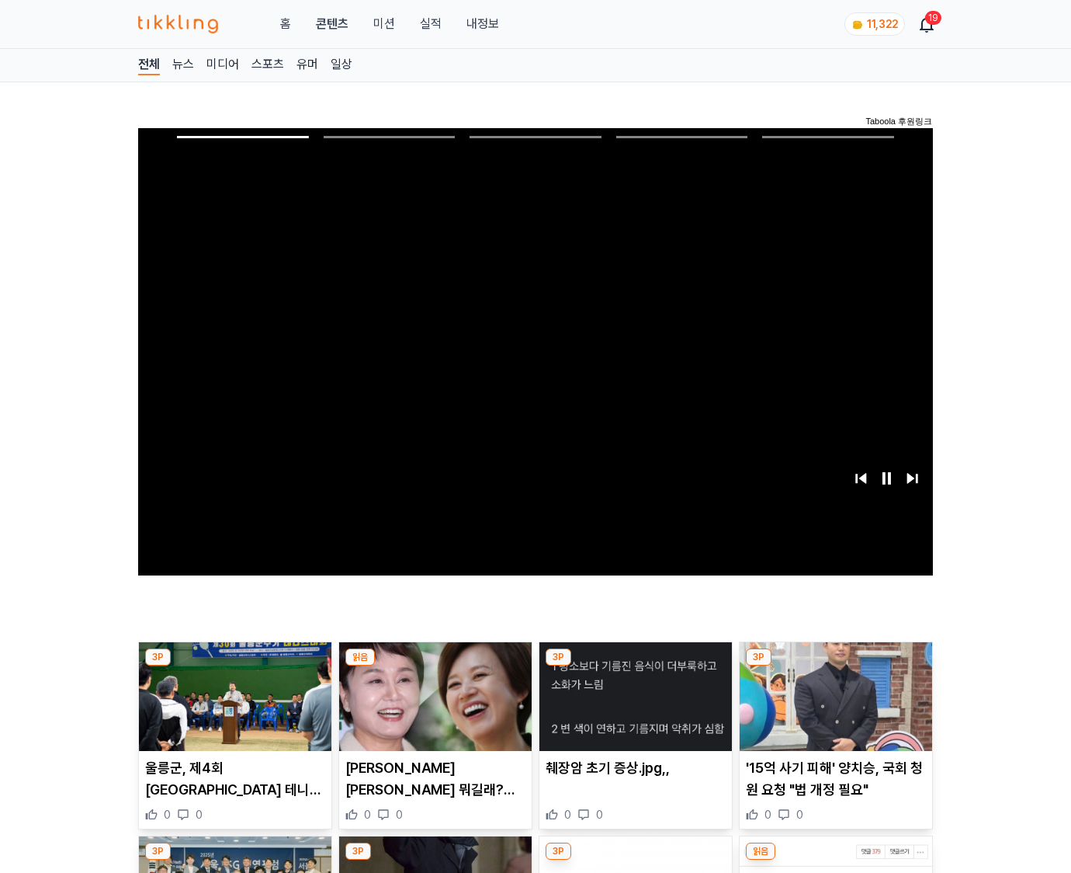
click at [835, 666] on img at bounding box center [836, 696] width 193 height 109
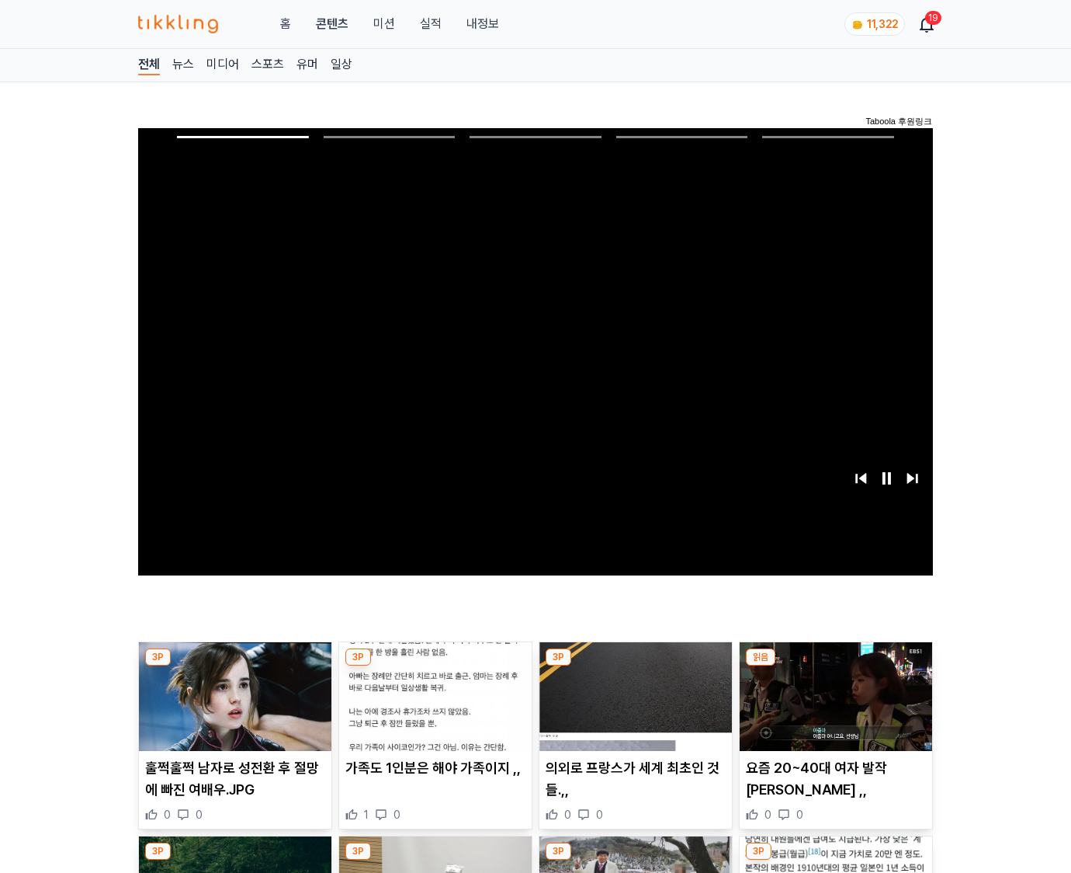
click at [835, 666] on img at bounding box center [836, 696] width 193 height 109
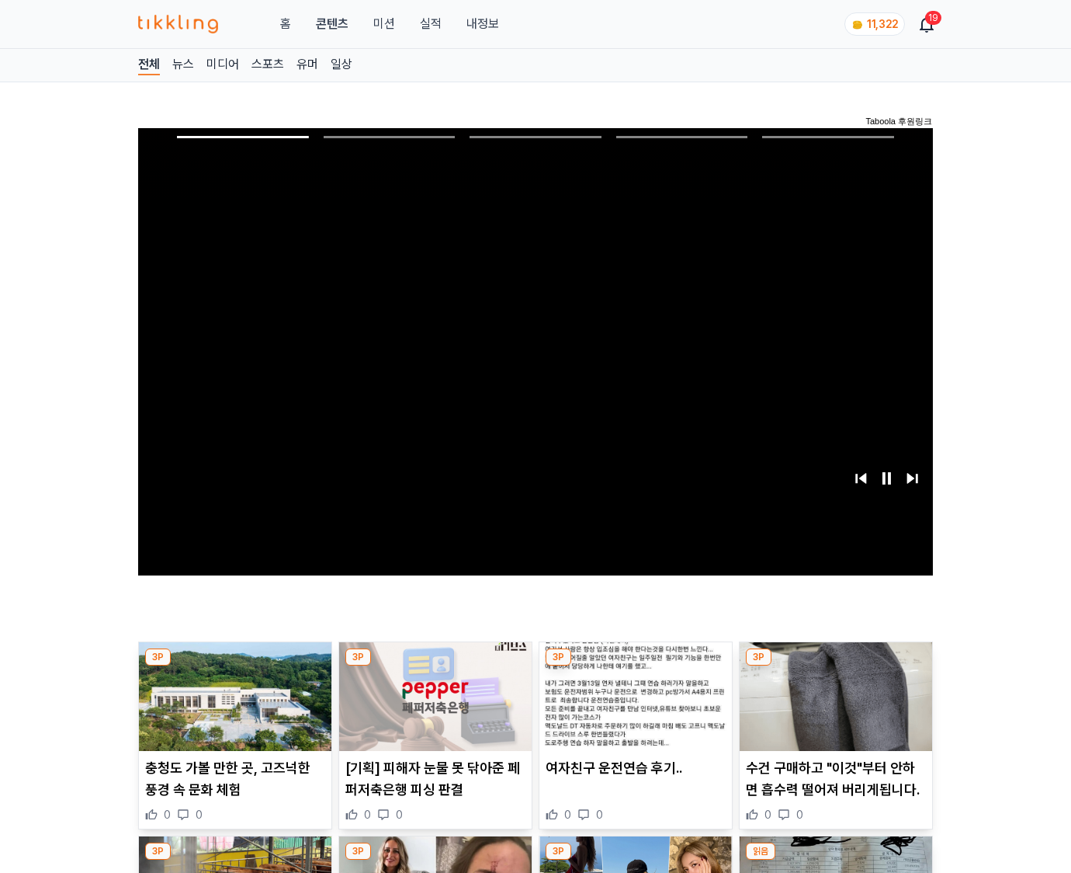
click at [835, 666] on img at bounding box center [836, 696] width 193 height 109
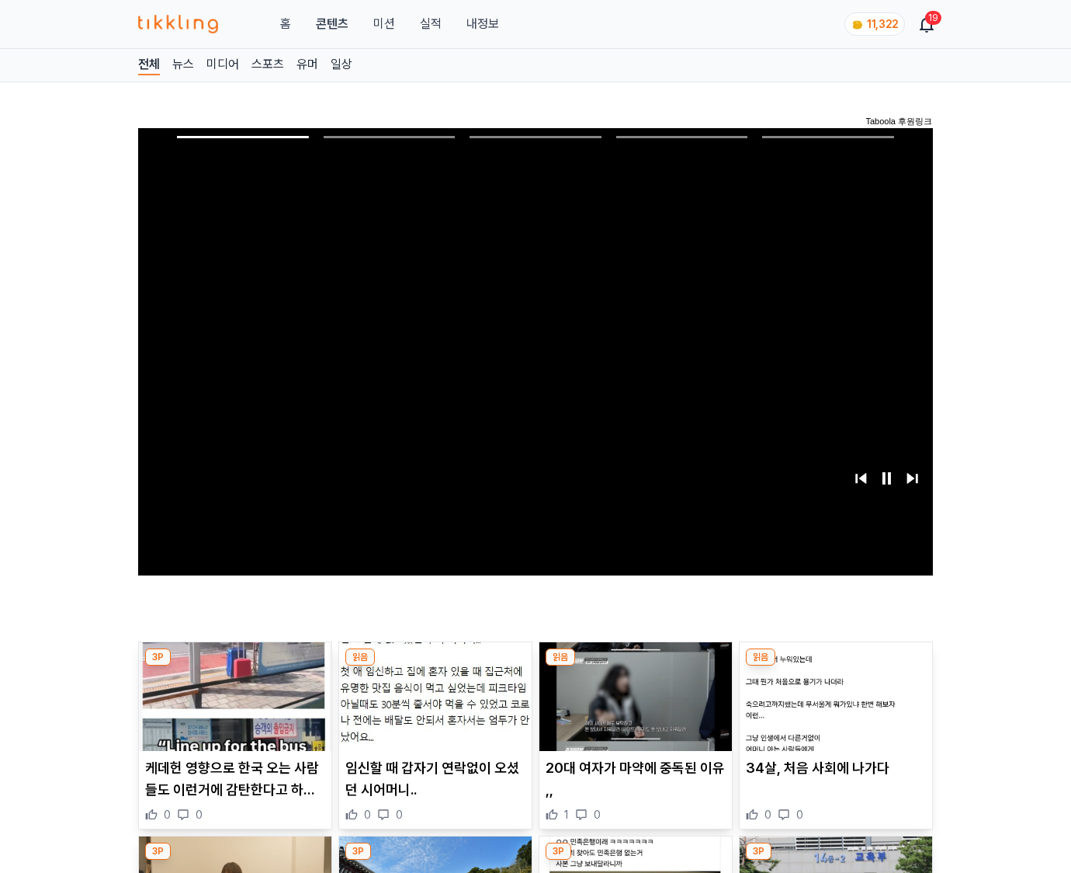
click at [835, 666] on img at bounding box center [836, 696] width 193 height 109
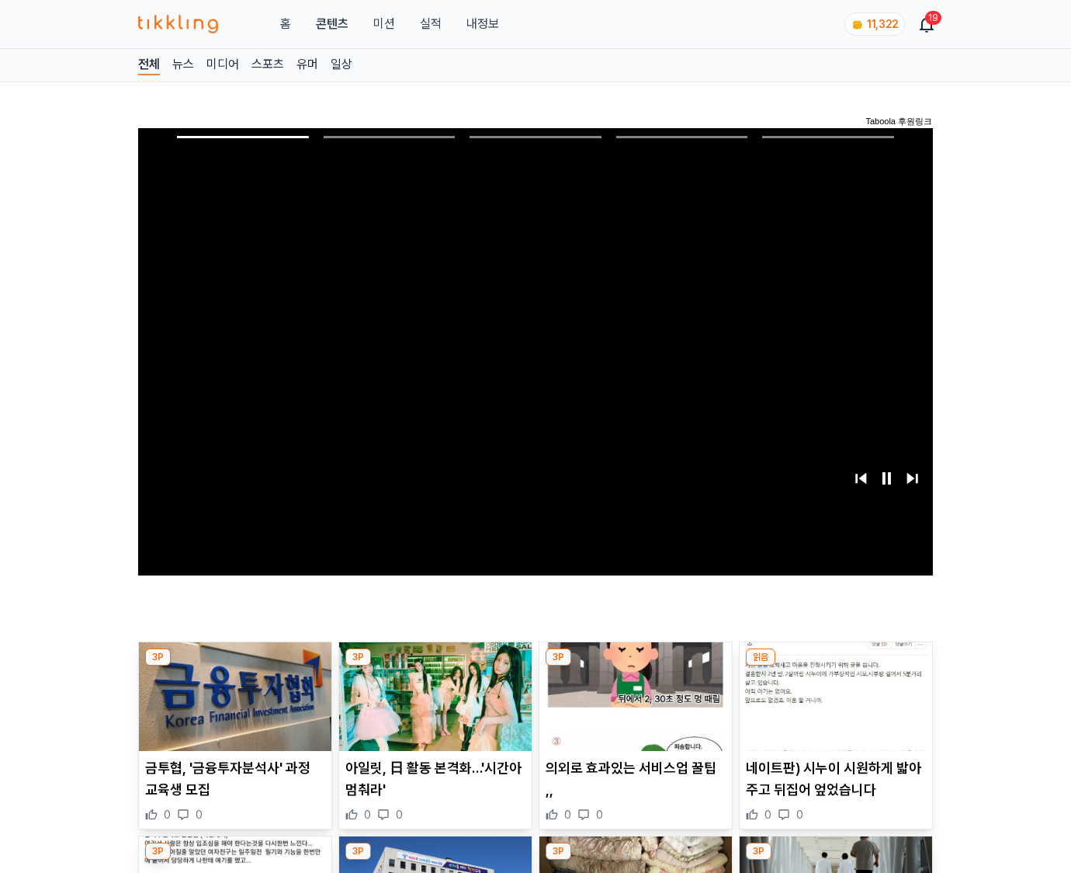
click at [835, 666] on img at bounding box center [836, 696] width 193 height 109
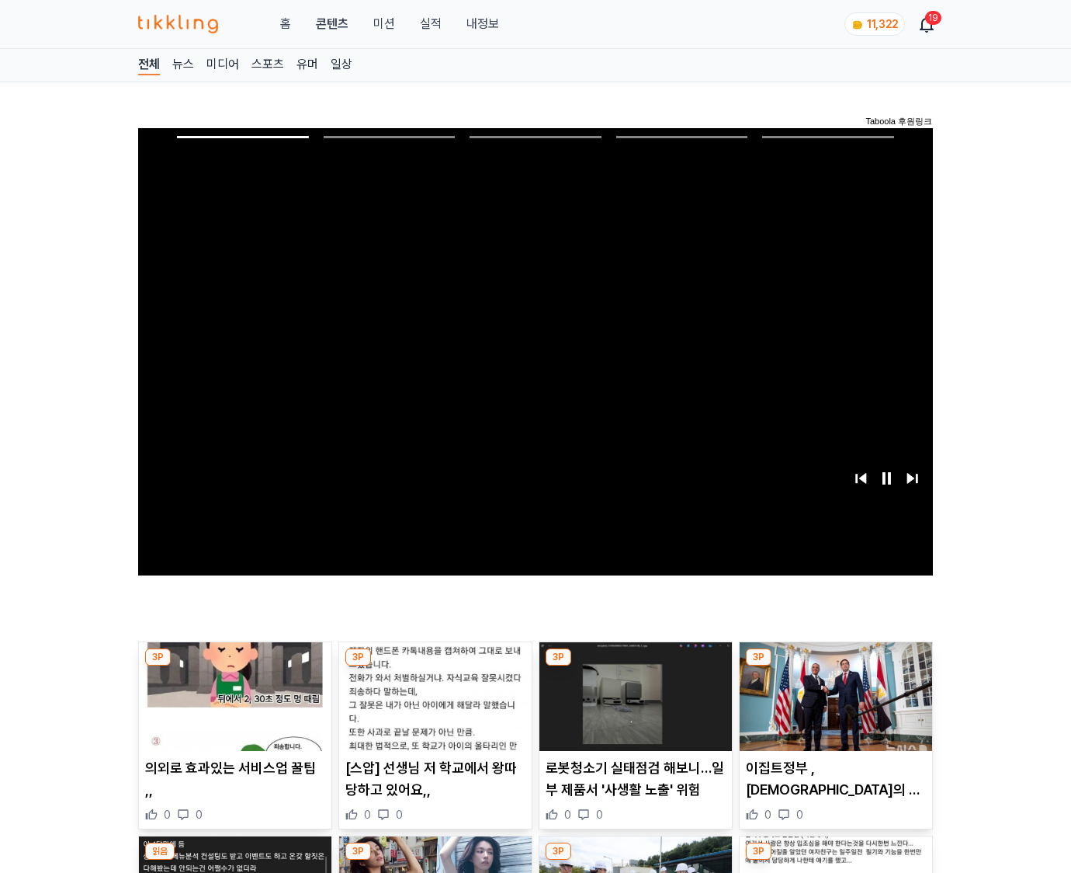
click at [835, 666] on img at bounding box center [836, 696] width 193 height 109
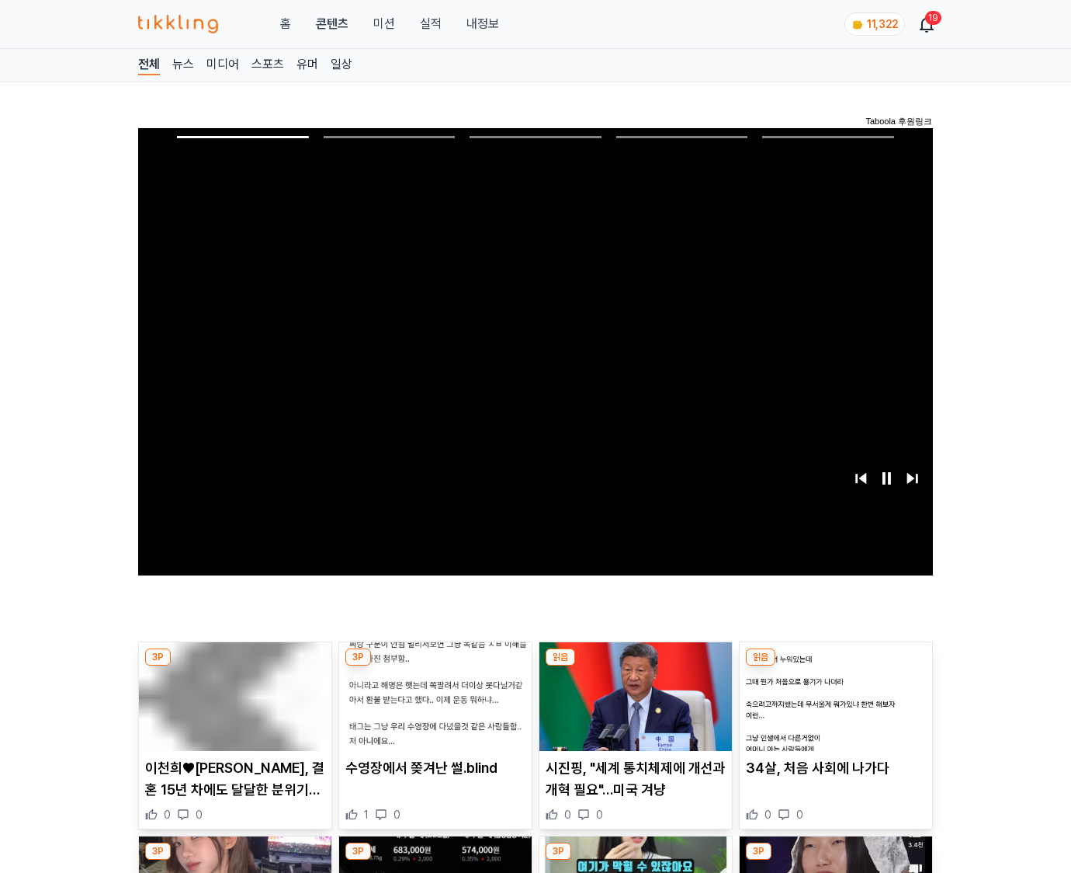
click at [835, 666] on img at bounding box center [836, 696] width 193 height 109
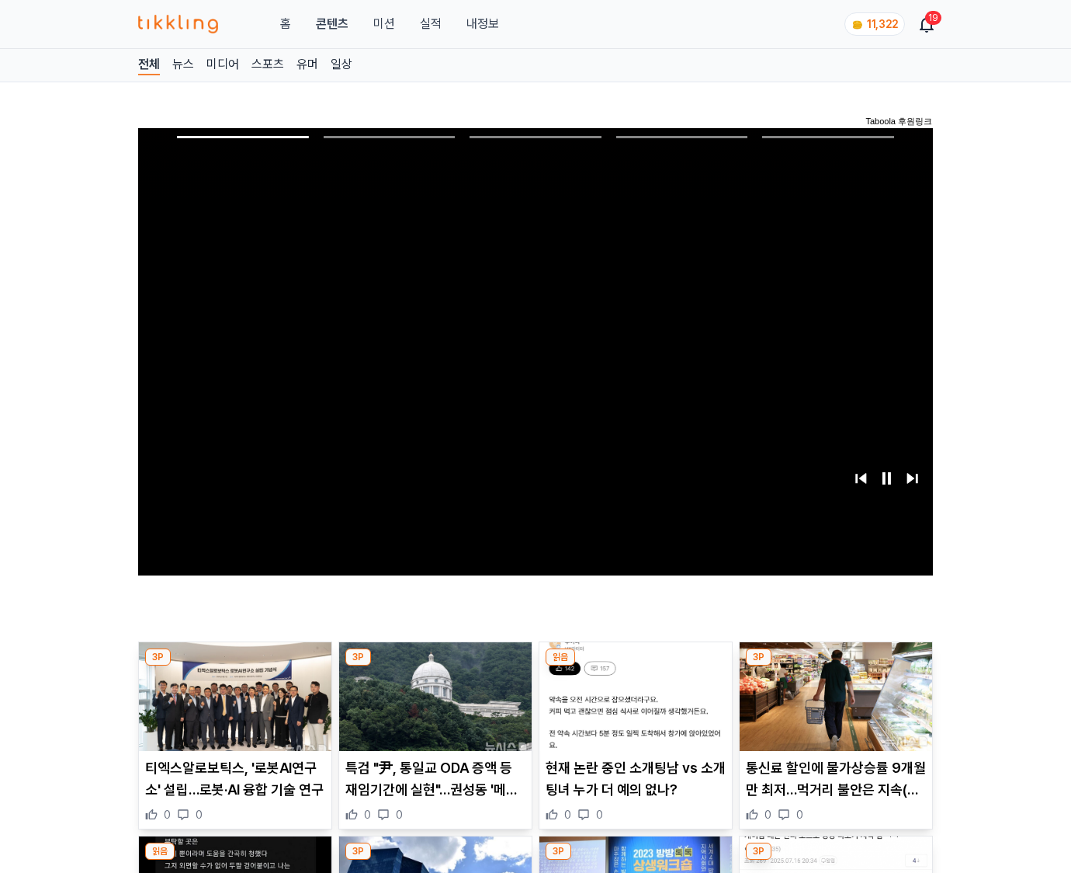
click at [835, 666] on img at bounding box center [836, 696] width 193 height 109
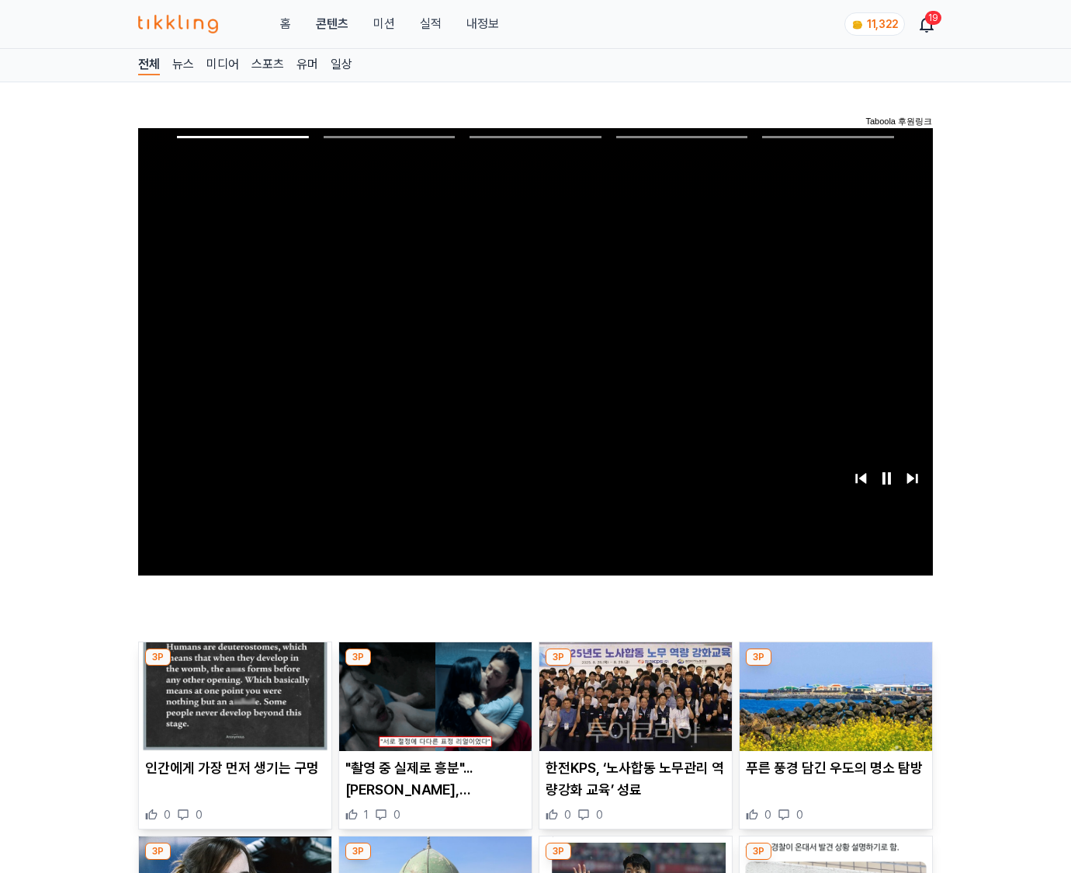
click at [835, 666] on img at bounding box center [836, 696] width 193 height 109
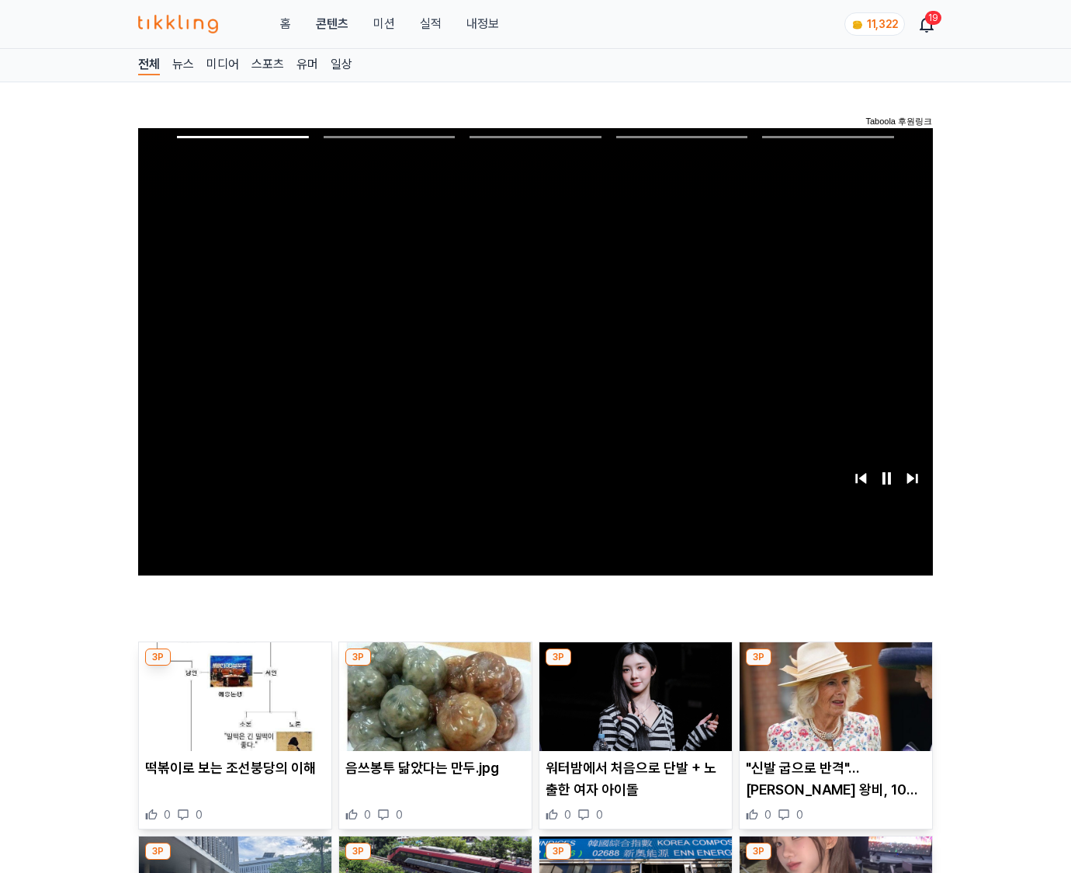
click at [835, 666] on img at bounding box center [836, 696] width 193 height 109
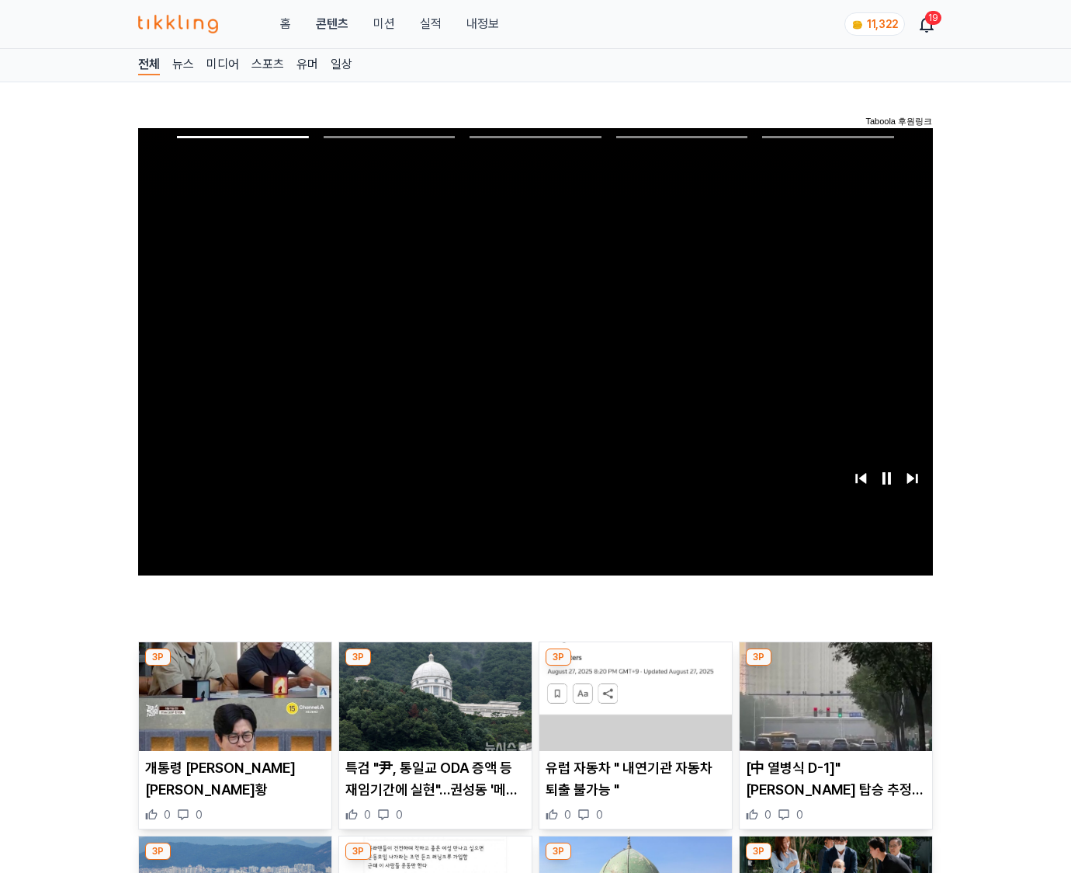
click at [835, 666] on img at bounding box center [836, 696] width 193 height 109
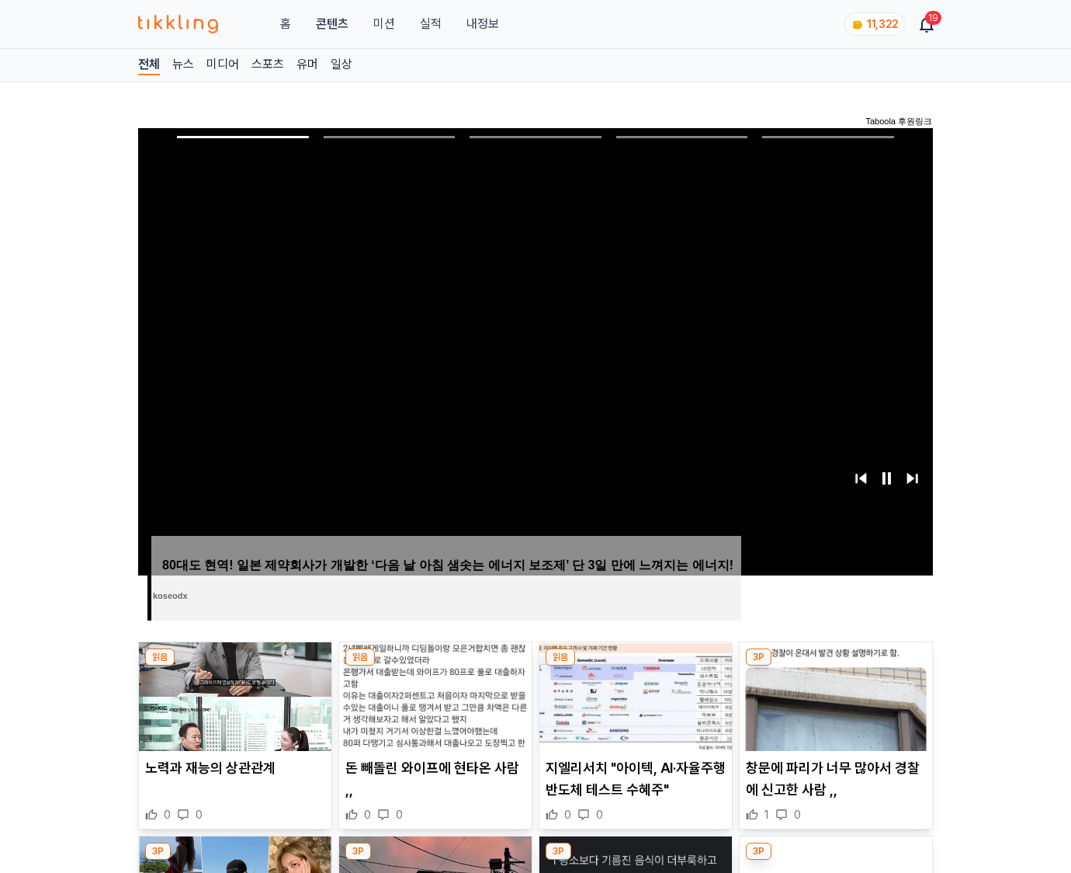
click at [835, 666] on img at bounding box center [836, 696] width 193 height 109
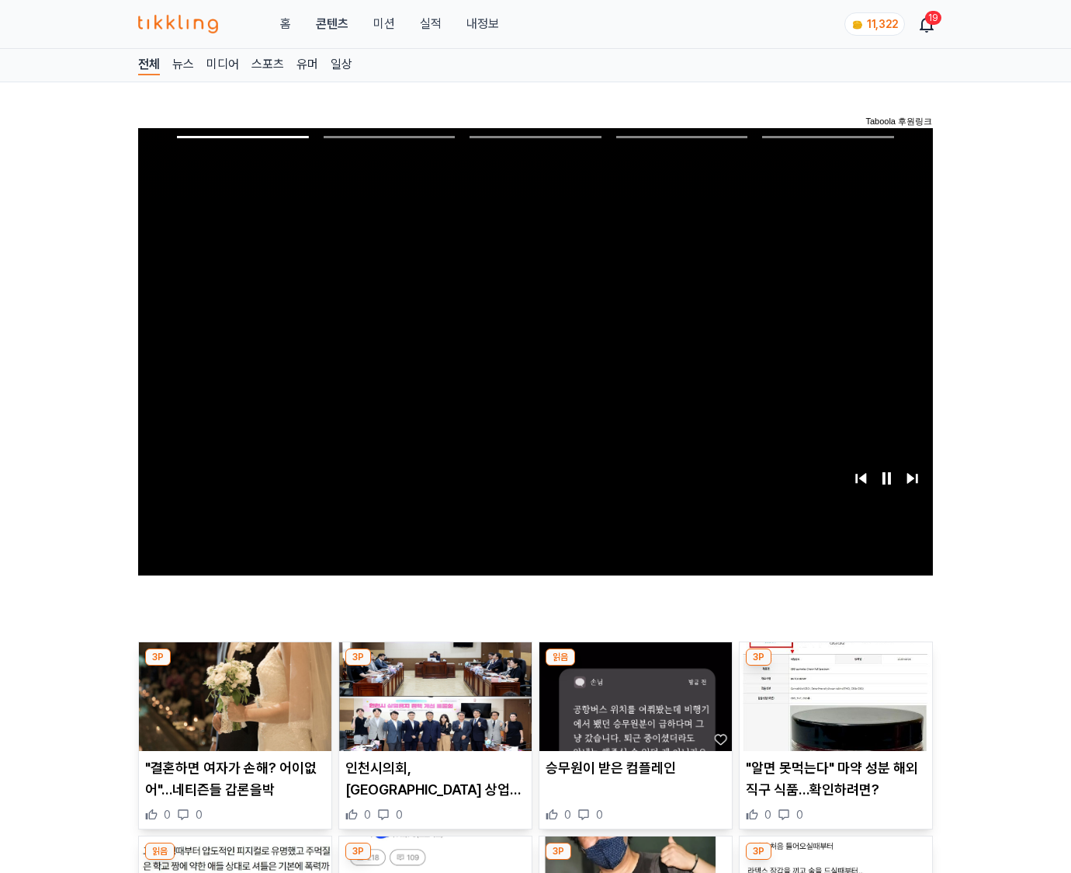
click at [835, 666] on img at bounding box center [836, 696] width 193 height 109
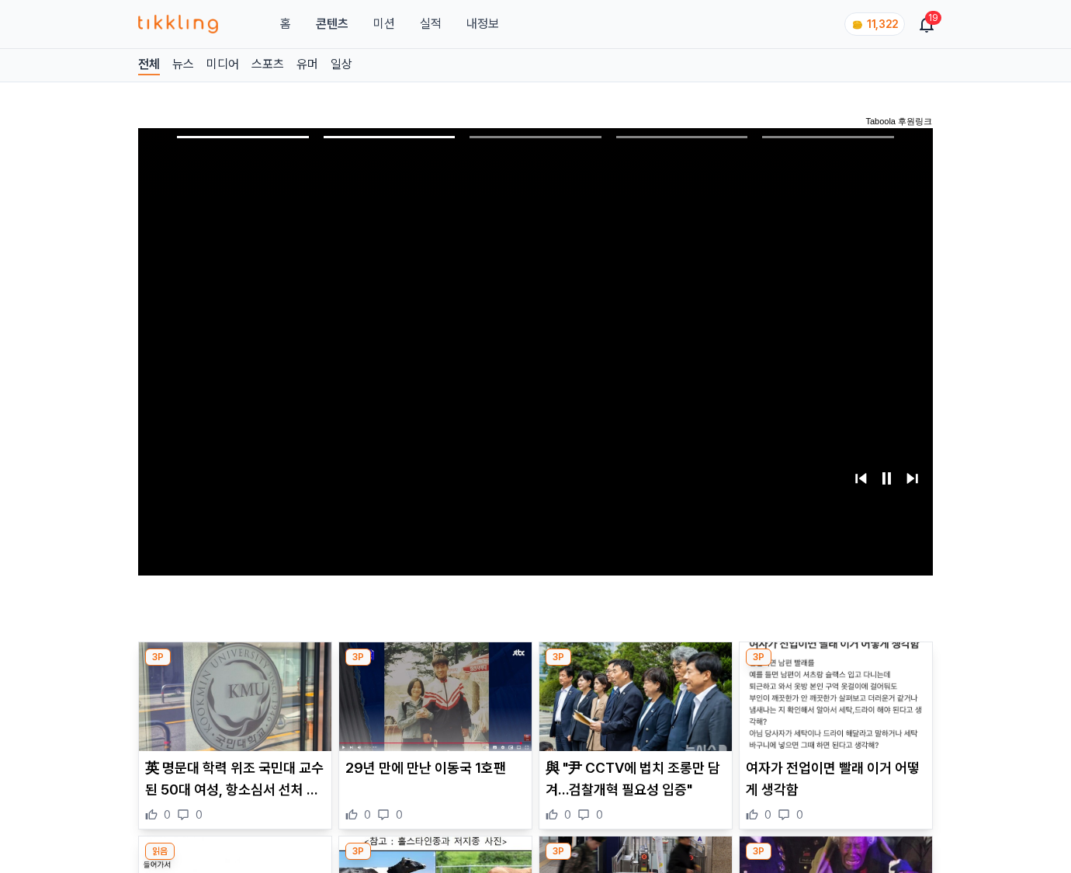
click at [835, 666] on img at bounding box center [836, 696] width 193 height 109
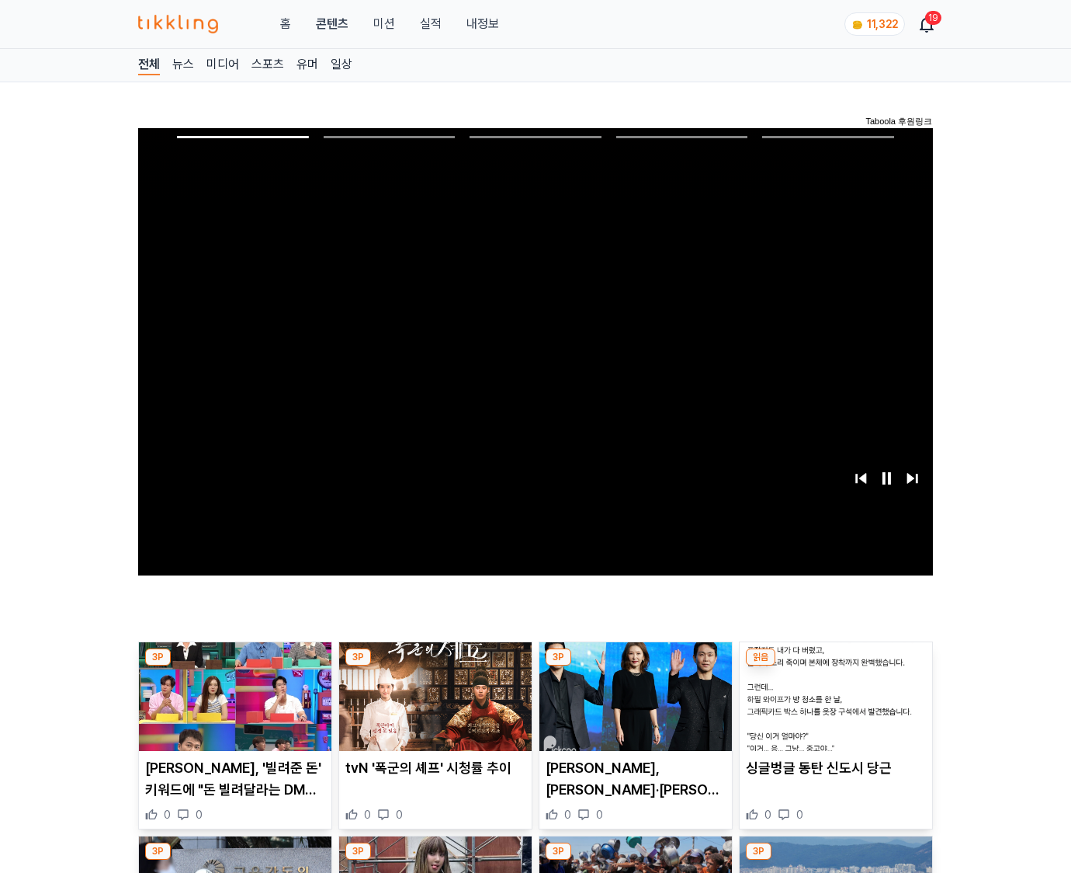
click at [835, 666] on img at bounding box center [836, 696] width 193 height 109
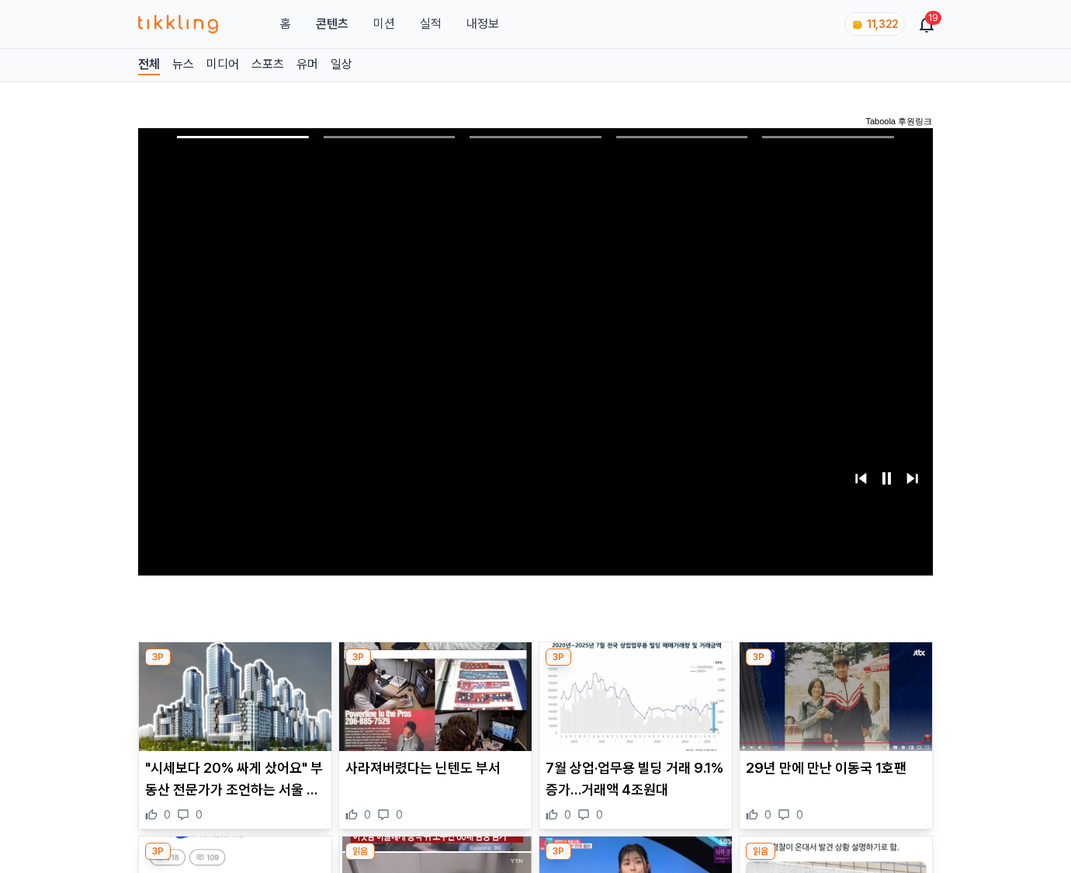
click at [835, 666] on img at bounding box center [836, 696] width 193 height 109
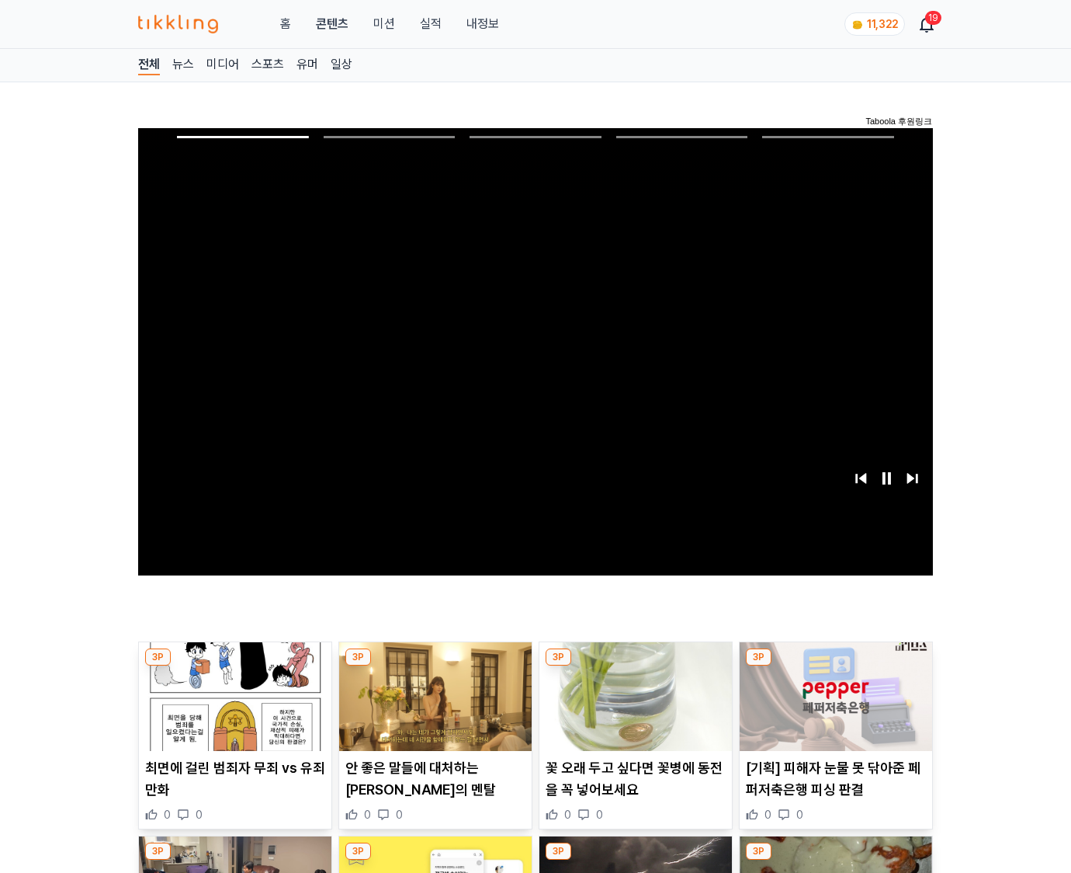
click at [835, 666] on img at bounding box center [836, 696] width 193 height 109
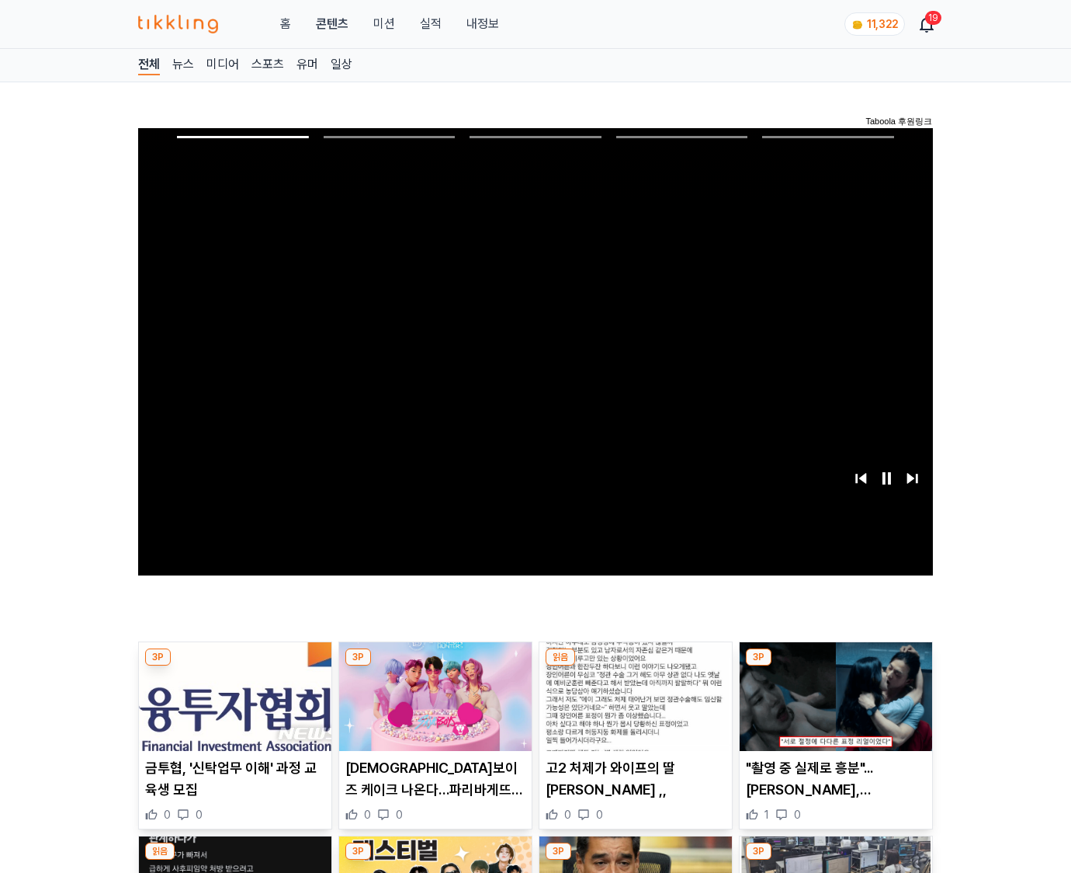
click at [835, 666] on img at bounding box center [836, 696] width 193 height 109
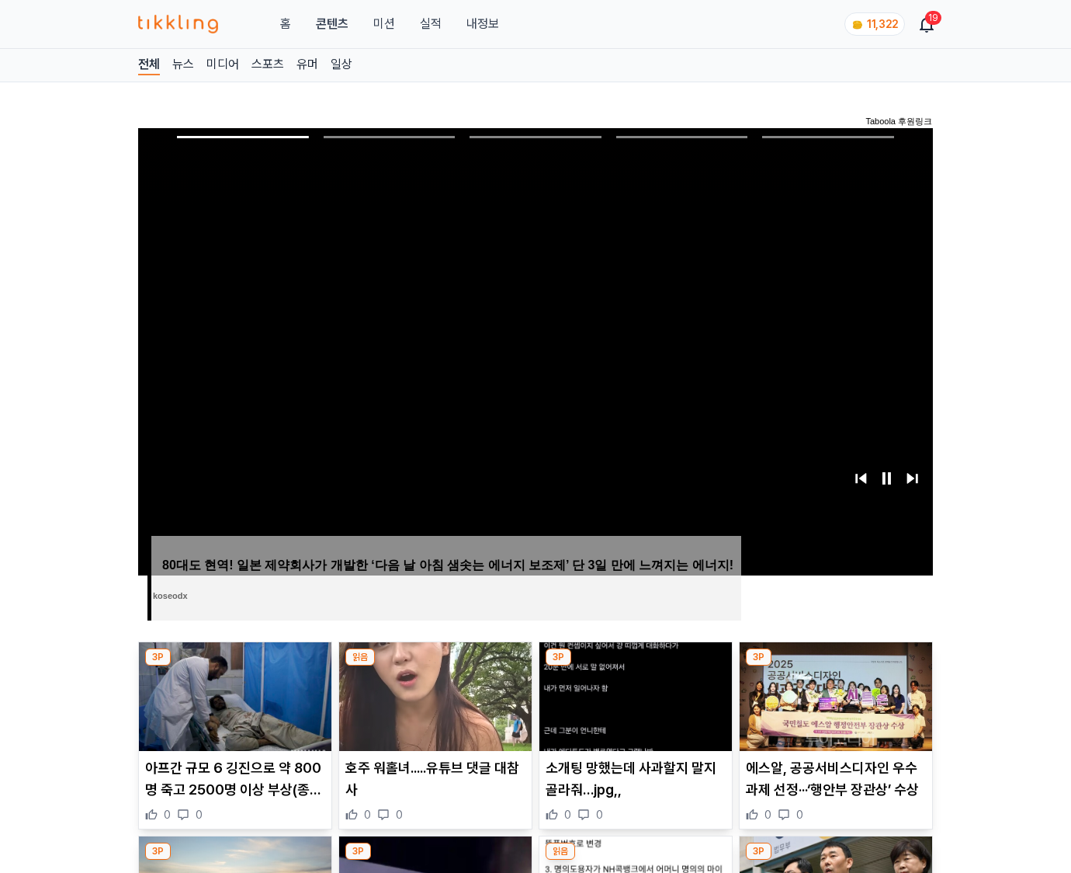
click at [835, 666] on img at bounding box center [836, 696] width 193 height 109
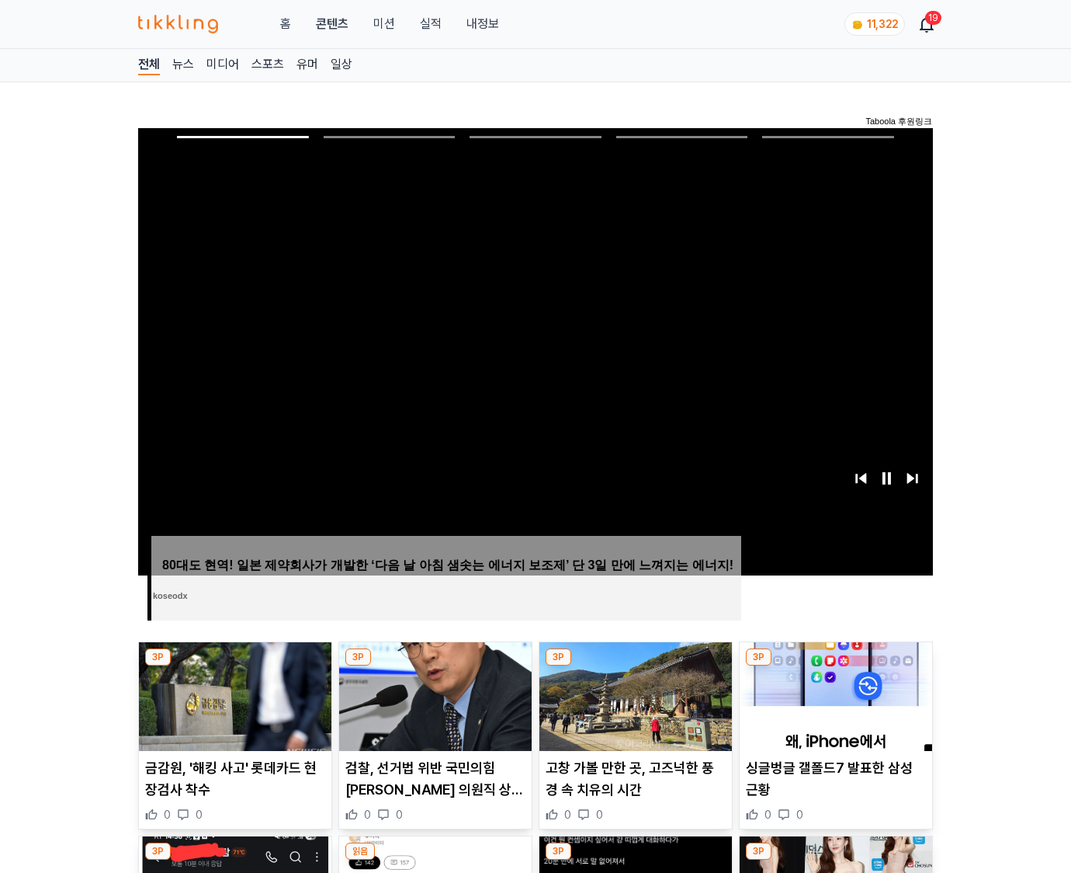
click at [835, 666] on img at bounding box center [836, 696] width 193 height 109
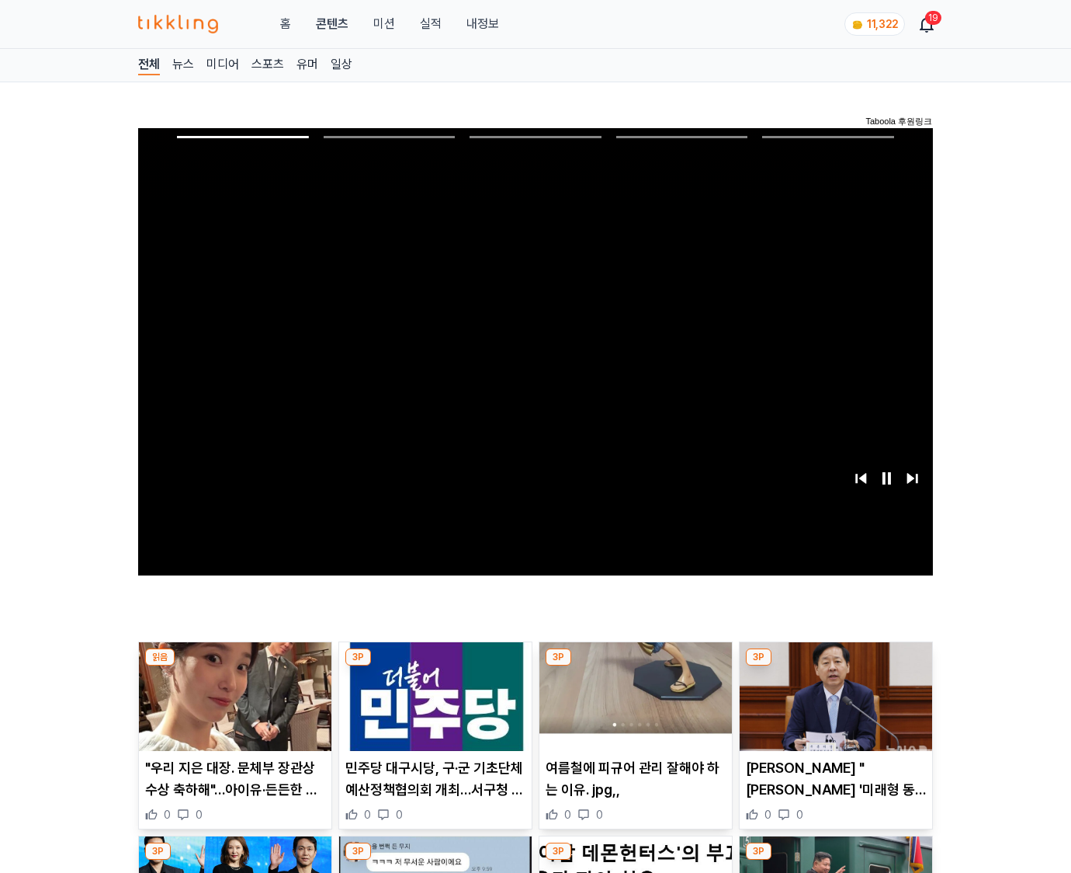
click at [835, 666] on img at bounding box center [836, 696] width 193 height 109
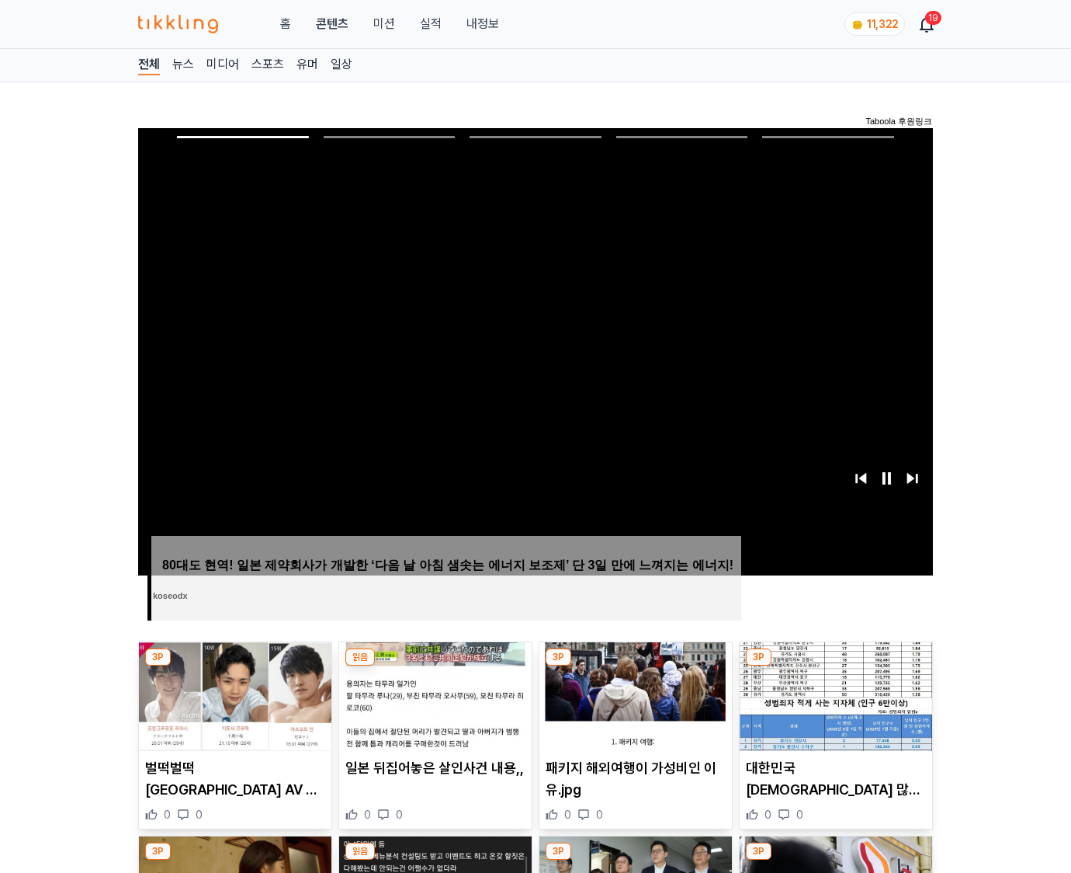
click at [835, 666] on img at bounding box center [836, 696] width 193 height 109
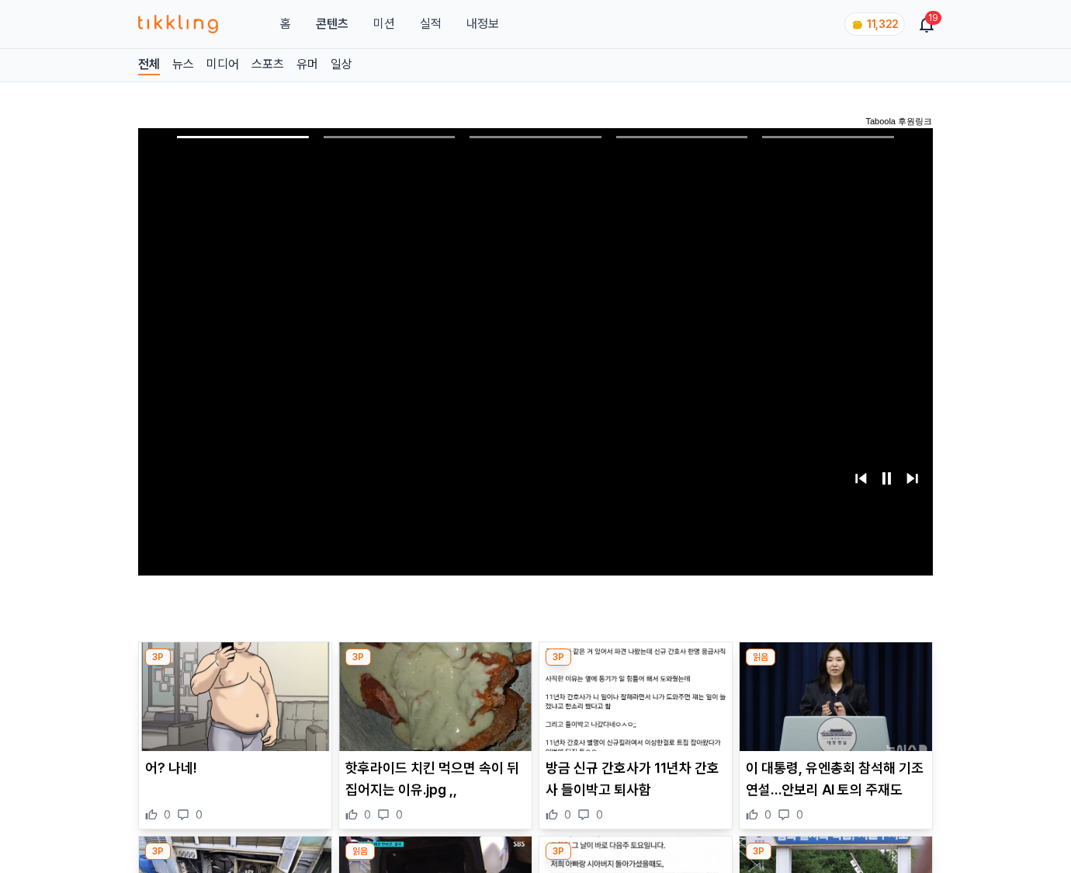
click at [835, 666] on img at bounding box center [836, 696] width 193 height 109
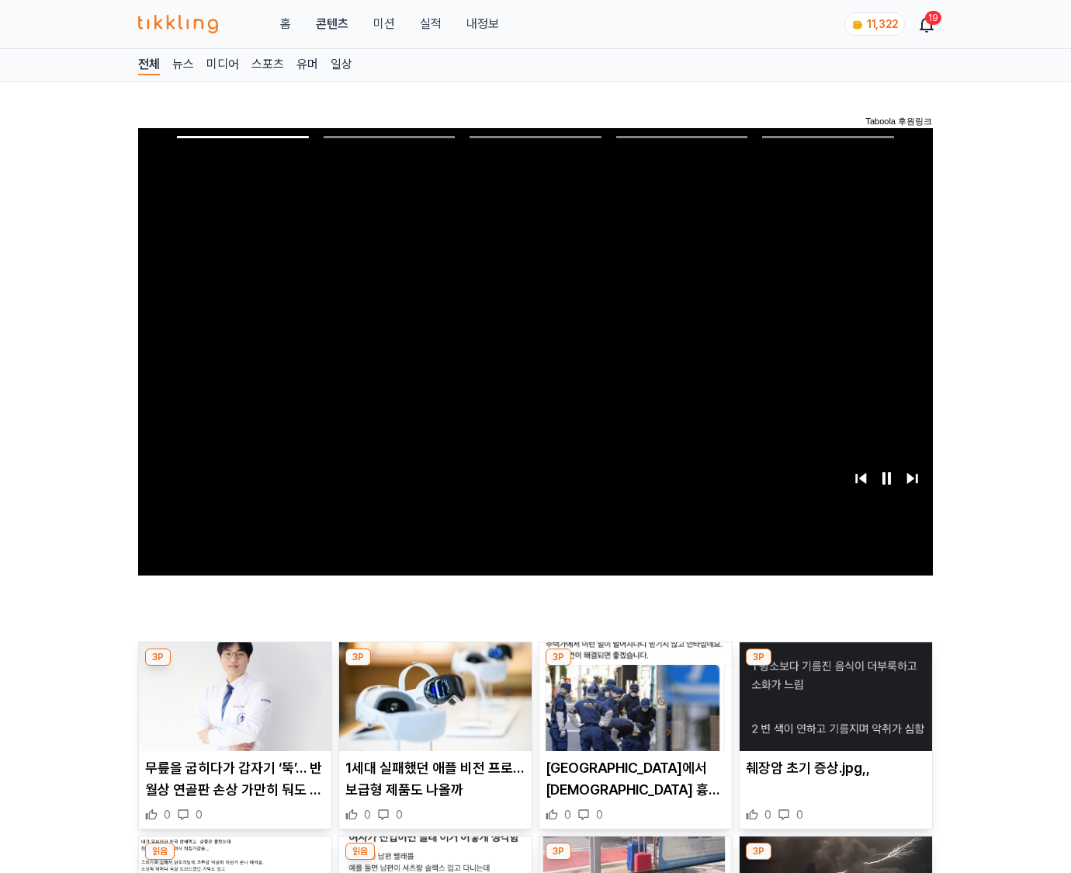
click at [835, 666] on img at bounding box center [836, 696] width 193 height 109
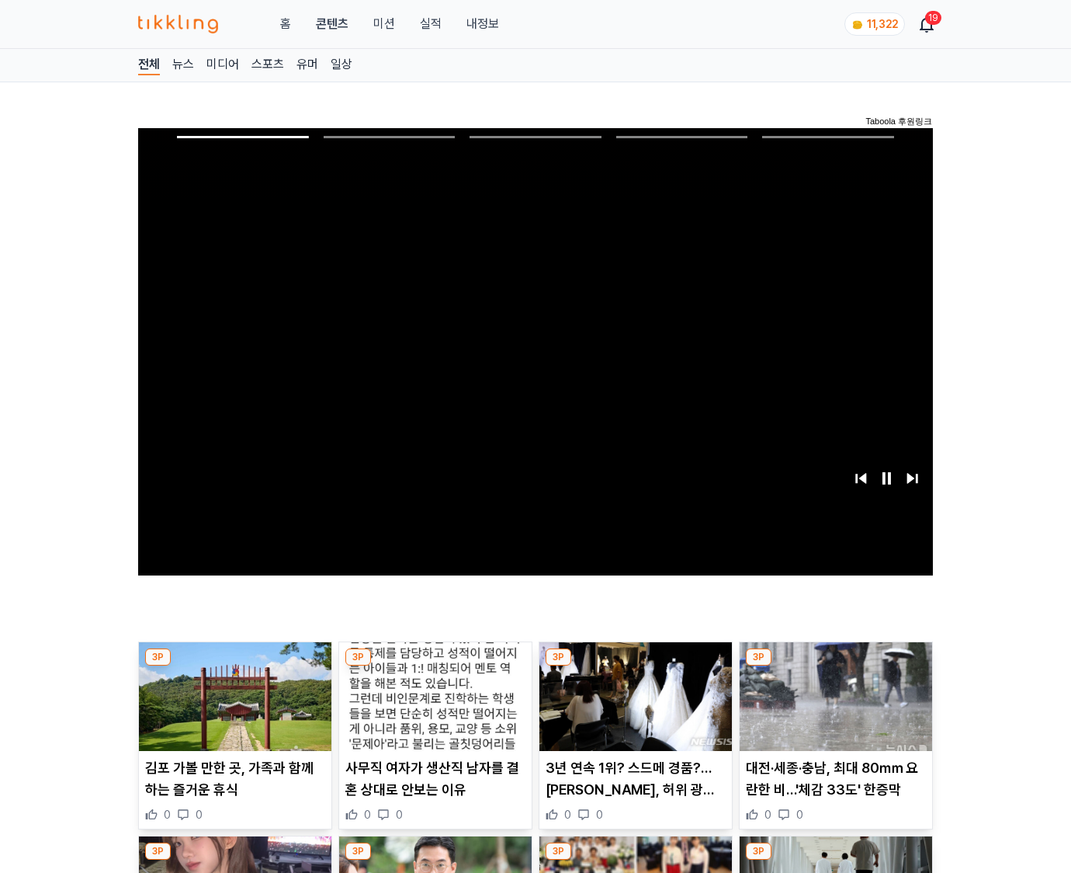
click at [835, 666] on img at bounding box center [836, 696] width 193 height 109
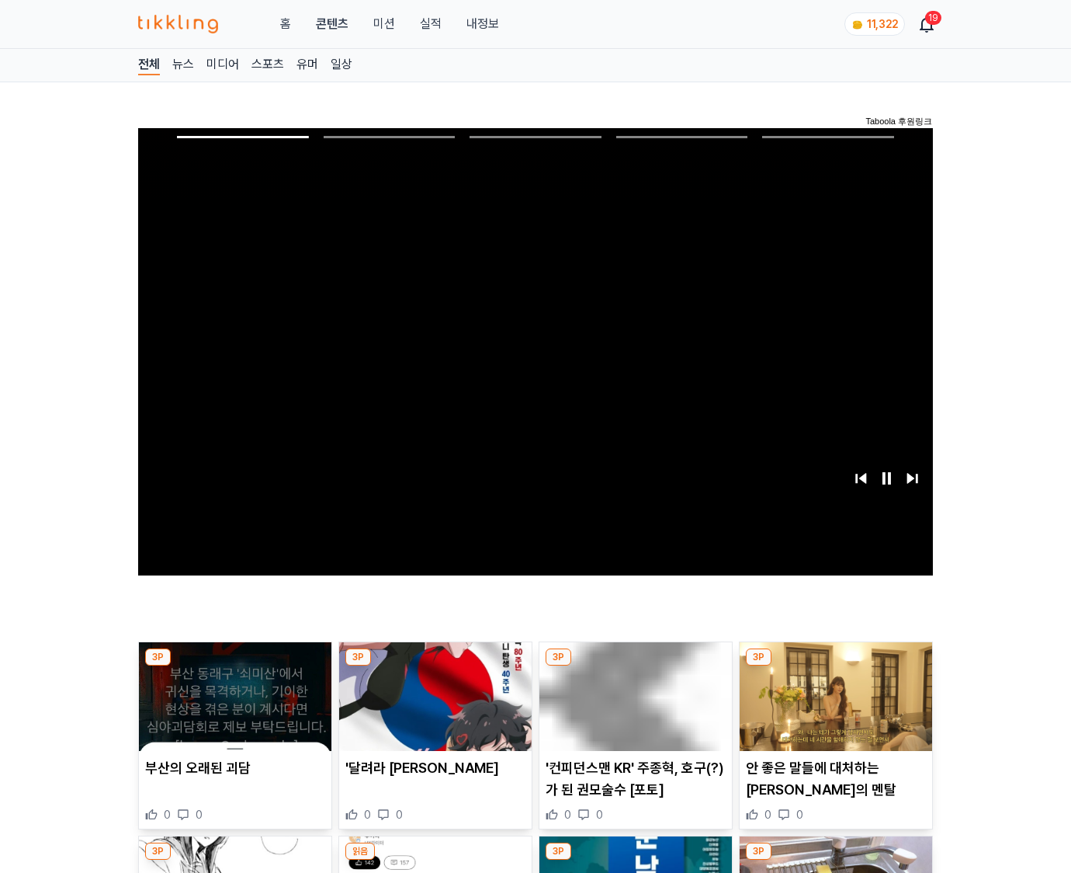
click at [835, 666] on img at bounding box center [836, 696] width 193 height 109
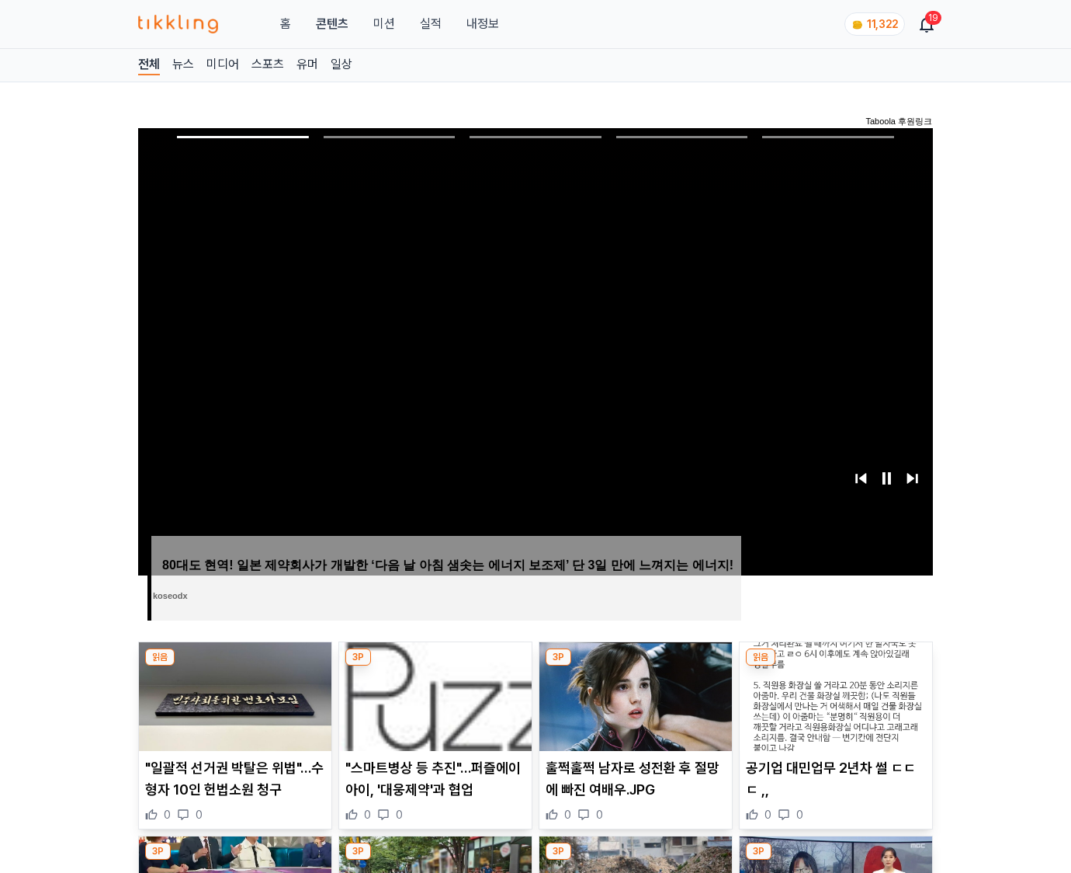
click at [835, 666] on img at bounding box center [836, 696] width 193 height 109
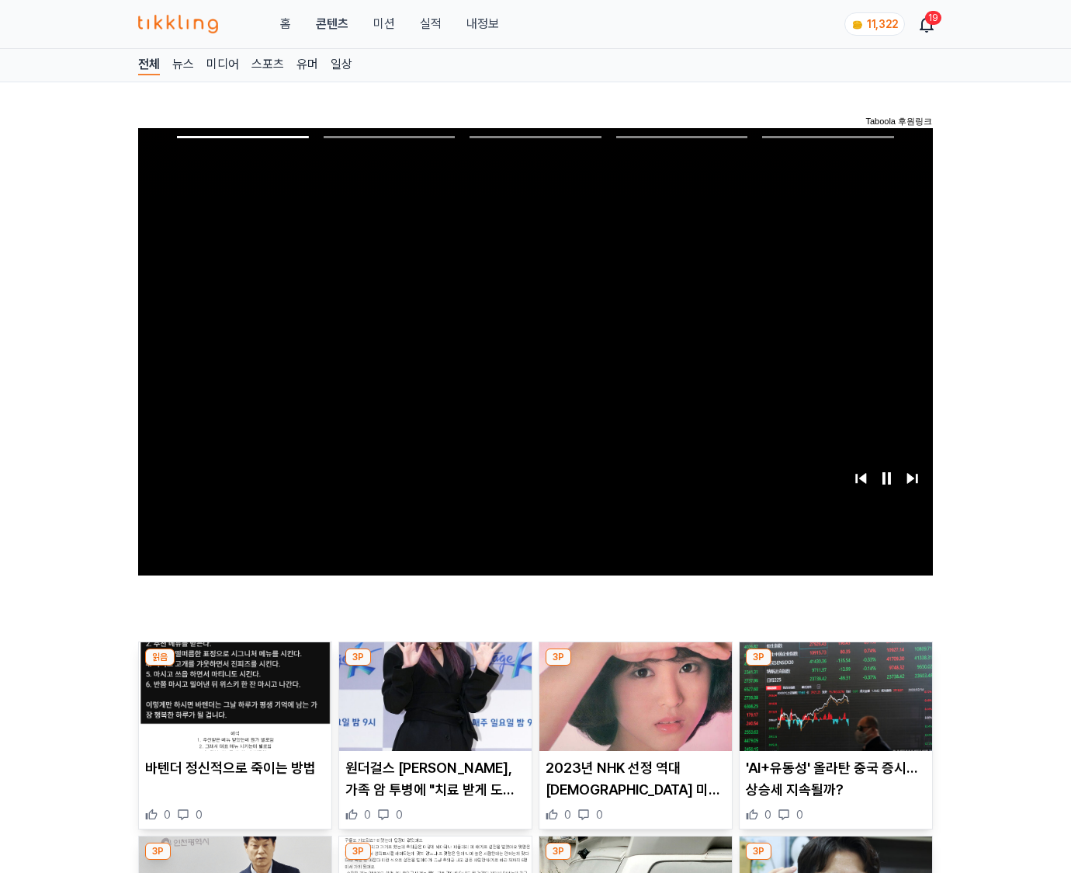
click at [835, 666] on img at bounding box center [836, 696] width 193 height 109
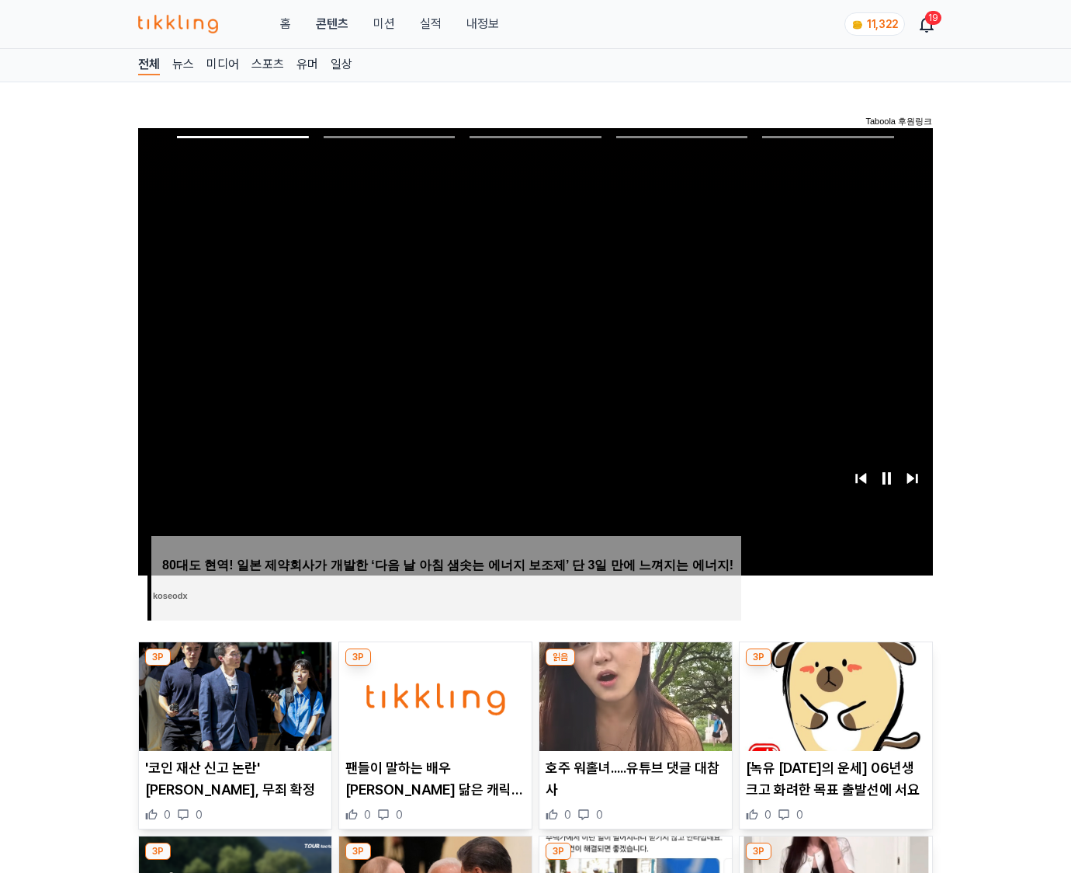
click at [835, 666] on img at bounding box center [836, 696] width 193 height 109
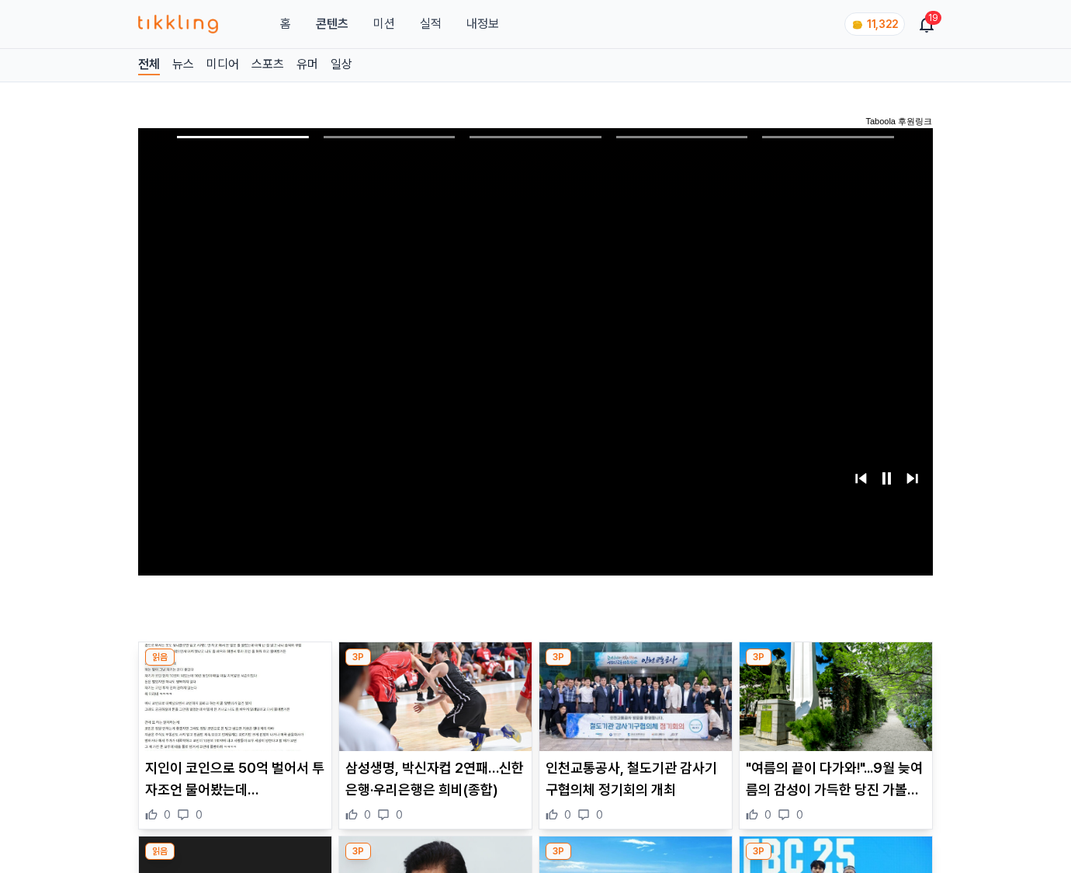
click at [835, 666] on img at bounding box center [836, 696] width 193 height 109
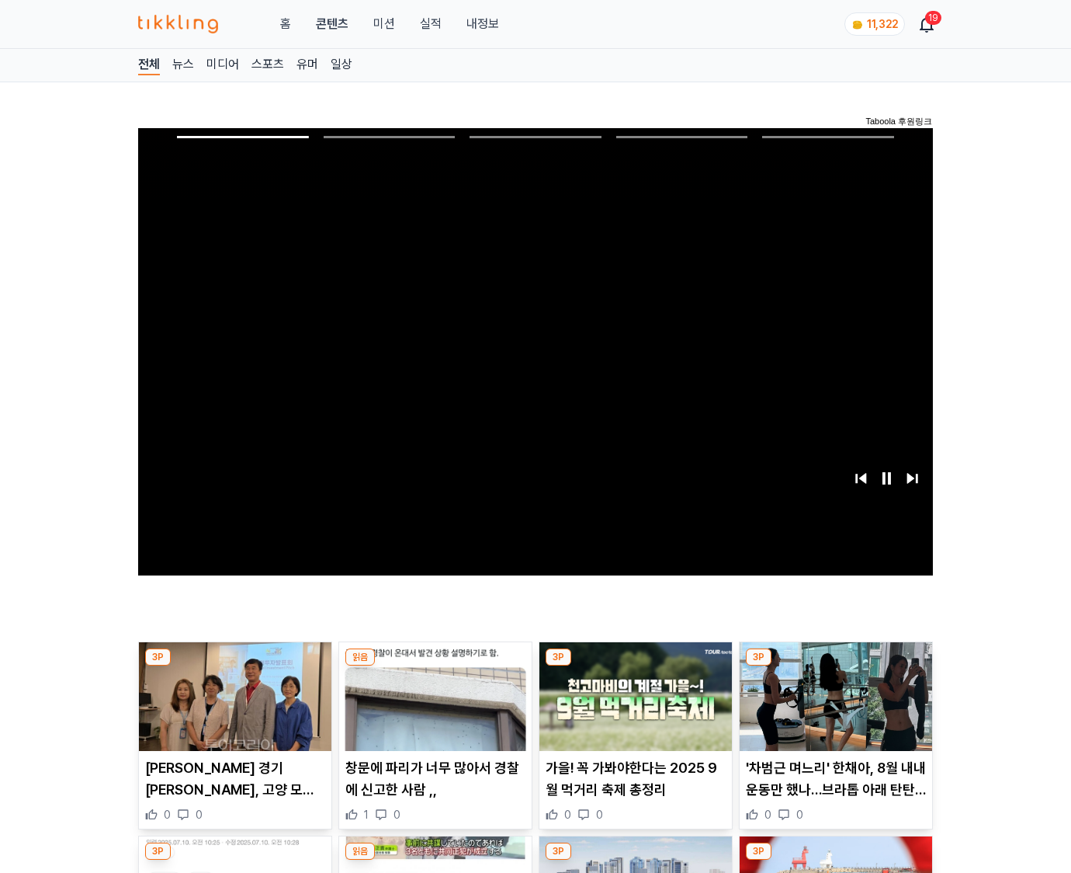
click at [835, 666] on img at bounding box center [836, 696] width 193 height 109
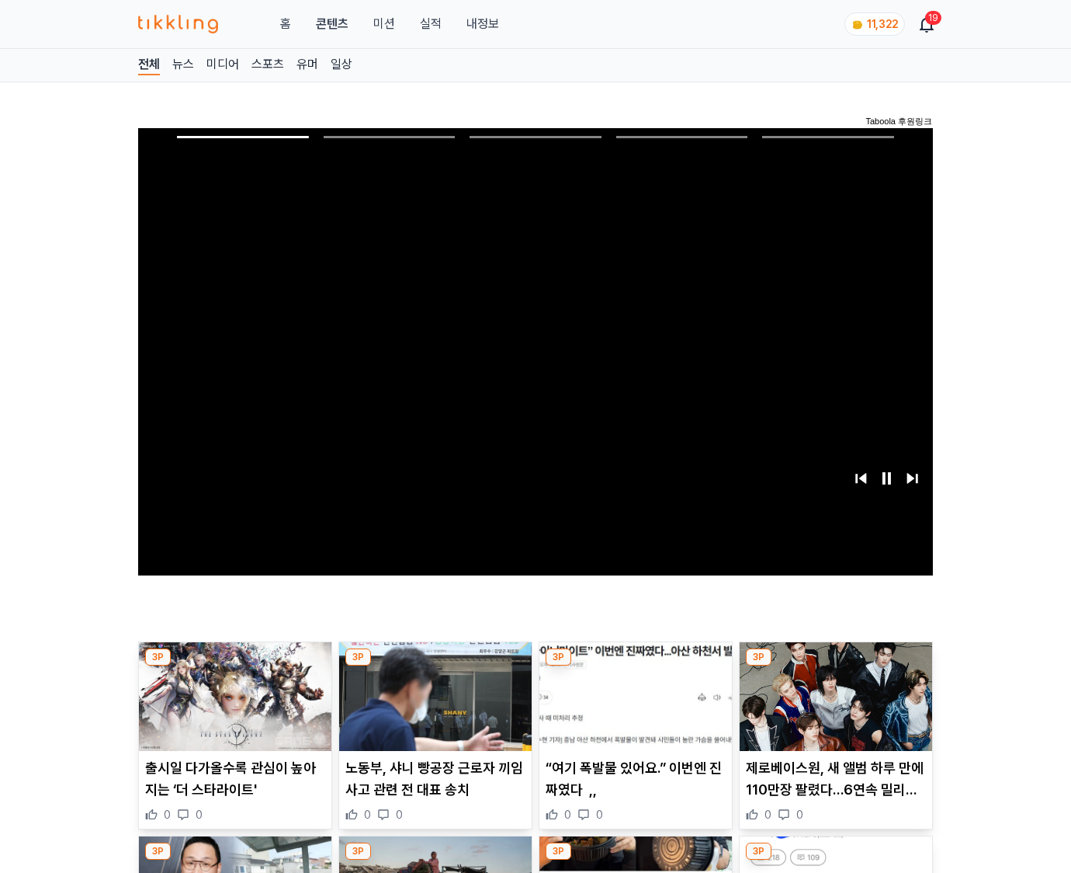
click at [835, 666] on img at bounding box center [836, 696] width 193 height 109
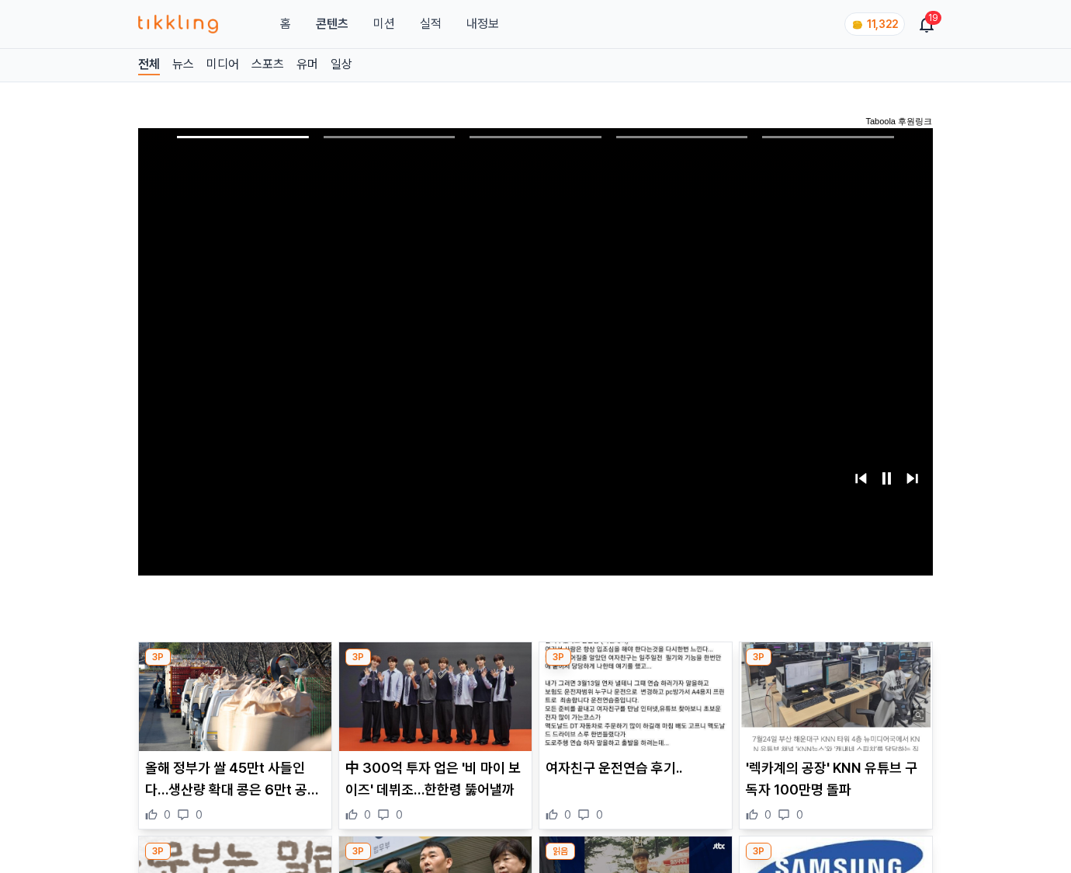
click at [835, 666] on img at bounding box center [836, 696] width 193 height 109
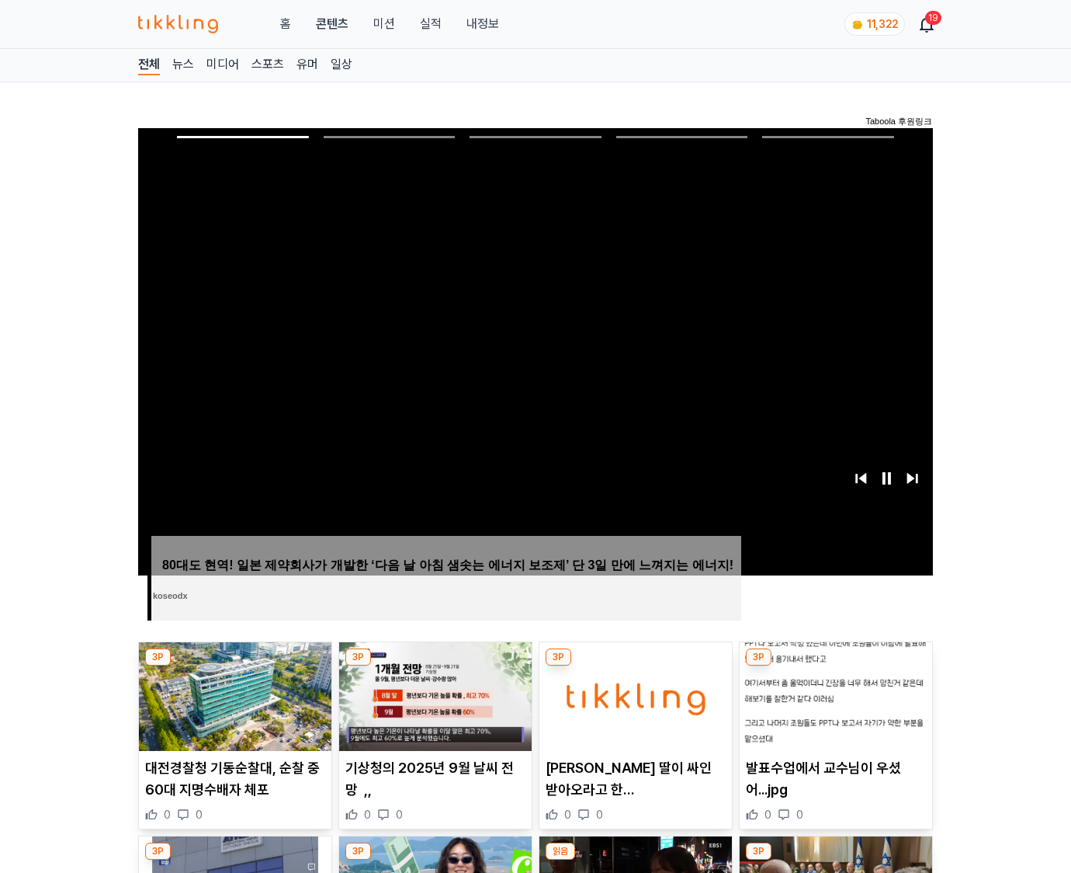
click at [835, 666] on img at bounding box center [836, 696] width 193 height 109
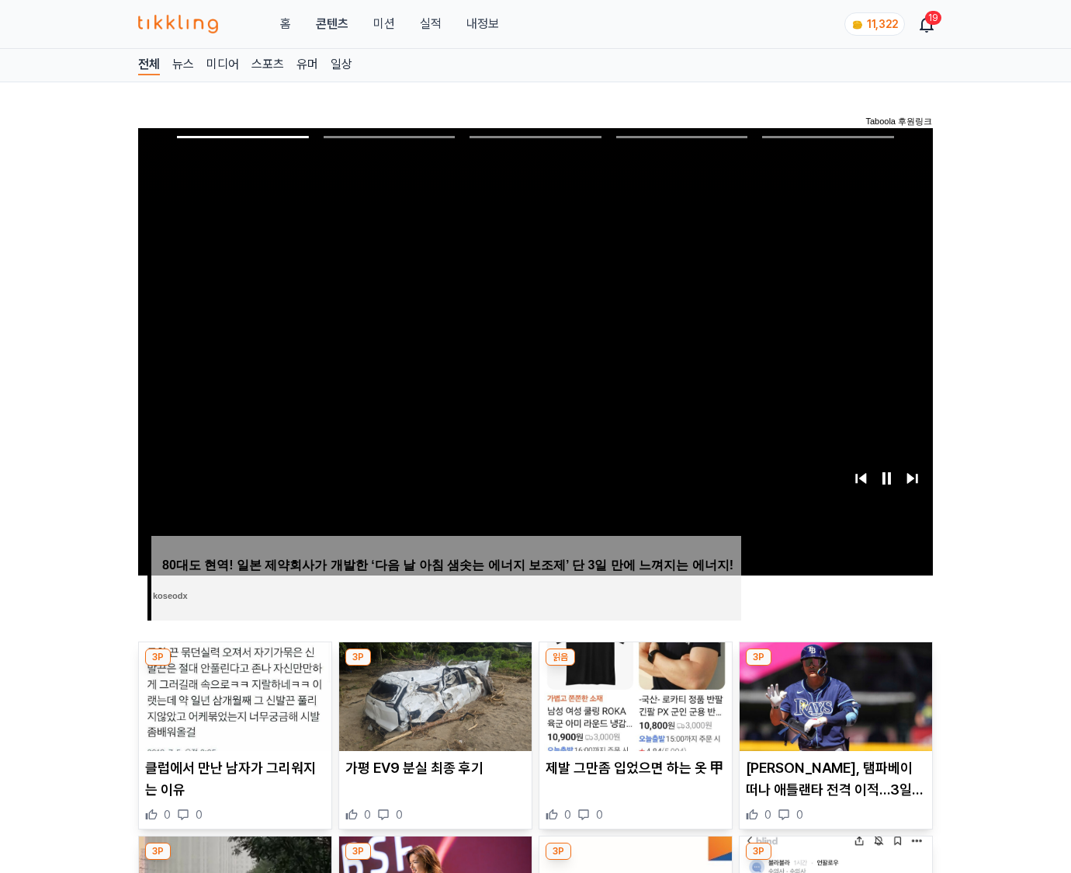
click at [835, 666] on img at bounding box center [836, 696] width 193 height 109
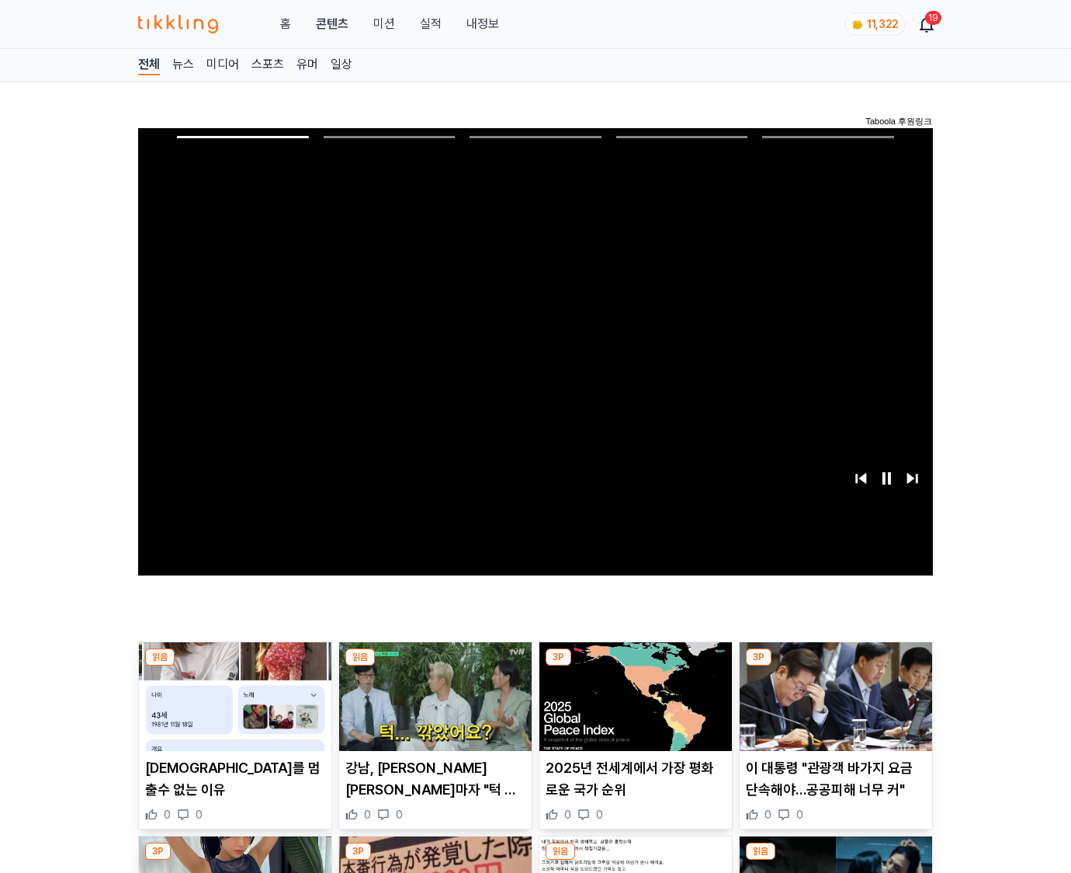
click at [835, 666] on img at bounding box center [836, 696] width 193 height 109
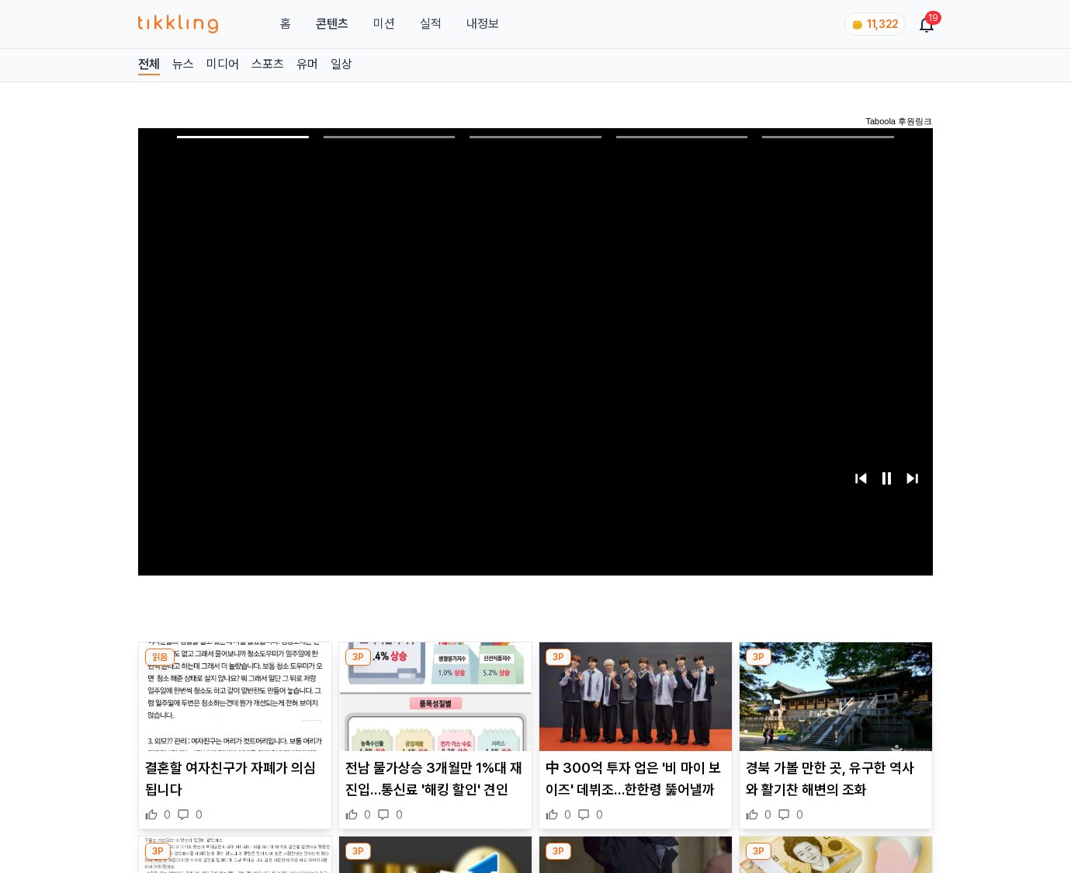
click at [835, 666] on img at bounding box center [836, 696] width 193 height 109
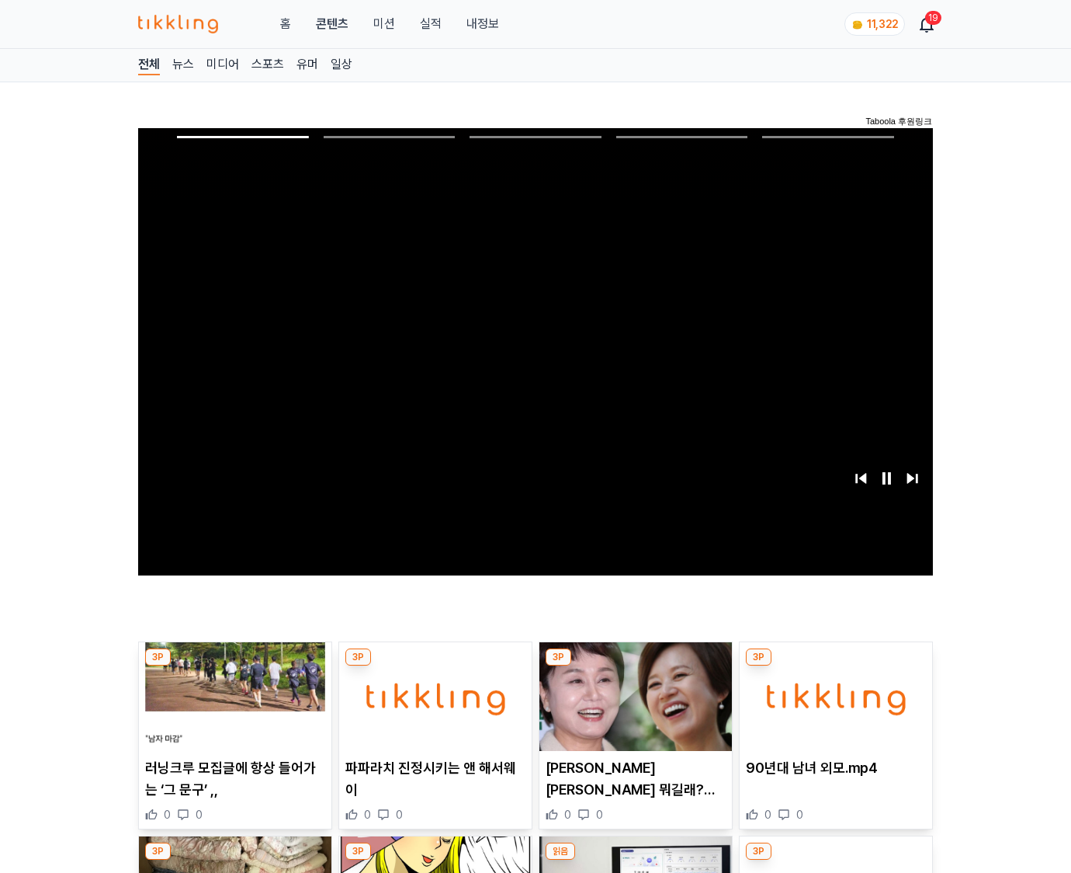
click at [835, 666] on img at bounding box center [836, 696] width 193 height 109
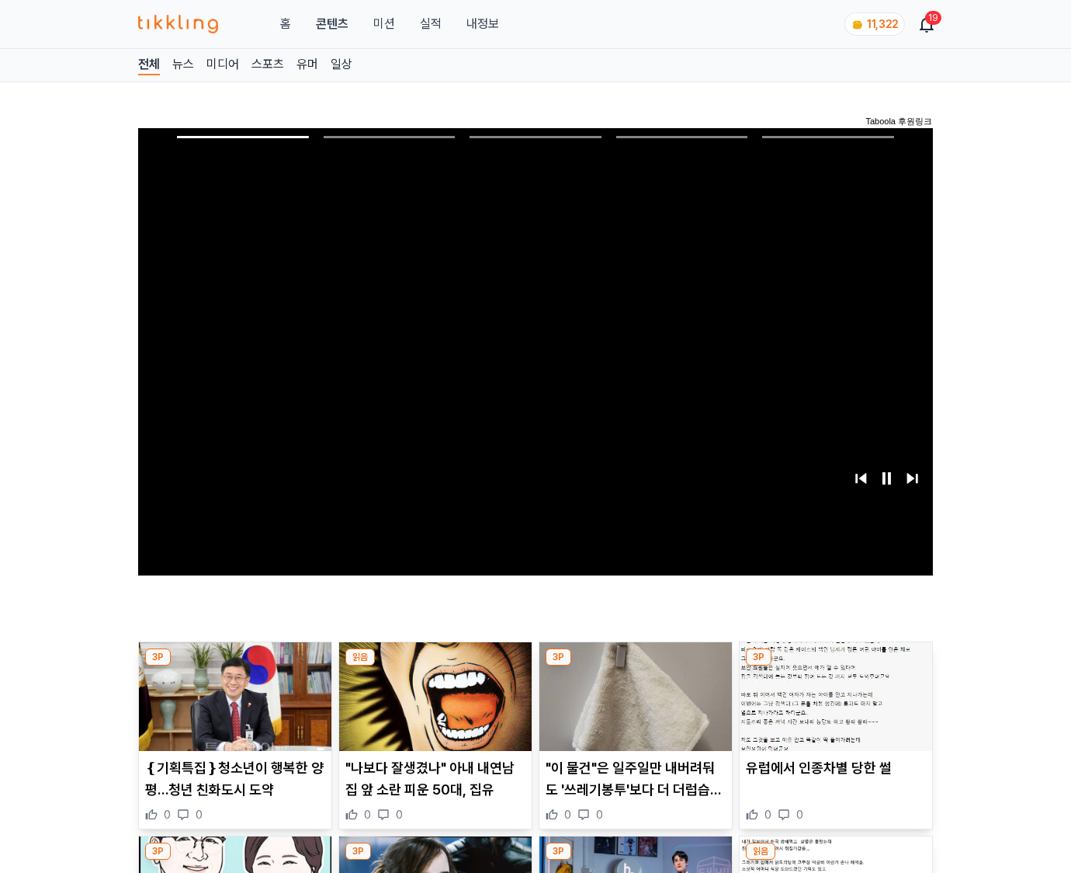
click at [835, 666] on img at bounding box center [836, 696] width 193 height 109
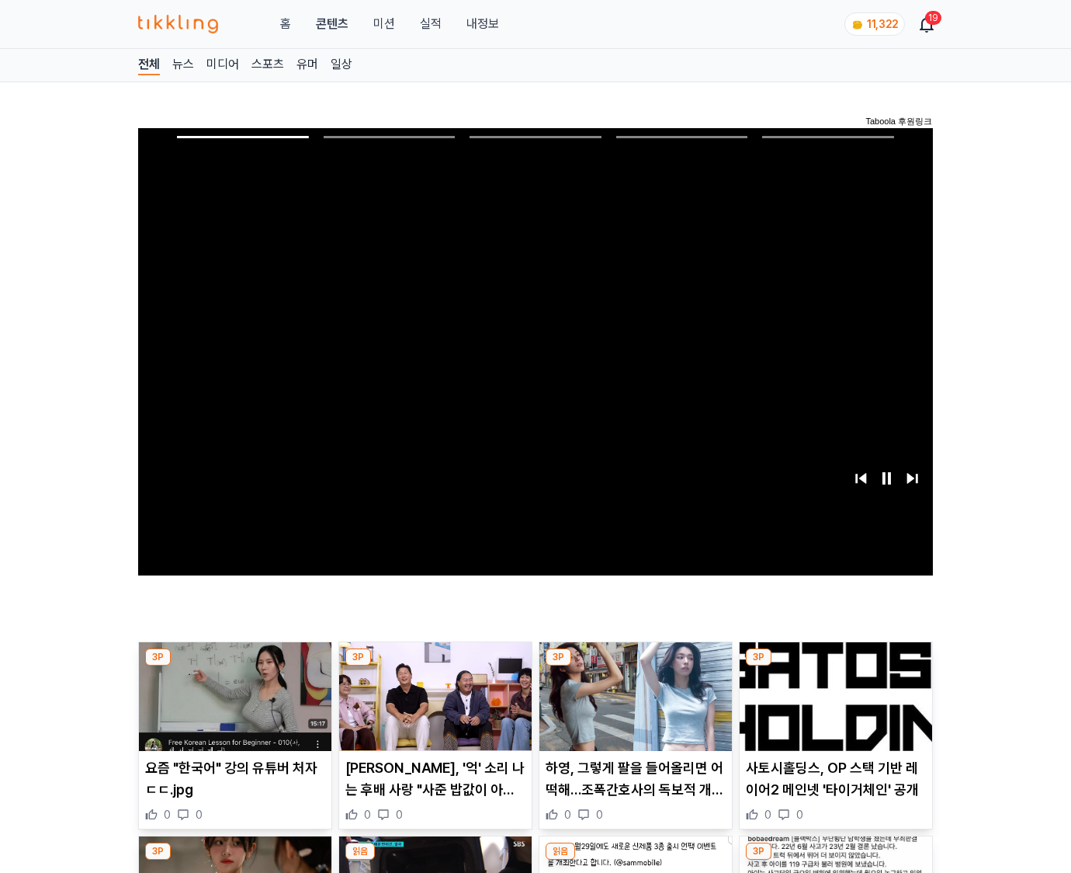
click at [835, 666] on img at bounding box center [836, 696] width 193 height 109
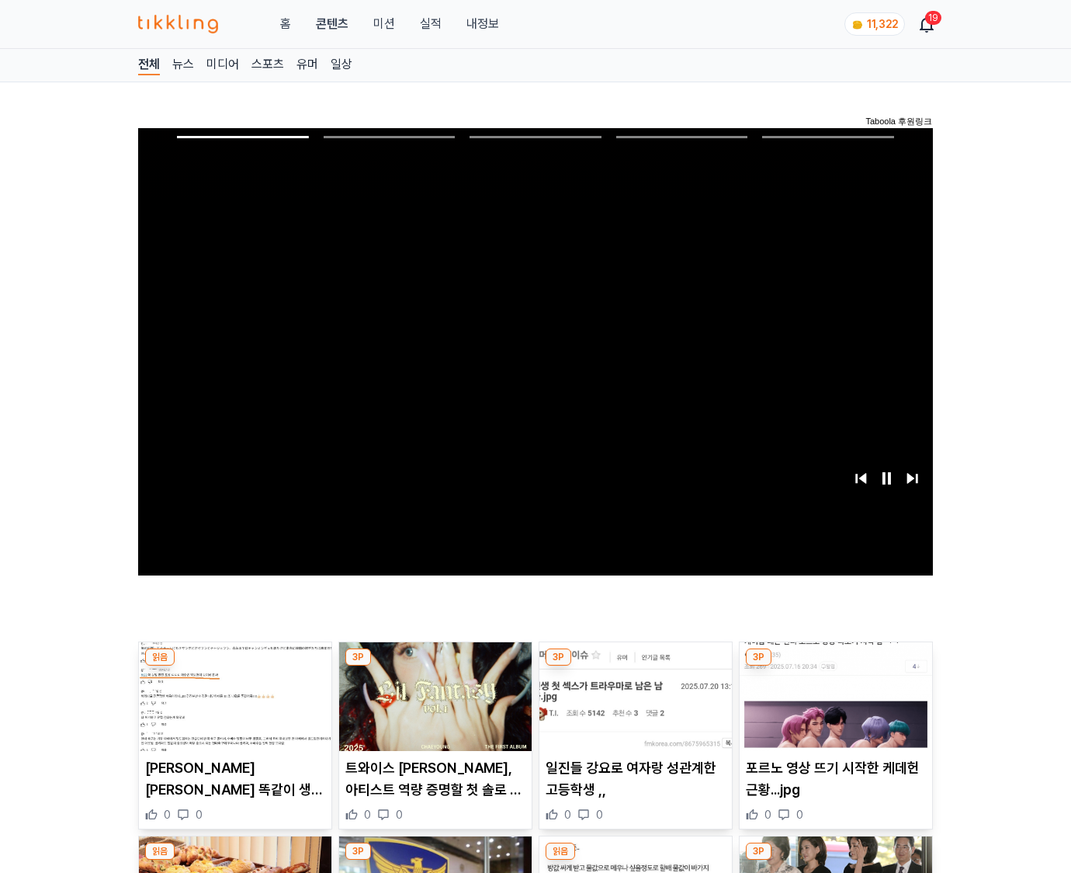
click at [835, 666] on img at bounding box center [836, 696] width 193 height 109
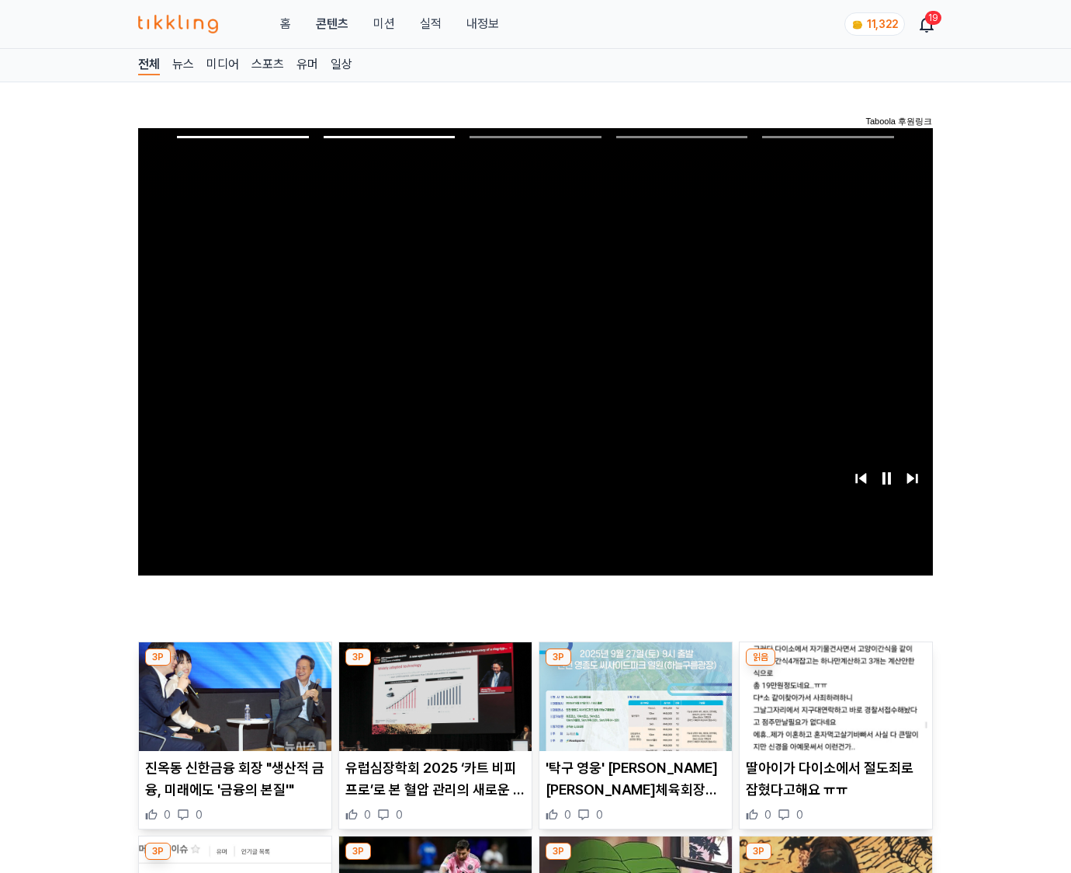
click at [835, 666] on img at bounding box center [836, 696] width 193 height 109
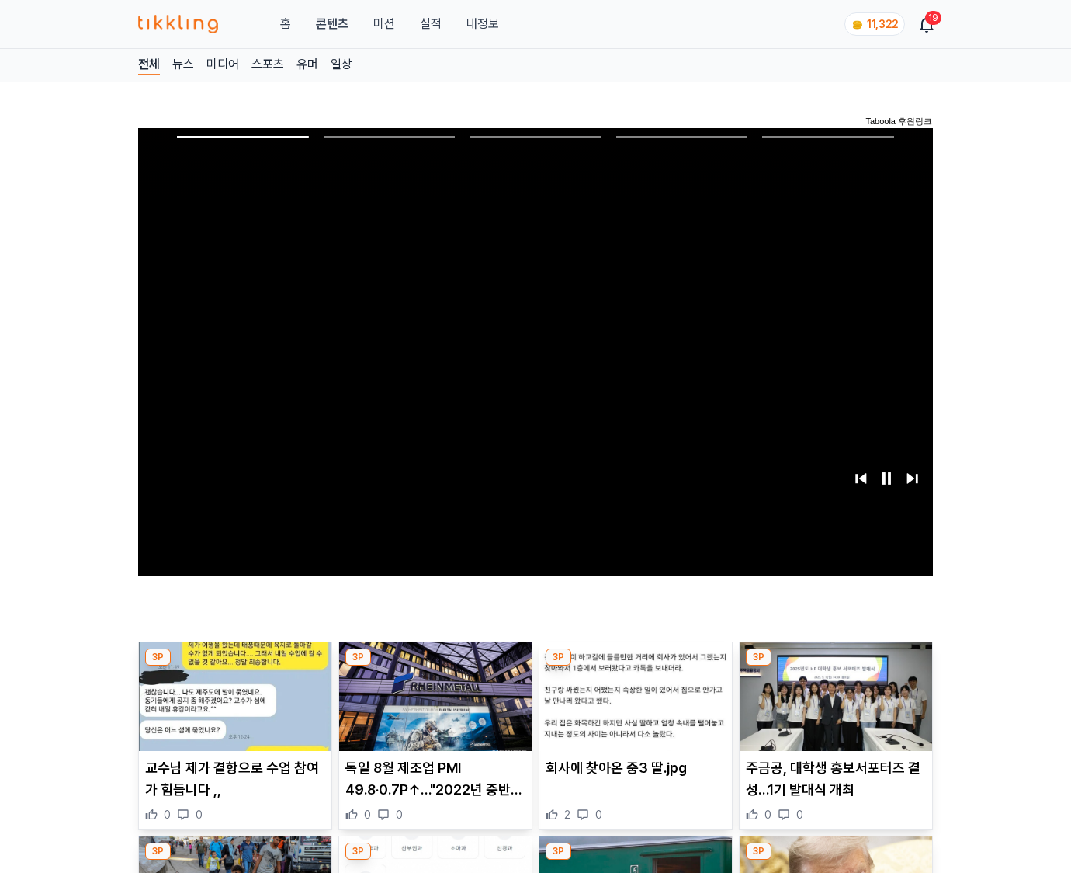
click at [835, 666] on img at bounding box center [836, 696] width 193 height 109
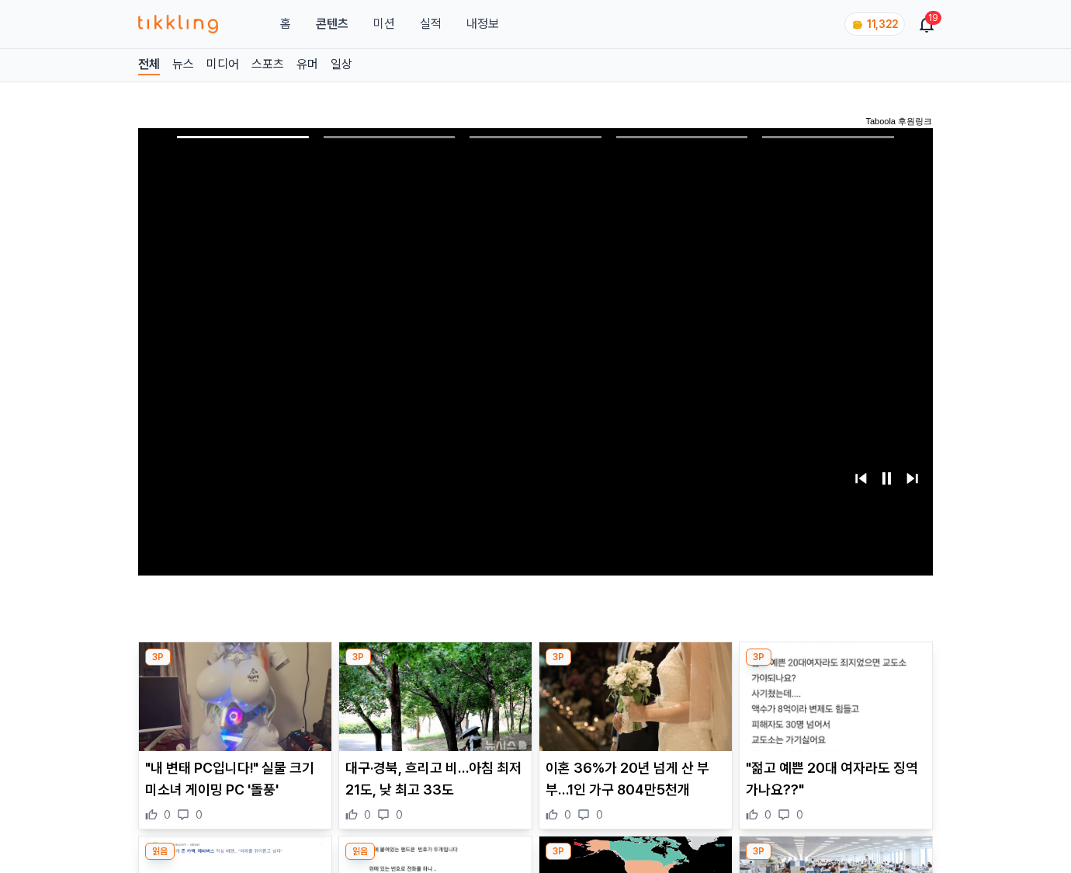
click at [835, 666] on img at bounding box center [836, 696] width 193 height 109
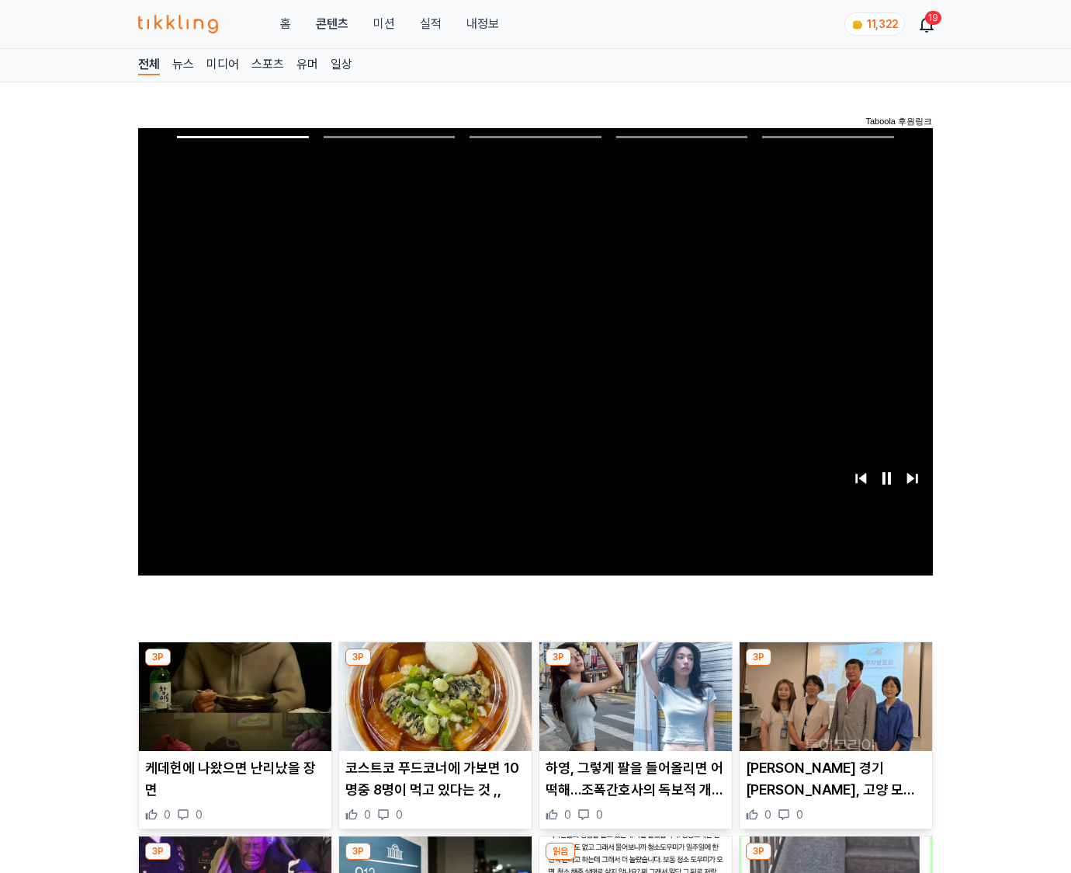
click at [835, 666] on img at bounding box center [836, 696] width 193 height 109
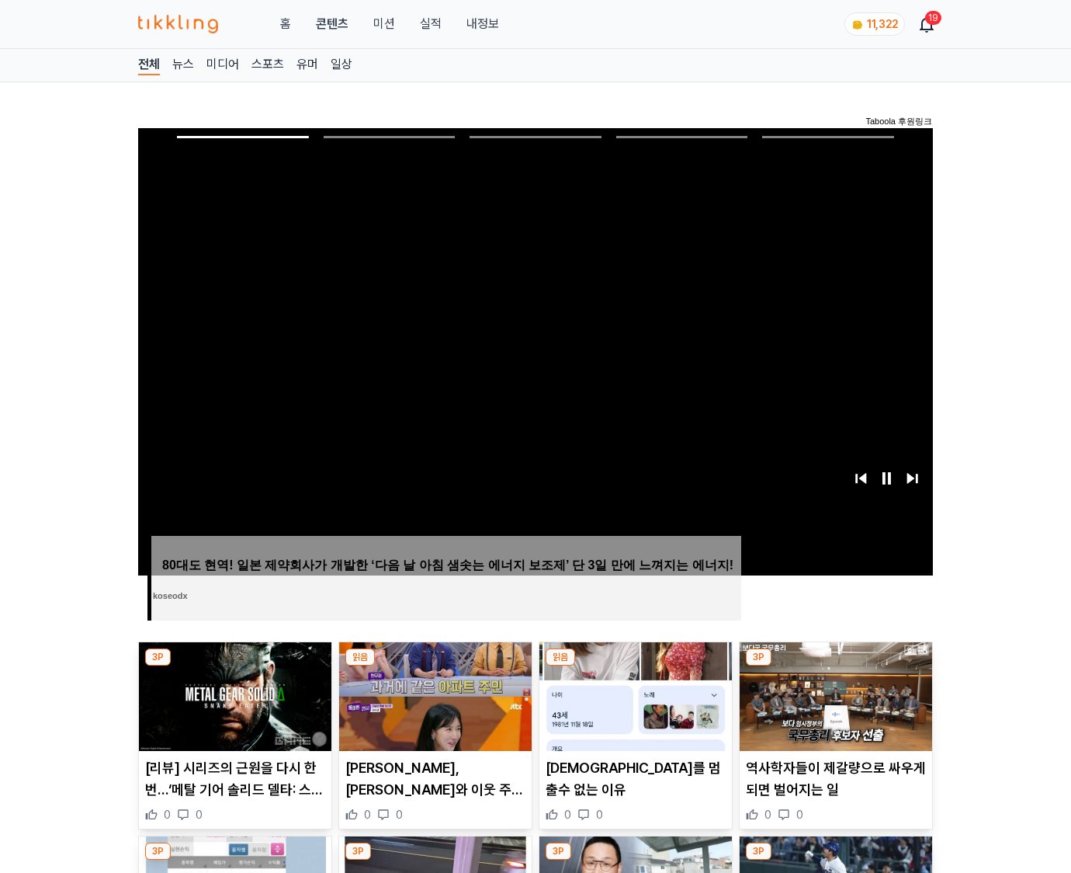
click at [835, 666] on img at bounding box center [836, 696] width 193 height 109
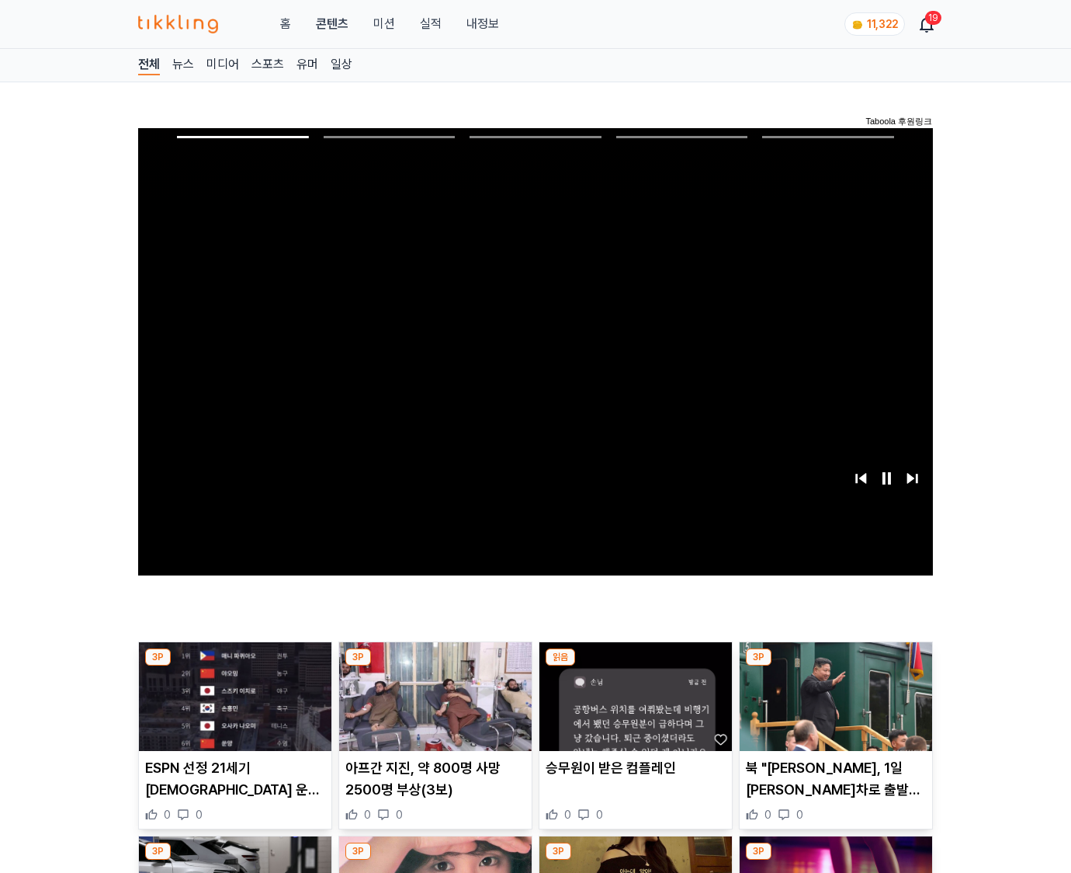
click at [835, 666] on img at bounding box center [836, 696] width 193 height 109
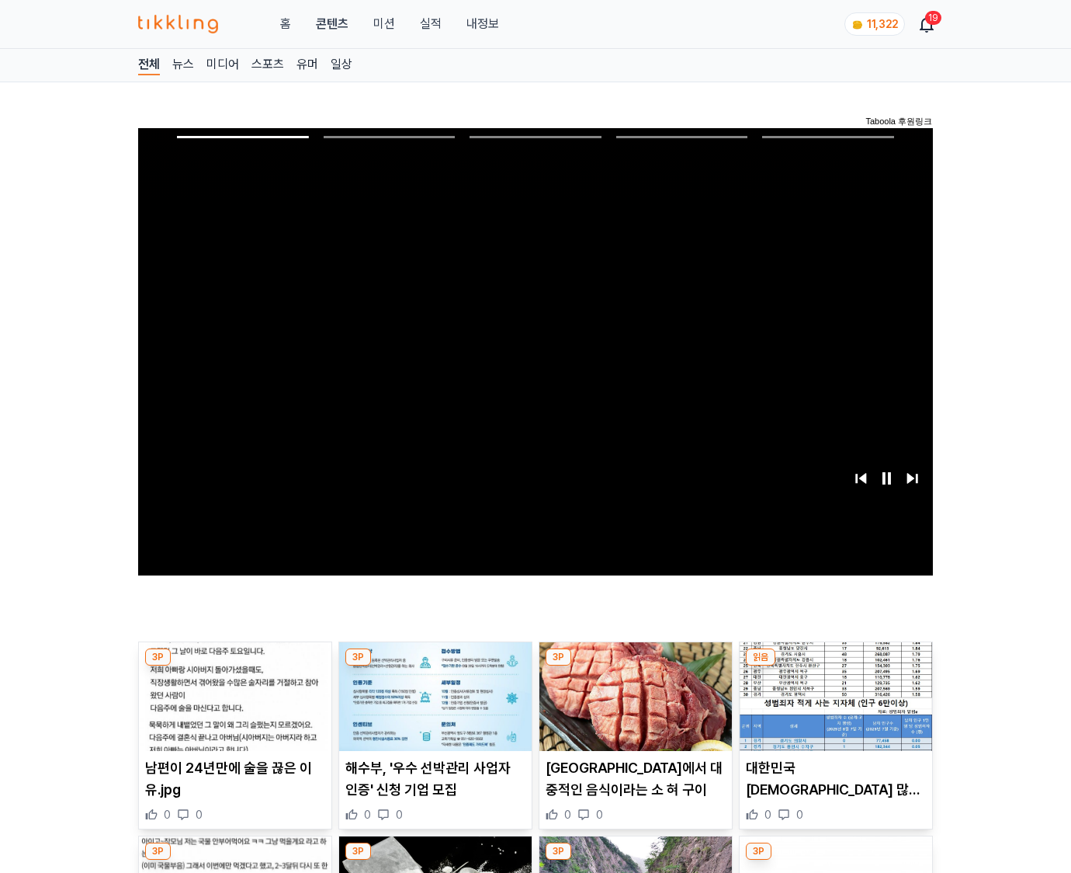
click at [835, 666] on img at bounding box center [836, 696] width 193 height 109
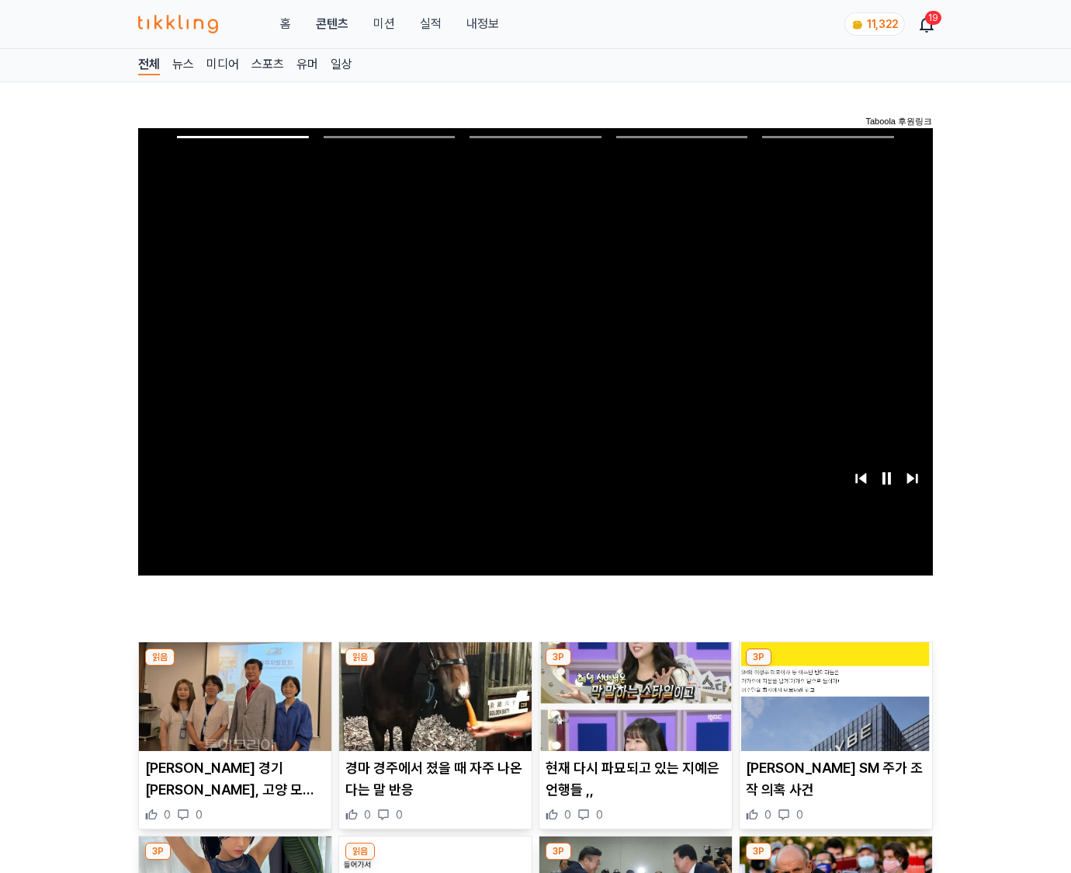
click at [835, 666] on img at bounding box center [836, 696] width 193 height 109
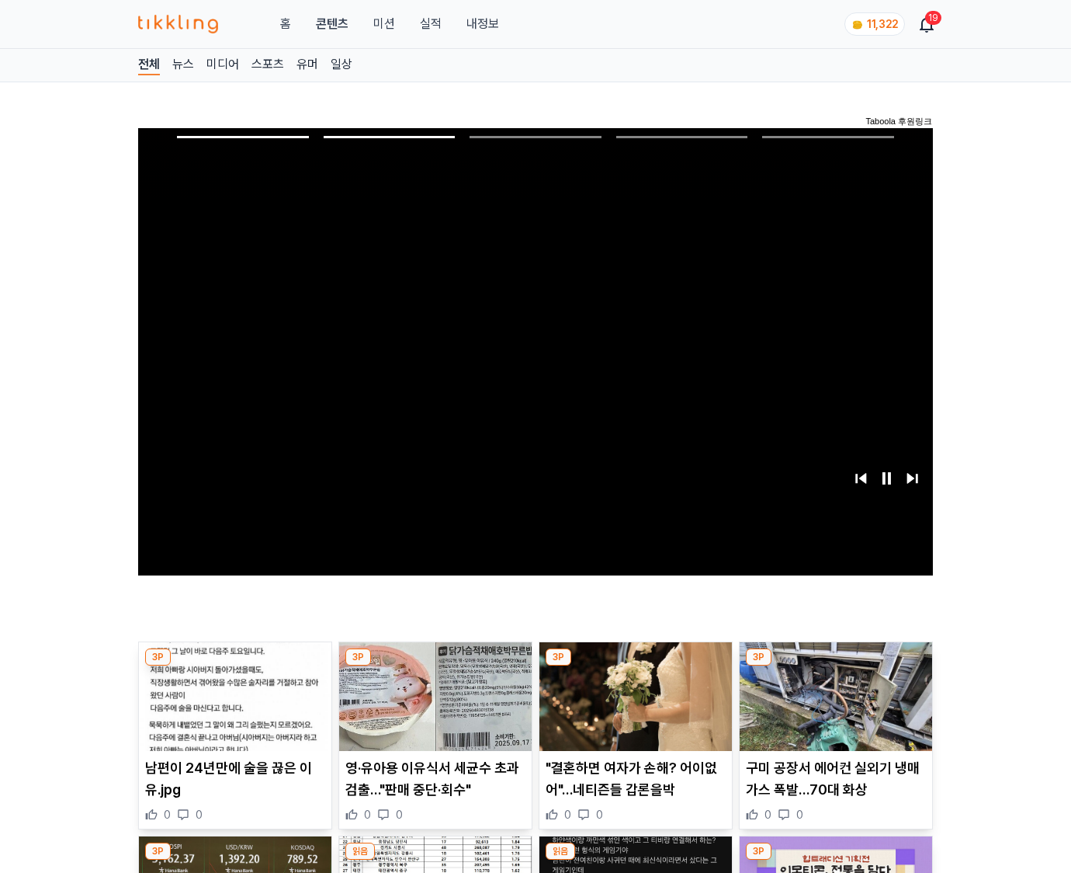
click at [835, 666] on img at bounding box center [836, 696] width 193 height 109
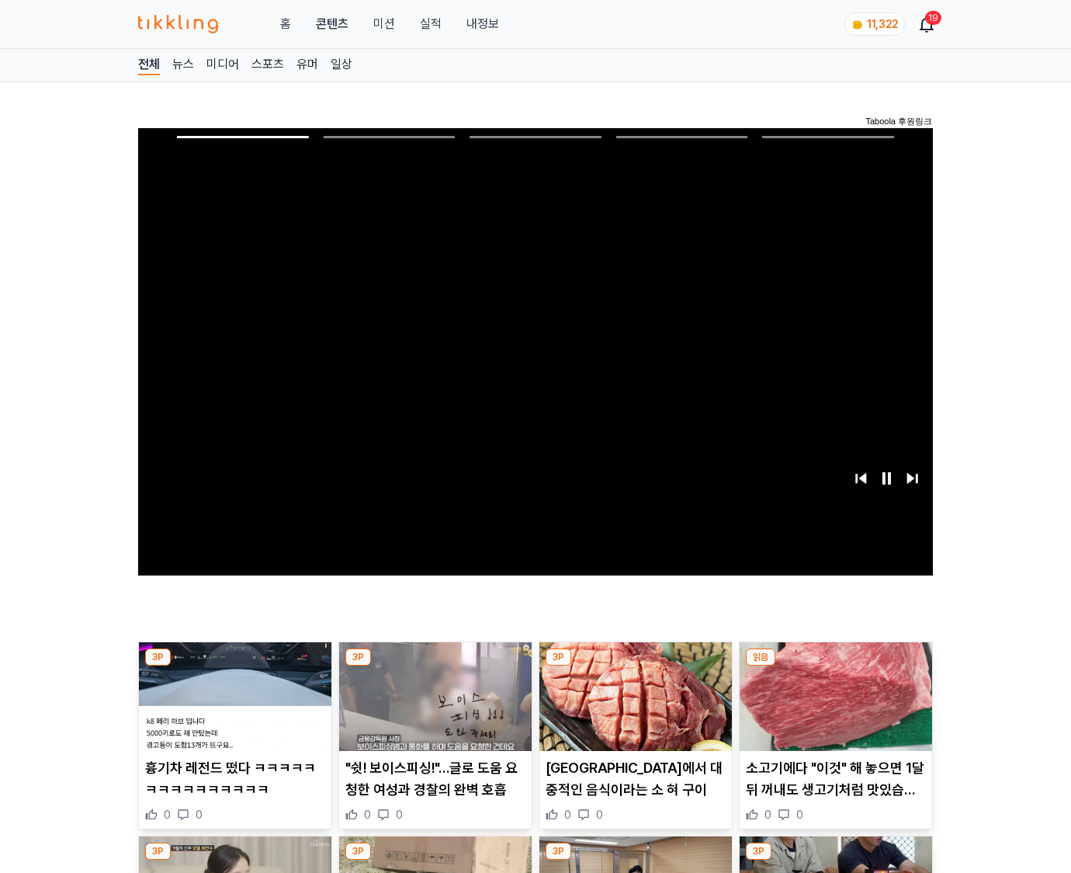
click at [835, 666] on img at bounding box center [836, 696] width 193 height 109
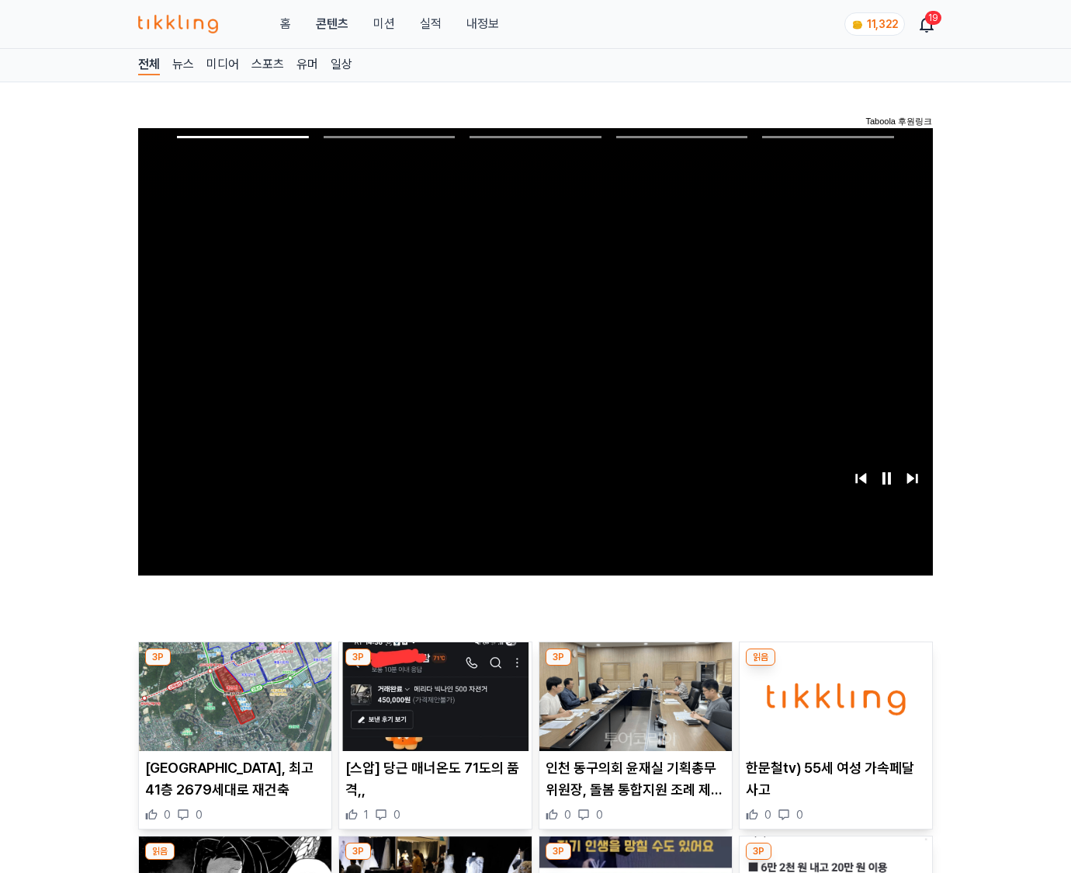
click at [835, 666] on img at bounding box center [836, 696] width 193 height 109
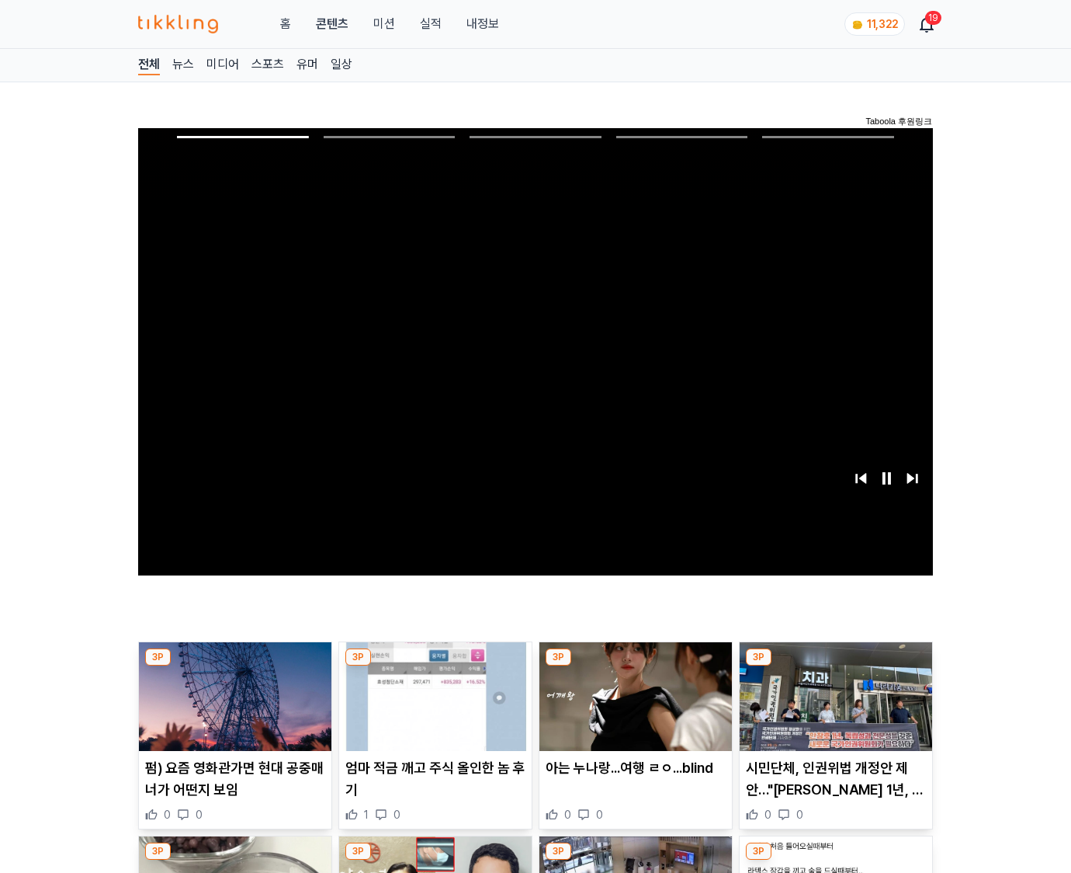
click at [835, 666] on img at bounding box center [836, 696] width 193 height 109
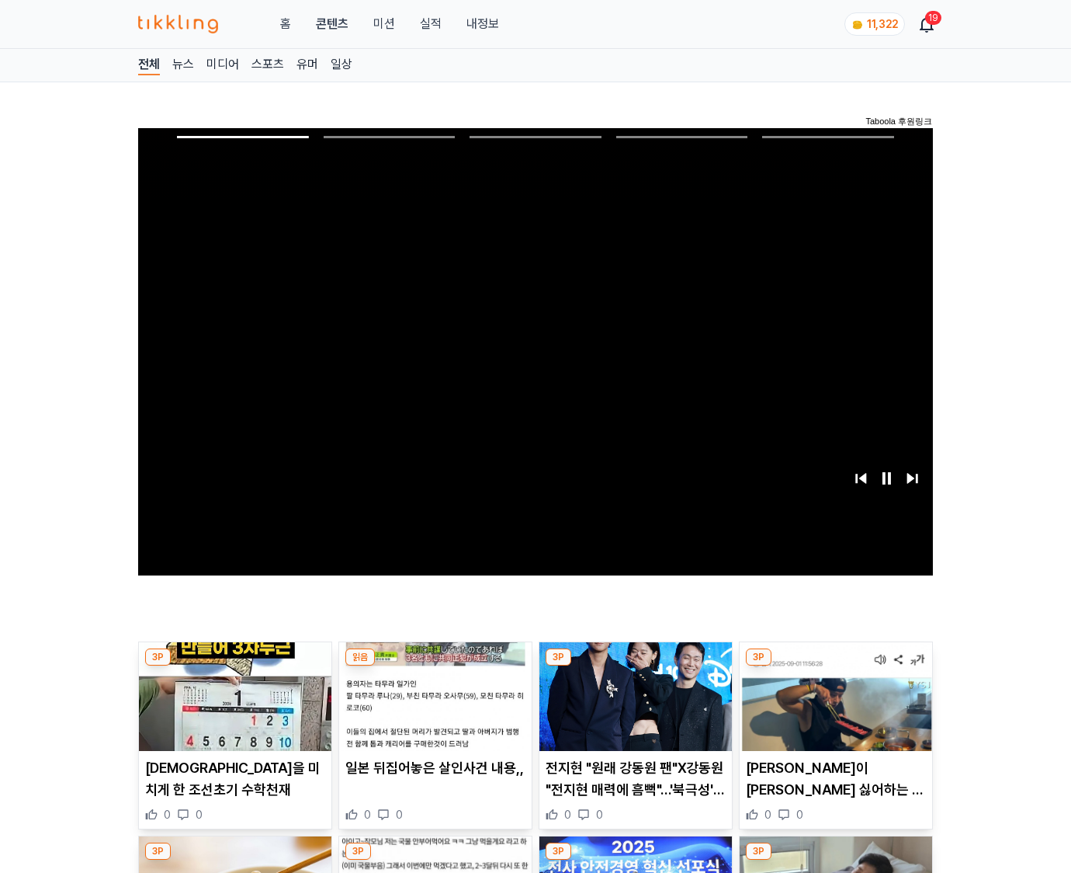
click at [835, 666] on img at bounding box center [836, 696] width 193 height 109
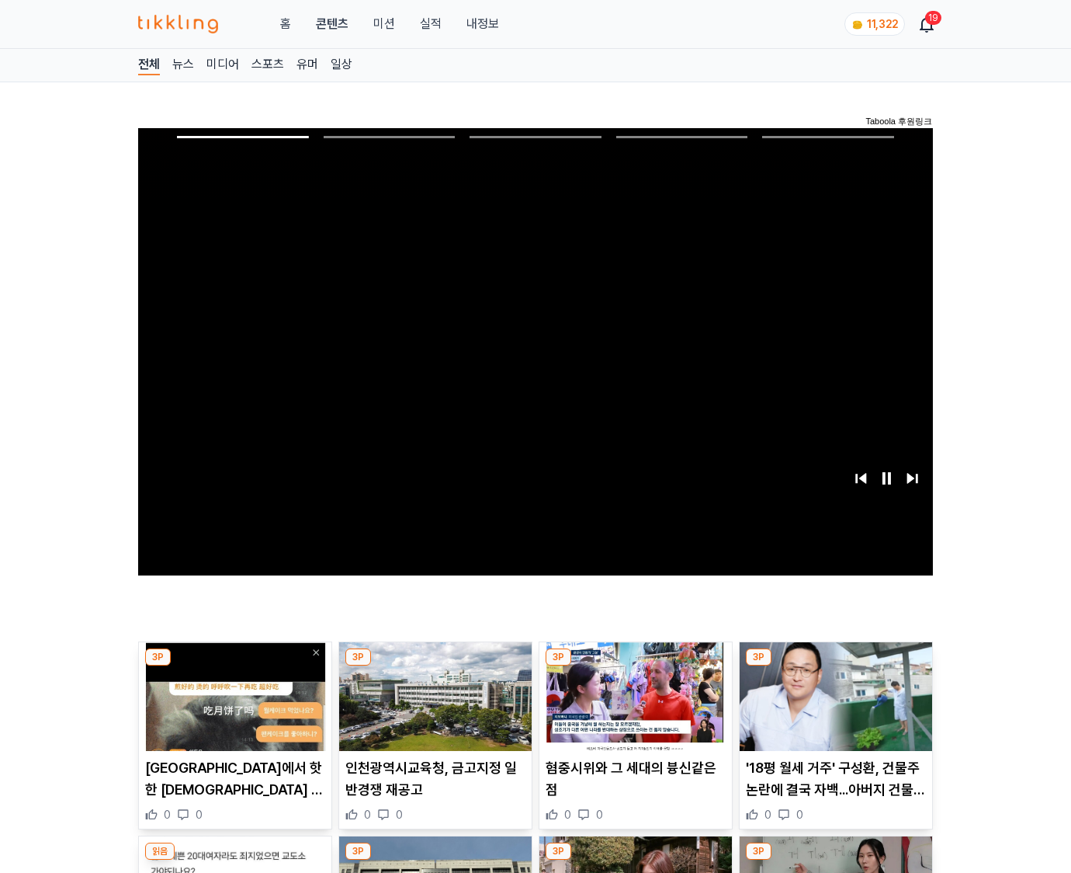
click at [835, 666] on img at bounding box center [836, 696] width 193 height 109
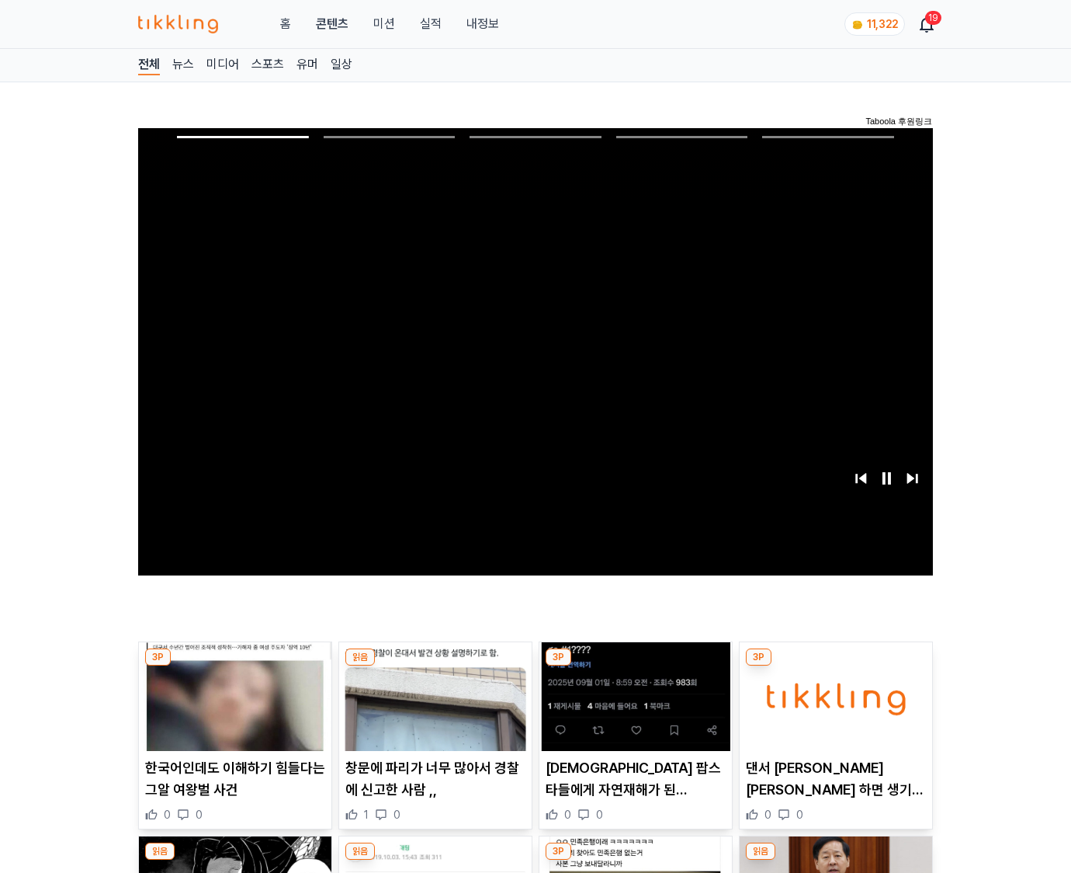
click at [835, 666] on img at bounding box center [836, 696] width 193 height 109
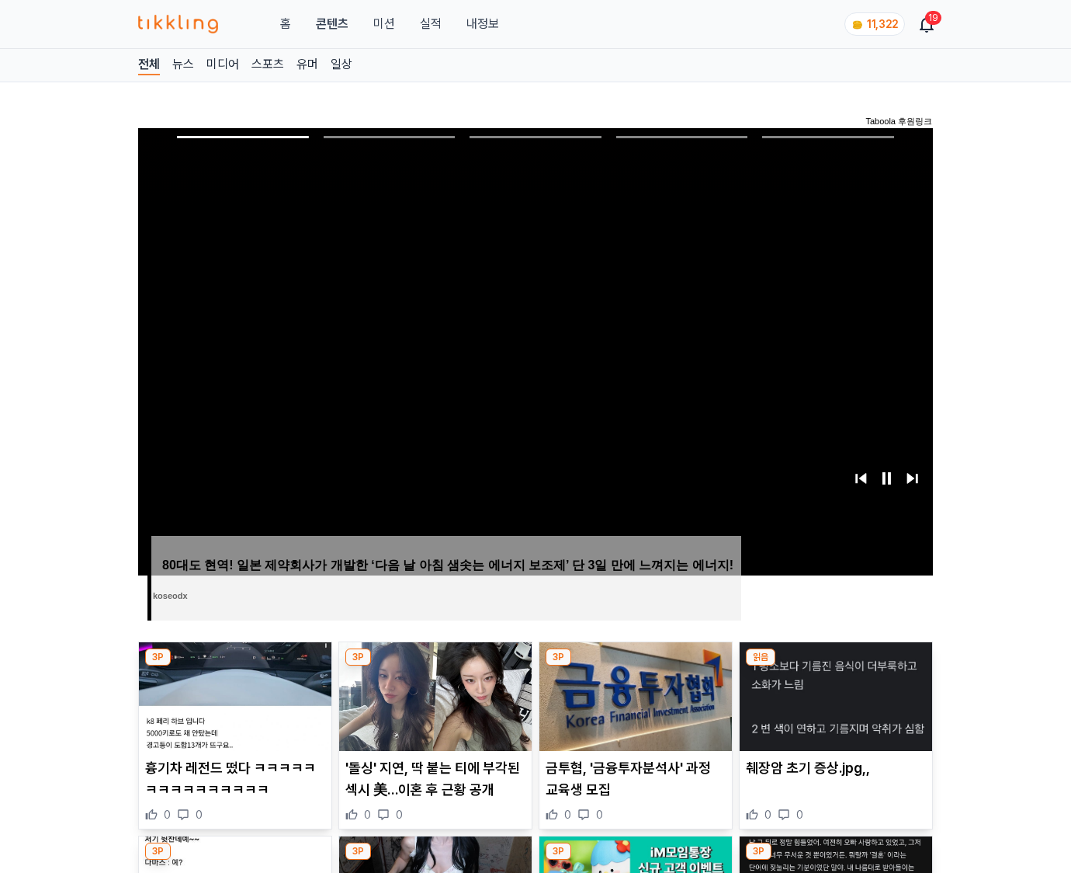
click at [835, 666] on img at bounding box center [836, 696] width 193 height 109
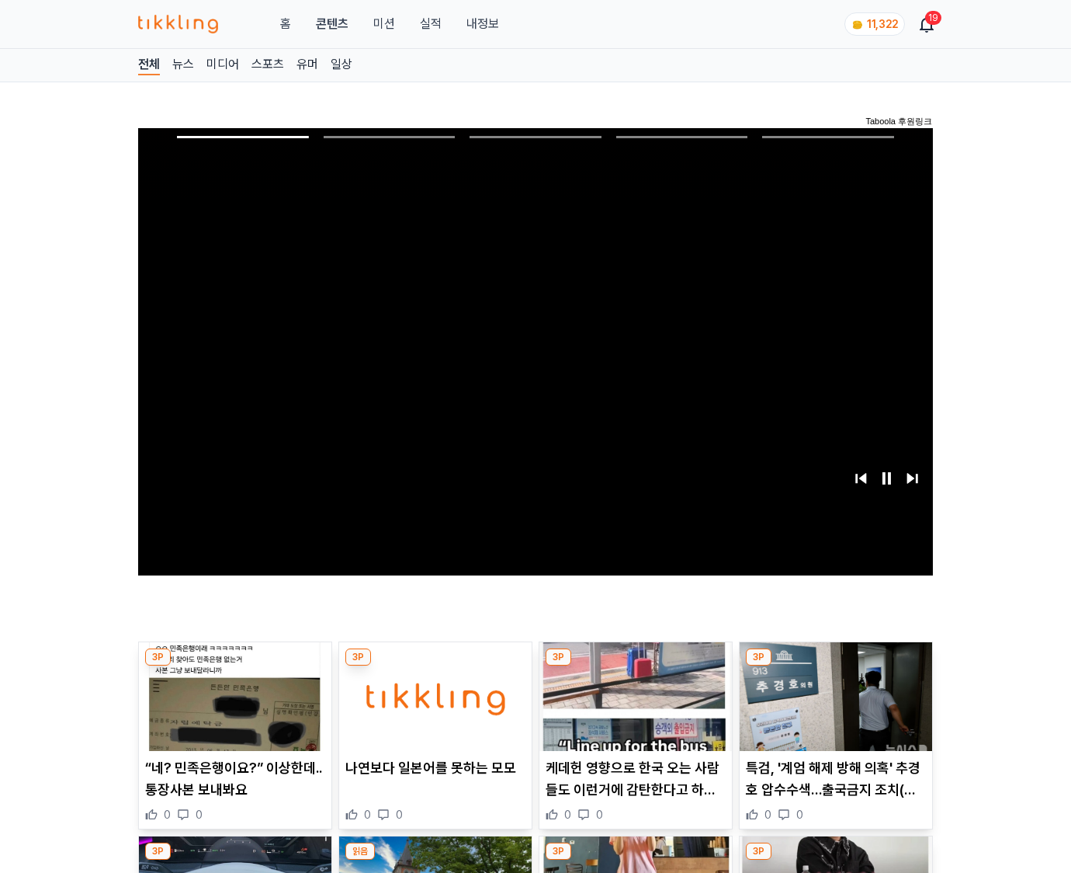
click at [835, 666] on img at bounding box center [836, 696] width 193 height 109
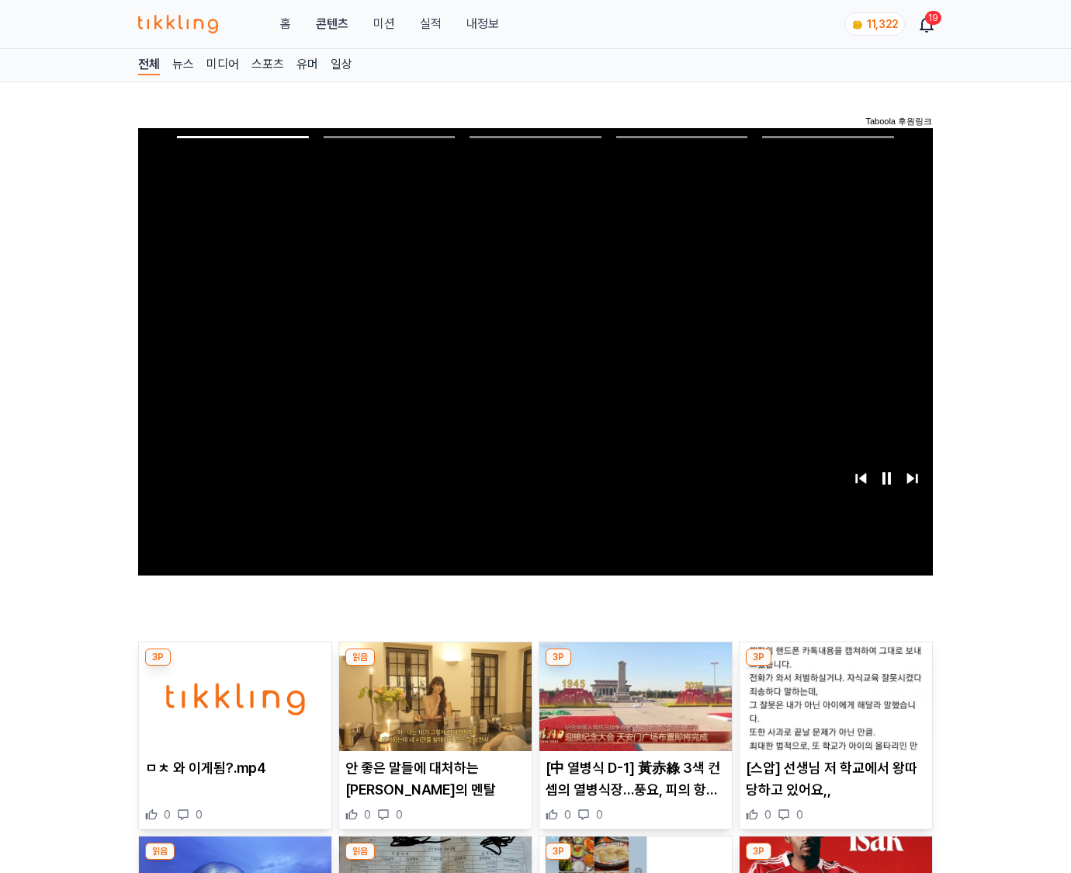
click at [835, 666] on img at bounding box center [836, 696] width 193 height 109
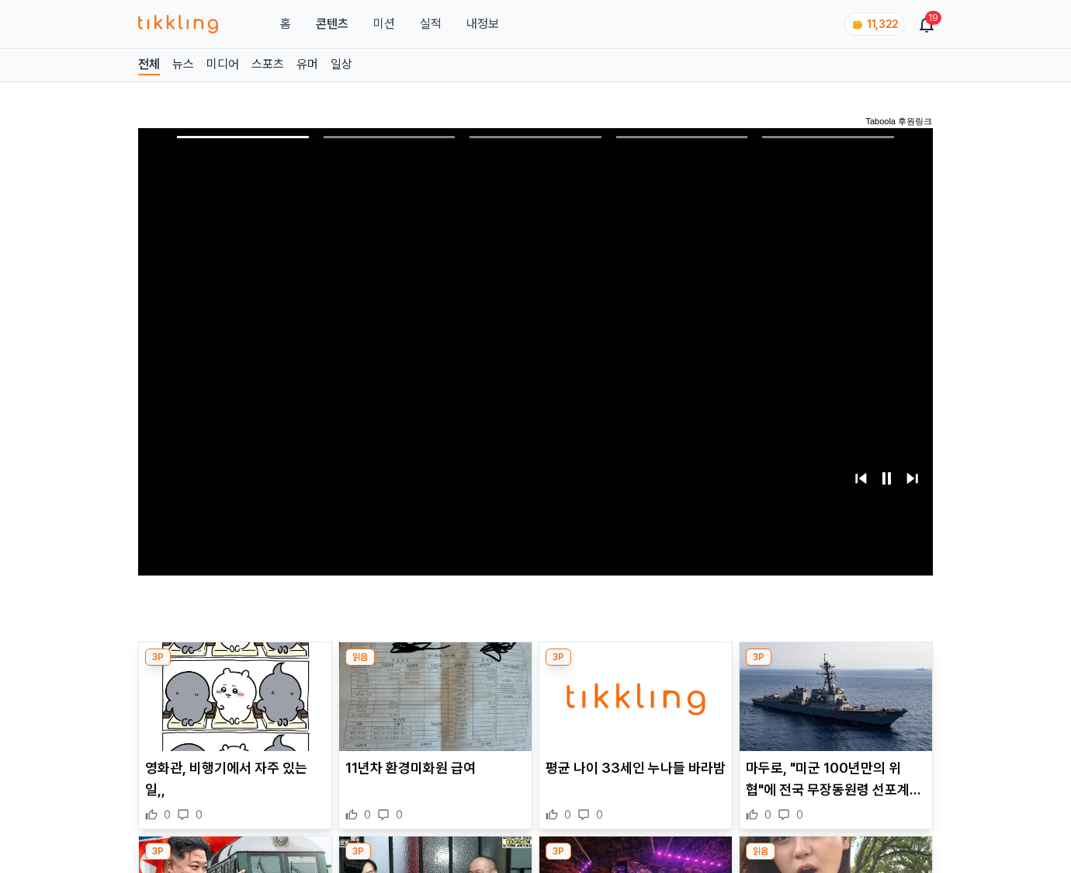
click at [835, 666] on img at bounding box center [836, 696] width 193 height 109
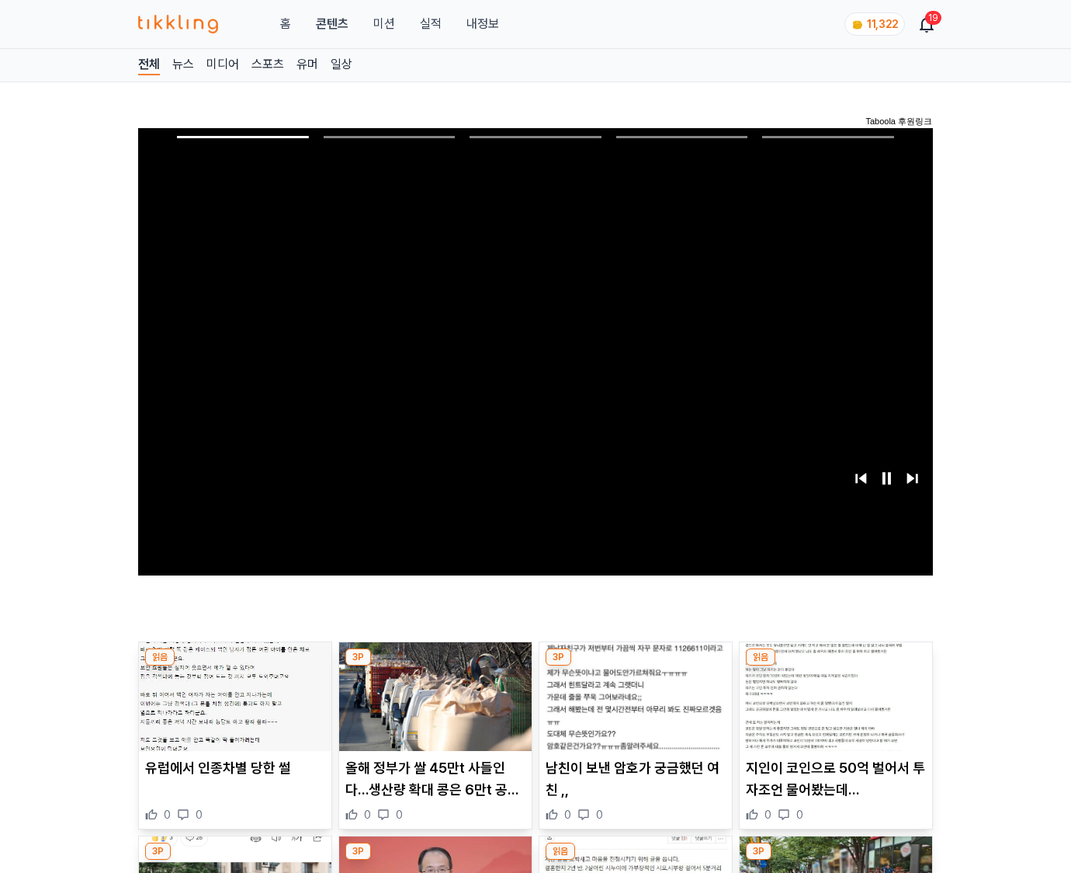
click at [835, 666] on img at bounding box center [836, 696] width 193 height 109
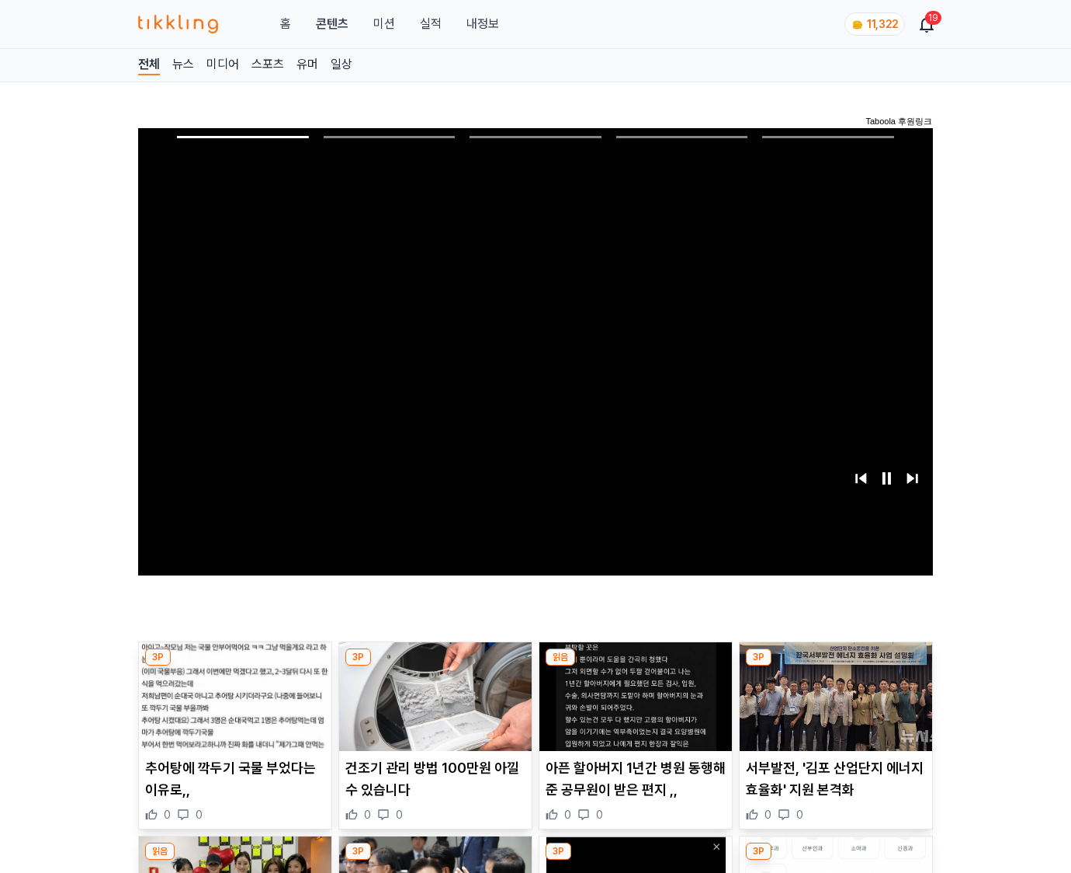
click at [835, 666] on img at bounding box center [836, 696] width 193 height 109
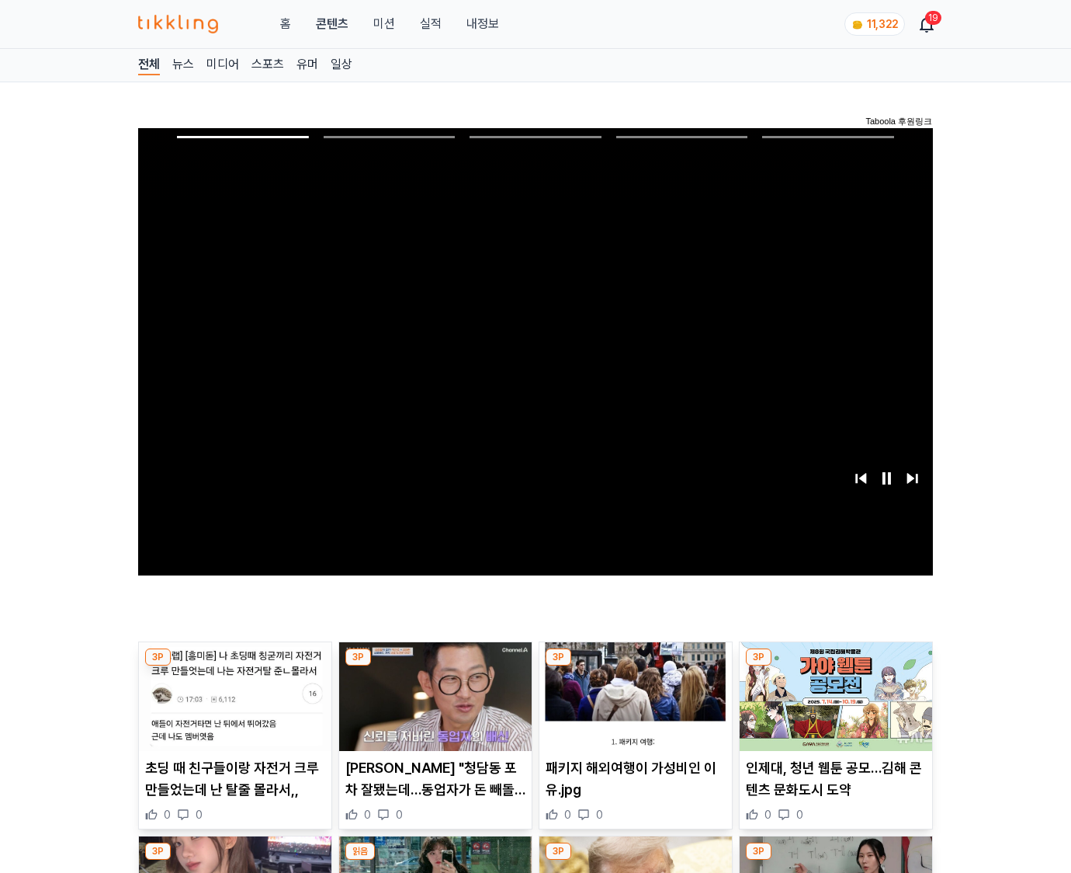
click at [835, 666] on img at bounding box center [836, 696] width 193 height 109
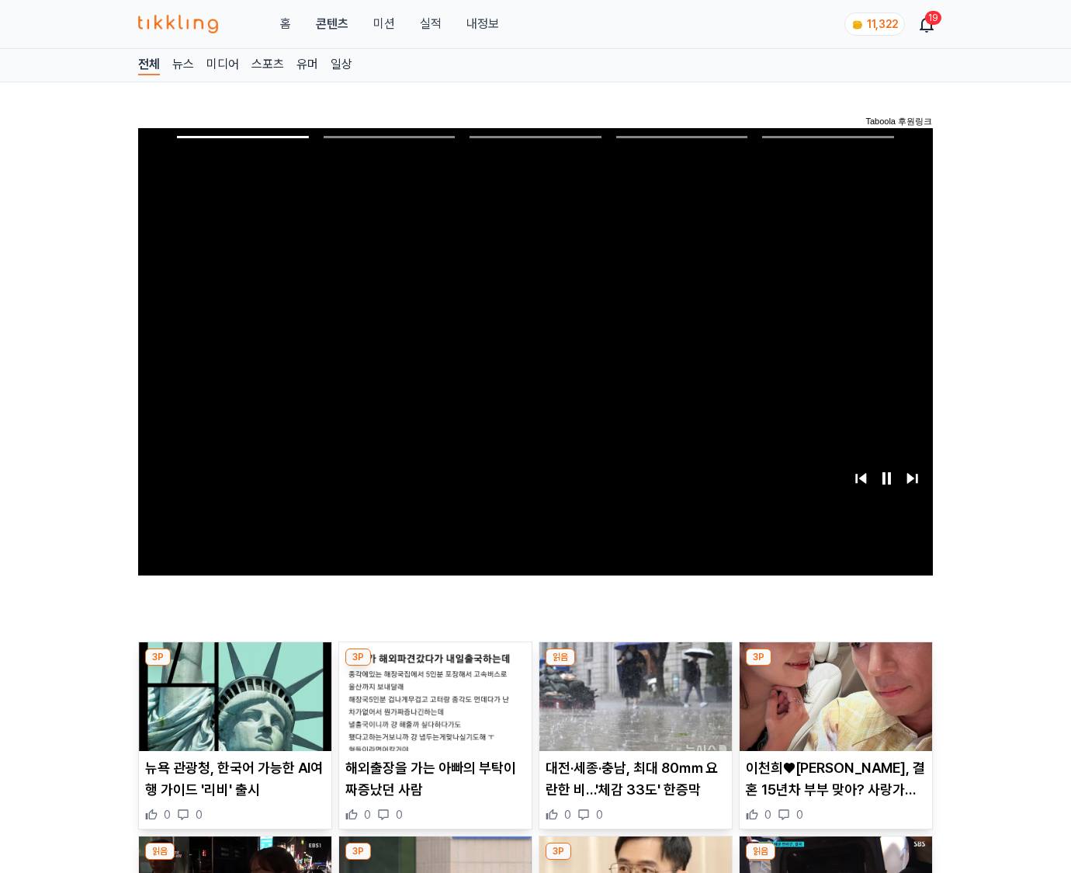
click at [835, 666] on img at bounding box center [836, 696] width 193 height 109
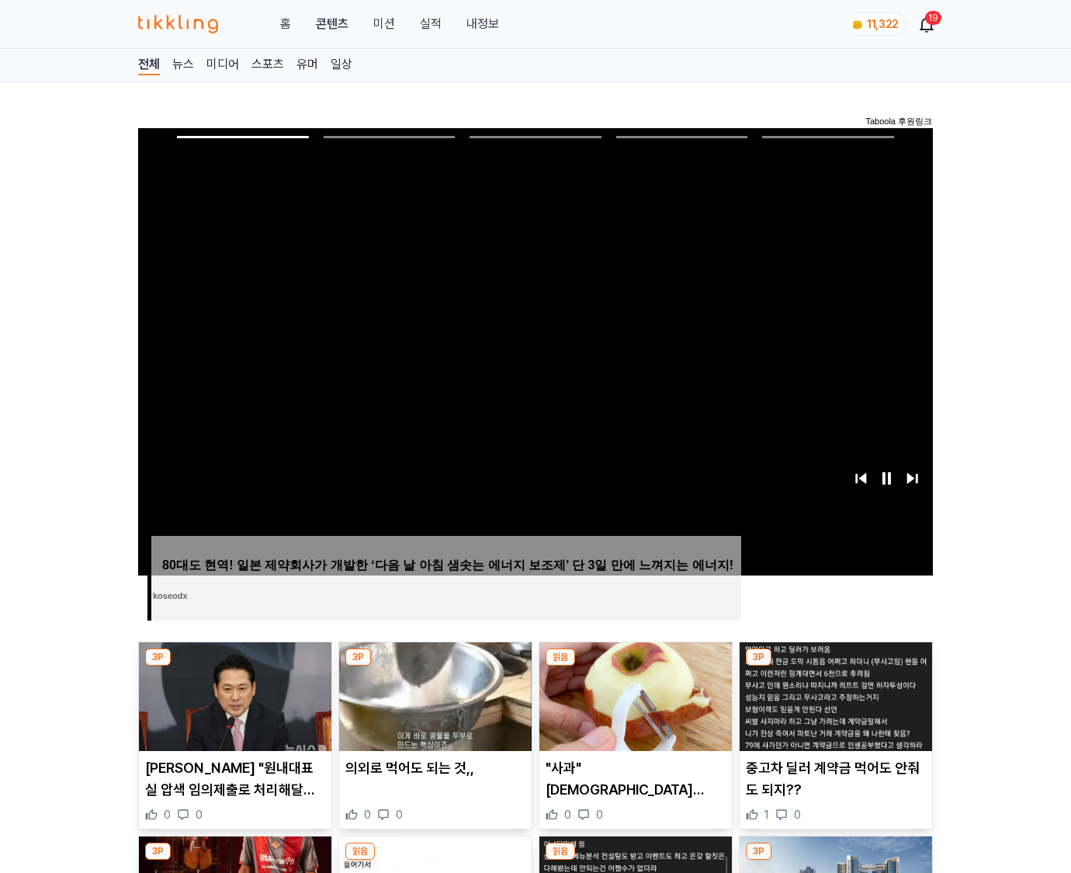
click at [835, 666] on img at bounding box center [836, 696] width 193 height 109
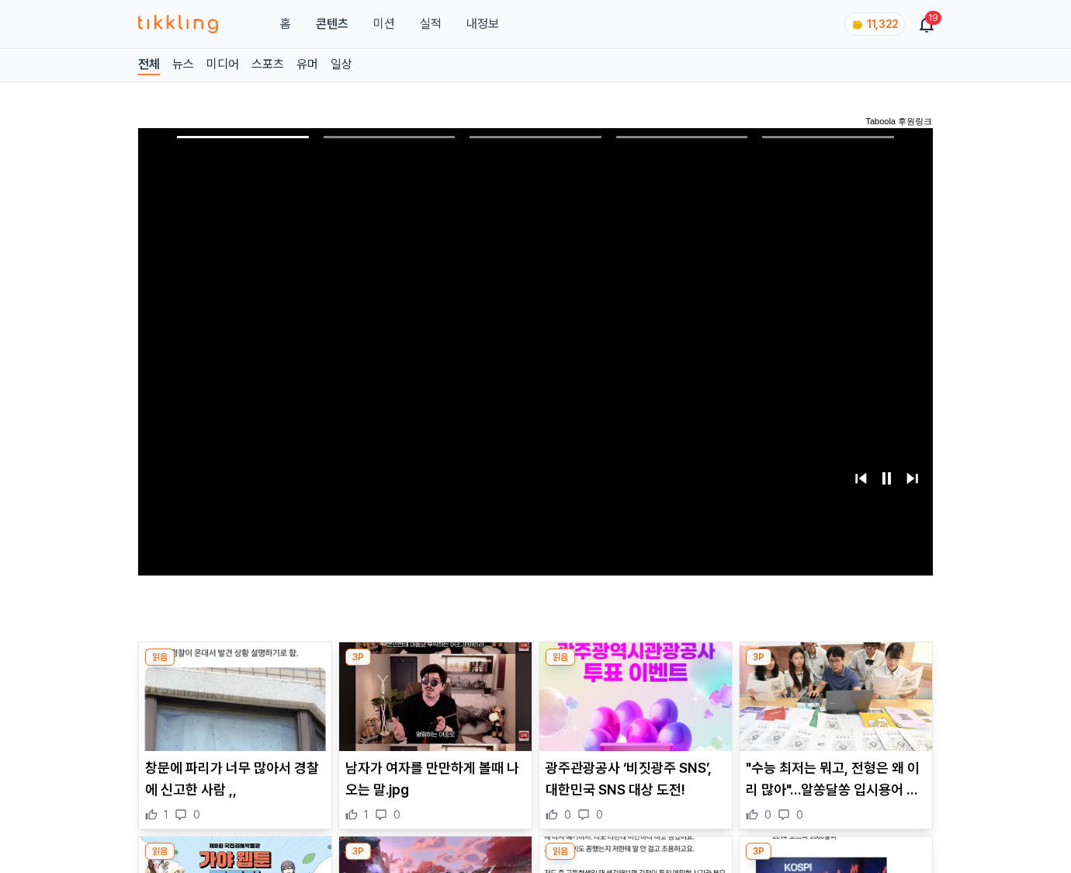
click at [835, 666] on img at bounding box center [836, 696] width 193 height 109
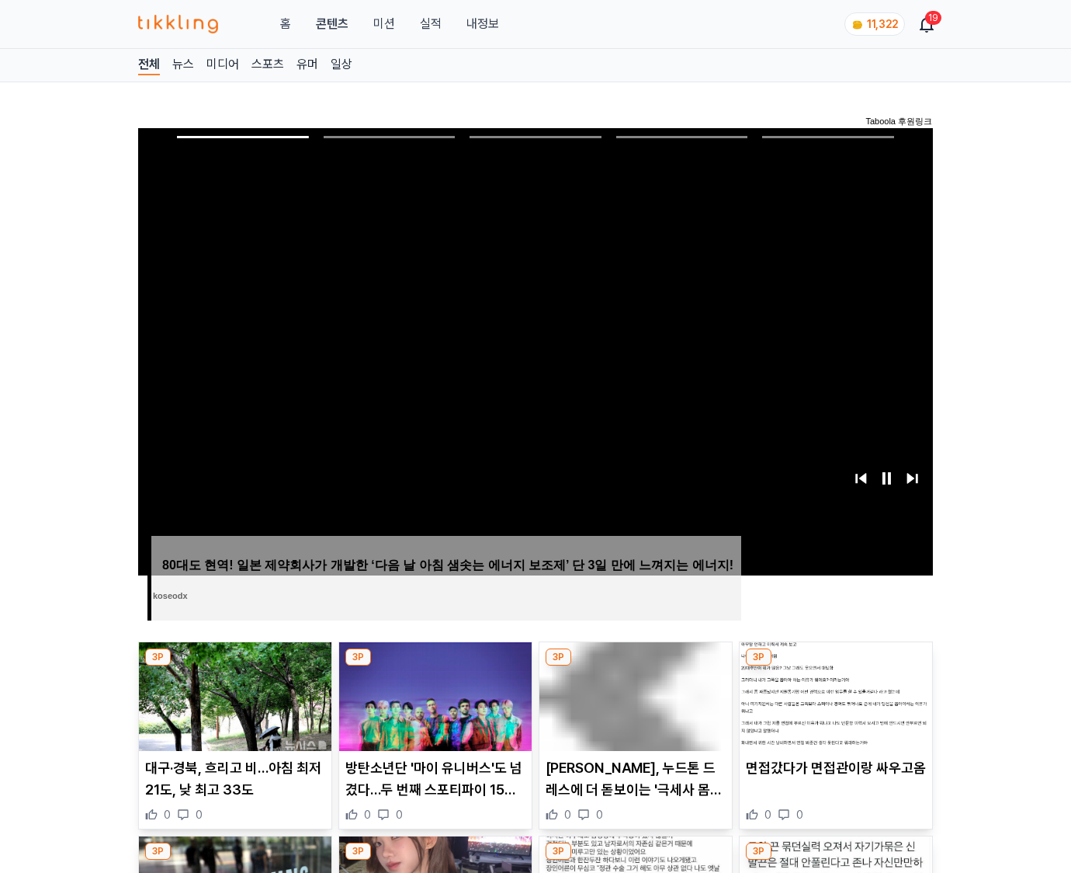
click at [835, 666] on img at bounding box center [836, 696] width 193 height 109
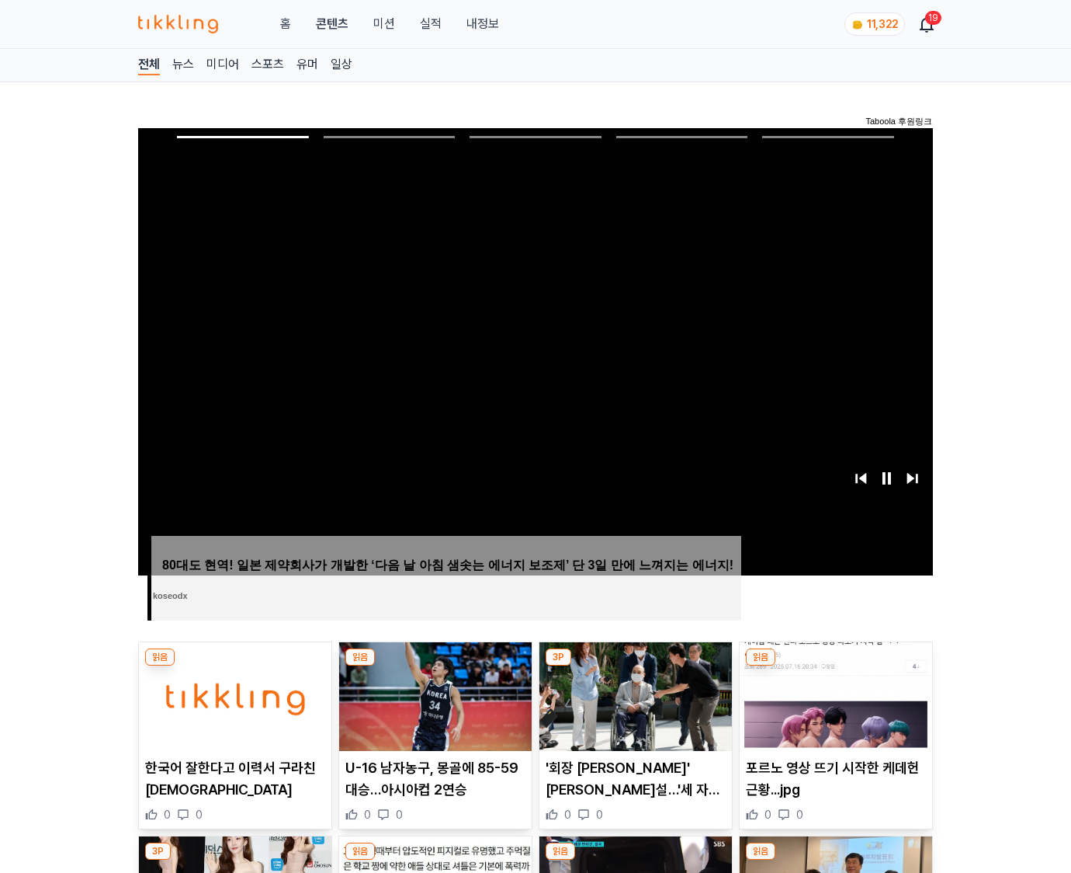
click at [835, 666] on img at bounding box center [836, 696] width 193 height 109
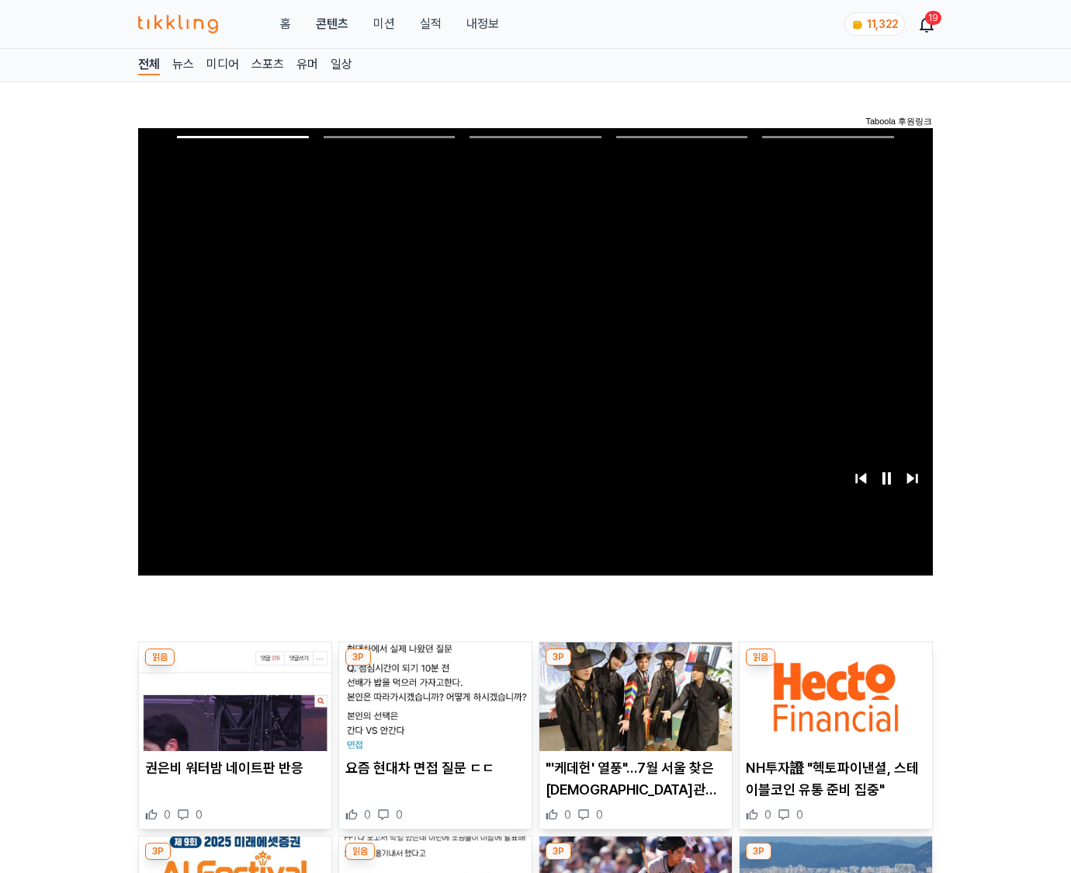
click at [835, 666] on img at bounding box center [836, 696] width 193 height 109
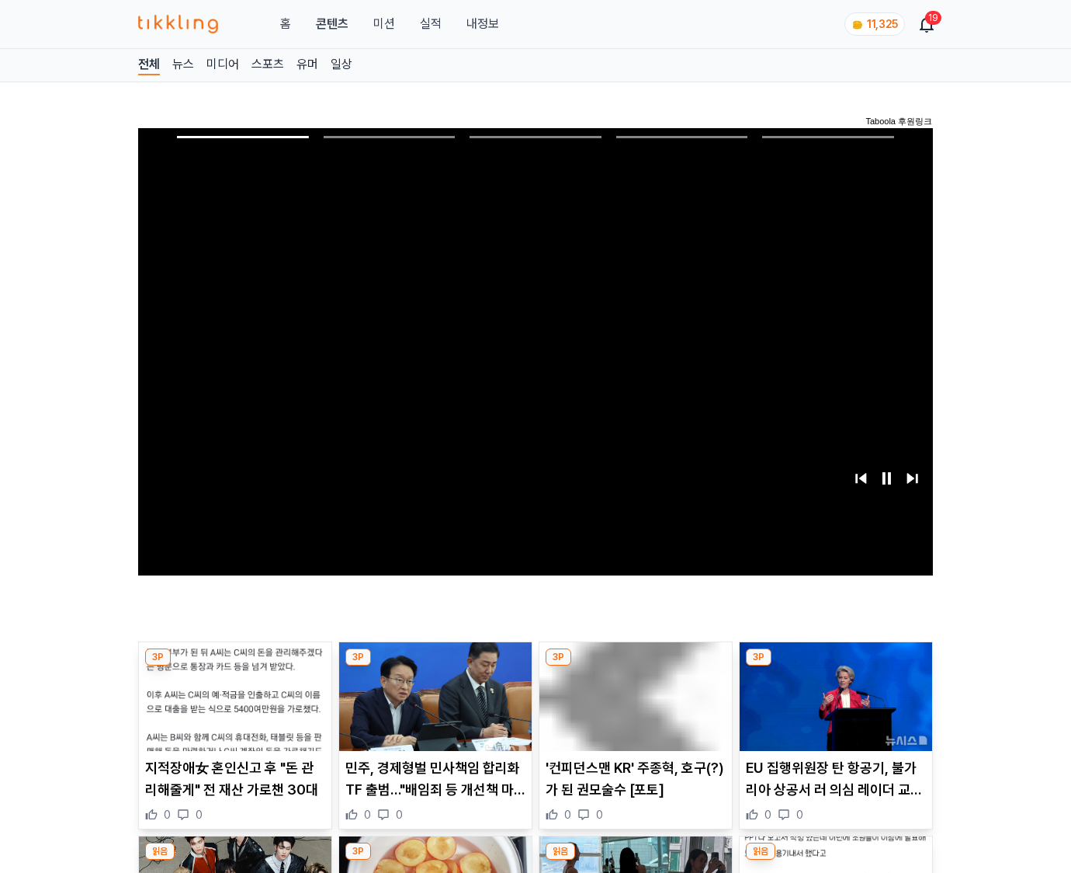
click at [835, 666] on img at bounding box center [836, 696] width 193 height 109
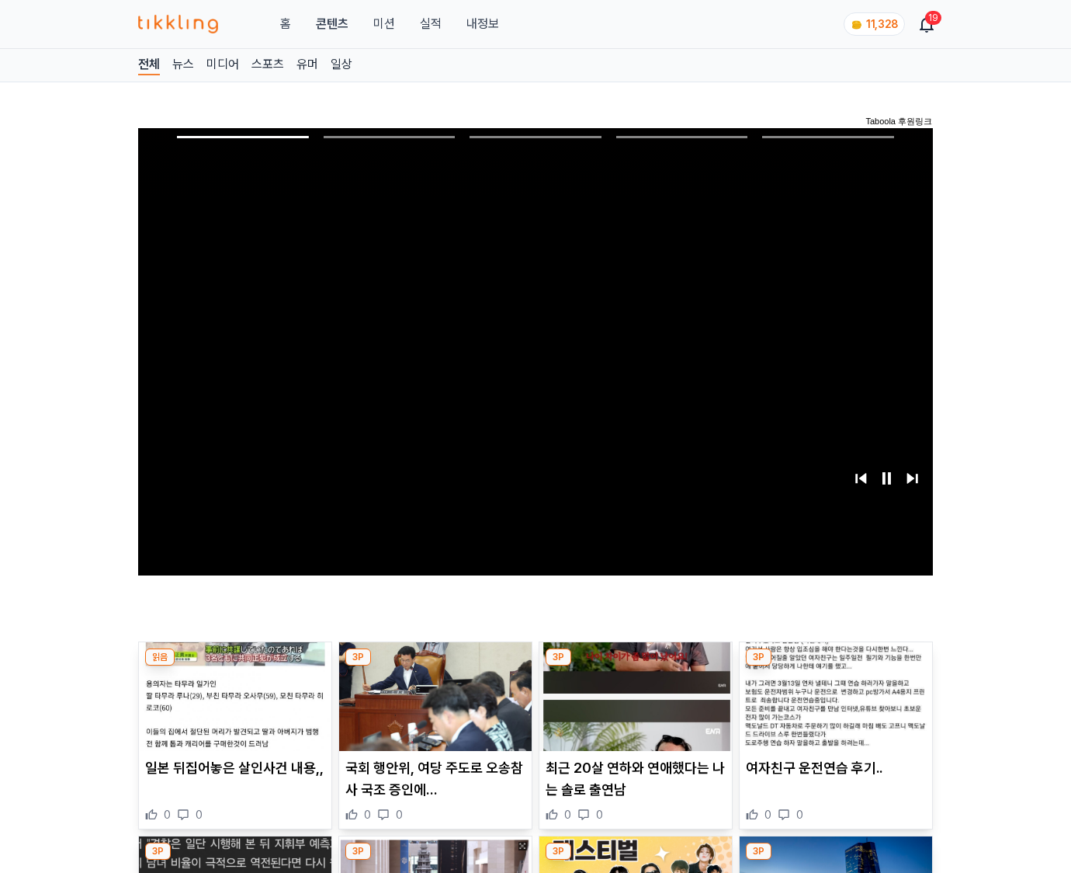
click at [835, 666] on img at bounding box center [836, 696] width 193 height 109
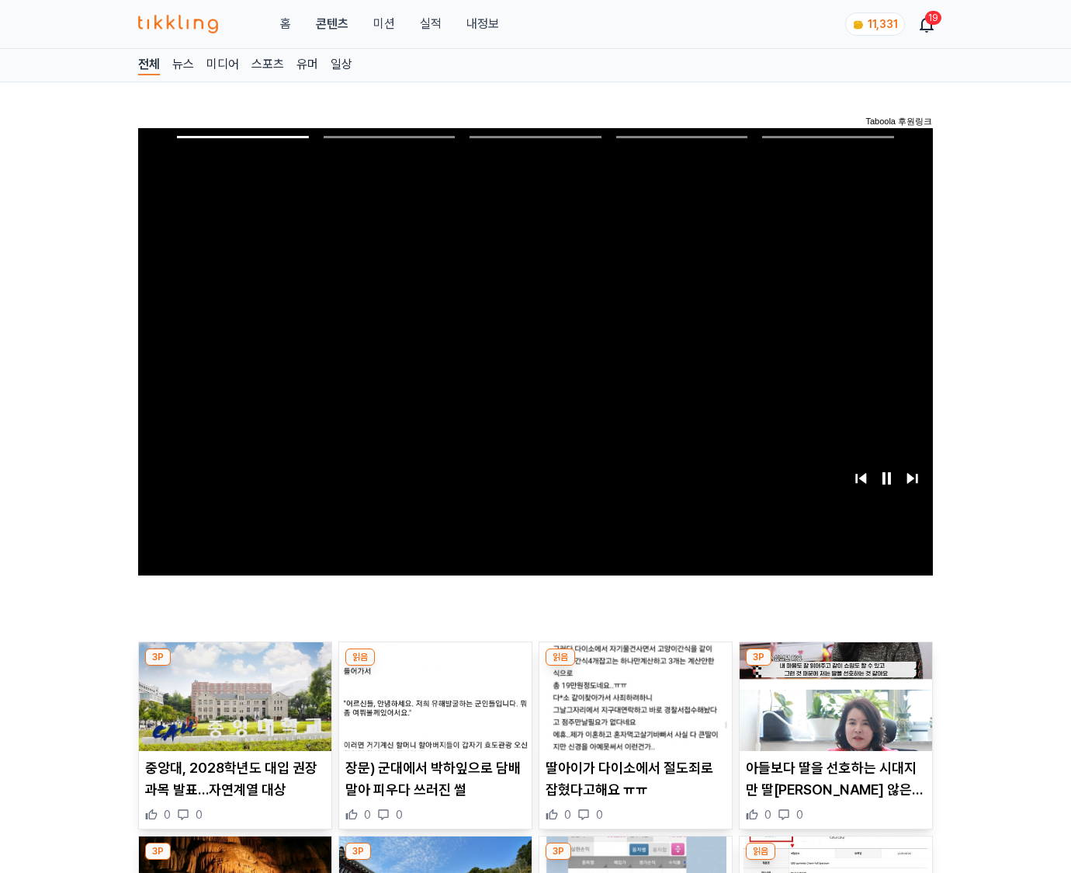
click at [835, 666] on img at bounding box center [836, 696] width 193 height 109
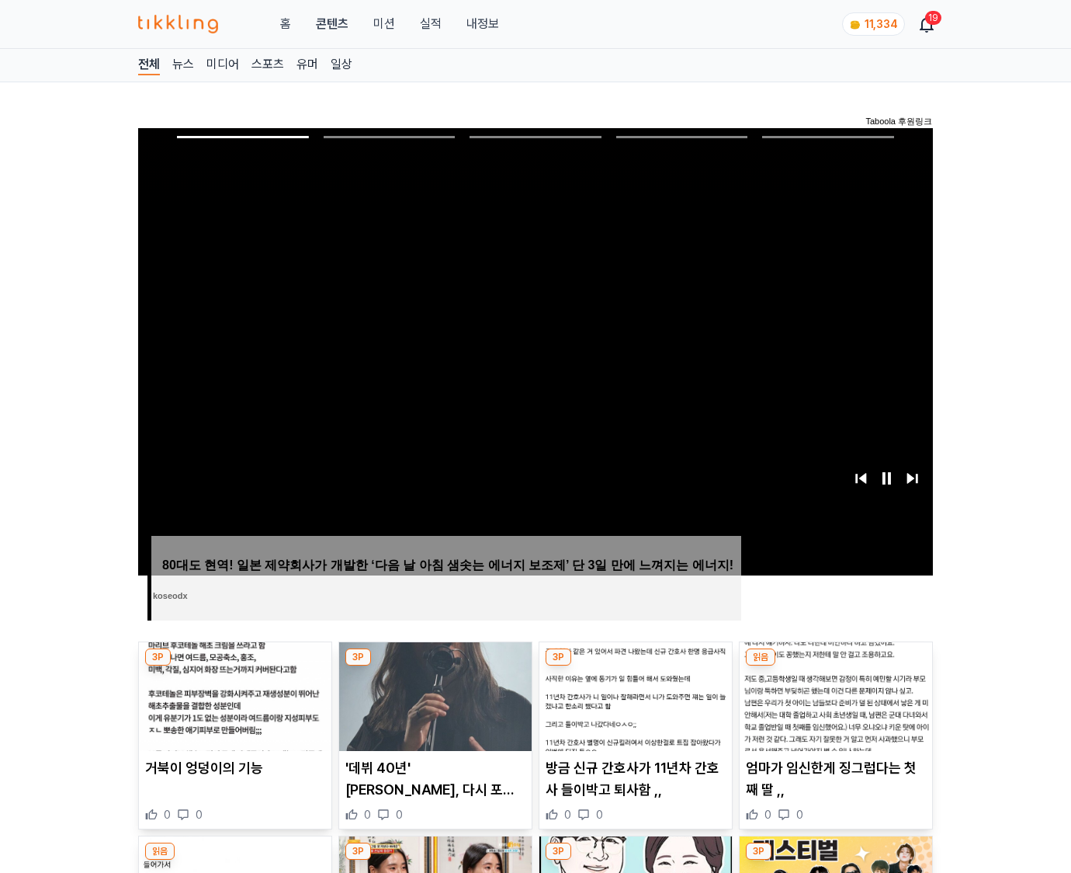
click at [835, 666] on img at bounding box center [836, 696] width 193 height 109
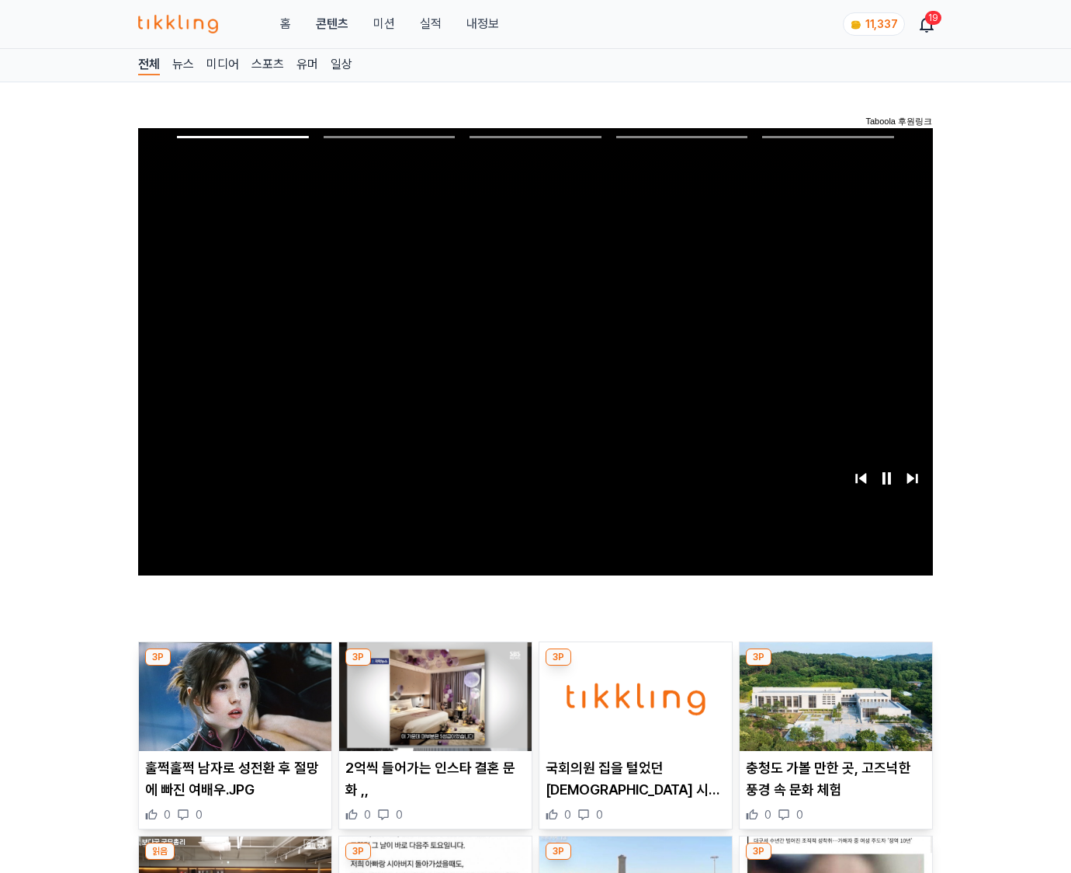
click at [835, 666] on img at bounding box center [836, 696] width 193 height 109
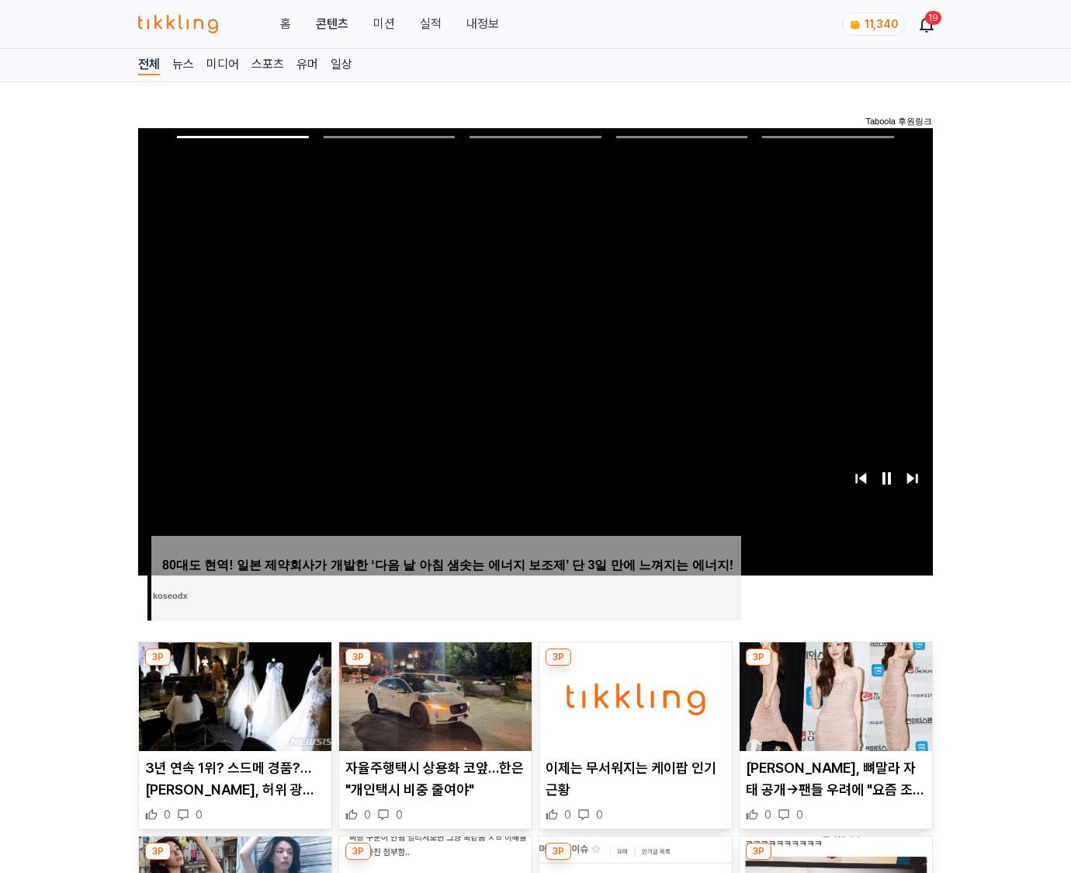
click at [835, 666] on img at bounding box center [836, 696] width 193 height 109
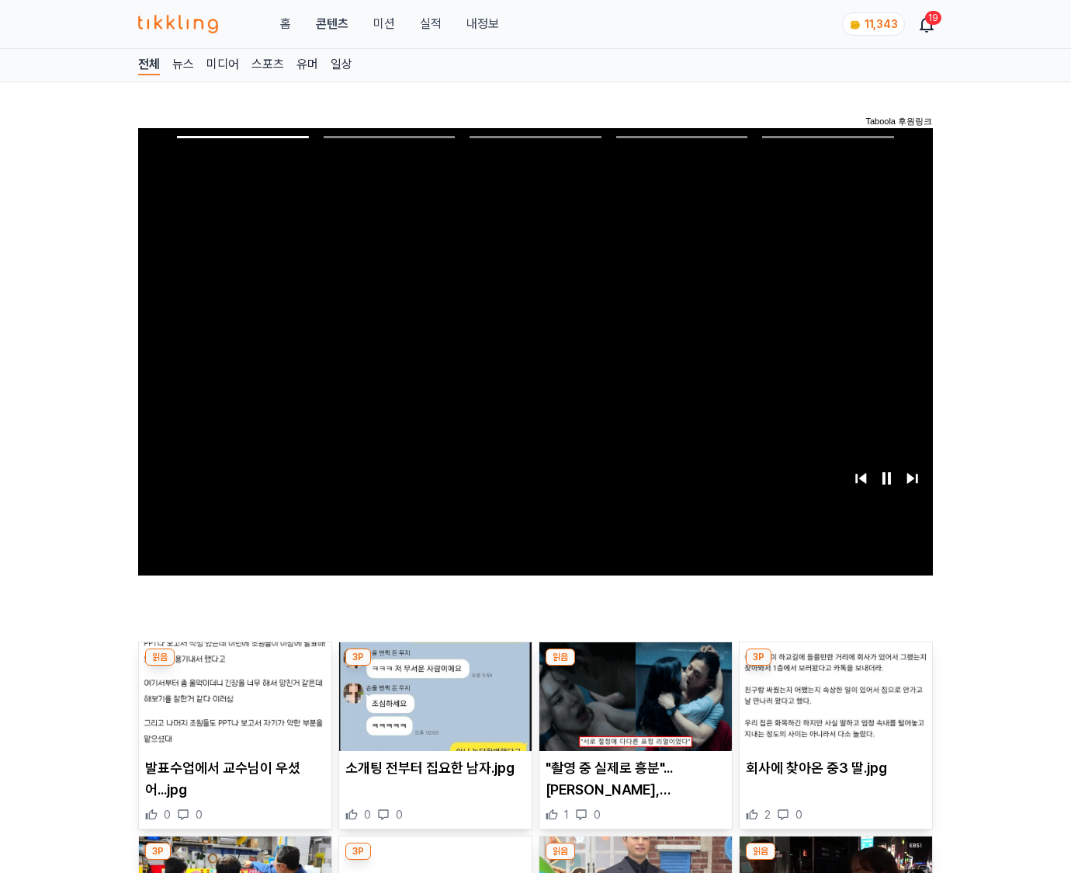
click at [835, 666] on img at bounding box center [836, 696] width 193 height 109
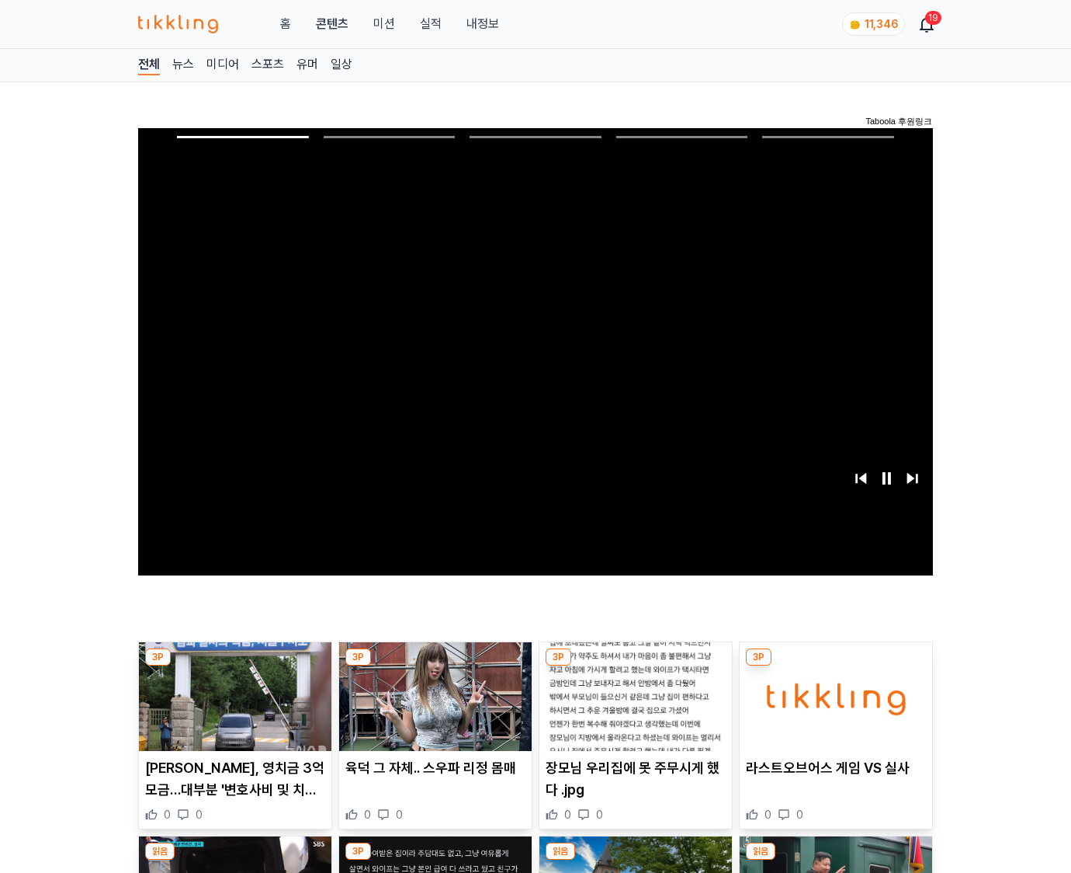
click at [835, 666] on img at bounding box center [836, 696] width 193 height 109
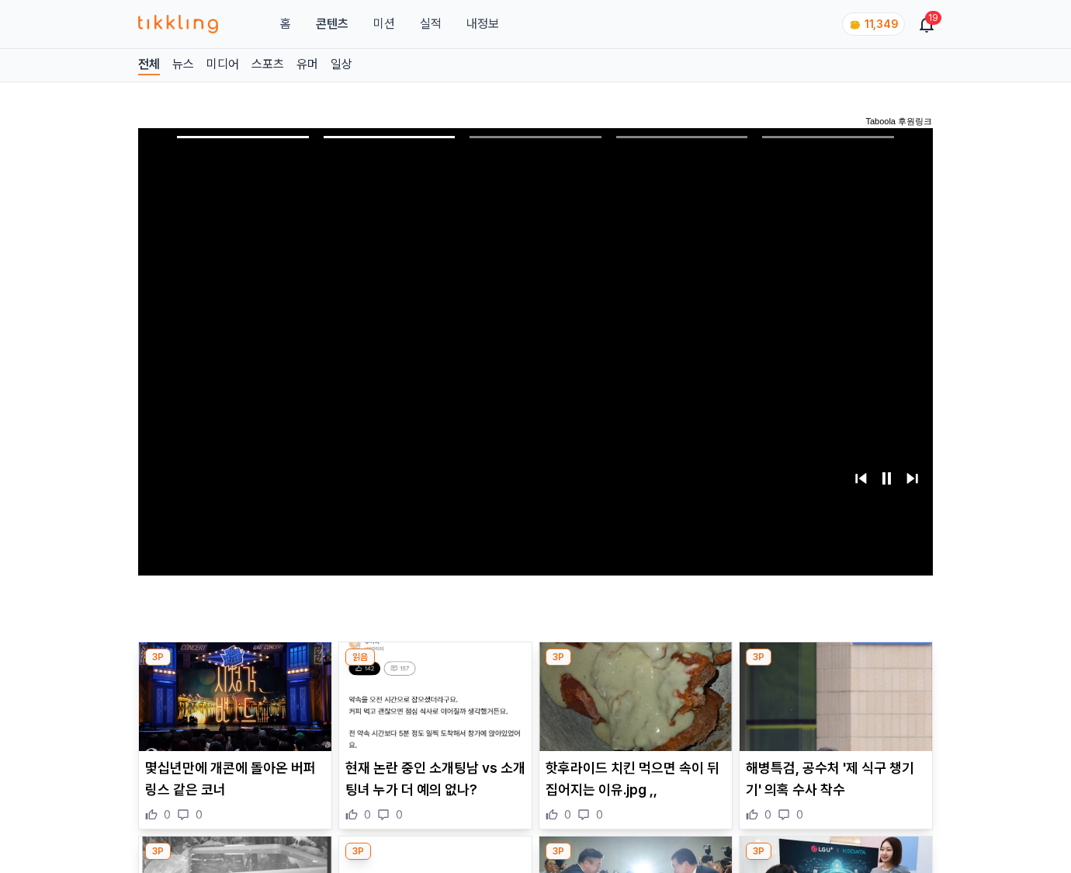
click at [835, 666] on img at bounding box center [836, 696] width 193 height 109
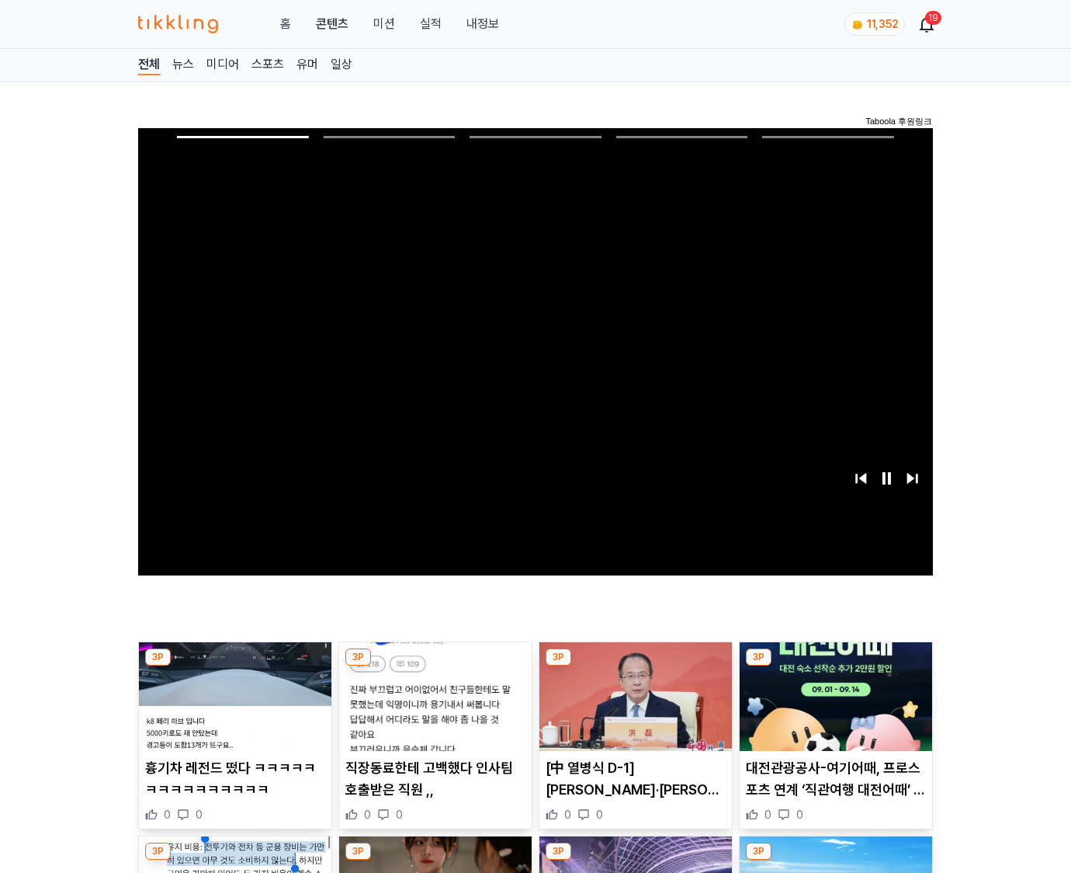
click at [835, 666] on img at bounding box center [836, 696] width 193 height 109
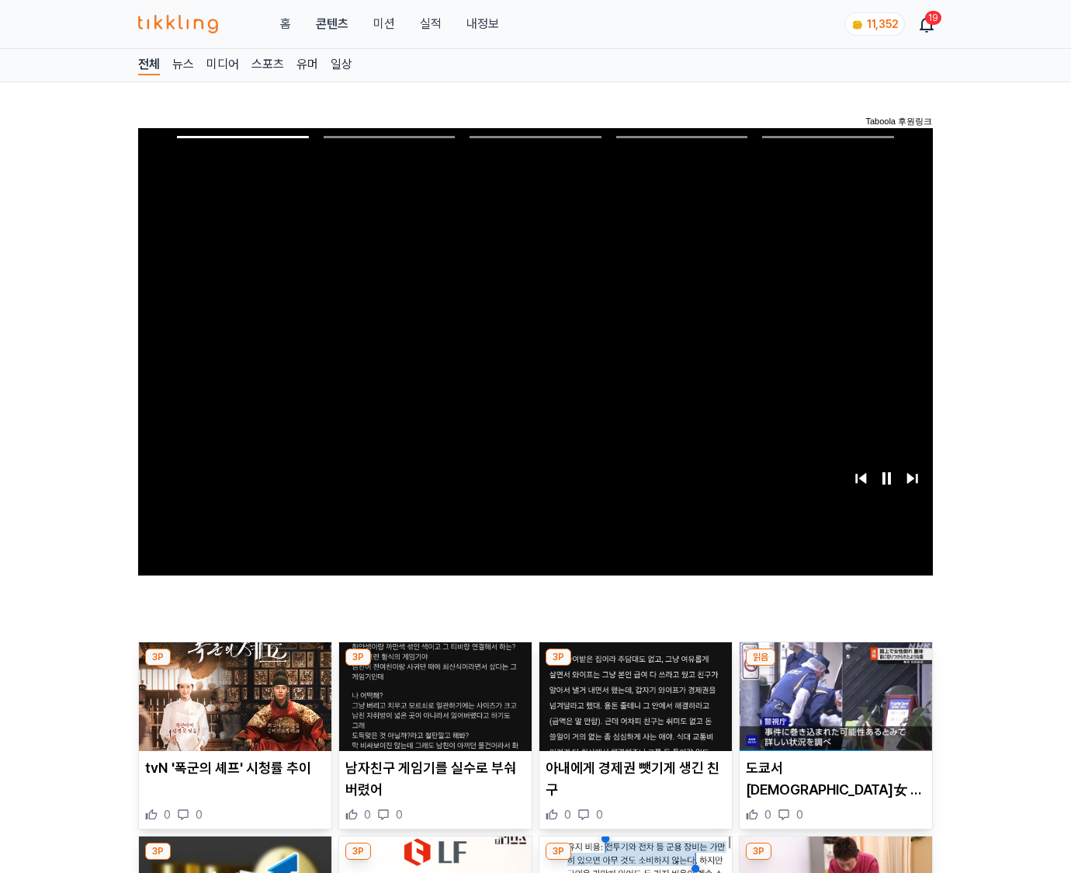
click at [835, 666] on img at bounding box center [836, 696] width 193 height 109
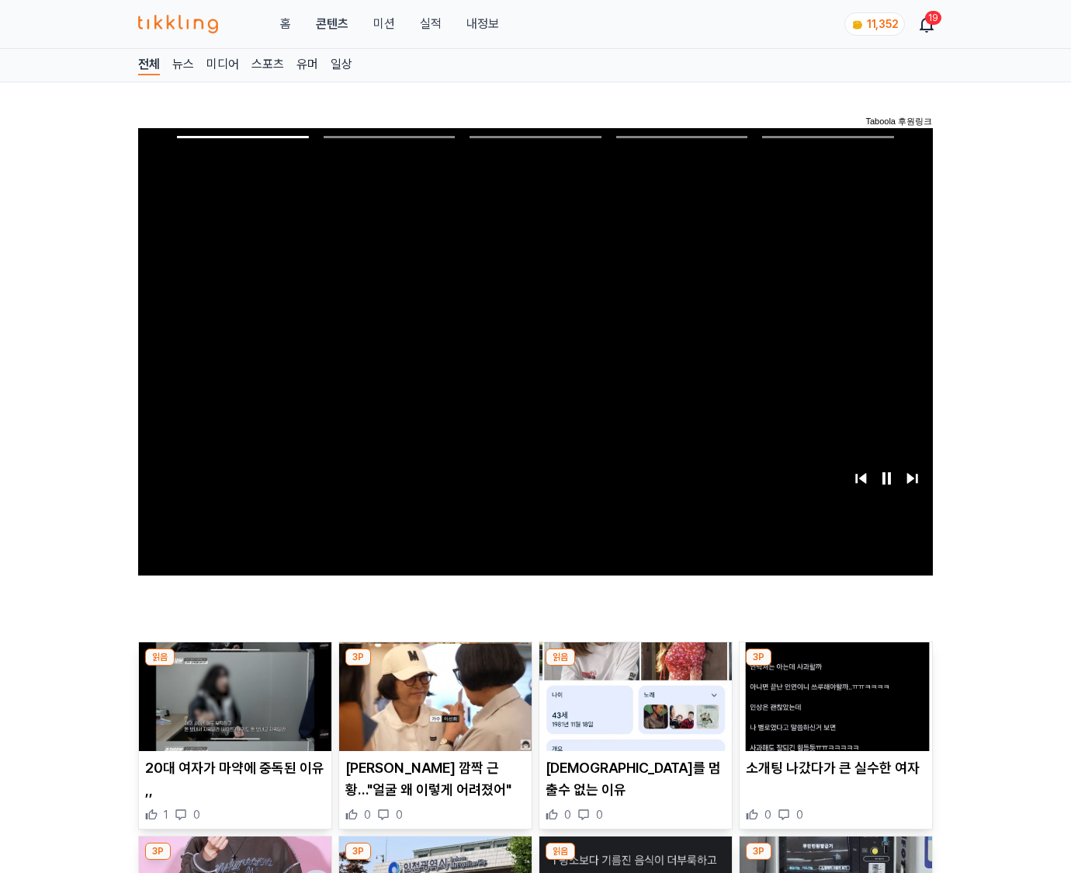
click at [835, 666] on img at bounding box center [836, 696] width 193 height 109
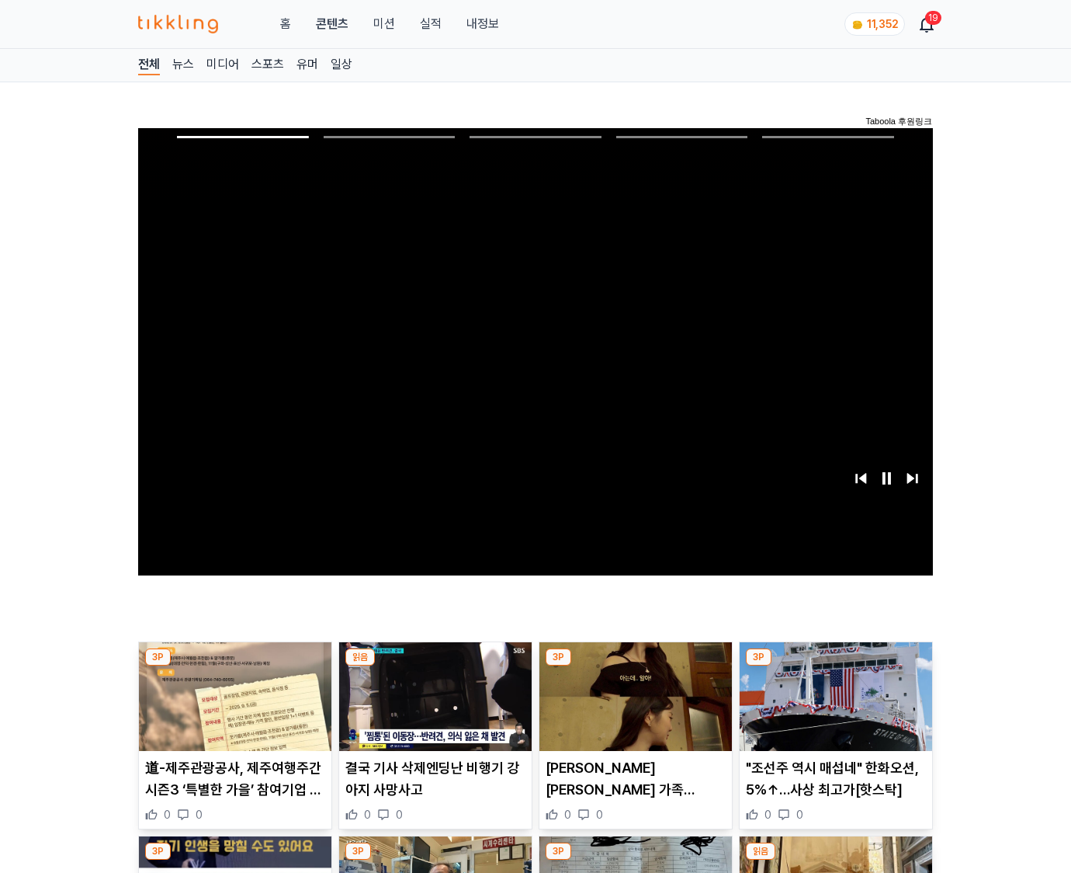
click at [835, 666] on img at bounding box center [836, 696] width 193 height 109
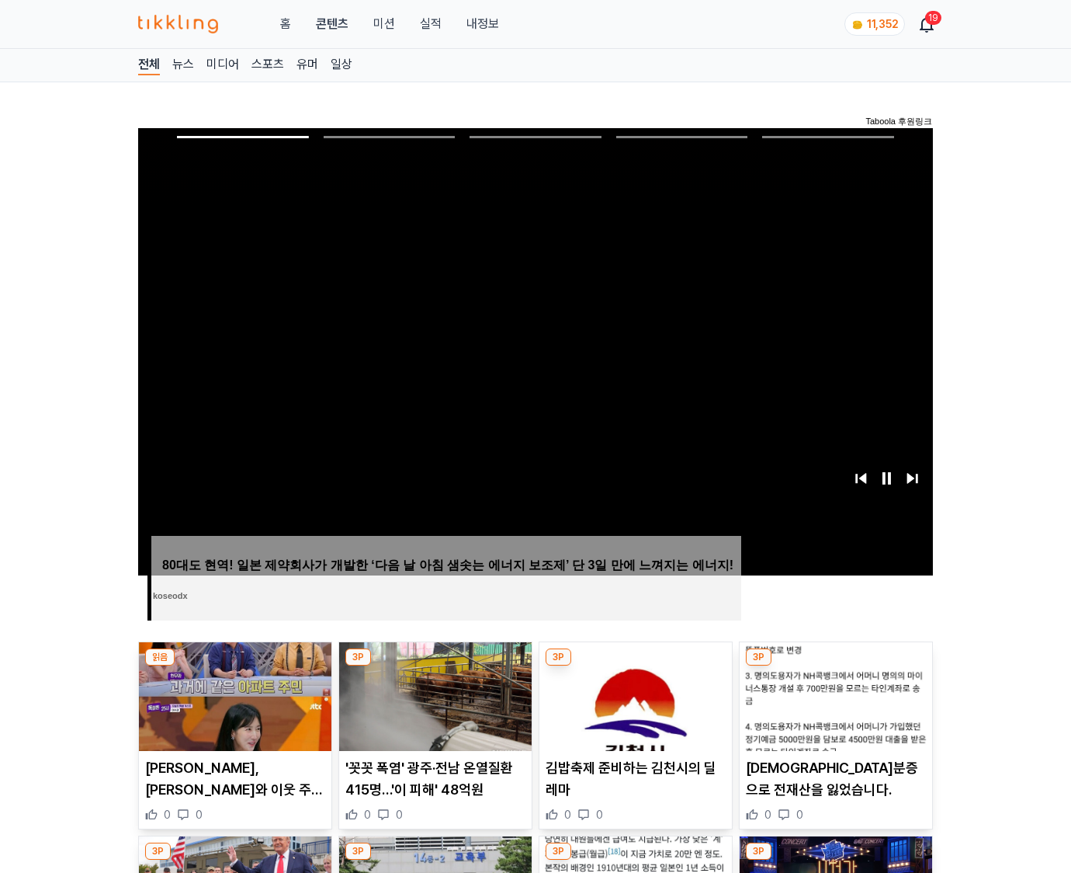
click at [835, 666] on img at bounding box center [836, 696] width 193 height 109
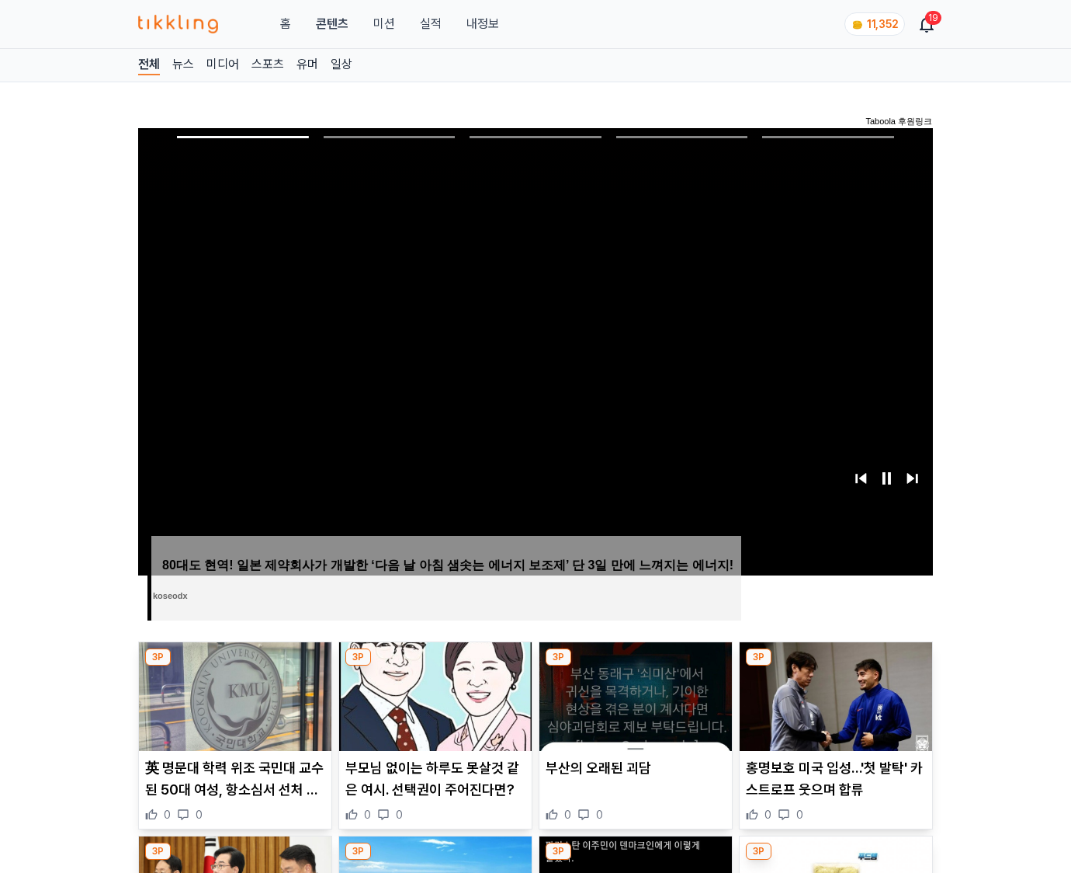
click at [835, 666] on img at bounding box center [836, 696] width 193 height 109
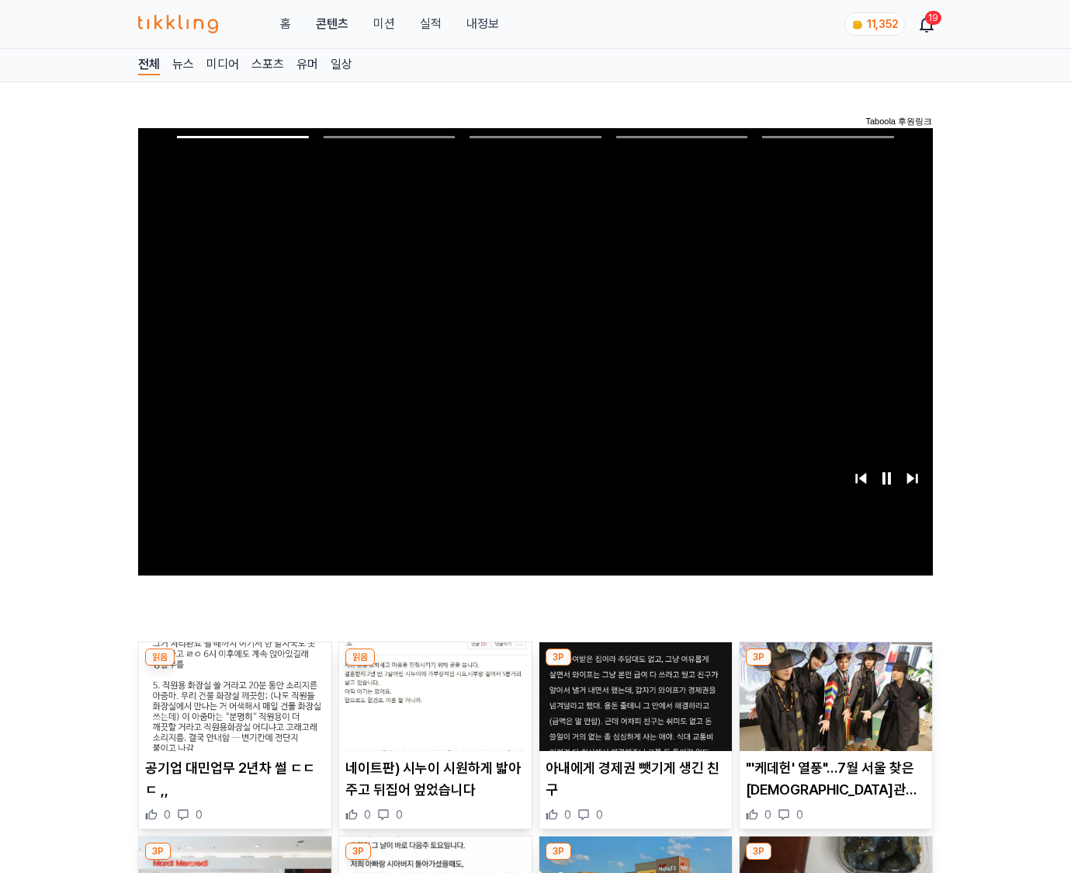
click at [835, 666] on img at bounding box center [836, 696] width 193 height 109
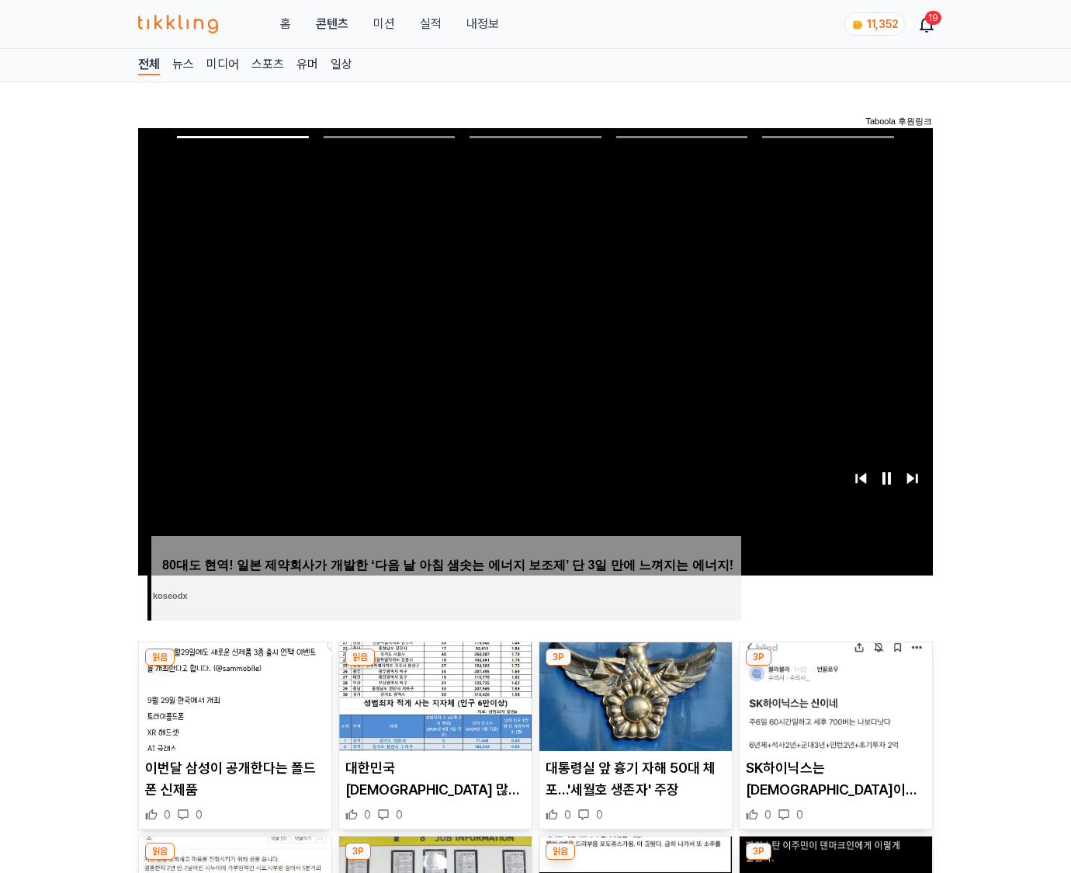
click at [835, 666] on img at bounding box center [836, 696] width 193 height 109
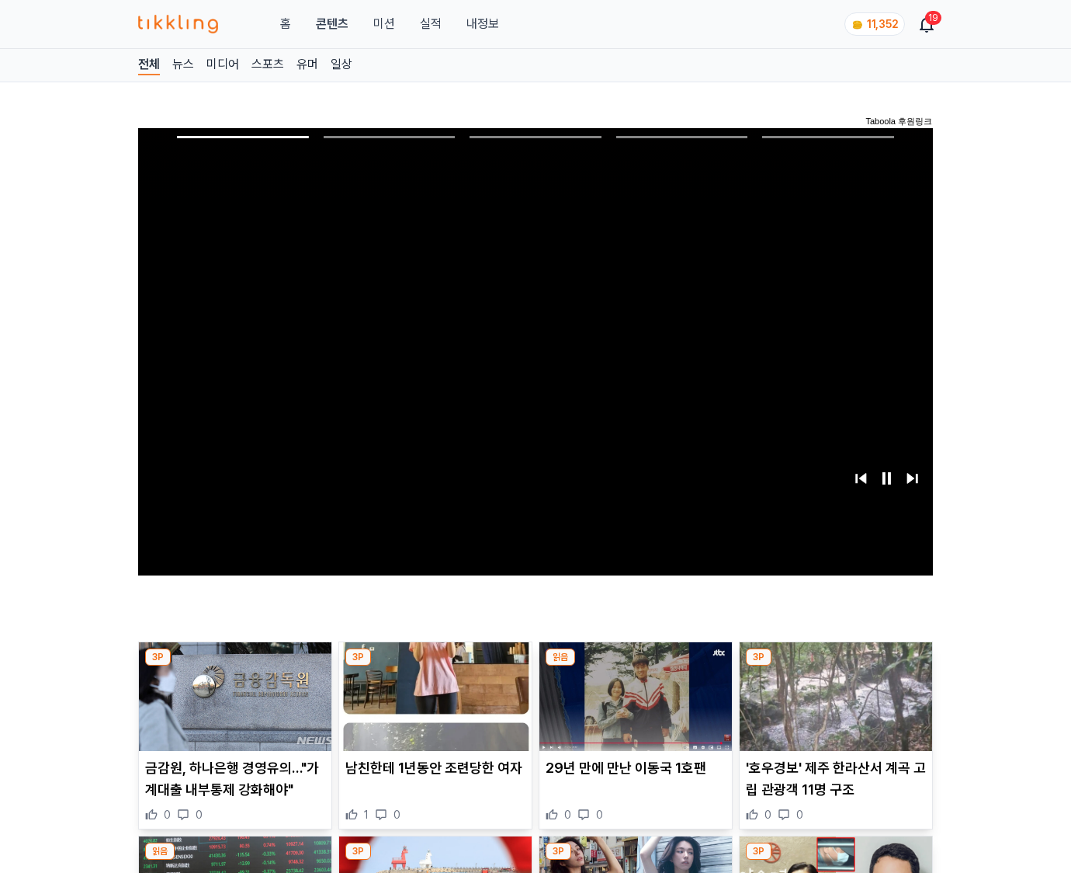
click at [835, 666] on img at bounding box center [836, 696] width 193 height 109
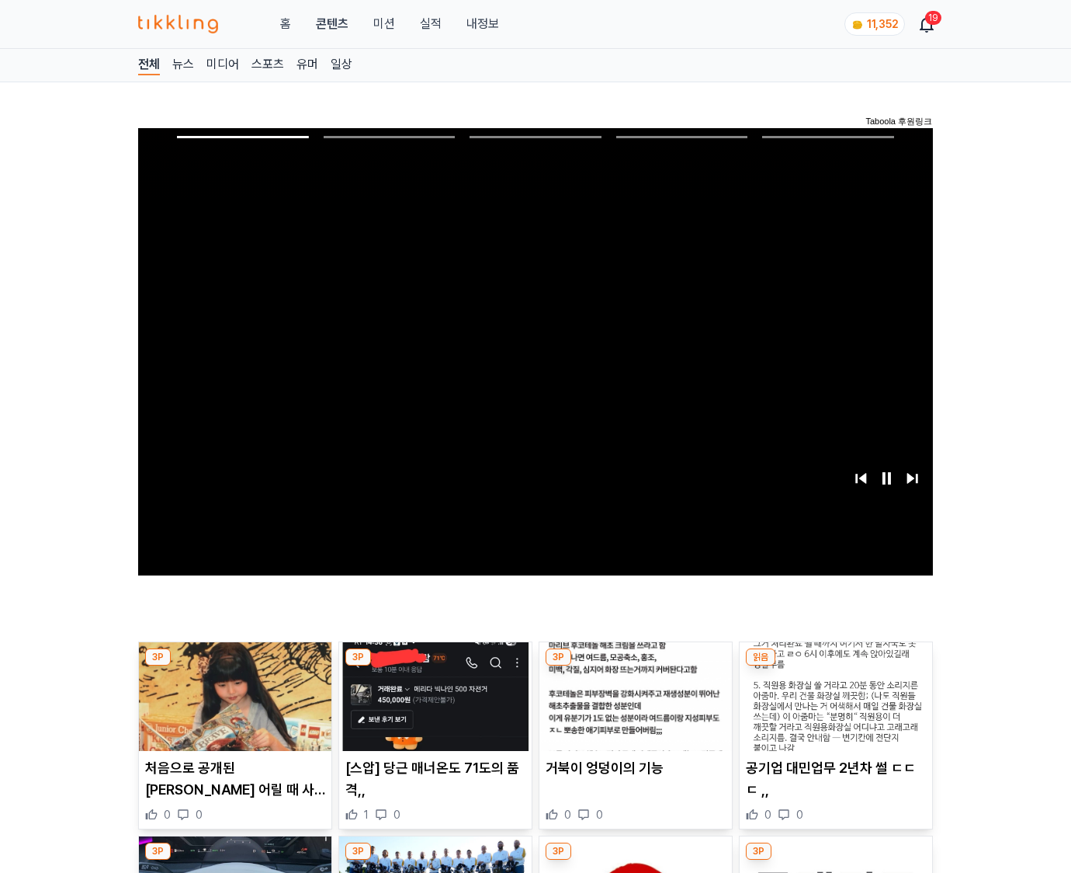
click at [835, 666] on img at bounding box center [836, 696] width 193 height 109
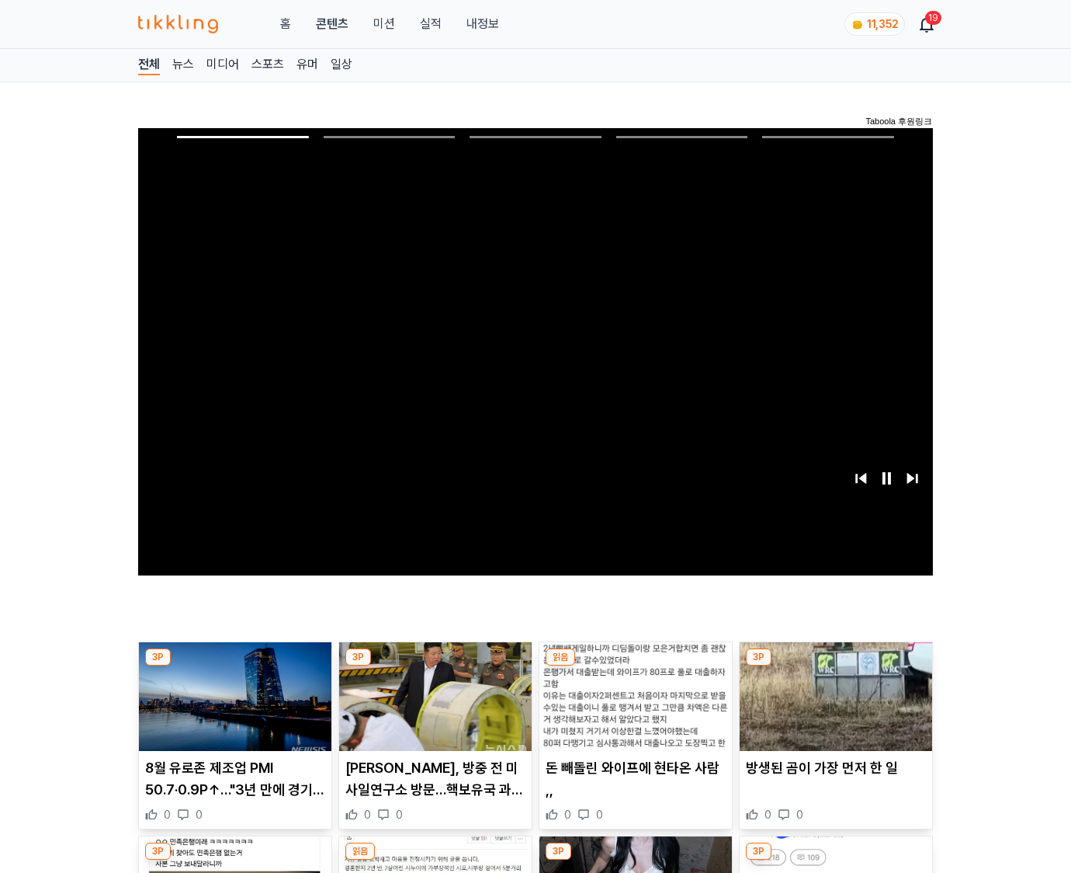
click at [835, 666] on img at bounding box center [836, 696] width 193 height 109
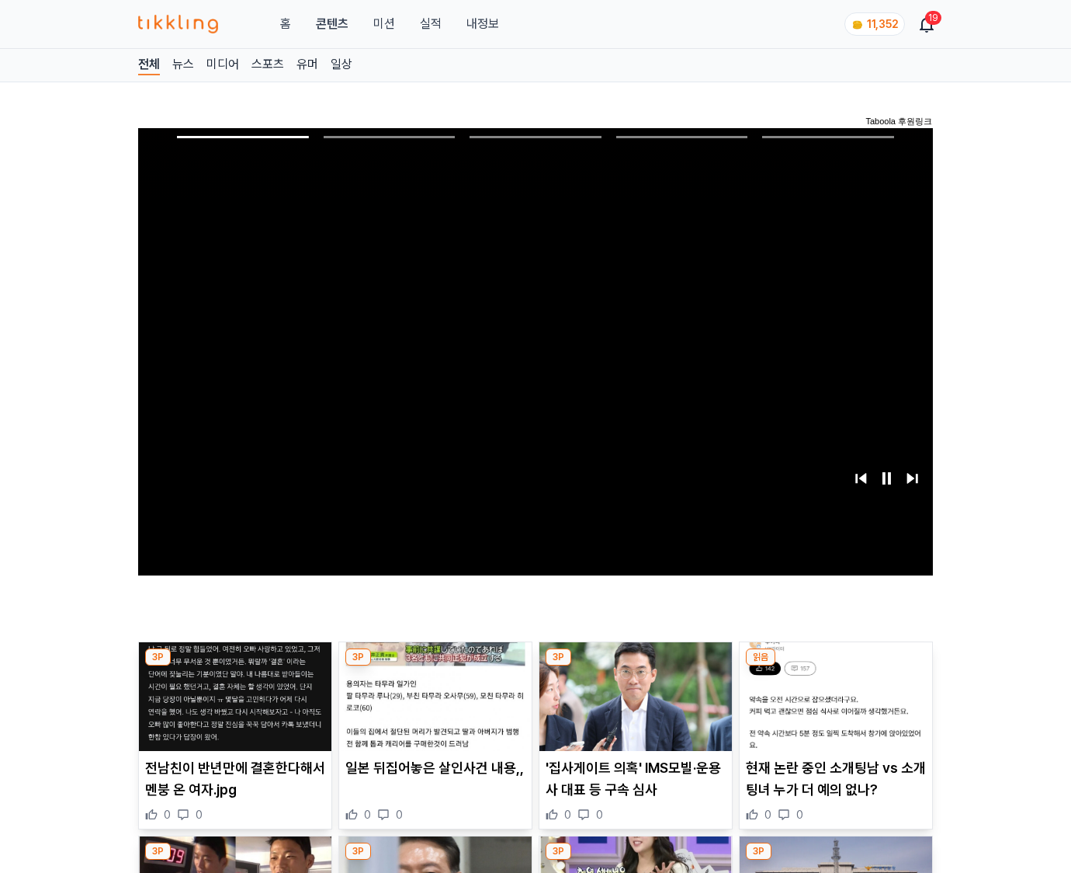
click at [835, 666] on img at bounding box center [836, 696] width 193 height 109
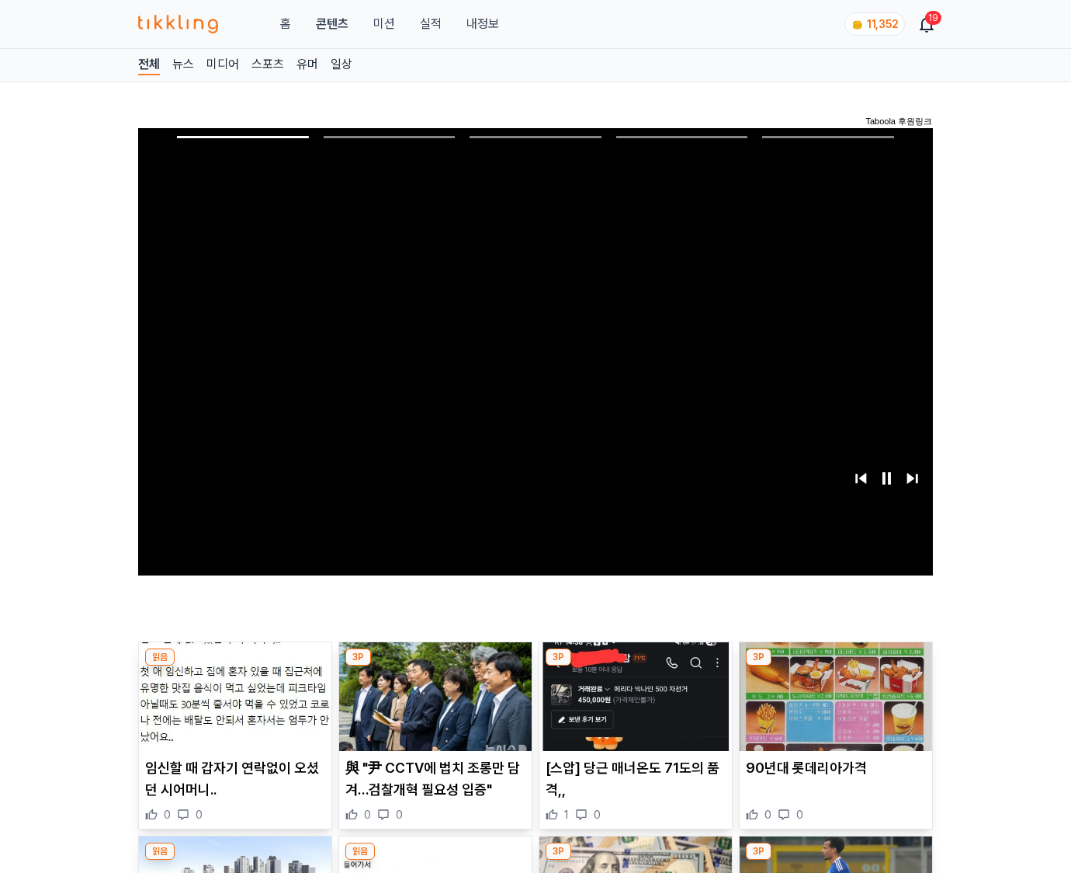
click at [835, 666] on img at bounding box center [836, 696] width 193 height 109
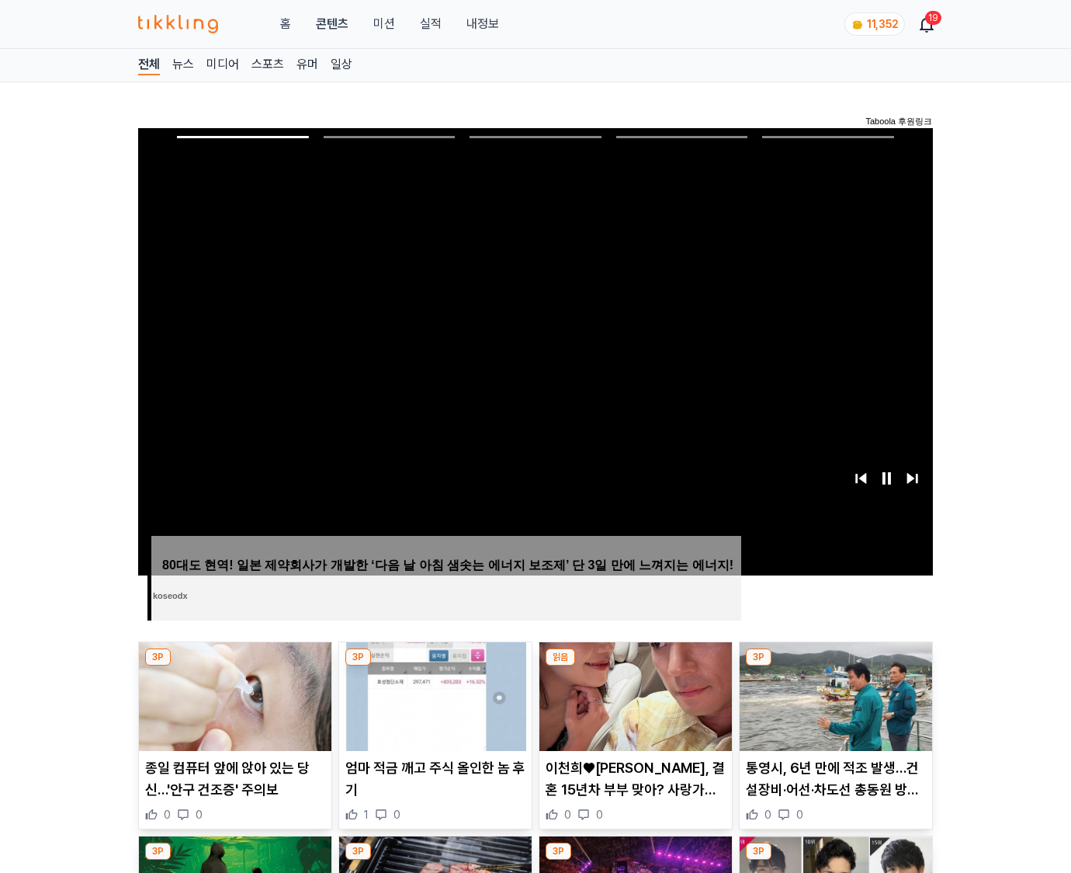
click at [835, 666] on img at bounding box center [836, 696] width 193 height 109
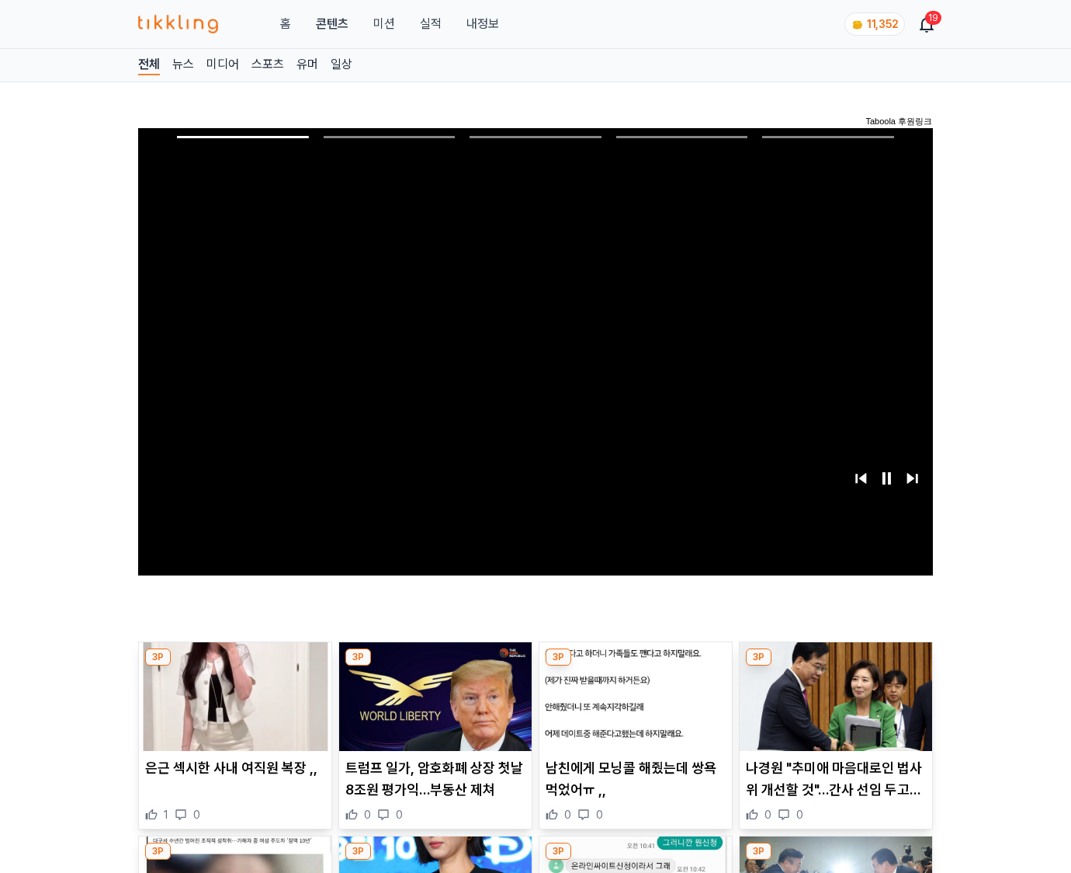
click at [835, 666] on img at bounding box center [836, 696] width 193 height 109
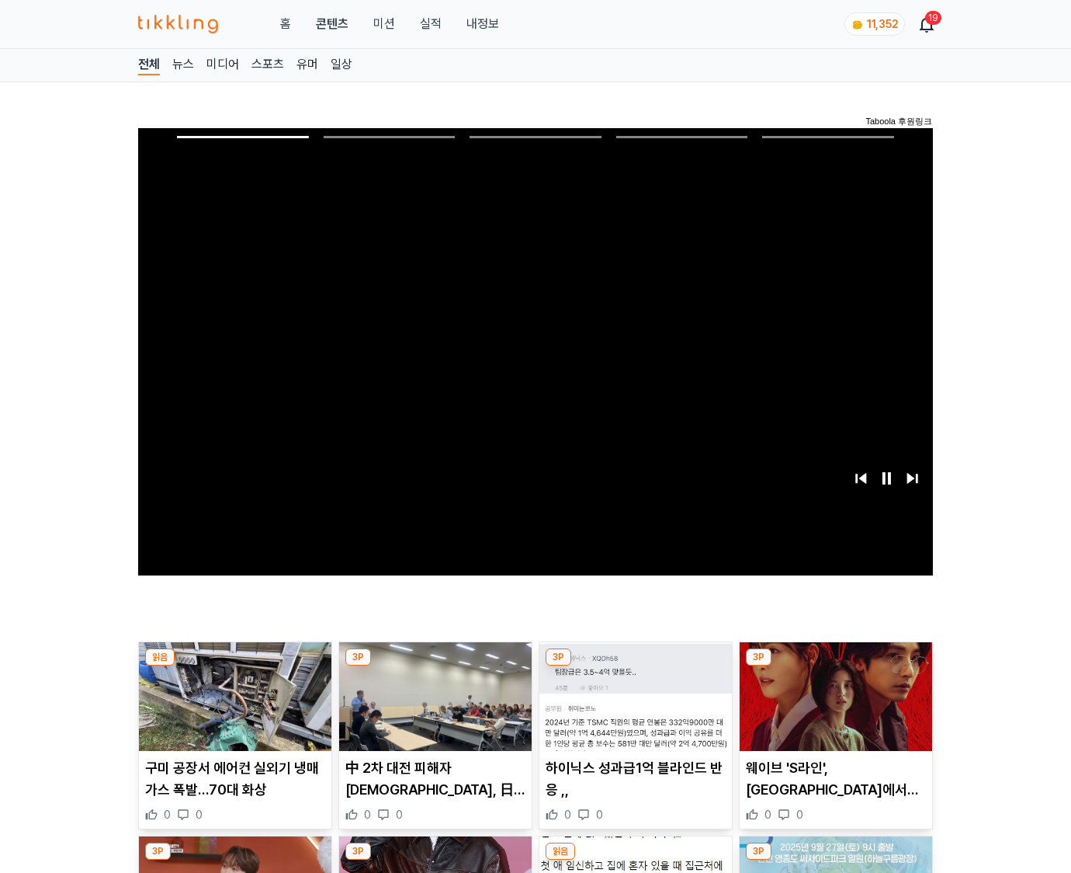
click at [835, 666] on img at bounding box center [836, 696] width 193 height 109
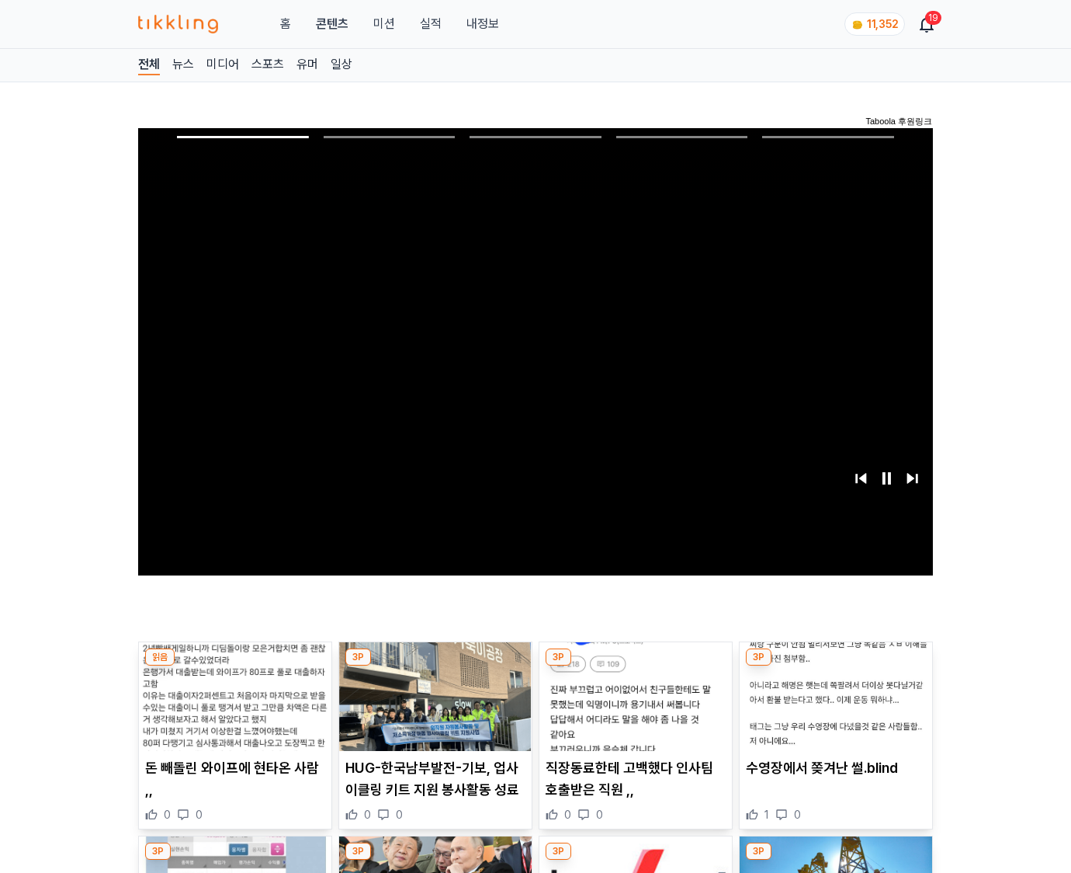
click at [835, 666] on img at bounding box center [836, 696] width 193 height 109
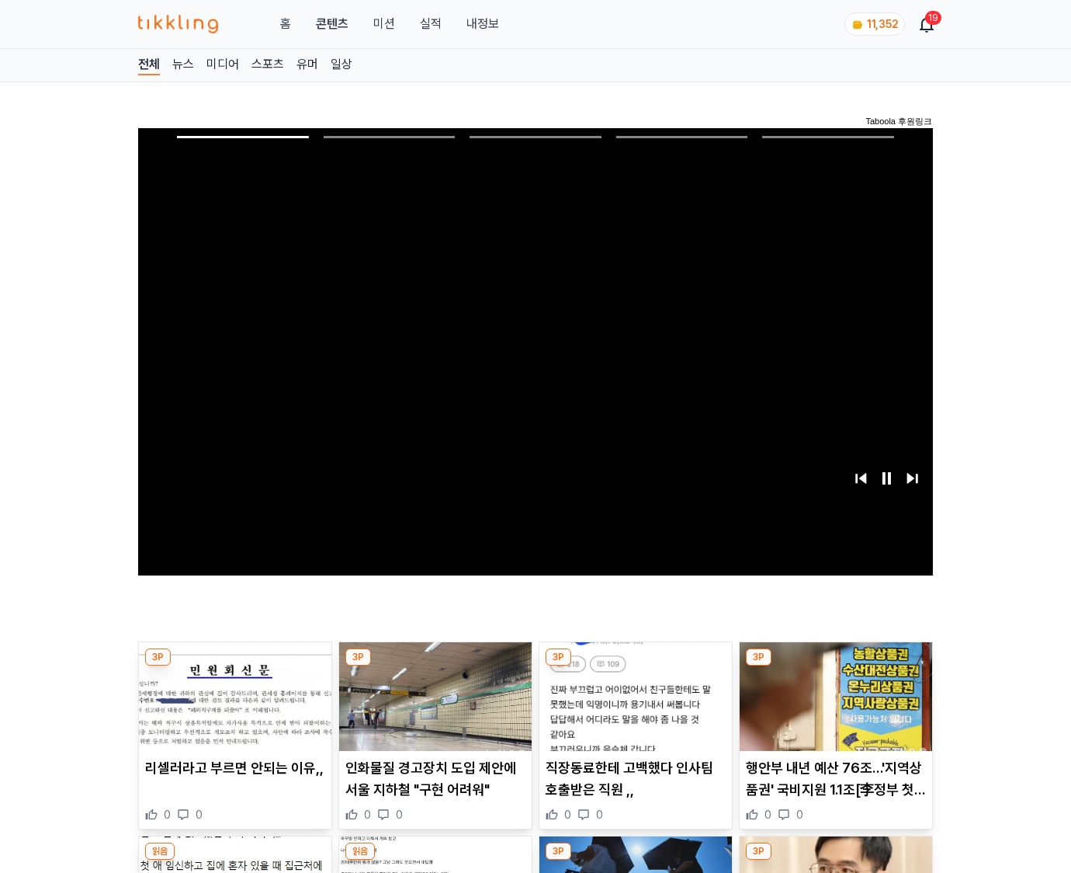
click at [835, 666] on img at bounding box center [836, 696] width 193 height 109
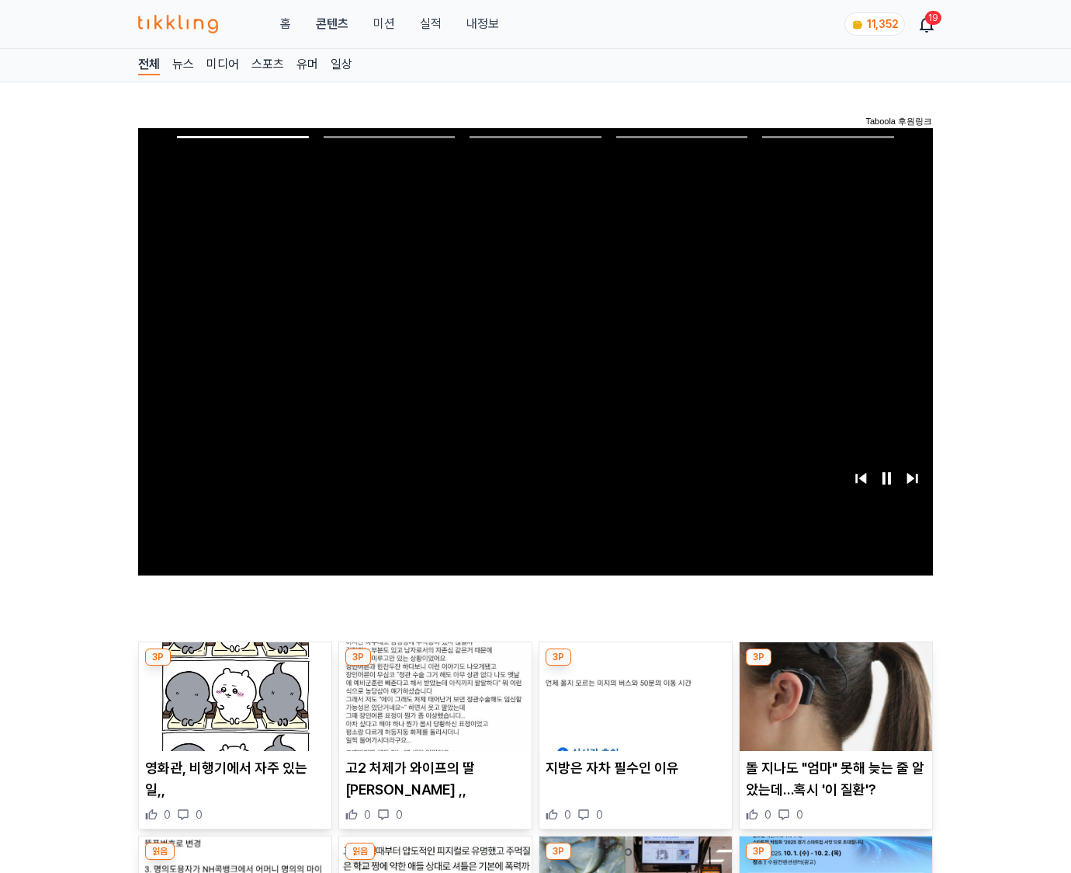
click at [835, 666] on img at bounding box center [836, 696] width 193 height 109
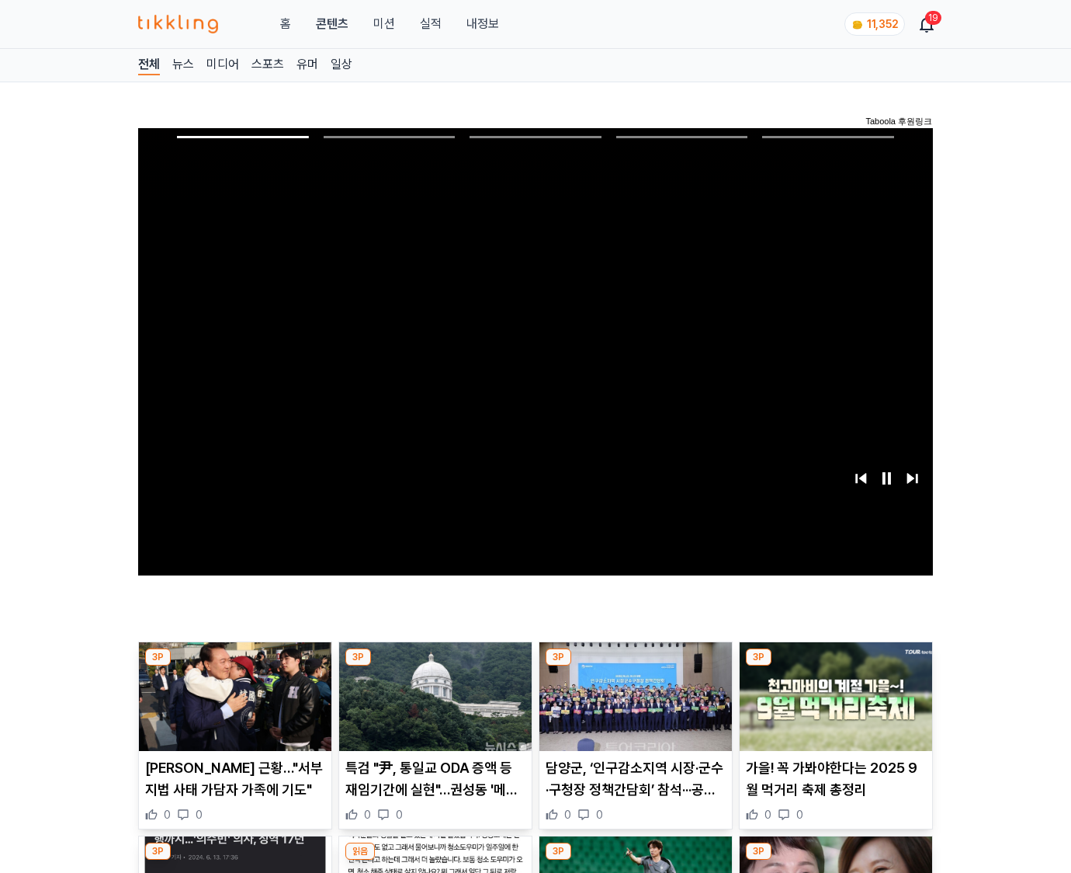
click at [835, 666] on img at bounding box center [836, 696] width 193 height 109
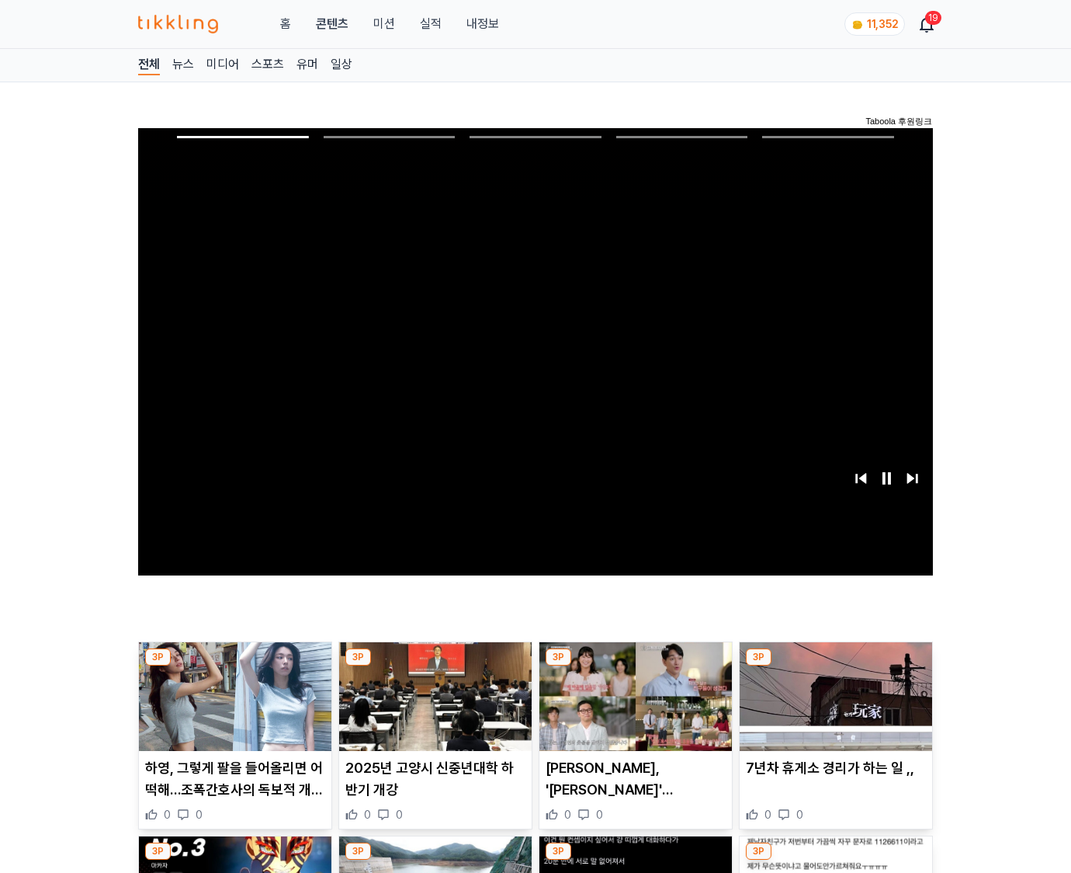
click at [835, 666] on img at bounding box center [836, 696] width 193 height 109
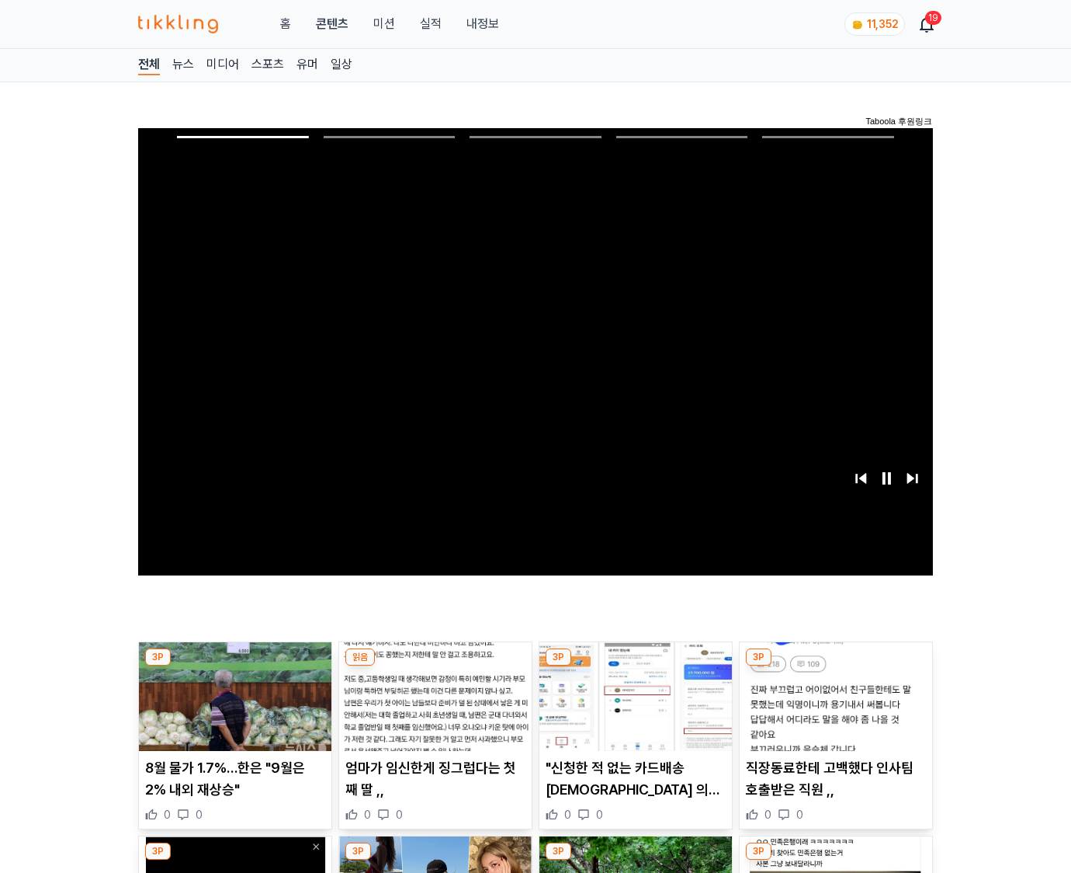
click at [835, 666] on img at bounding box center [836, 696] width 193 height 109
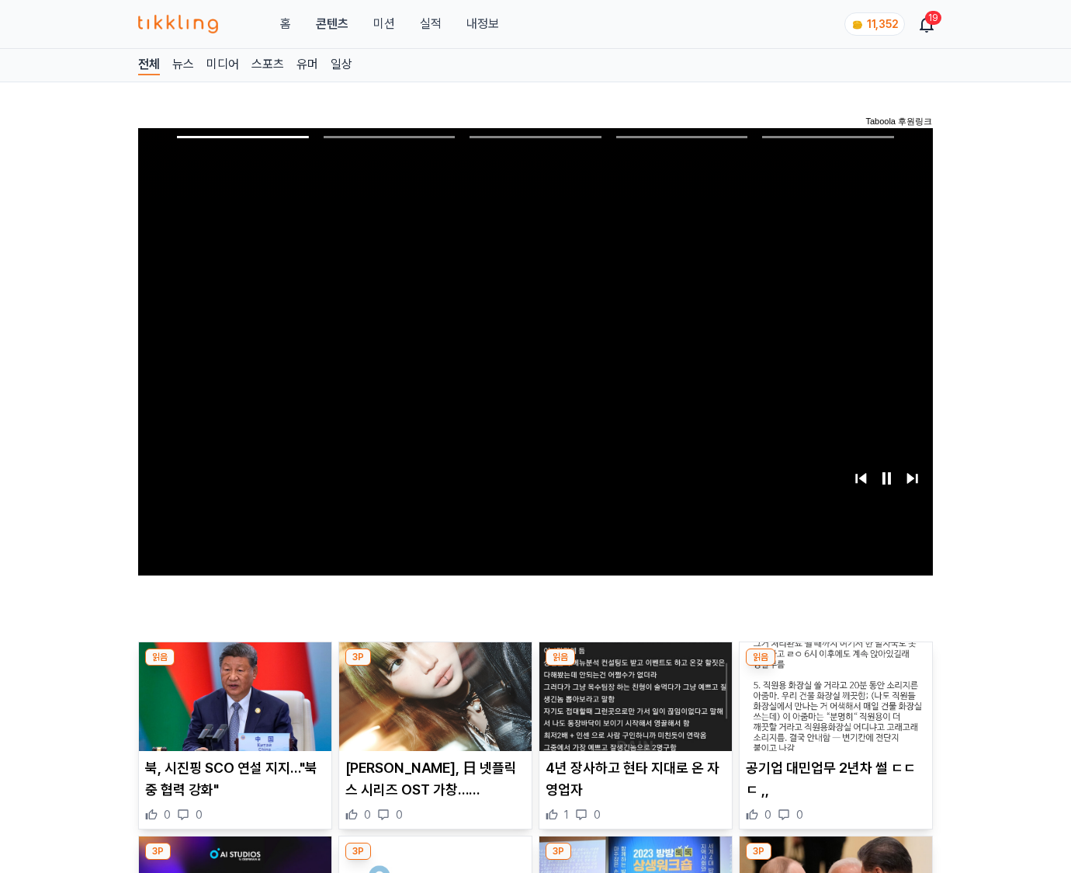
click at [835, 666] on img at bounding box center [836, 696] width 193 height 109
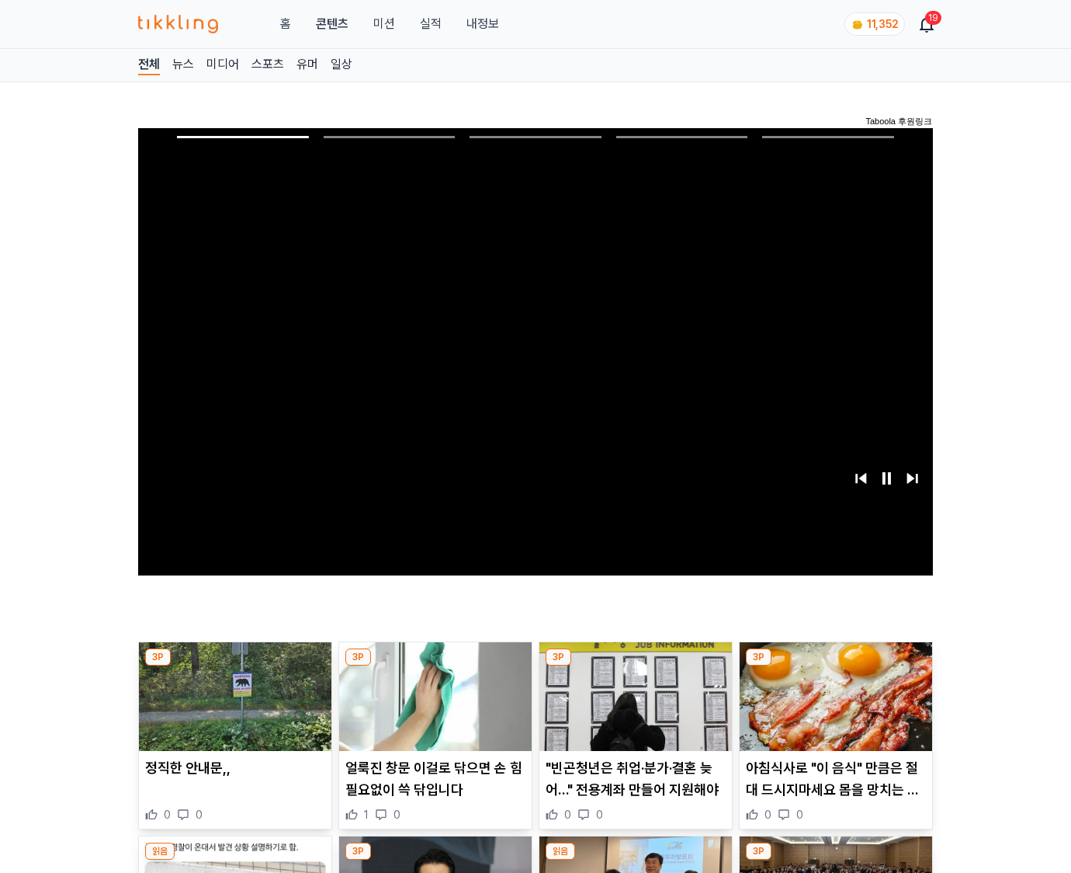
click at [835, 666] on img at bounding box center [836, 696] width 193 height 109
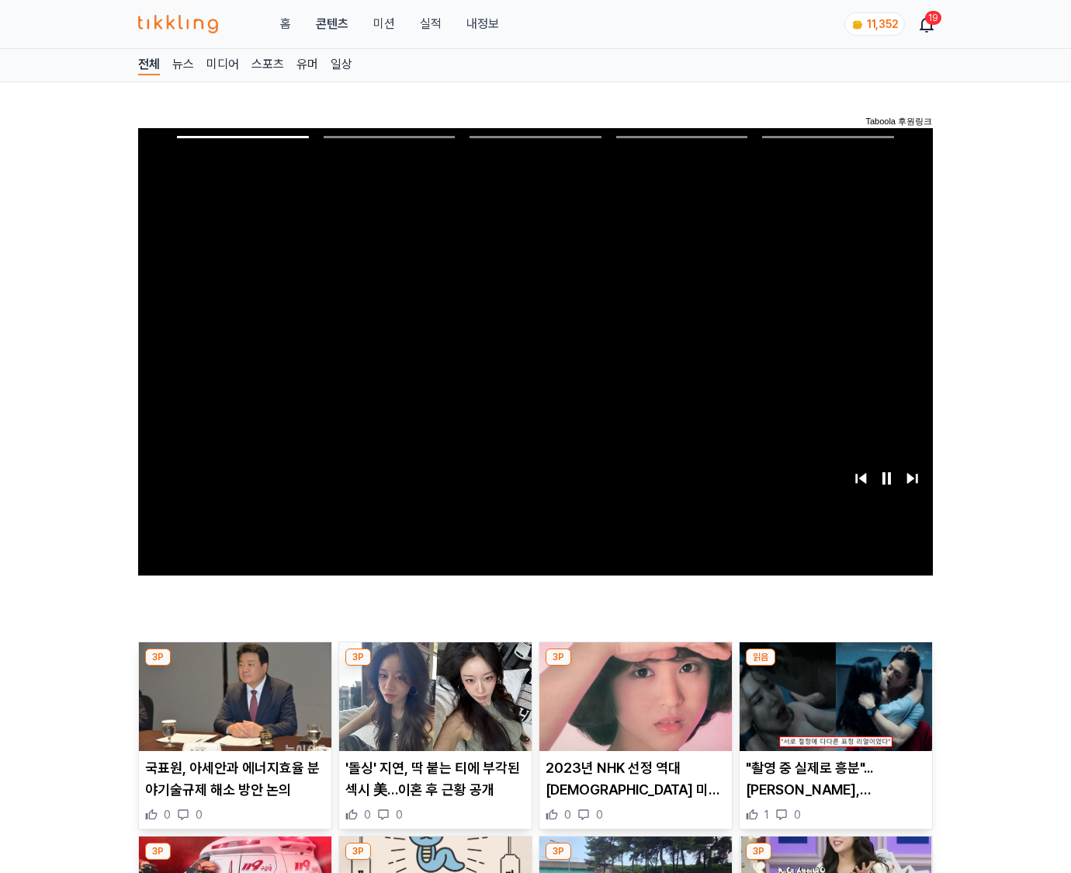
click at [835, 666] on img at bounding box center [836, 696] width 193 height 109
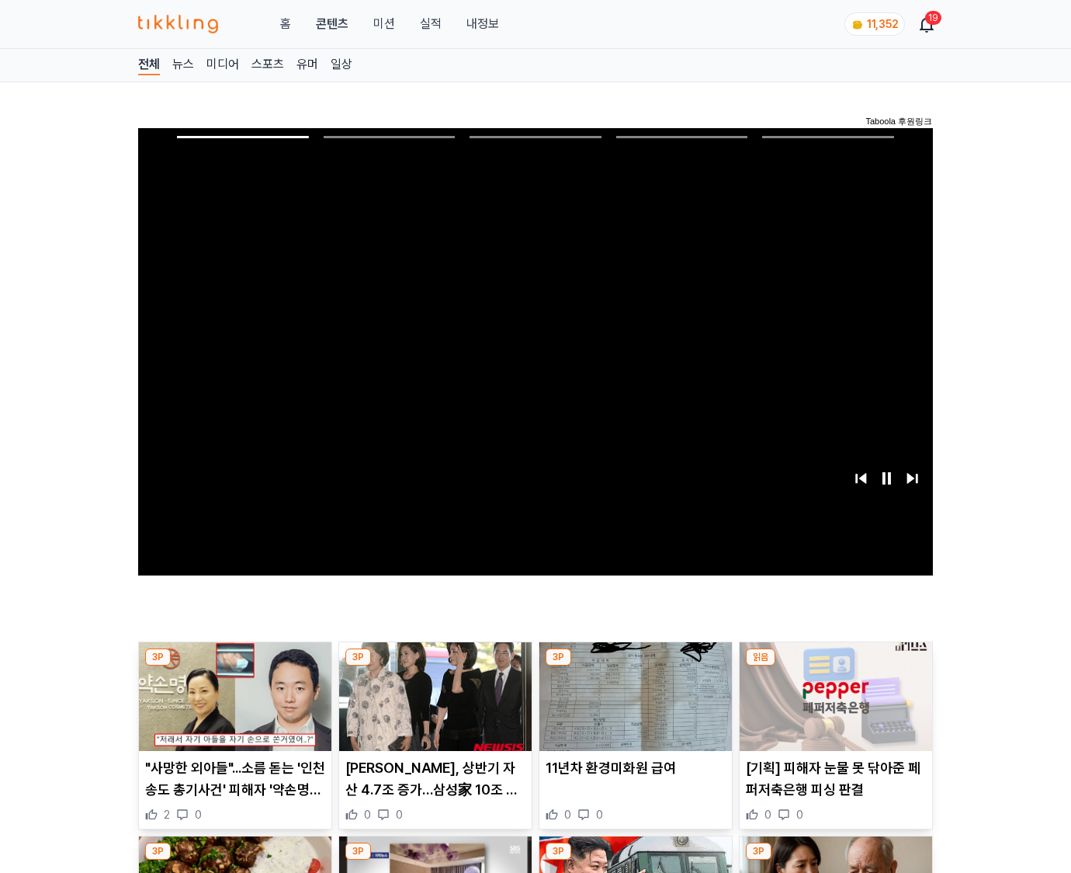
click at [835, 666] on img at bounding box center [836, 696] width 193 height 109
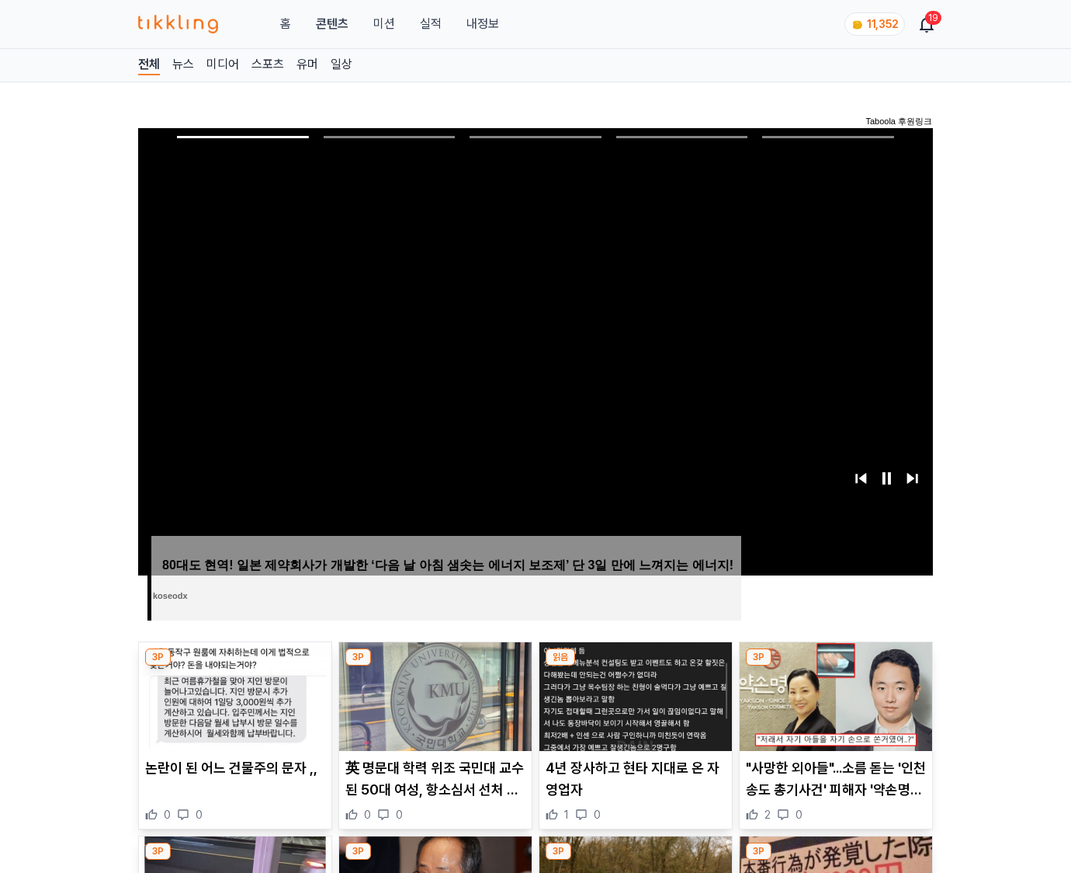
click at [835, 666] on img at bounding box center [836, 696] width 193 height 109
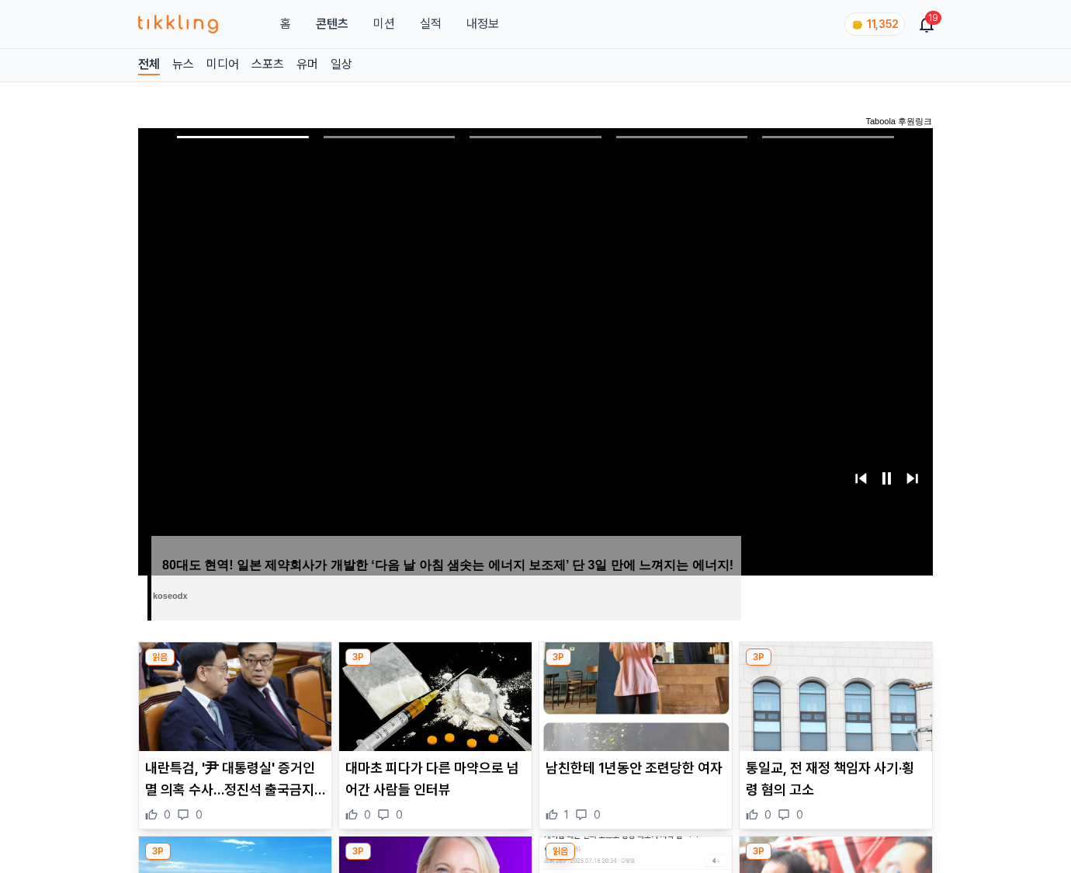
click at [835, 666] on img at bounding box center [836, 696] width 193 height 109
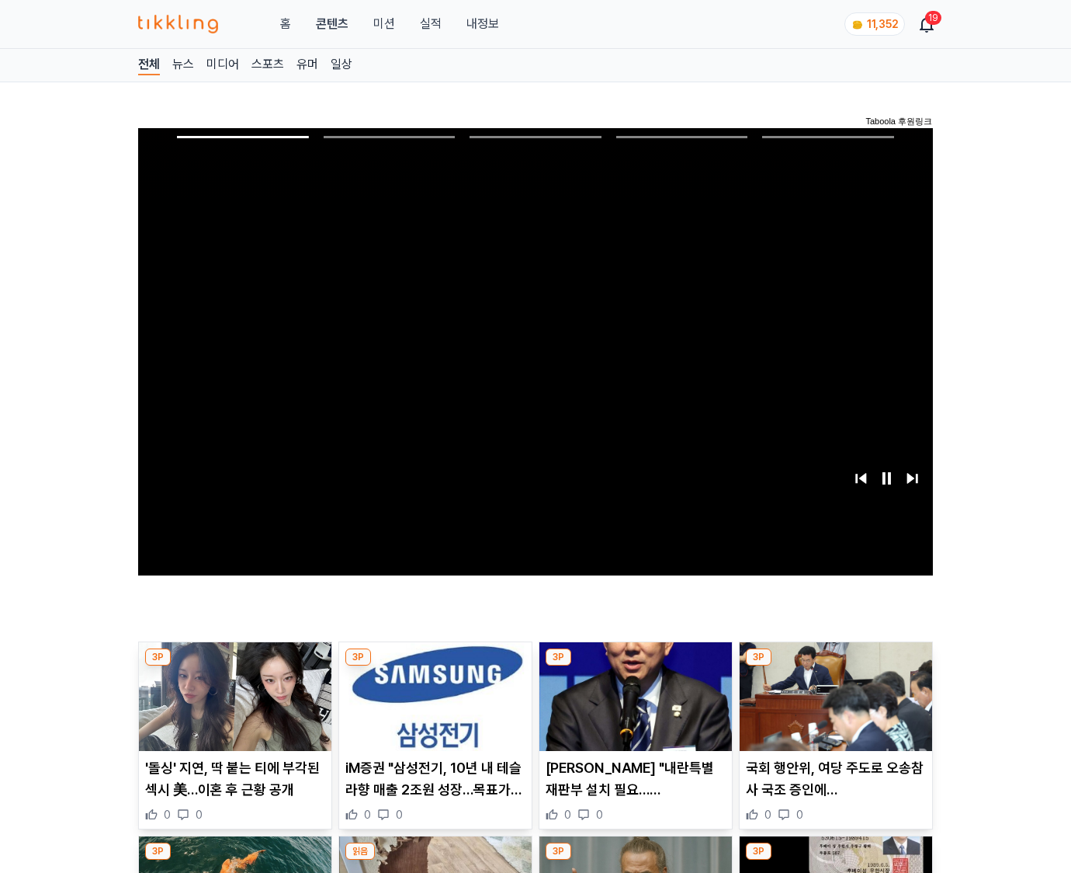
click at [835, 666] on img at bounding box center [836, 696] width 193 height 109
